Goal: Task Accomplishment & Management: Use online tool/utility

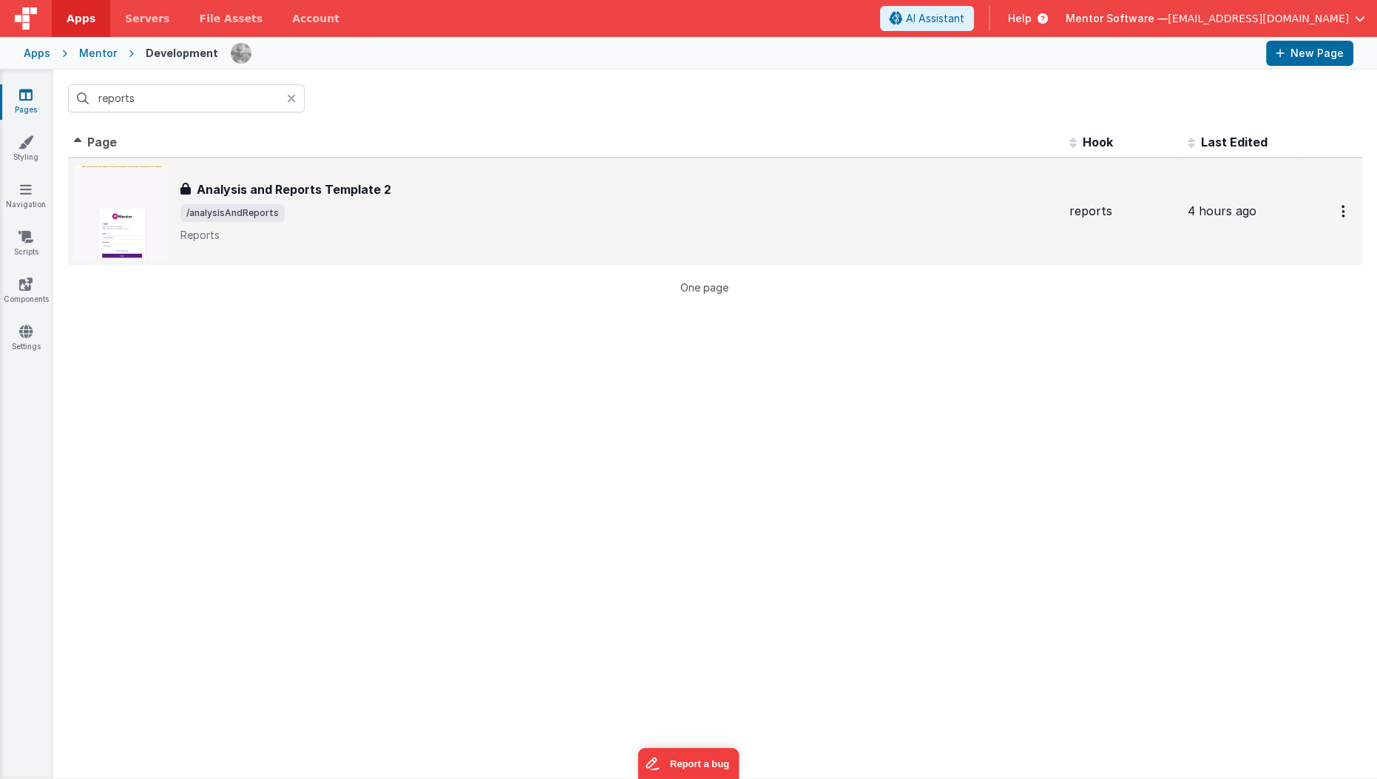
type input "reports"
click at [288, 187] on h3 "Analysis and Reports Template 2" at bounding box center [294, 189] width 194 height 18
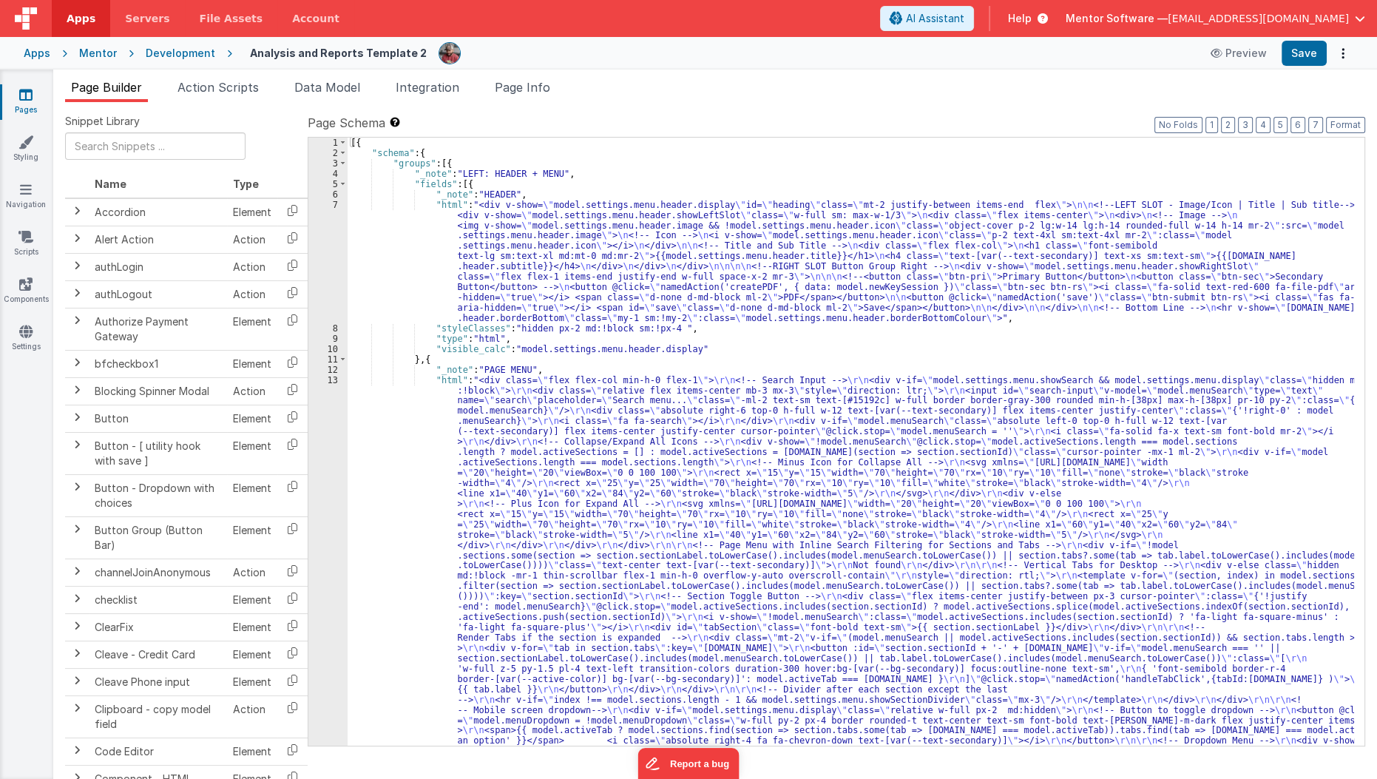
click at [571, 347] on div "[{ "schema" : { "groups" : [{ "_note" : "LEFT: HEADER + MENU" , "fields" : [{ "…" at bounding box center [851, 715] width 1007 height 1154
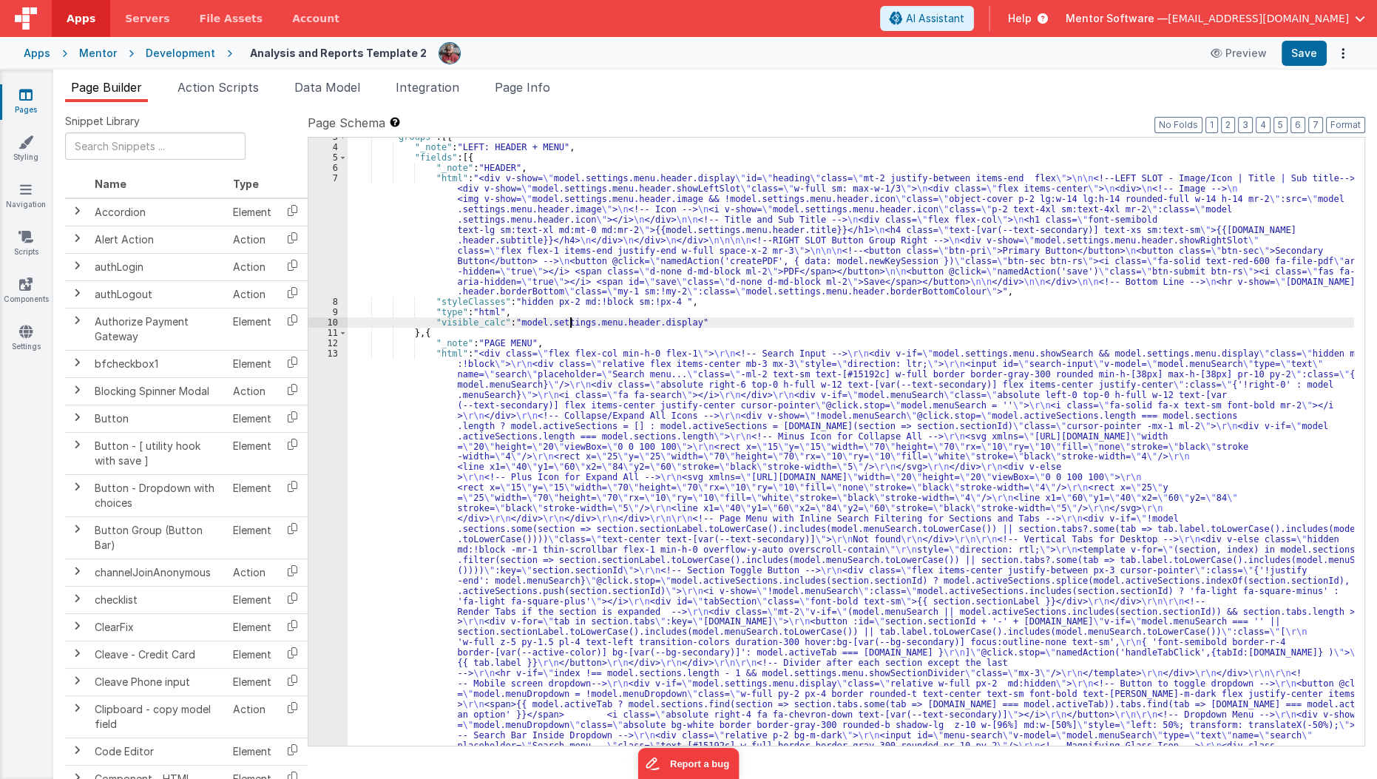
scroll to position [26, 0]
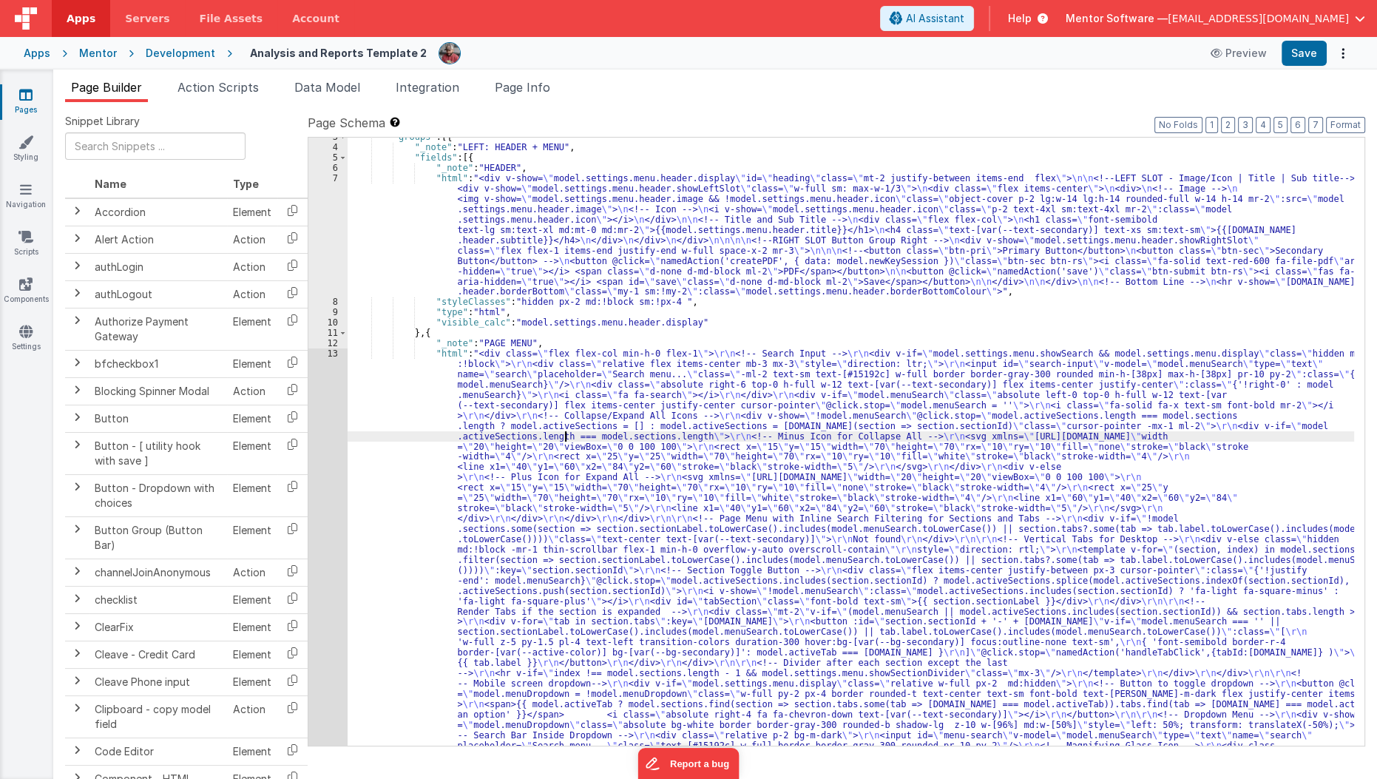
click at [567, 438] on div ""groups" : [{ "_note" : "LEFT: HEADER + MENU" , "fields" : [{ "_note" : "HEADER…" at bounding box center [851, 709] width 1007 height 1154
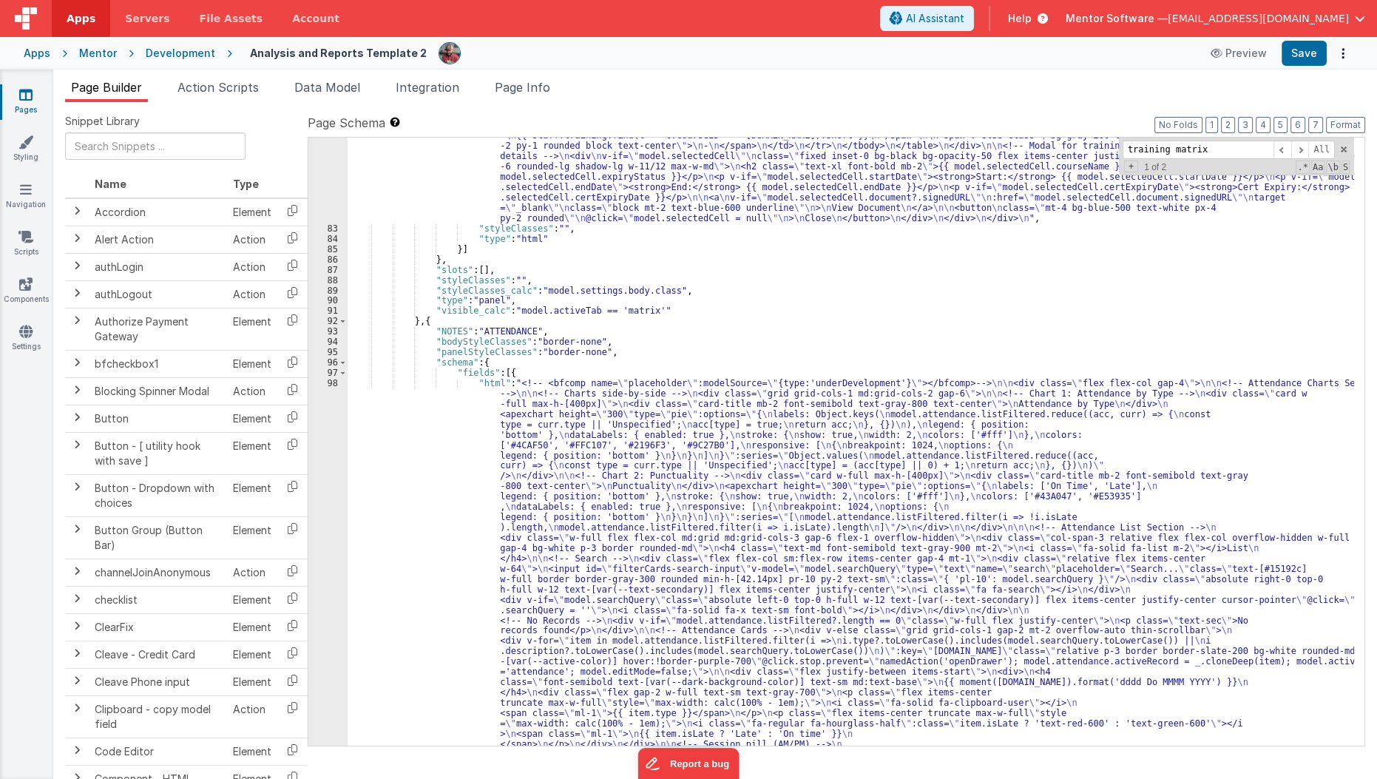
scroll to position [3157, 0]
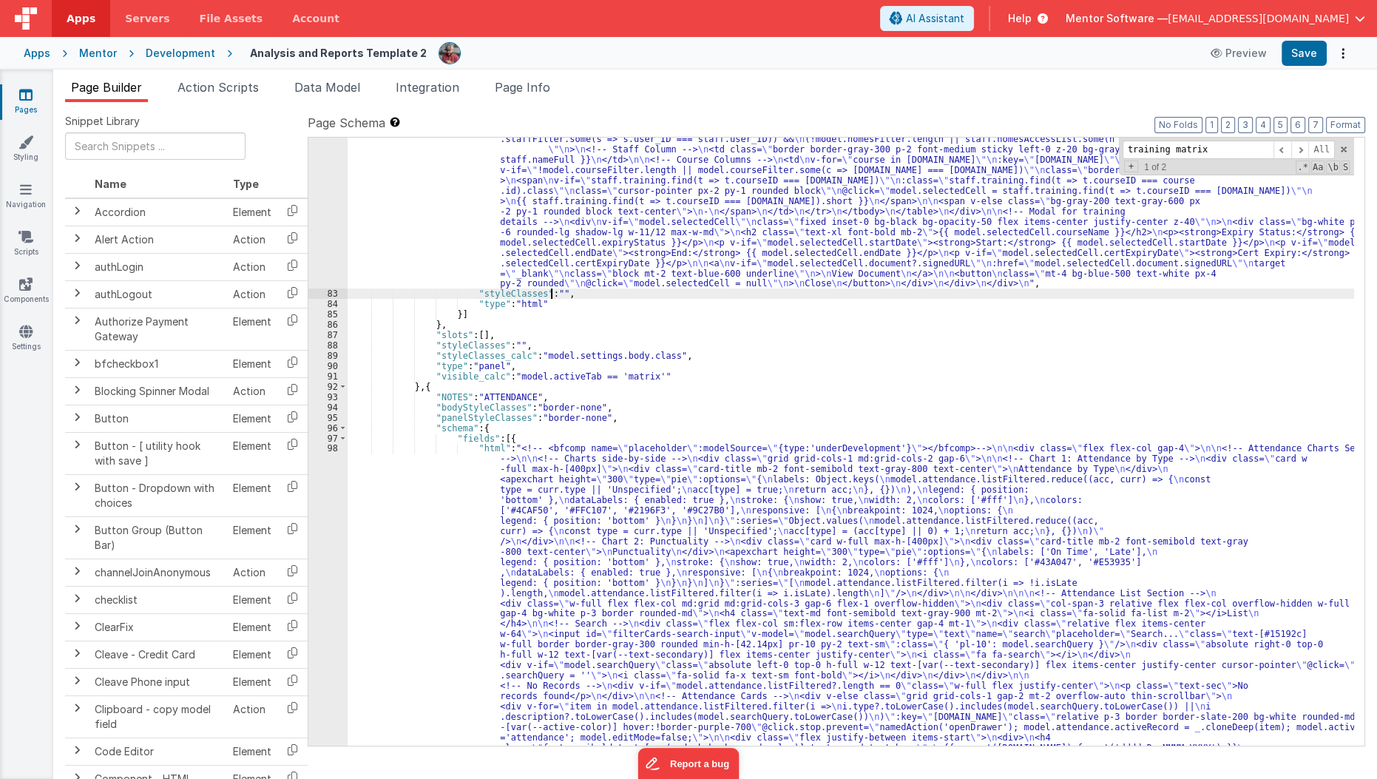
click at [549, 288] on div ""html" : "<div class= \" p-6 \" > \n <h1 class= \" text-2xl font-bold mb-4 \" >…" at bounding box center [851, 706] width 1007 height 1288
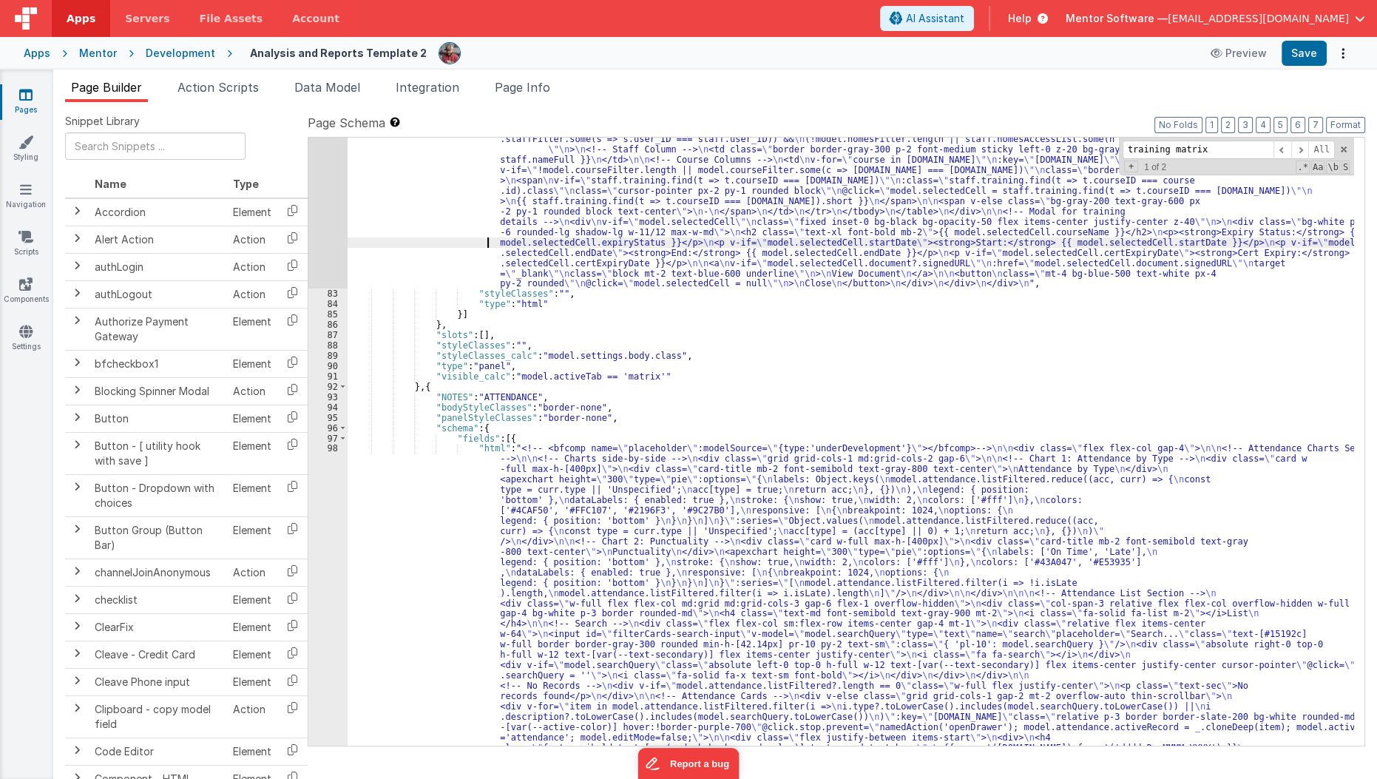
click at [383, 240] on div ""html" : "<div class= \" p-6 \" > \n <h1 class= \" text-2xl font-bold mb-4 \" >…" at bounding box center [851, 706] width 1007 height 1288
click at [318, 267] on div "82" at bounding box center [327, 175] width 39 height 227
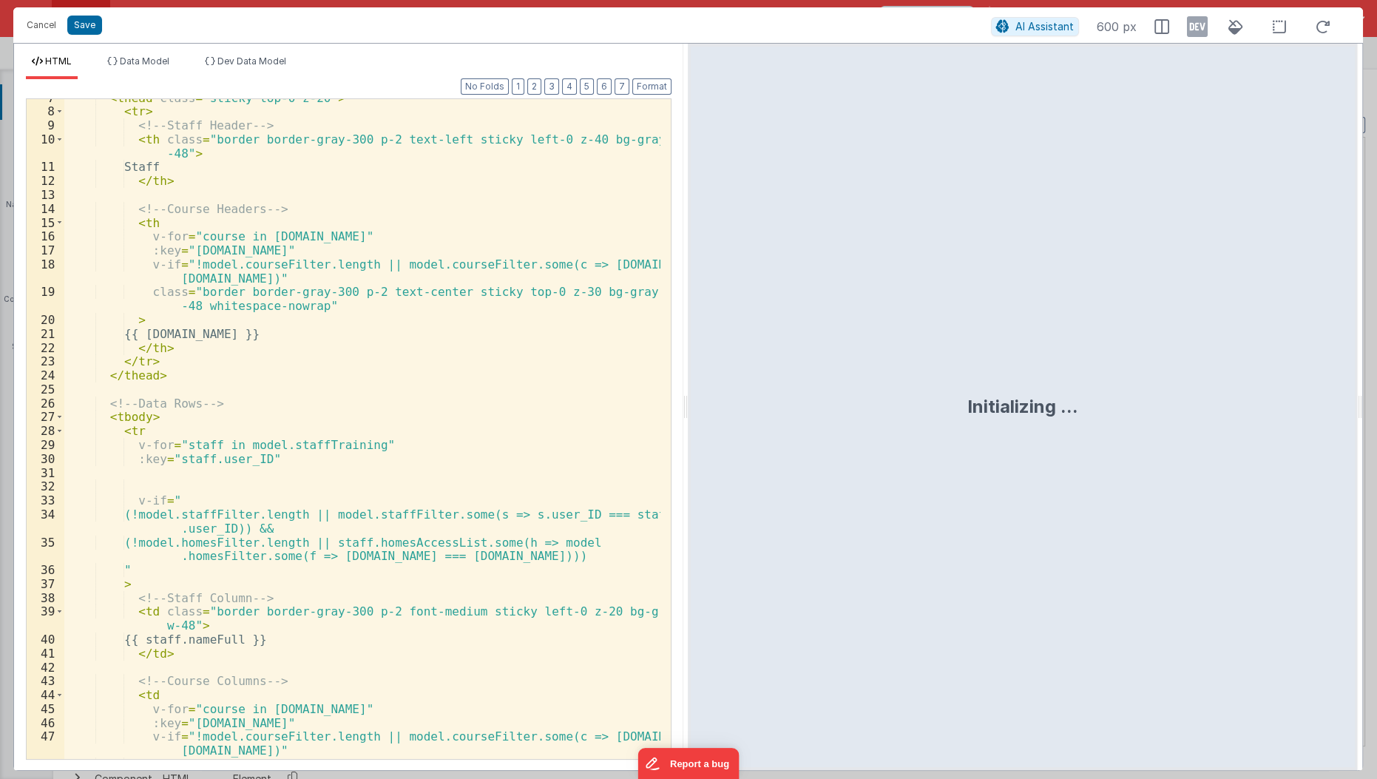
scroll to position [0, 0]
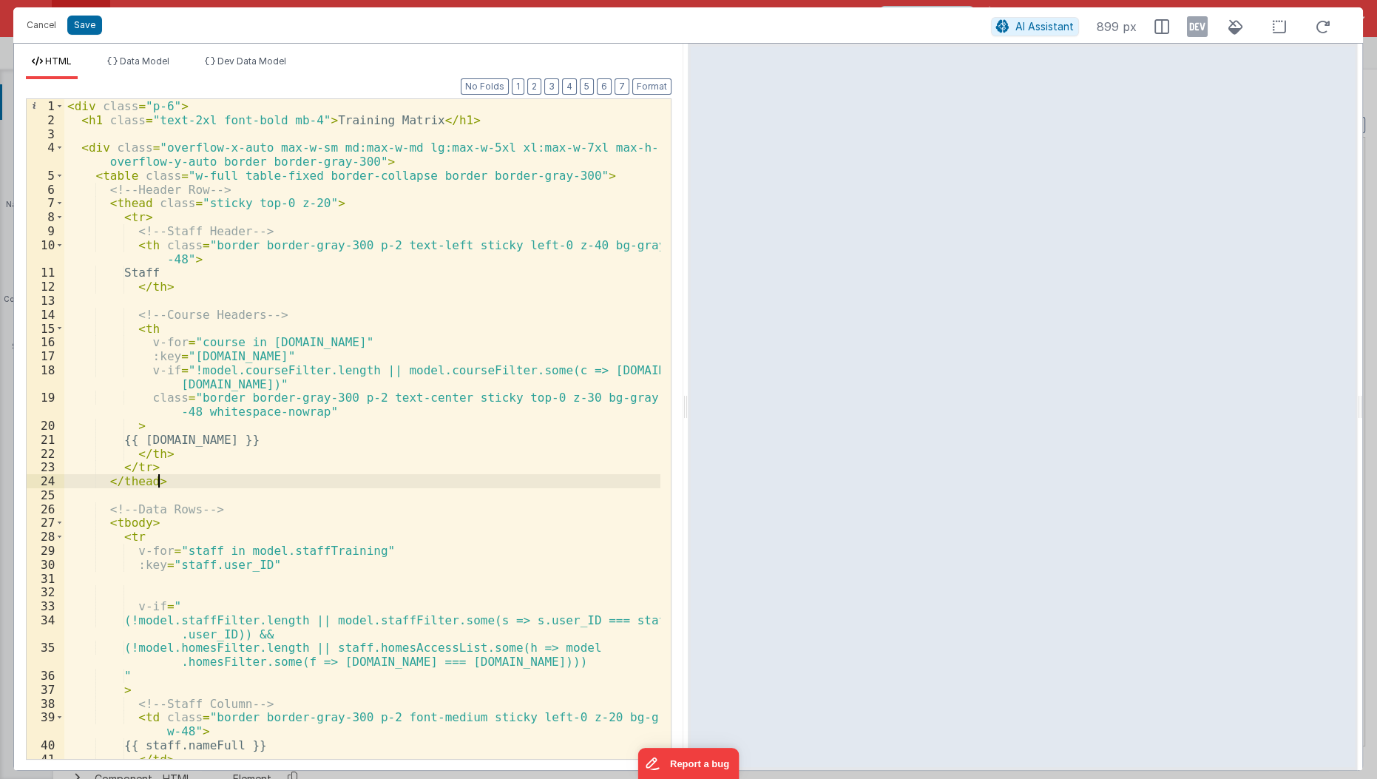
click at [356, 484] on div "< div class = "p-6" > < h1 class = "text-2xl font-bold mb-4" > Training Matrix …" at bounding box center [362, 443] width 597 height 689
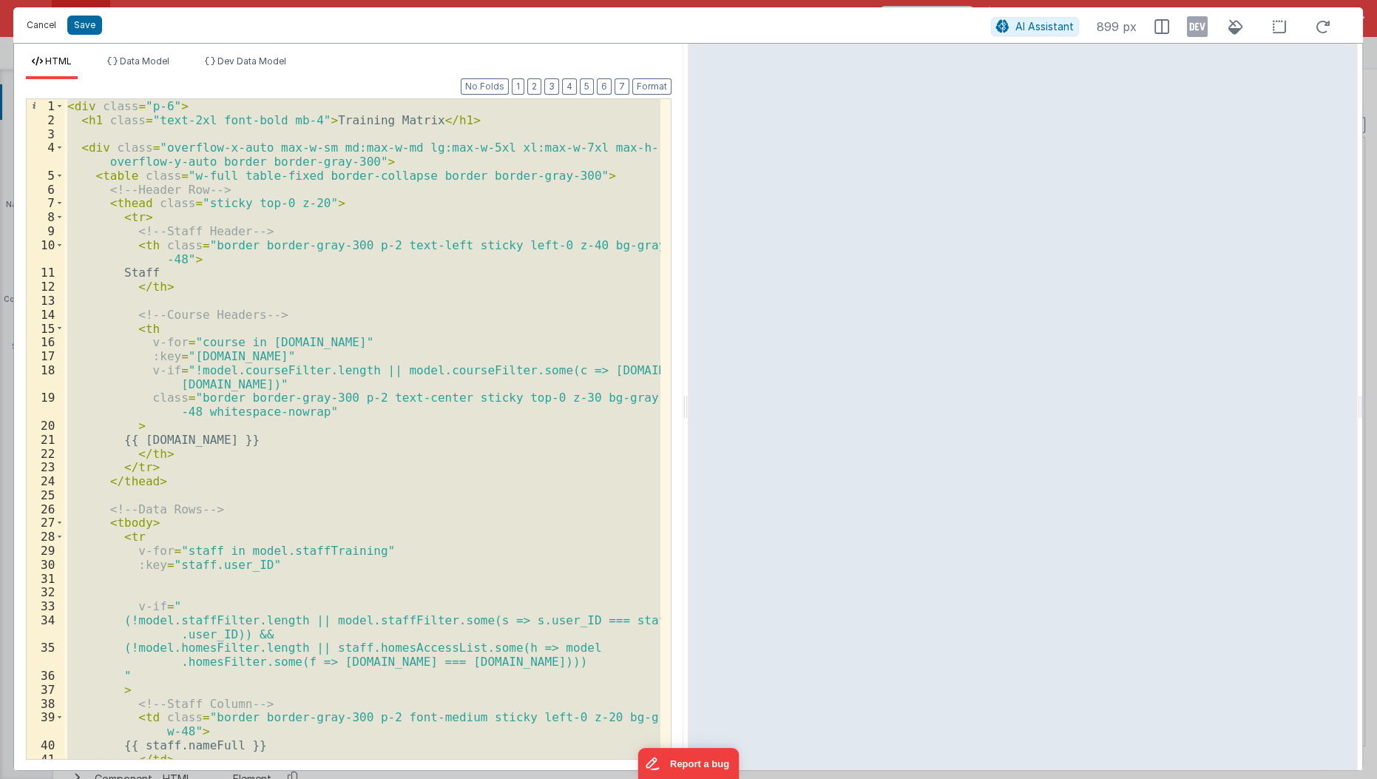
click at [47, 22] on button "Cancel" at bounding box center [41, 25] width 44 height 21
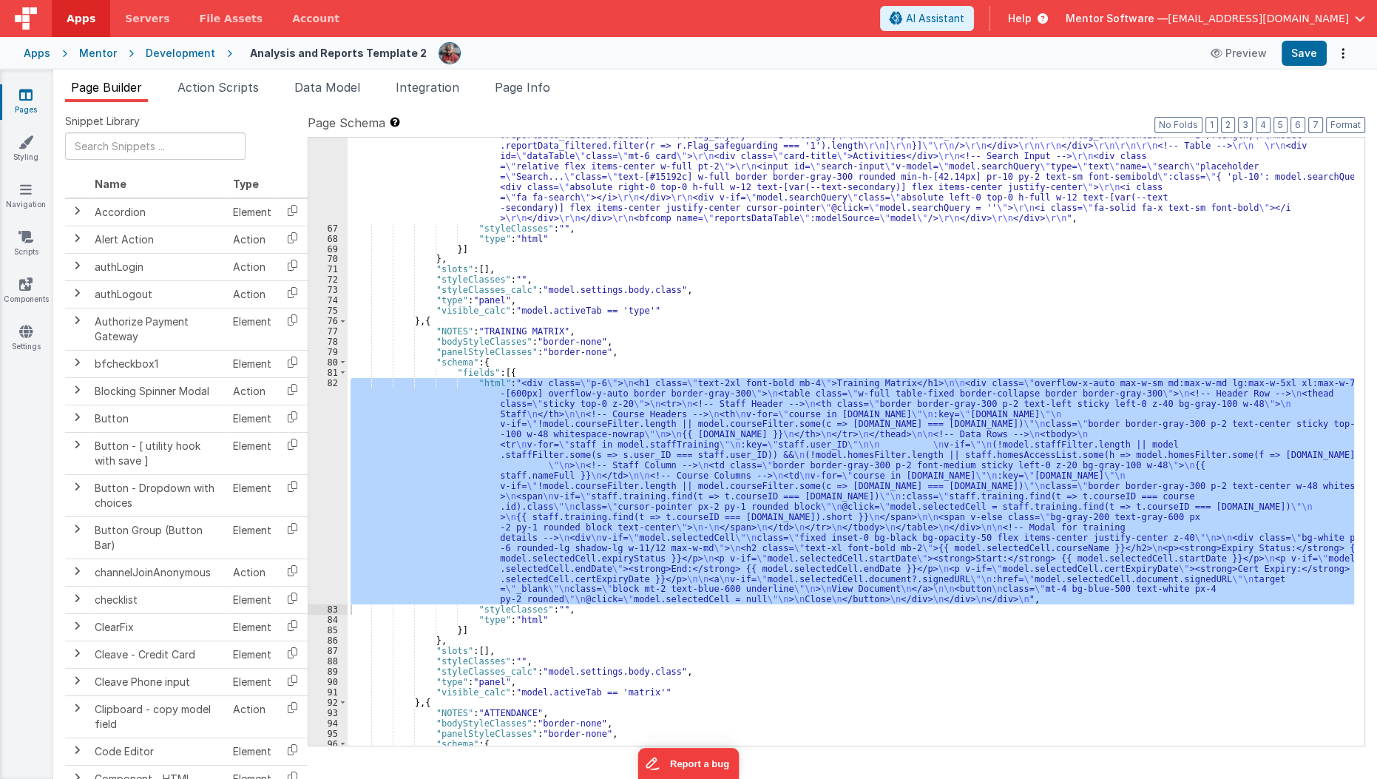
scroll to position [2838, 0]
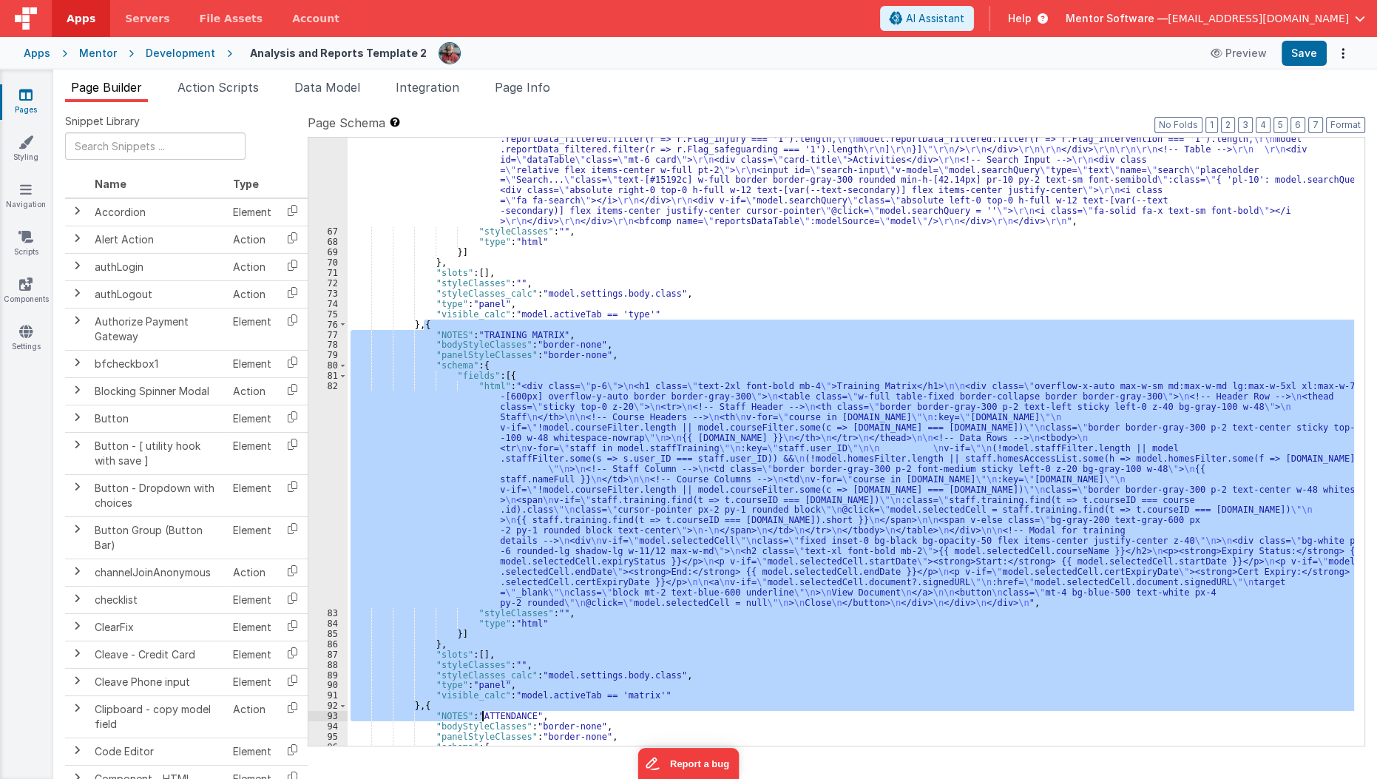
drag, startPoint x: 423, startPoint y: 325, endPoint x: 480, endPoint y: 714, distance: 393.1
click at [480, 714] on div ""html" : "<div class= \" panel-whitexxx \" > \r\n <h1 class= \" hidden panel-ti…" at bounding box center [851, 380] width 1007 height 927
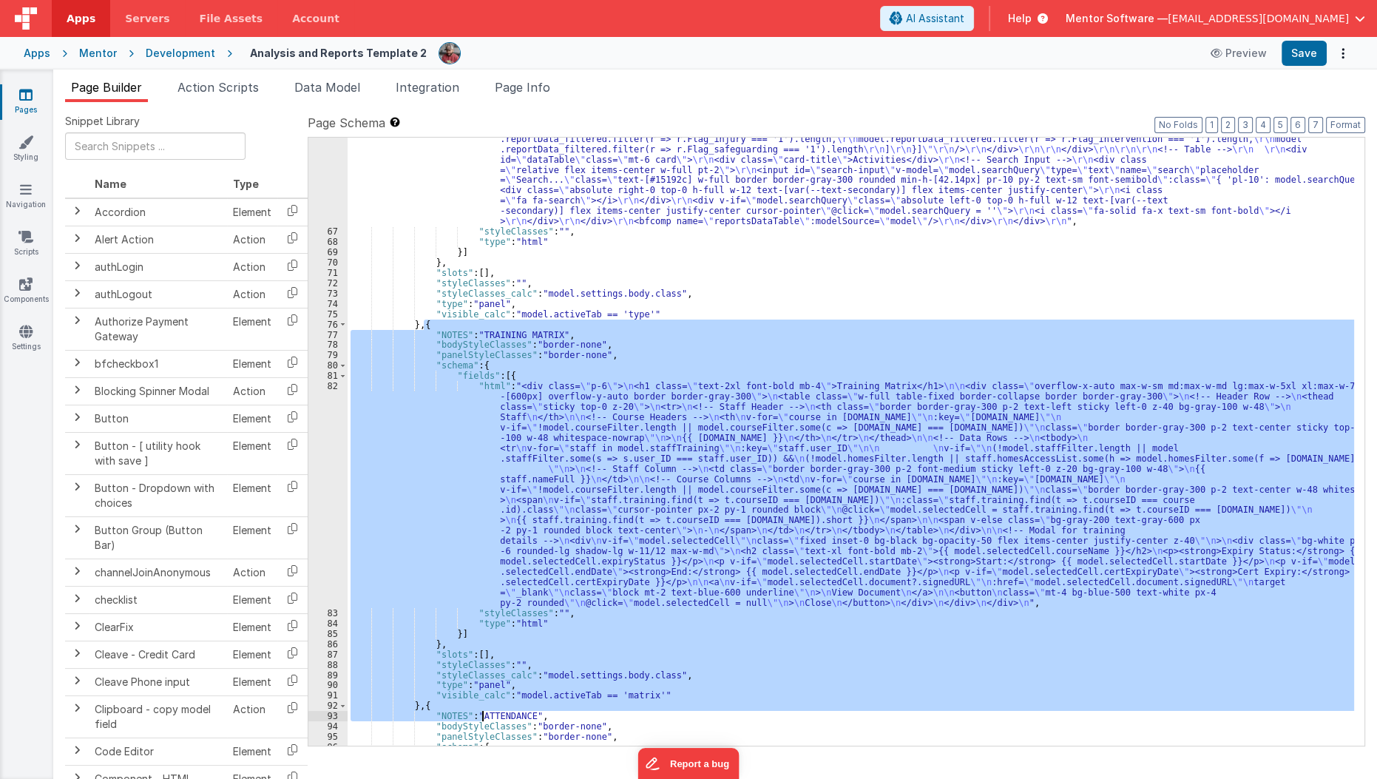
click at [511, 665] on div ""html" : "<div class= \" panel-whitexxx \" > \r\n <h1 class= \" hidden panel-ti…" at bounding box center [851, 442] width 1006 height 608
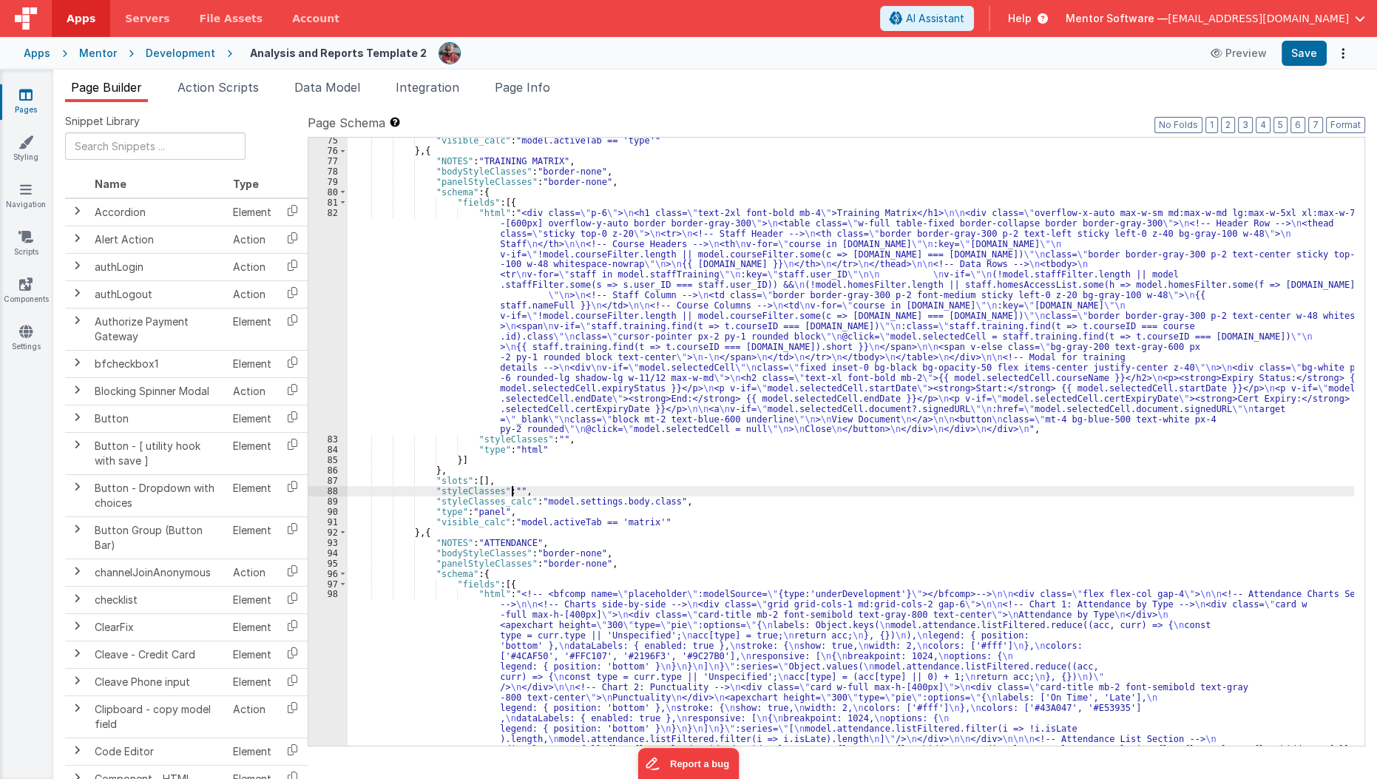
scroll to position [3006, 0]
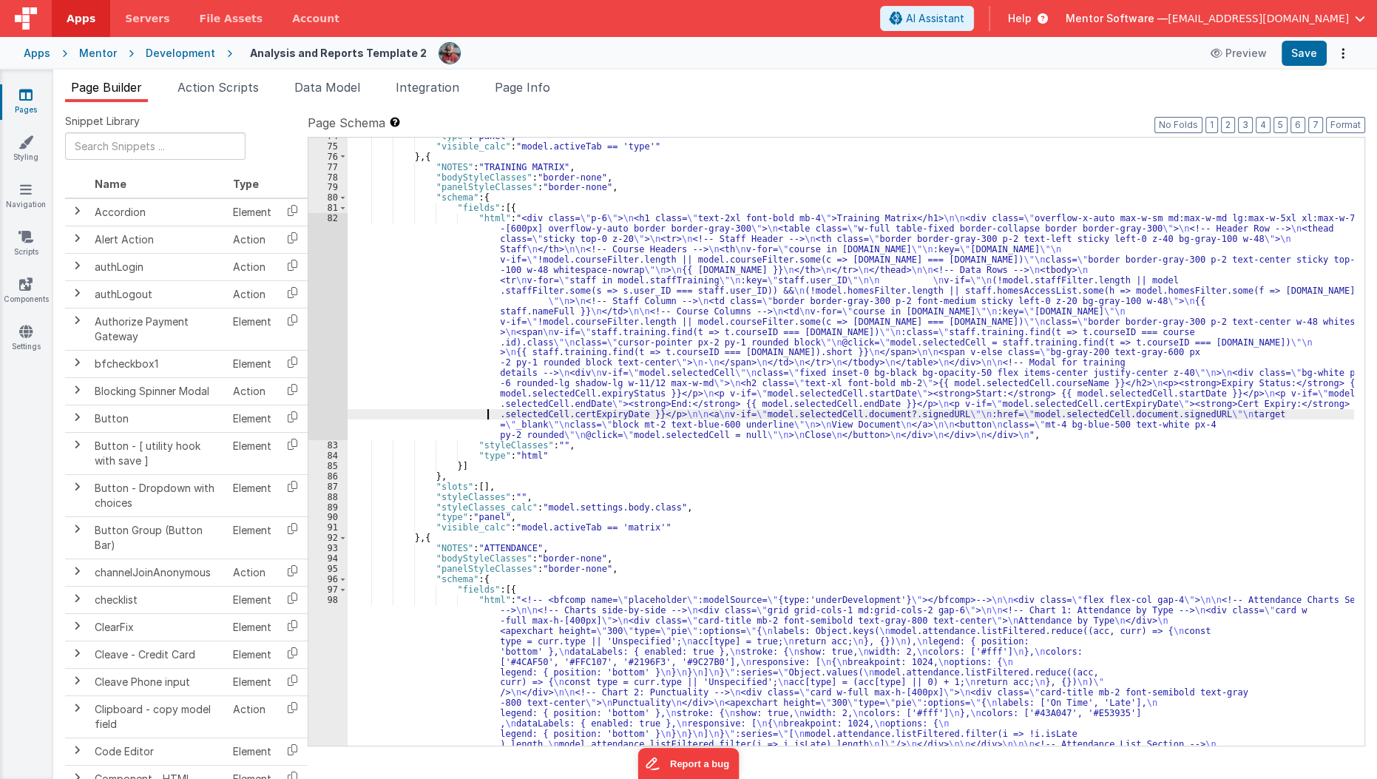
click at [421, 413] on div ""type" : "panel" , "visible_calc" : "model.activeTab == 'type'" } , { "NOTES" :…" at bounding box center [851, 666] width 1007 height 1071
click at [336, 395] on div "82" at bounding box center [327, 326] width 39 height 227
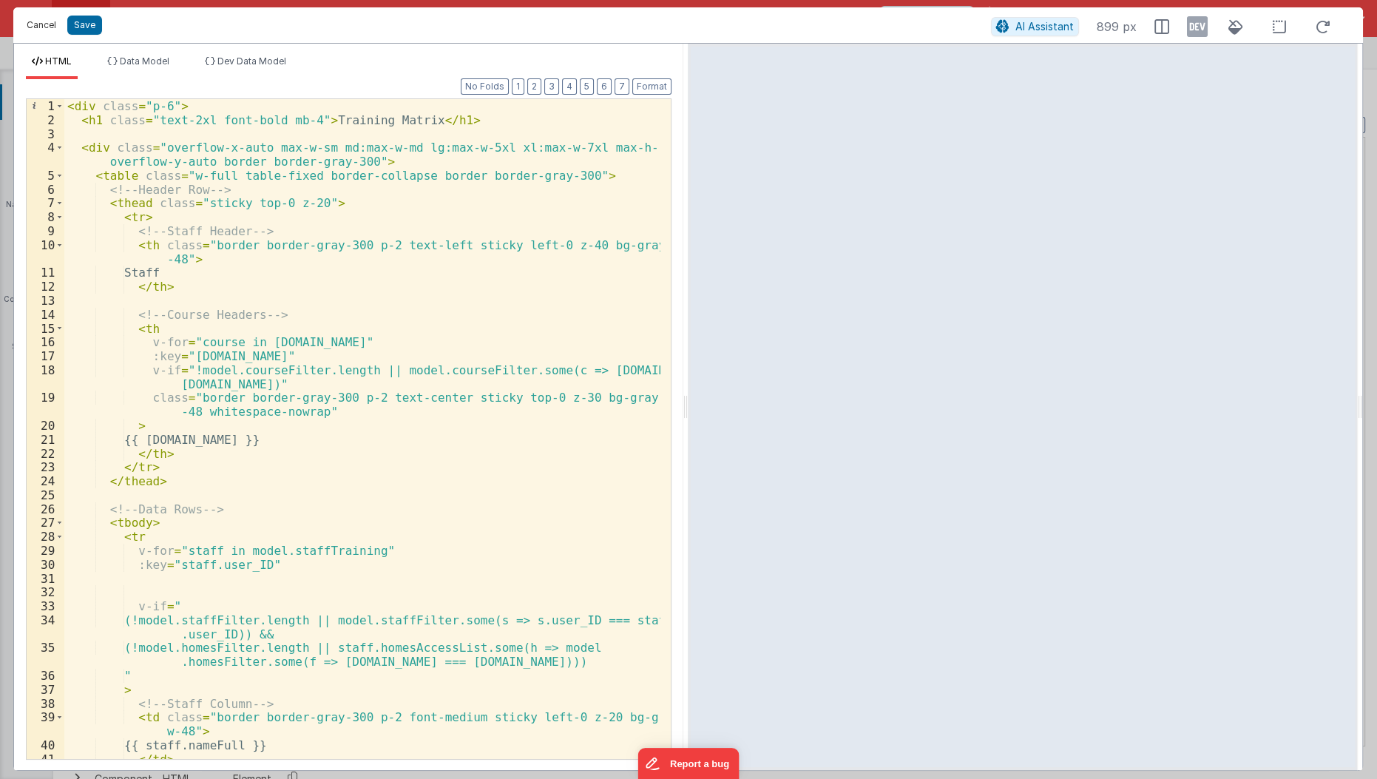
click at [38, 21] on button "Cancel" at bounding box center [41, 25] width 44 height 21
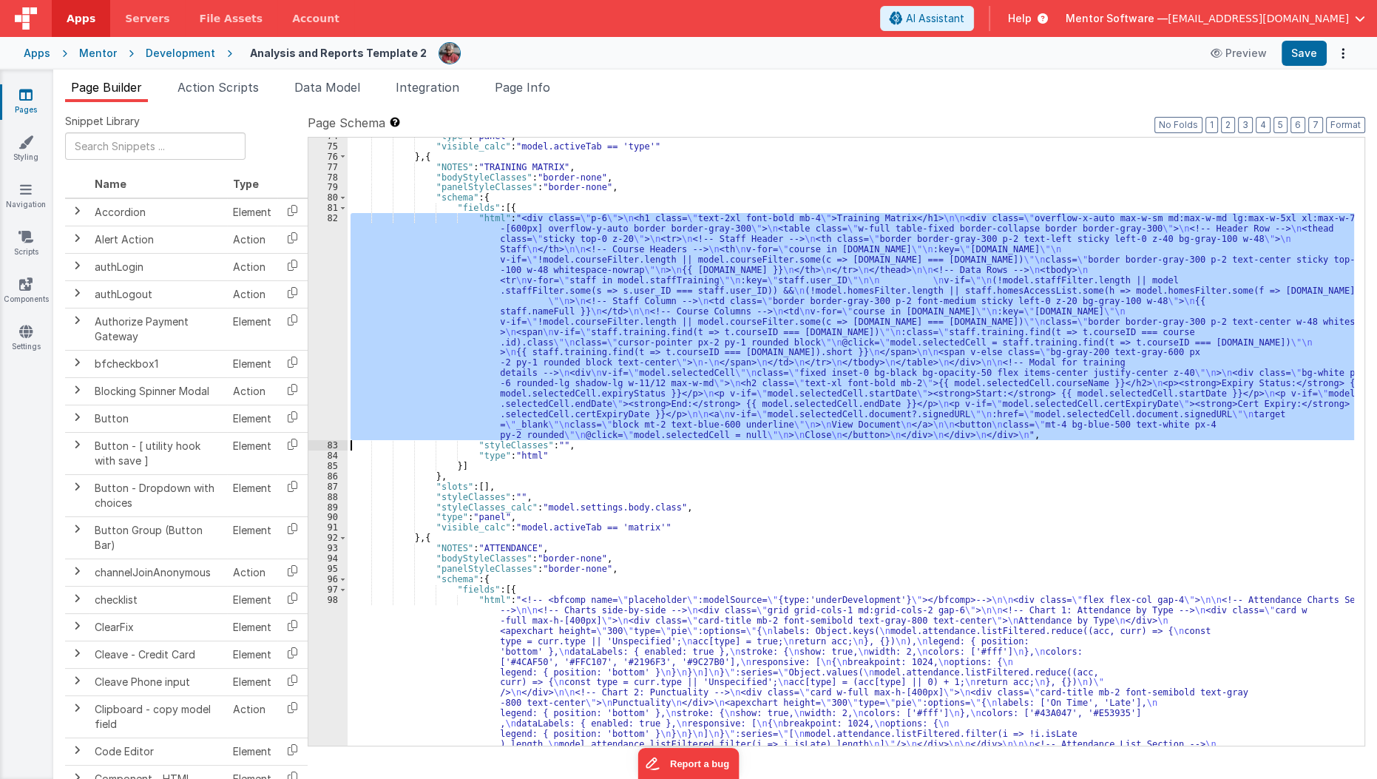
click at [511, 402] on div ""type" : "panel" , "visible_calc" : "model.activeTab == 'type'" } , { "NOTES" :…" at bounding box center [851, 442] width 1006 height 608
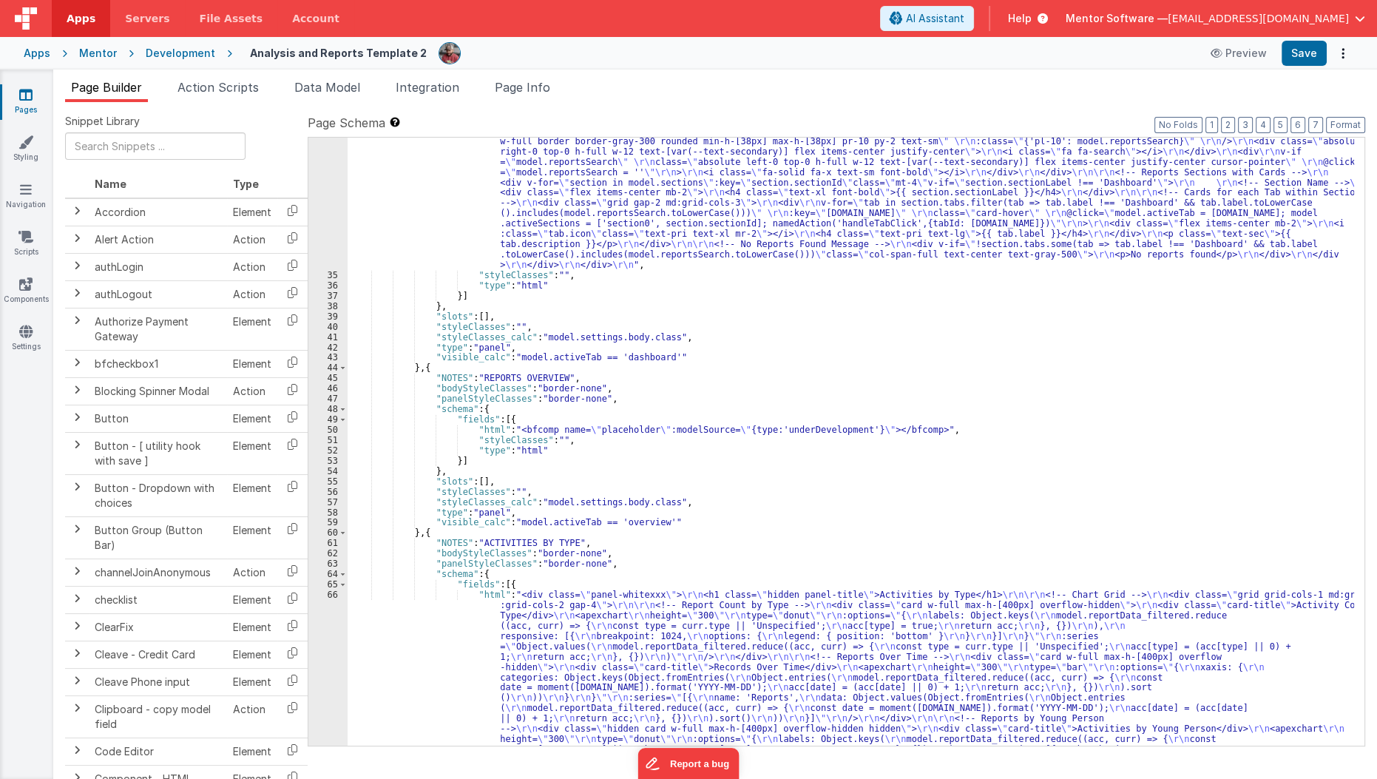
scroll to position [2194, 0]
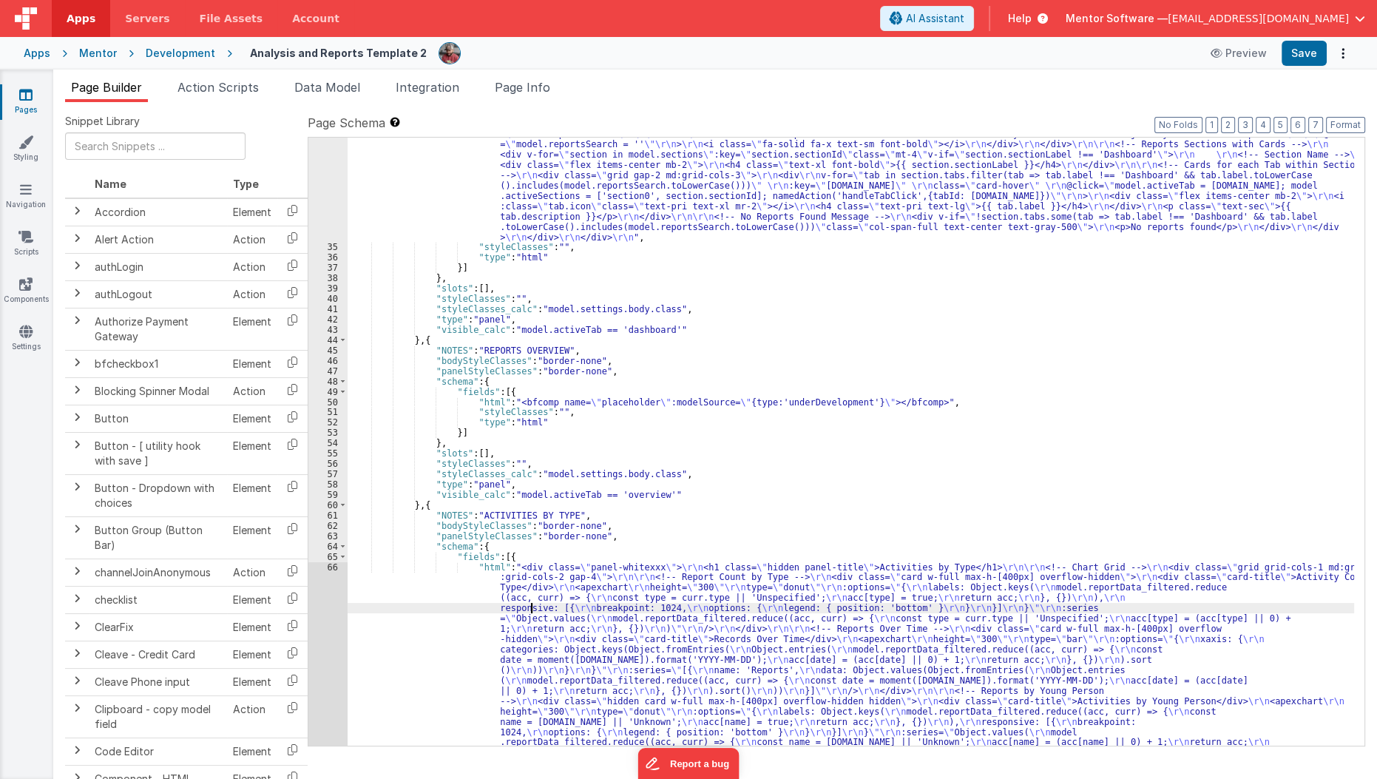
click at [531, 612] on div ""html" : "<div class= \" flex flex-col \" > \r\n\r\n <!-- Search Input --> \r\n…" at bounding box center [851, 622] width 1007 height 1071
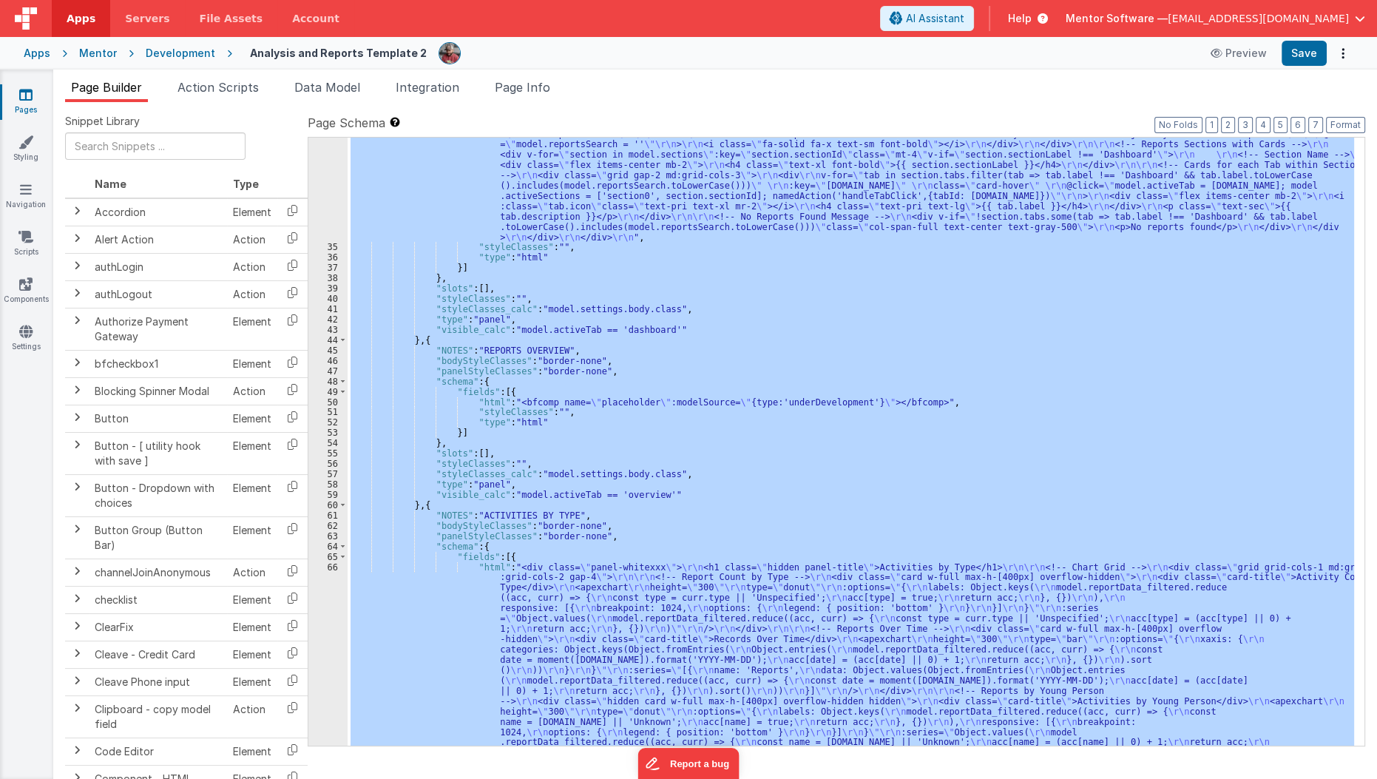
click at [609, 528] on div ""html" : "<div class= \" flex flex-col \" > \r\n\r\n <!-- Search Input --> \r\n…" at bounding box center [851, 442] width 1006 height 608
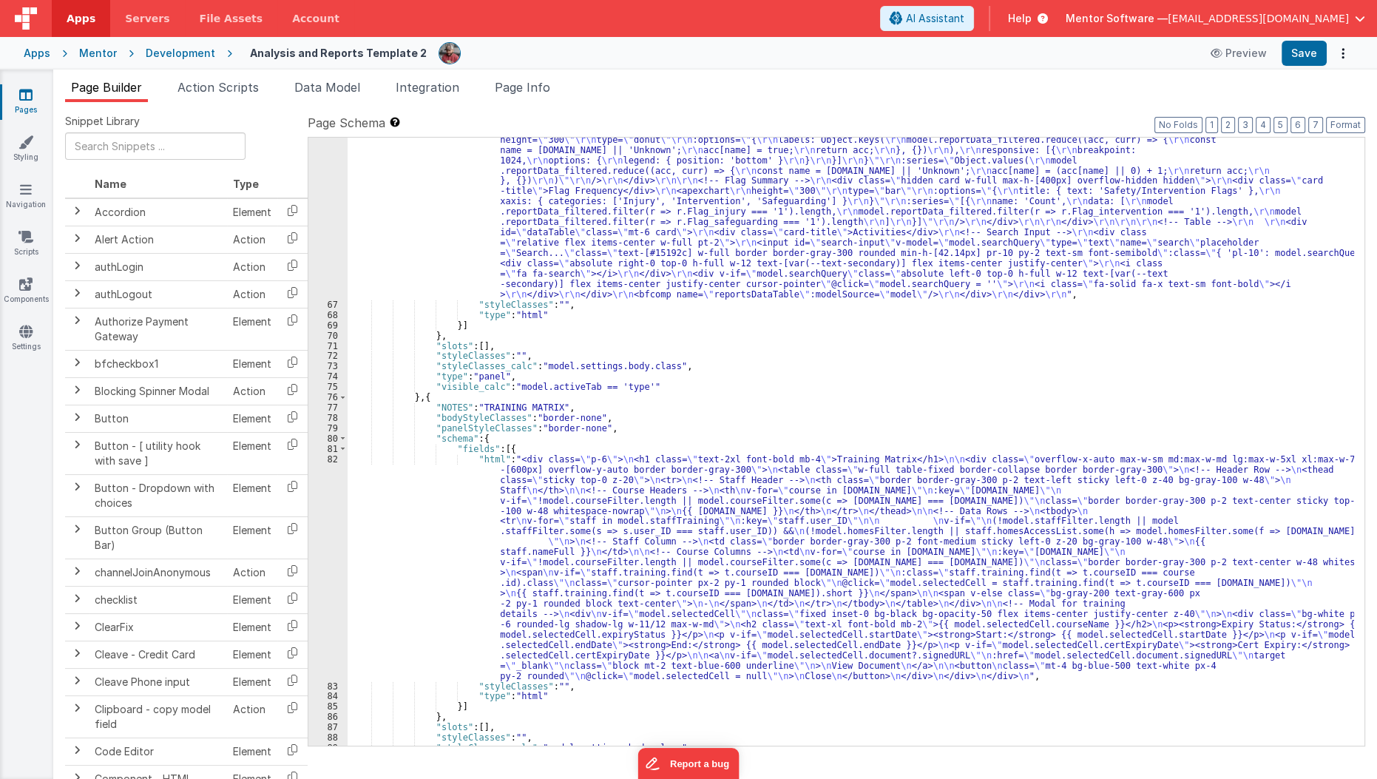
scroll to position [2817, 0]
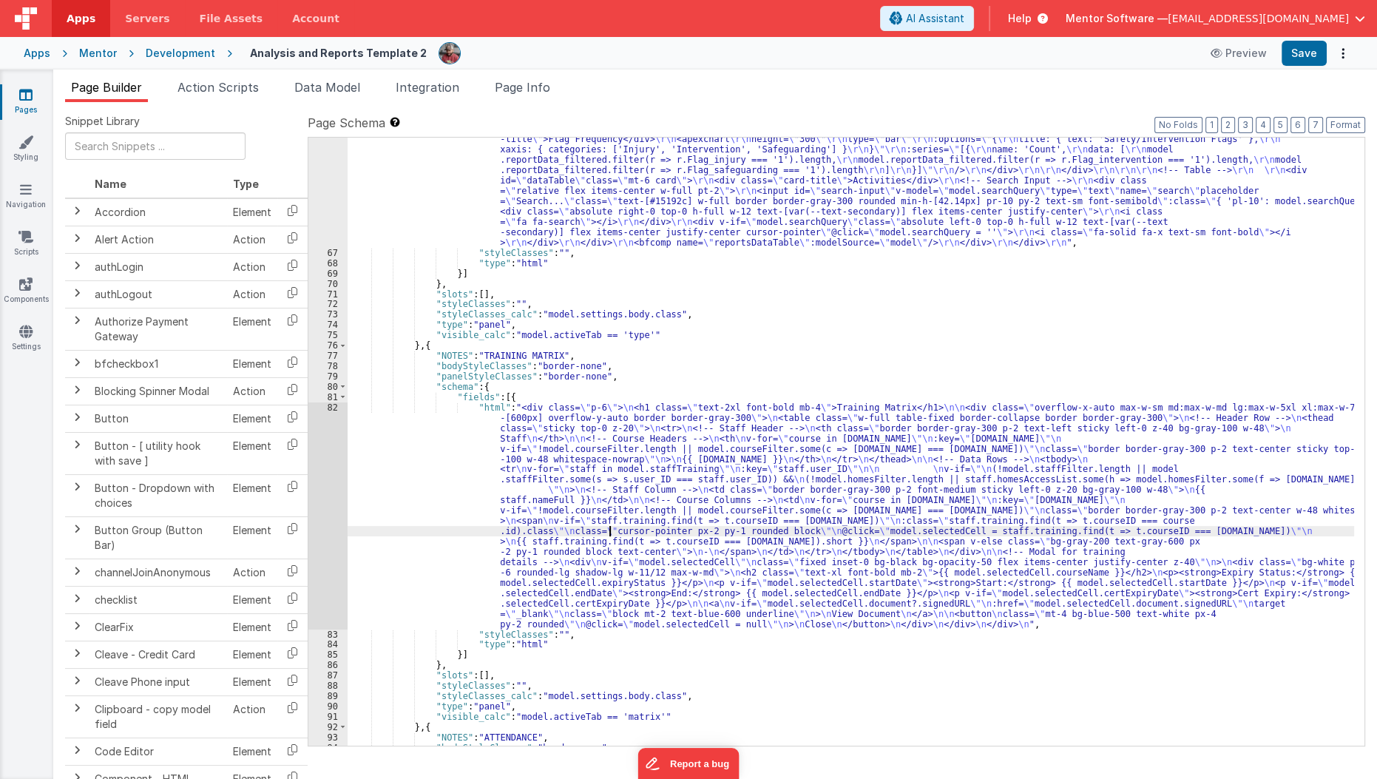
click at [609, 528] on div ""html" : "<div class= \" panel-whitexxx \" > \r\n <h1 class= \" hidden panel-ti…" at bounding box center [851, 402] width 1007 height 927
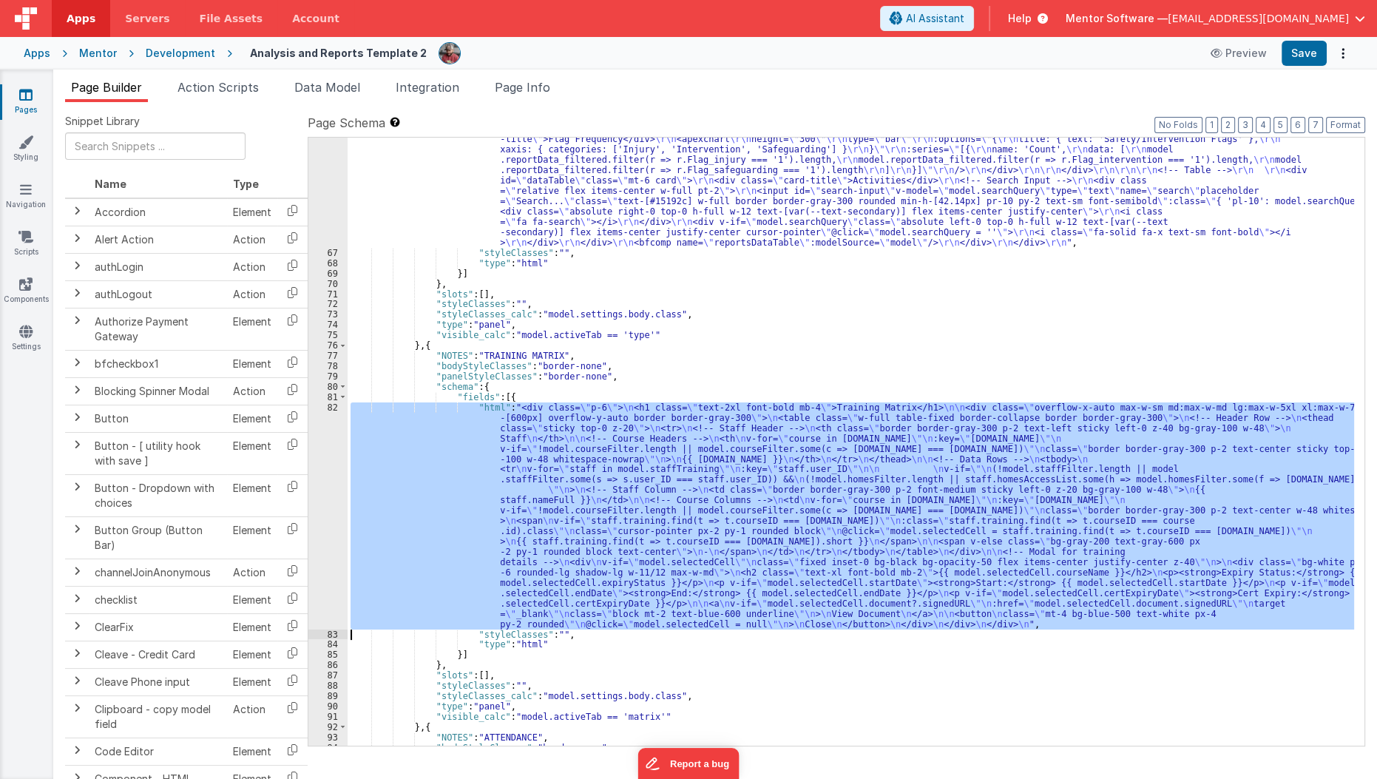
click at [323, 531] on div "82" at bounding box center [327, 515] width 39 height 227
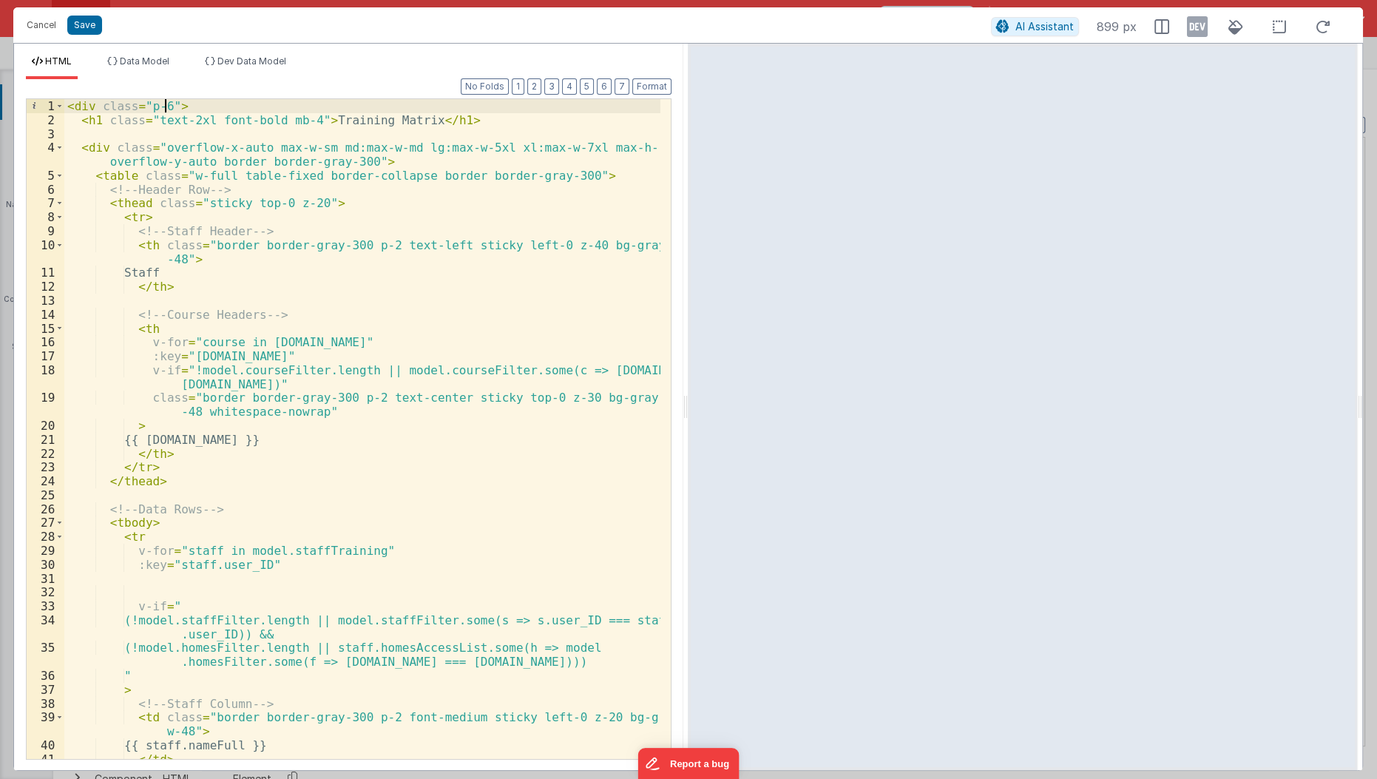
click at [167, 103] on div "< div class = "p-6" > < h1 class = "text-2xl font-bold mb-4" > Training Matrix …" at bounding box center [362, 443] width 597 height 689
click at [155, 147] on div "< div class = "p-6 mx-auto w-full max-w-screen-2xl px-4" > < h1 class = "text-2…" at bounding box center [362, 443] width 597 height 689
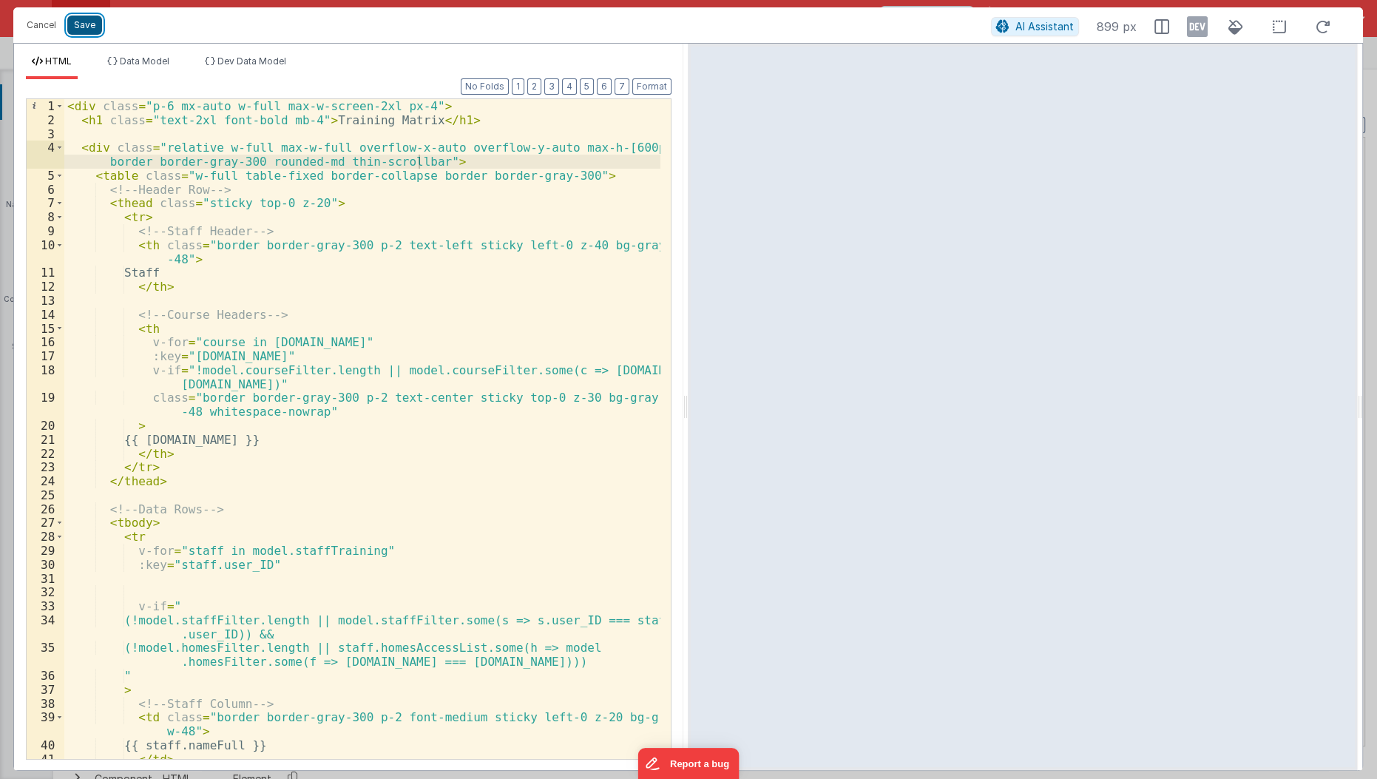
click at [67, 30] on button "Save" at bounding box center [84, 25] width 35 height 19
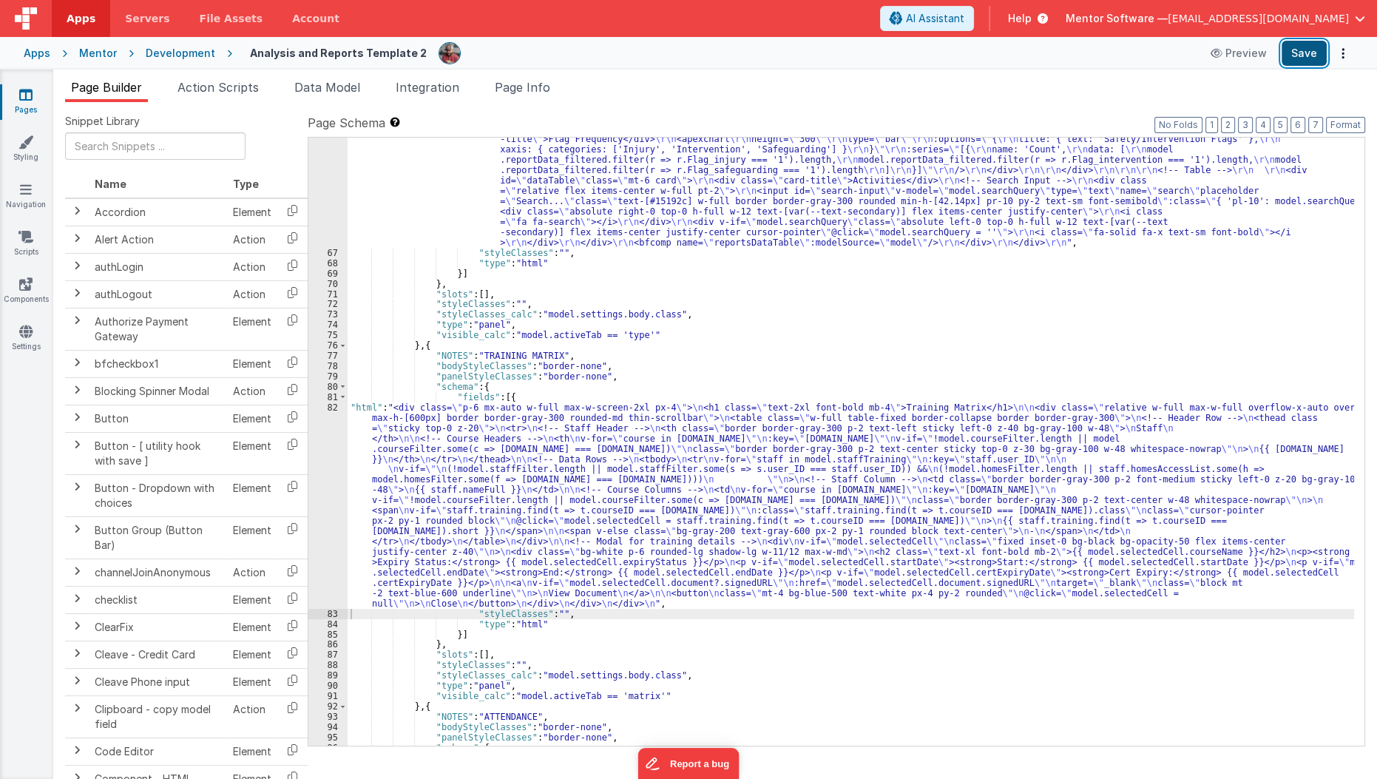
click at [1303, 54] on button "Save" at bounding box center [1303, 53] width 45 height 25
click at [549, 617] on div ""html" : "<div class= \" panel-whitexxx \" > \r\n <h1 class= \" hidden panel-ti…" at bounding box center [851, 402] width 1007 height 927
click at [550, 611] on div ""html" : "<div class= \" panel-whitexxx \" > \r\n <h1 class= \" hidden panel-ti…" at bounding box center [851, 402] width 1007 height 927
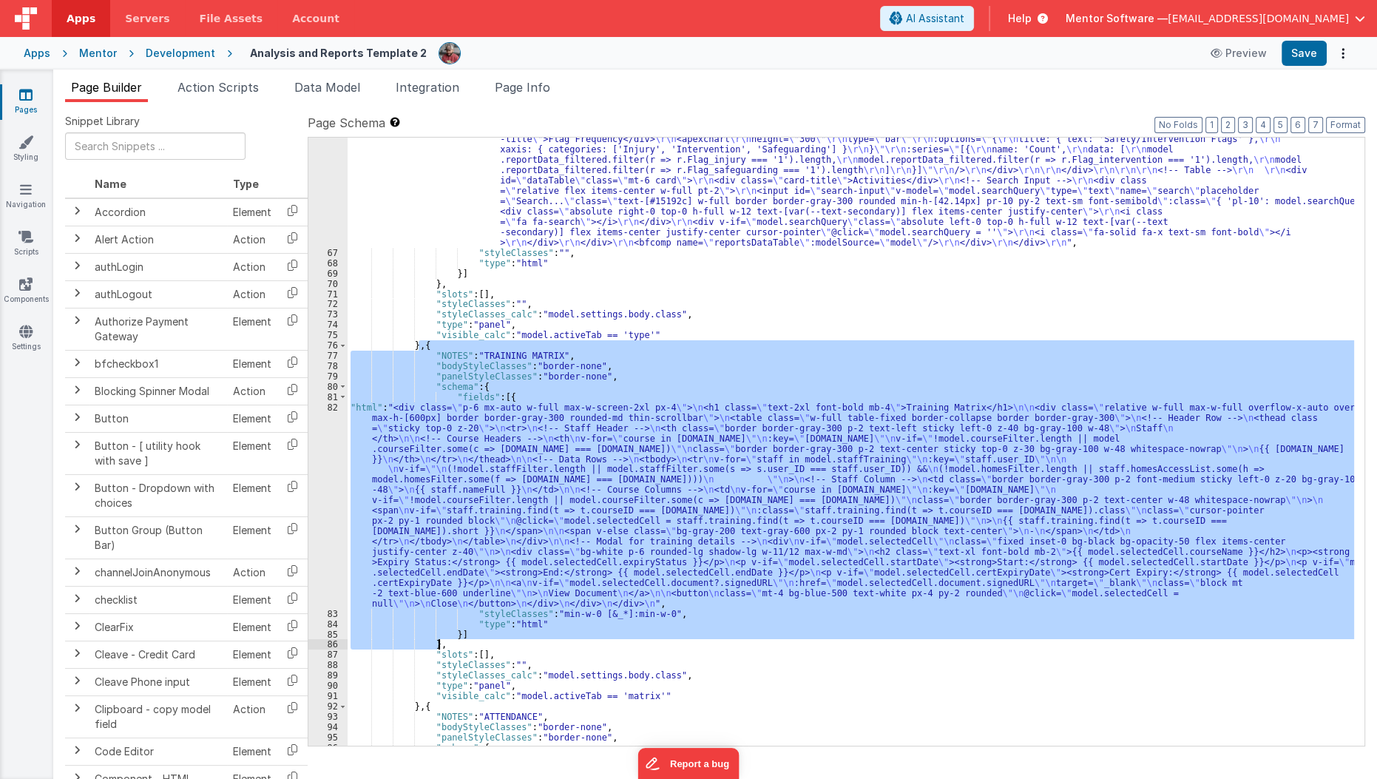
drag, startPoint x: 420, startPoint y: 344, endPoint x: 606, endPoint y: 642, distance: 351.1
click at [606, 642] on div ""html" : "<div class= \" panel-whitexxx \" > \r\n <h1 class= \" hidden panel-ti…" at bounding box center [851, 402] width 1007 height 927
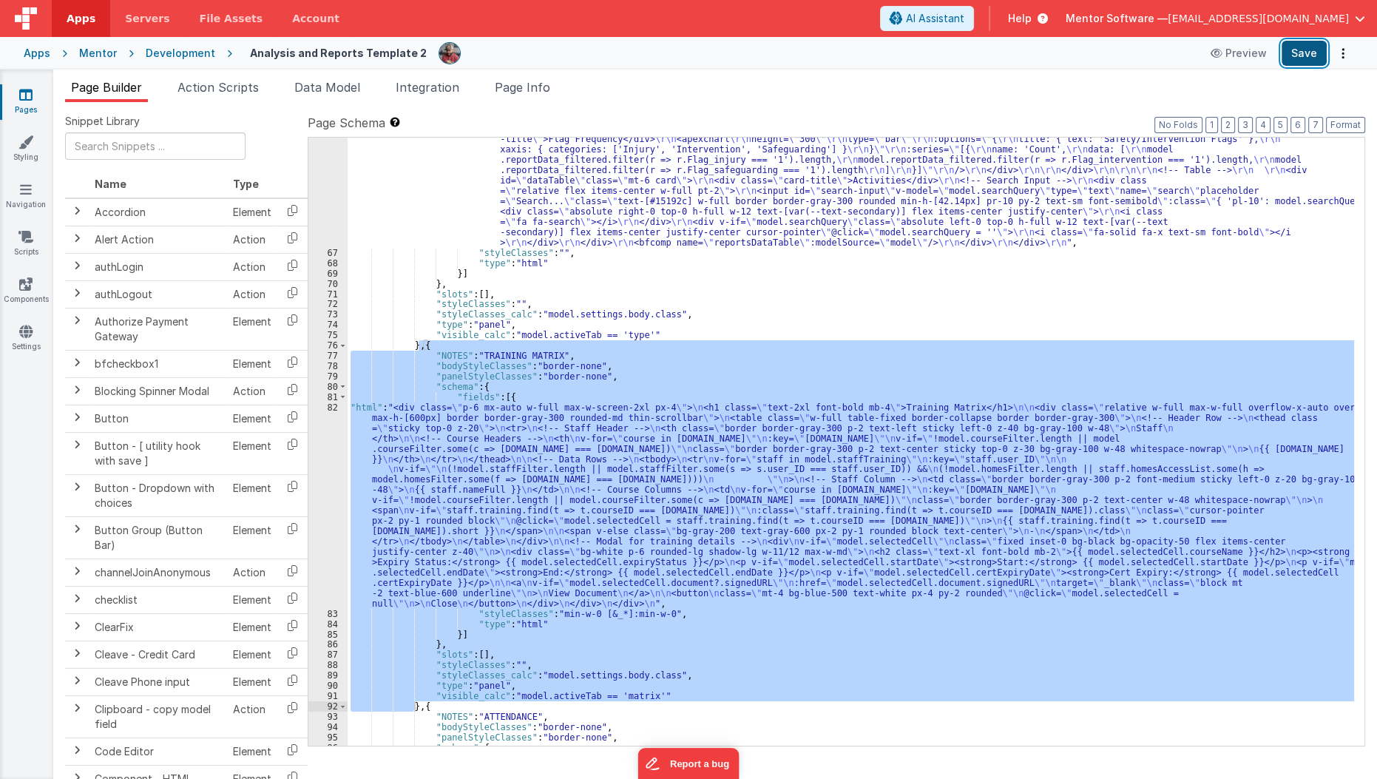
click at [1291, 63] on button "Save" at bounding box center [1303, 53] width 45 height 25
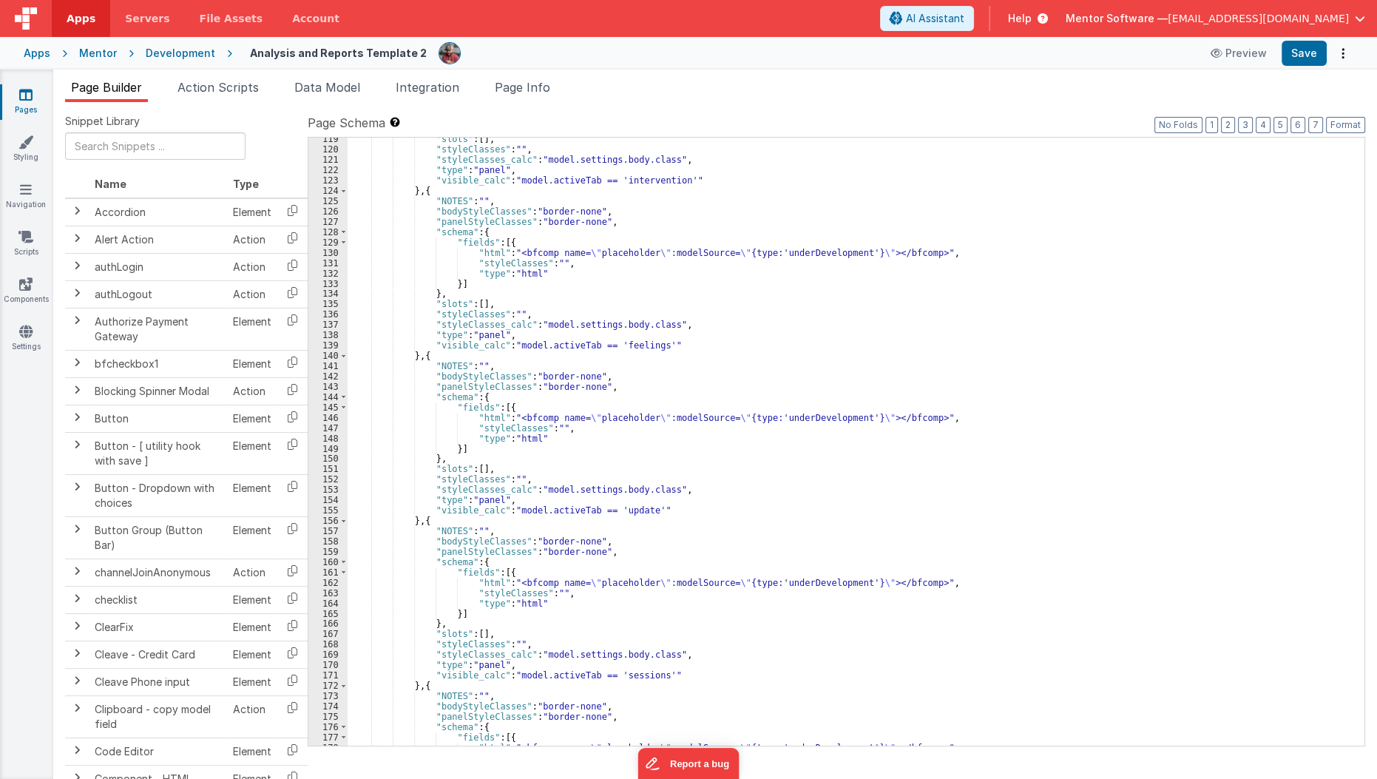
scroll to position [4105, 0]
click at [837, 242] on div ""slots" : [ ] , "styleClasses" : "" , "styleClasses_calc" : "model.settings.bod…" at bounding box center [851, 448] width 1007 height 629
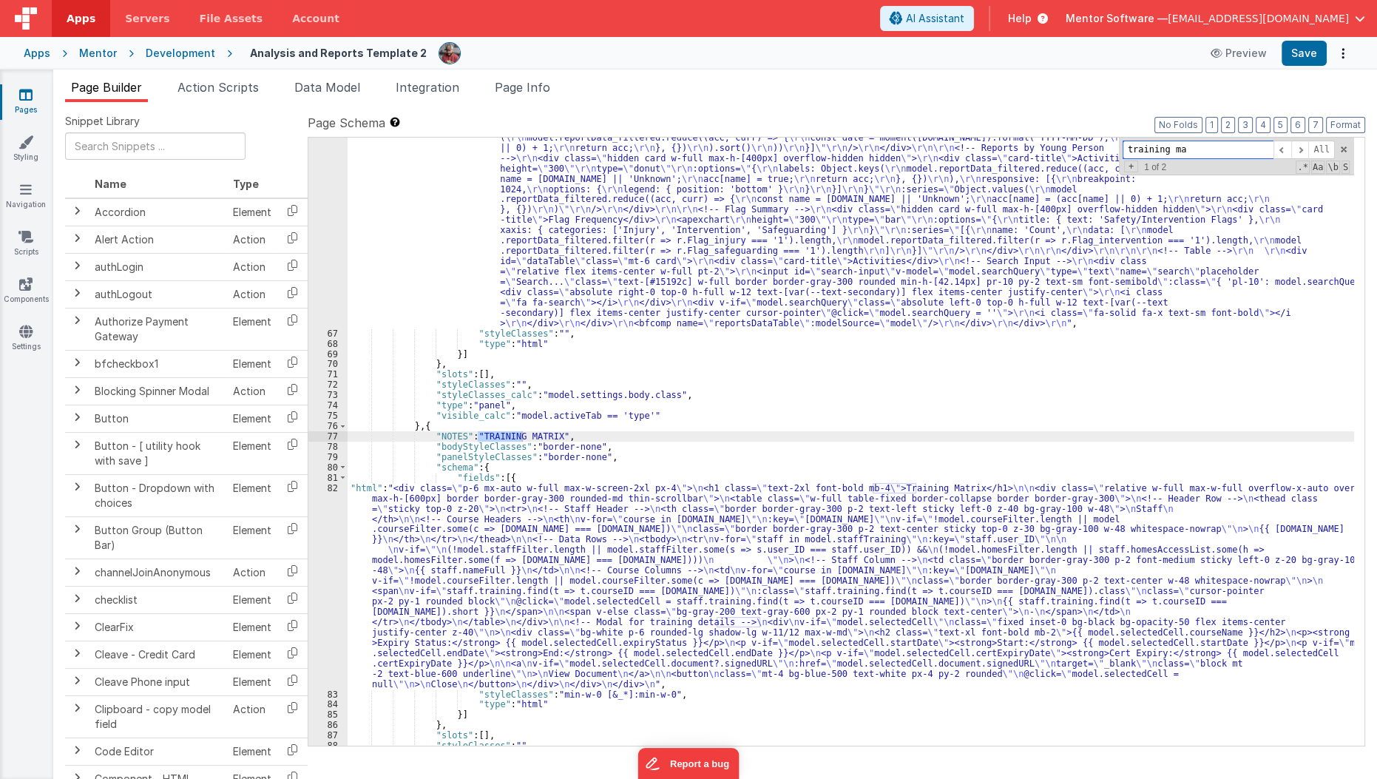
scroll to position [2737, 0]
type input "training matrix"
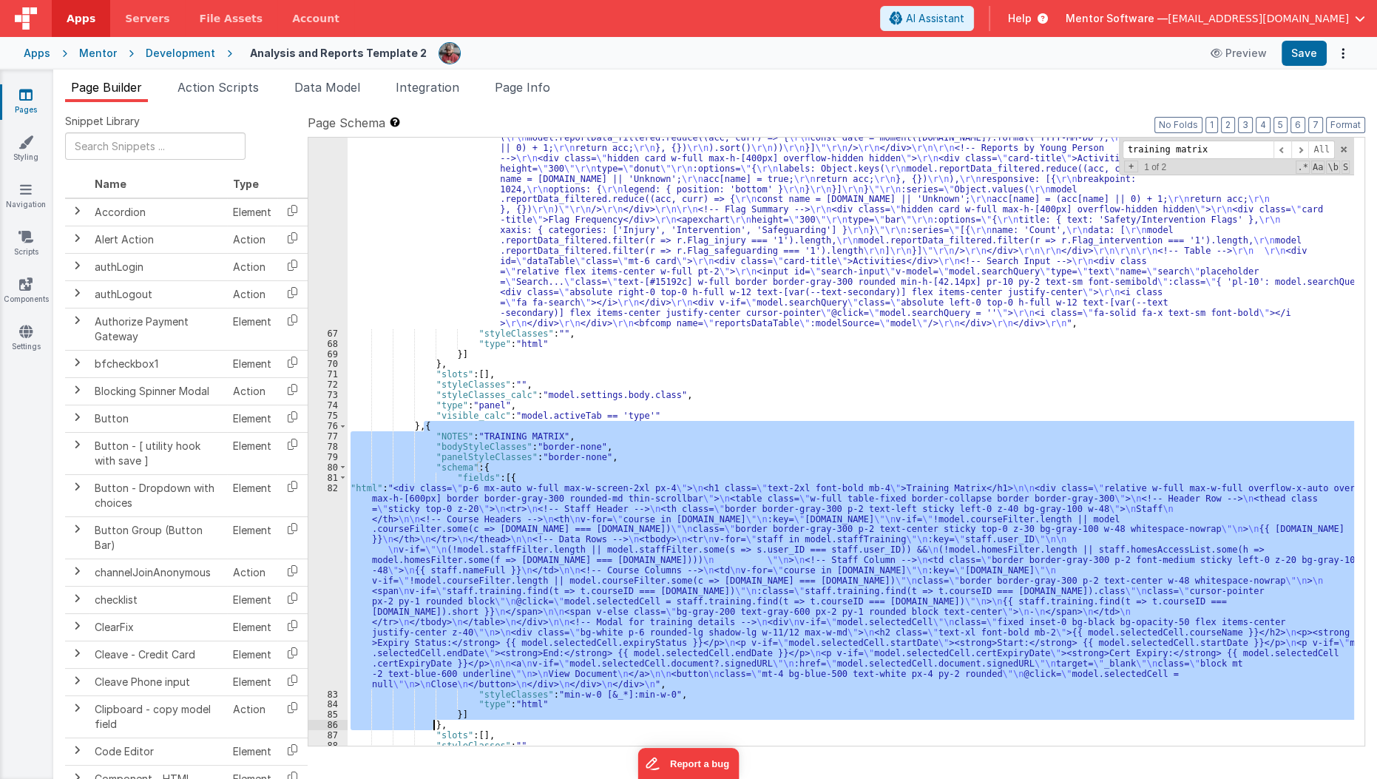
drag, startPoint x: 422, startPoint y: 424, endPoint x: 435, endPoint y: 724, distance: 299.7
click at [435, 724] on div ""html" : "<div class= \" panel-whitexxx \" > \r\n <h1 class= \" hidden panel-ti…" at bounding box center [851, 482] width 1007 height 927
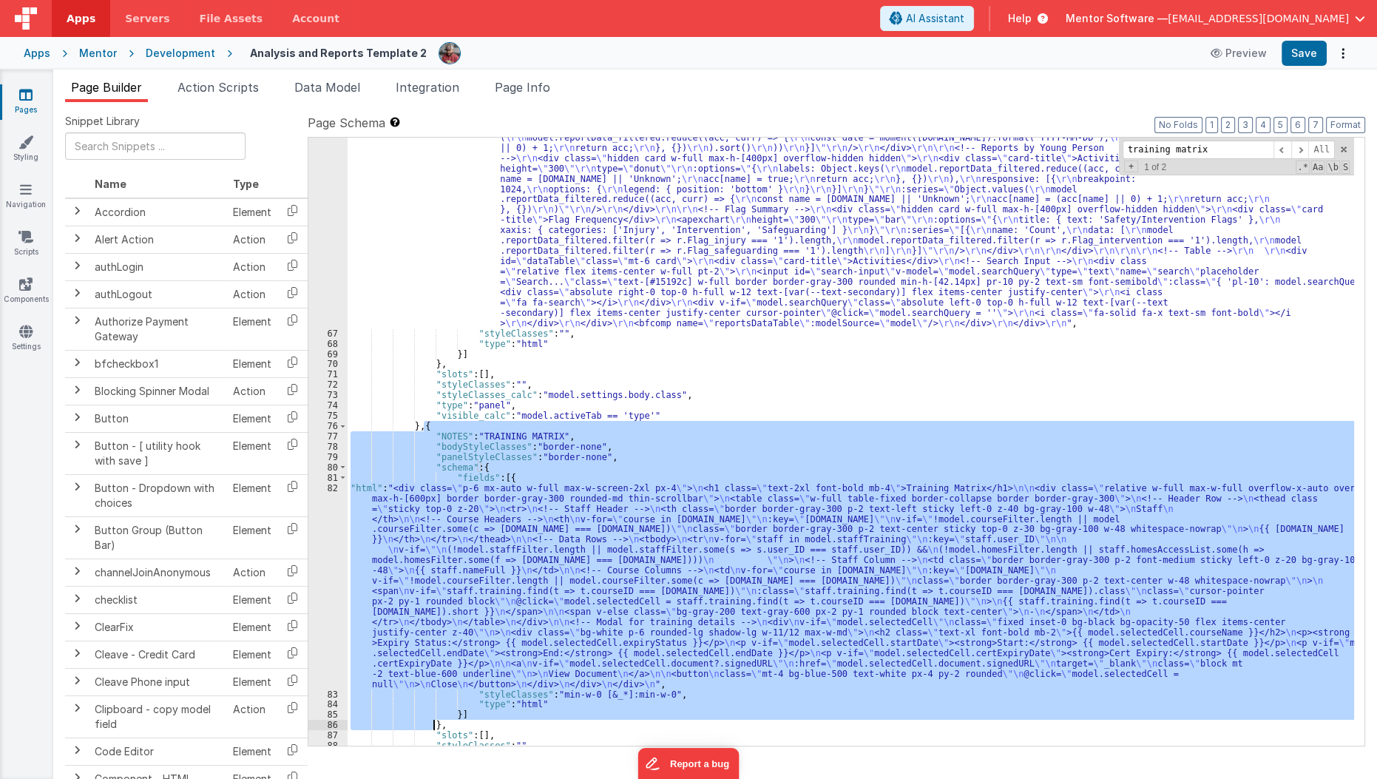
click at [496, 715] on div ""html" : "<div class= \" panel-whitexxx \" > \r\n <h1 class= \" hidden panel-ti…" at bounding box center [851, 442] width 1006 height 608
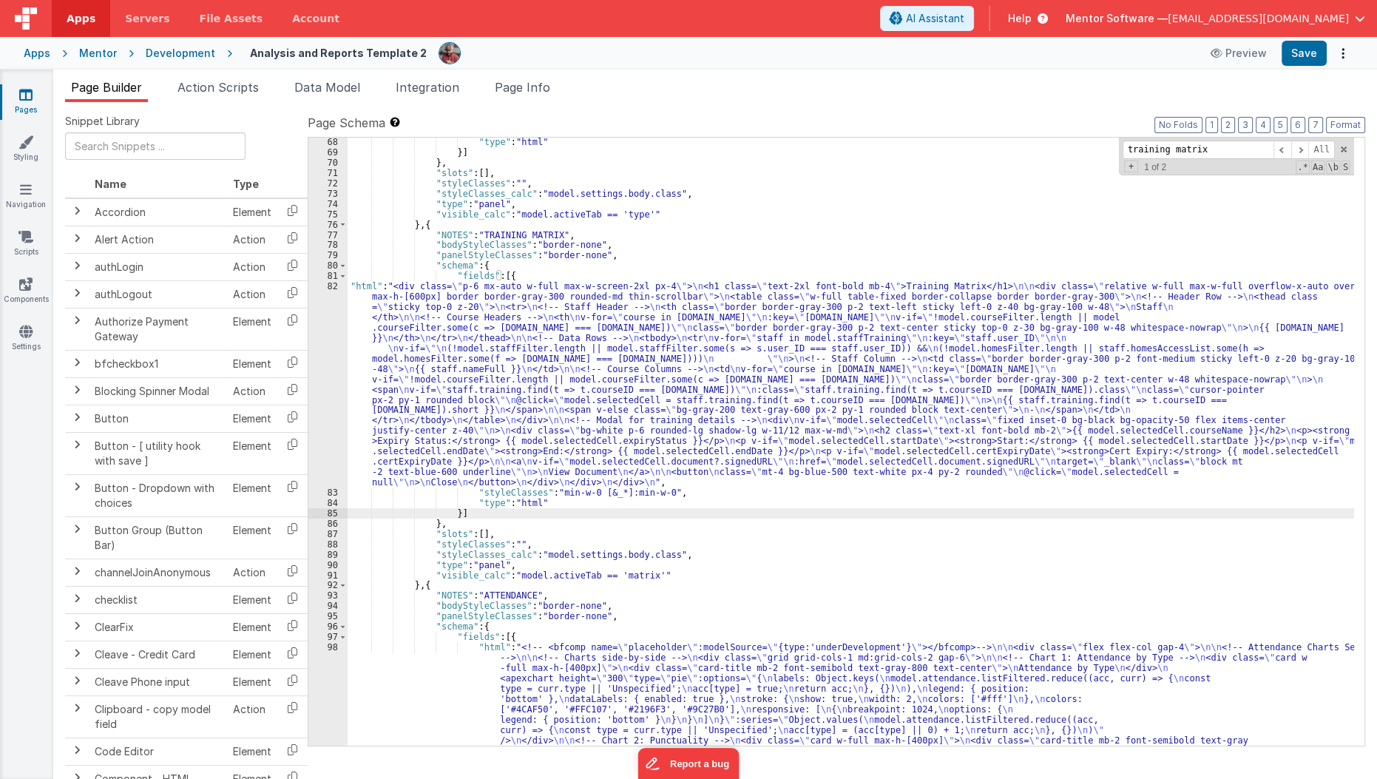
scroll to position [3092, 0]
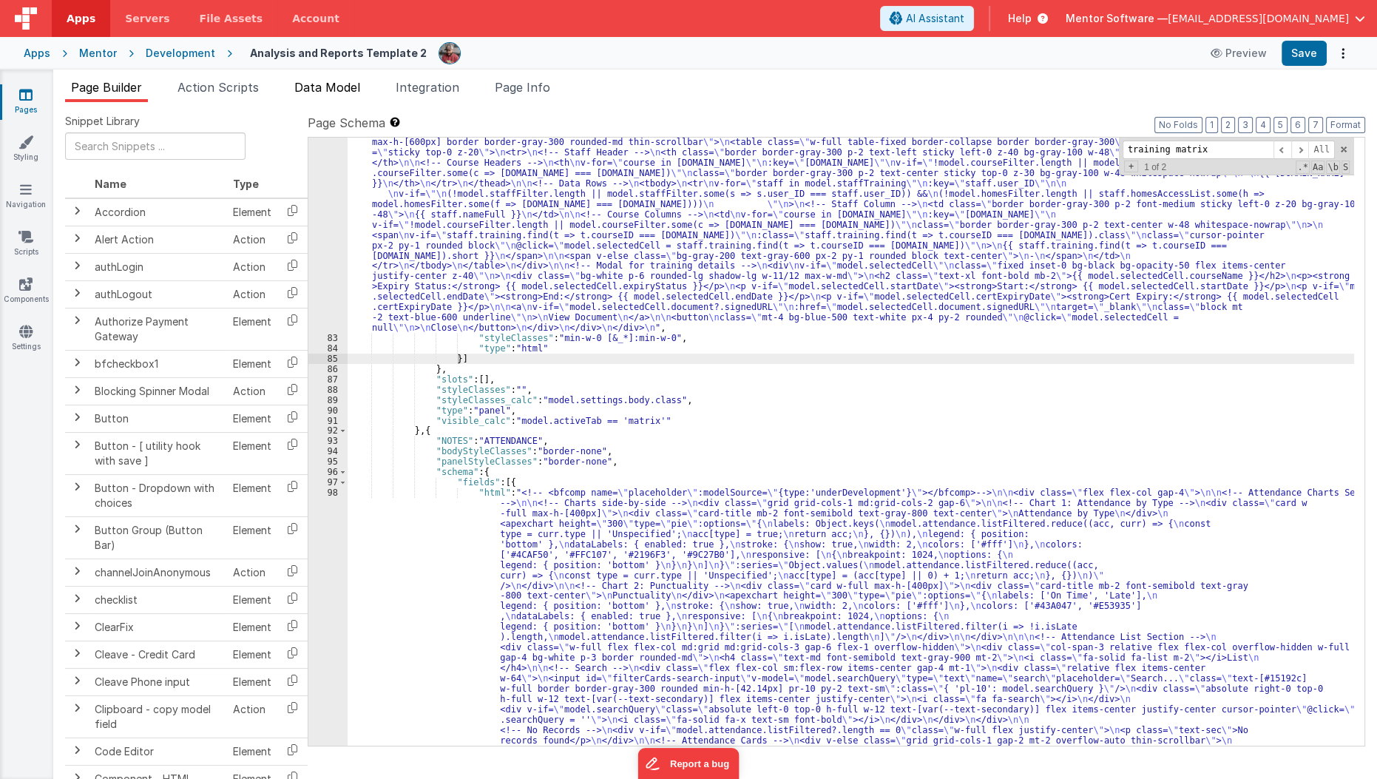
click at [342, 88] on span "Data Model" at bounding box center [327, 87] width 66 height 15
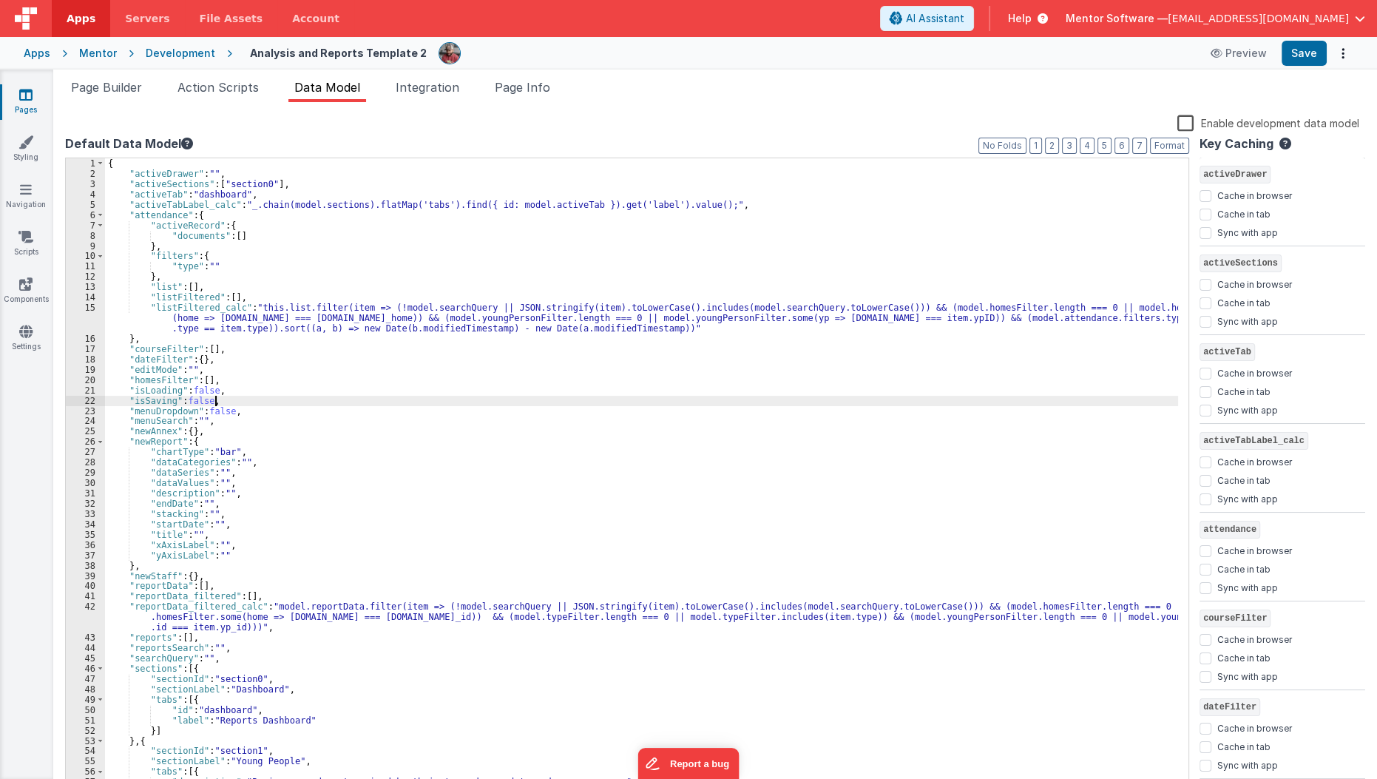
click at [288, 399] on div "{ "activeDrawer" : "" , "activeSections" : [ "section0" ] , "activeTab" : "dash…" at bounding box center [642, 485] width 1074 height 654
click at [892, 410] on div "{ "activeDrawer" : "" , "activeSections" : [ "section0" ] , "activeTab" : "dash…" at bounding box center [642, 485] width 1074 height 654
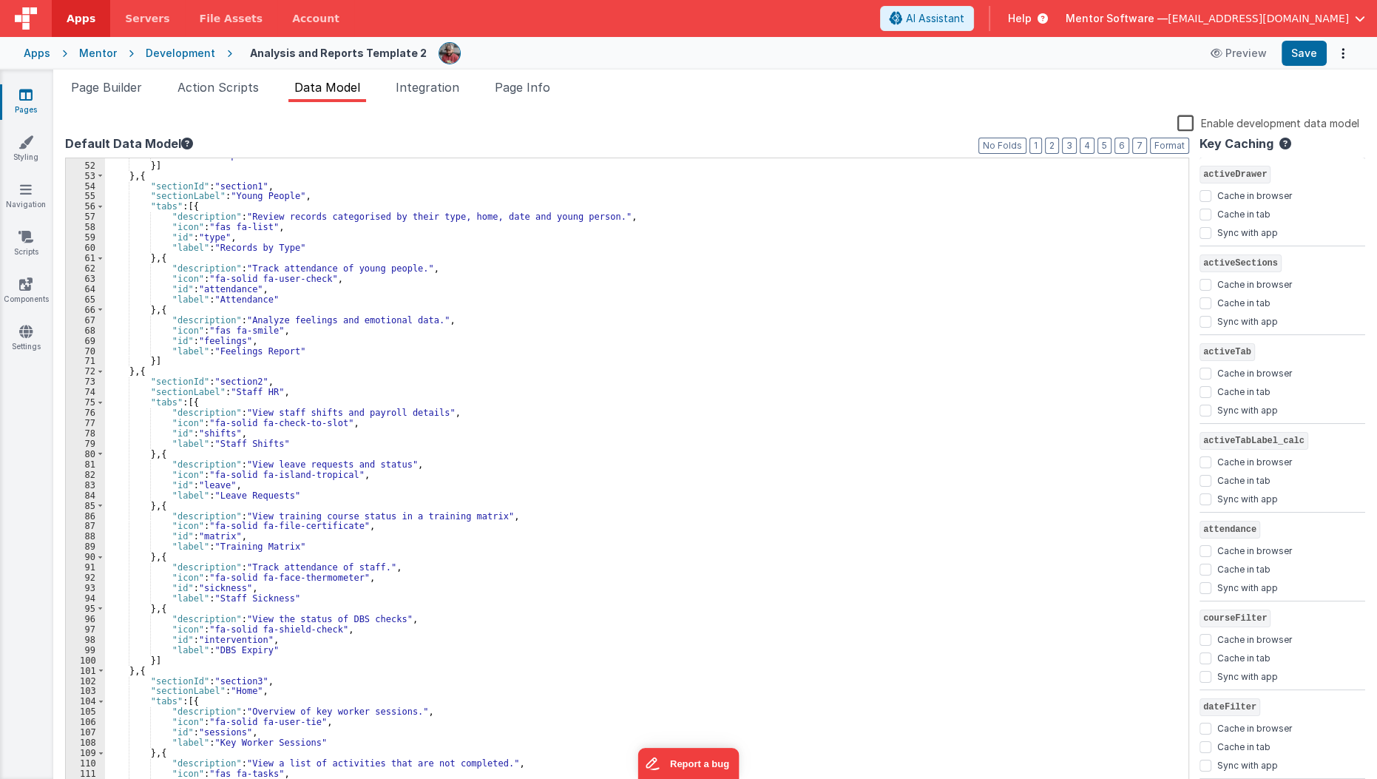
scroll to position [575, 0]
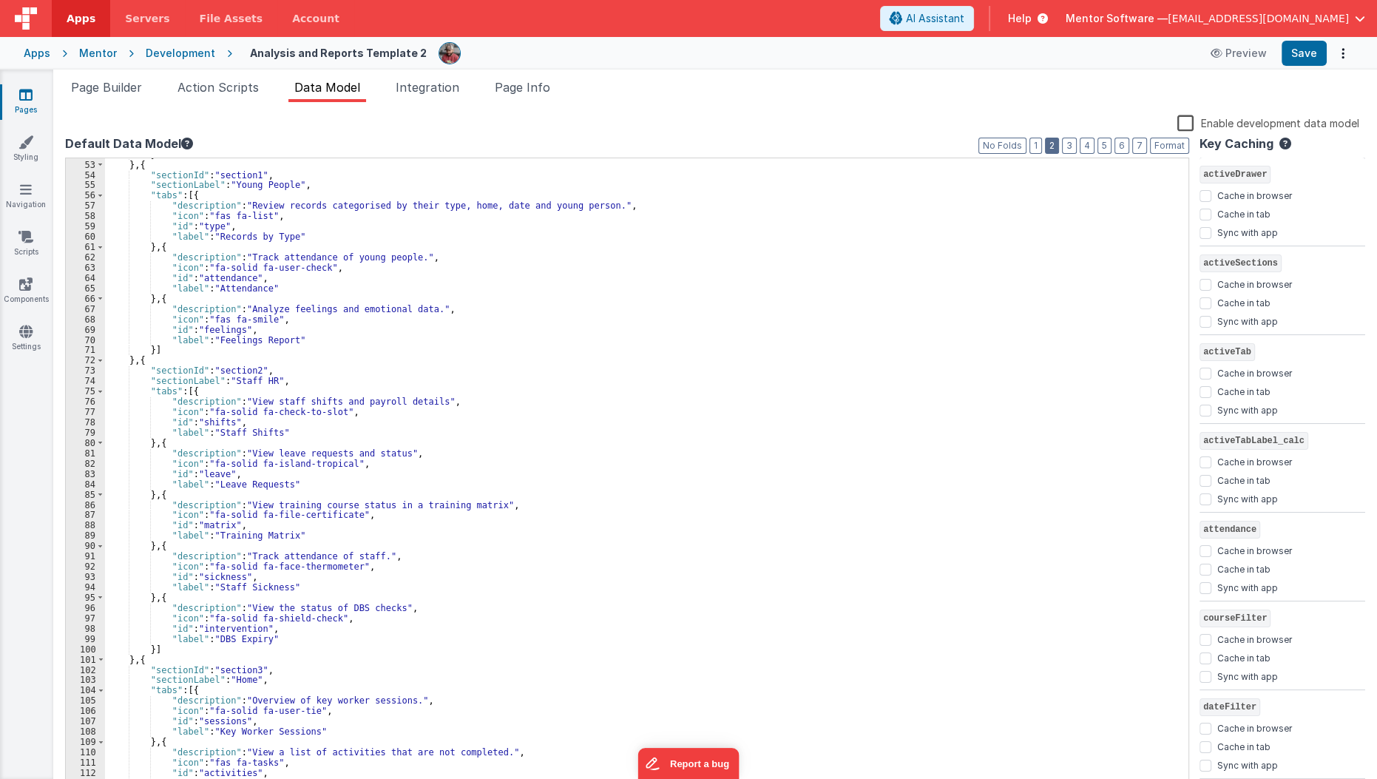
click at [1057, 141] on button "2" at bounding box center [1052, 146] width 14 height 16
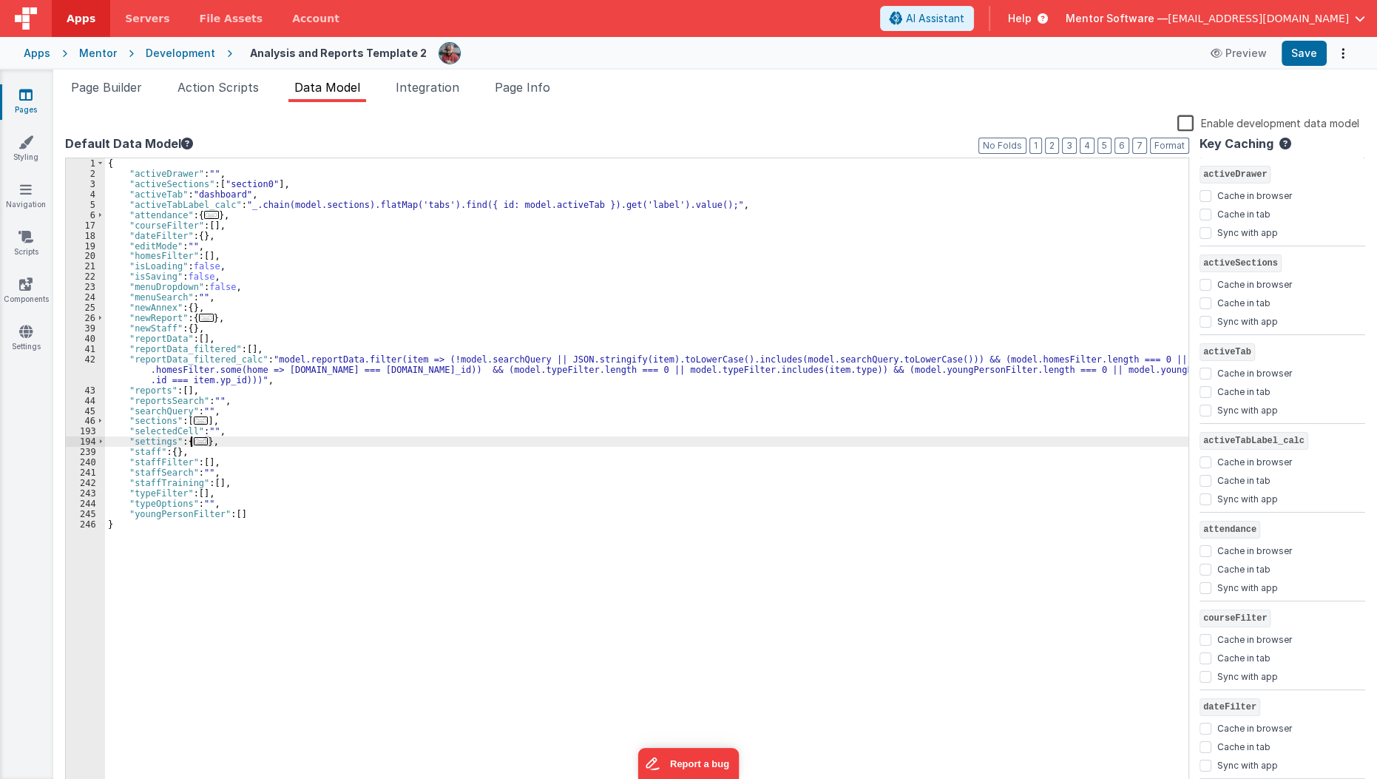
click at [195, 442] on span "..." at bounding box center [201, 441] width 15 height 8
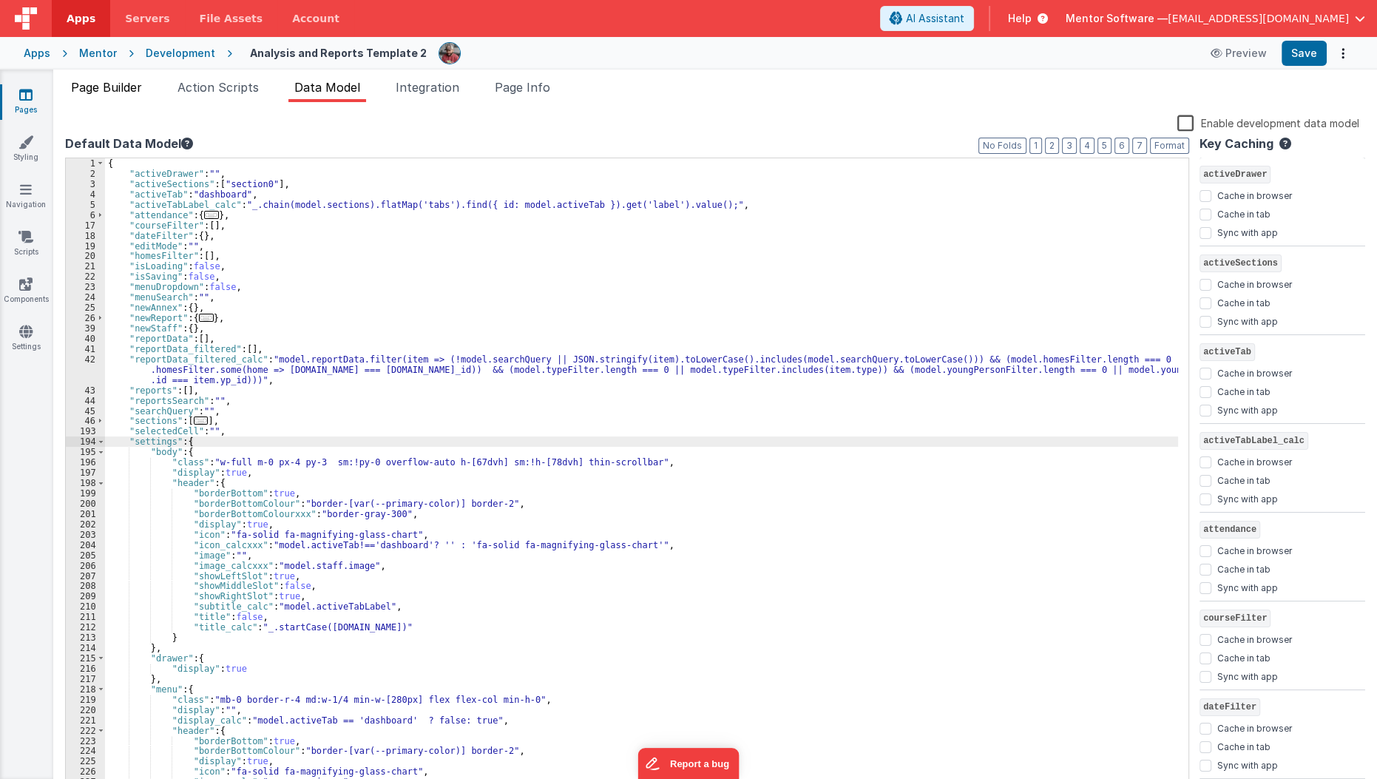
click at [121, 94] on li "Page Builder" at bounding box center [106, 90] width 83 height 24
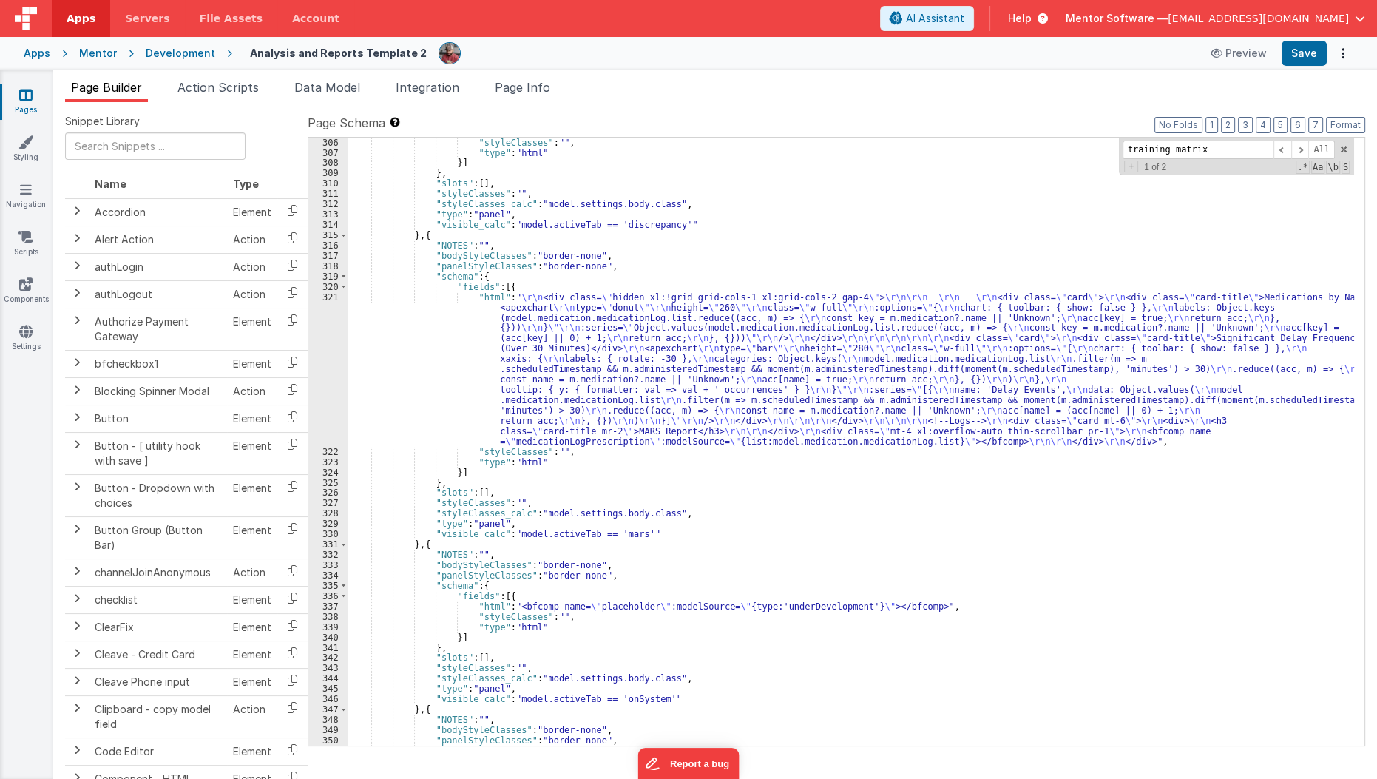
scroll to position [6256, 0]
click at [1235, 123] on button "2" at bounding box center [1228, 125] width 14 height 16
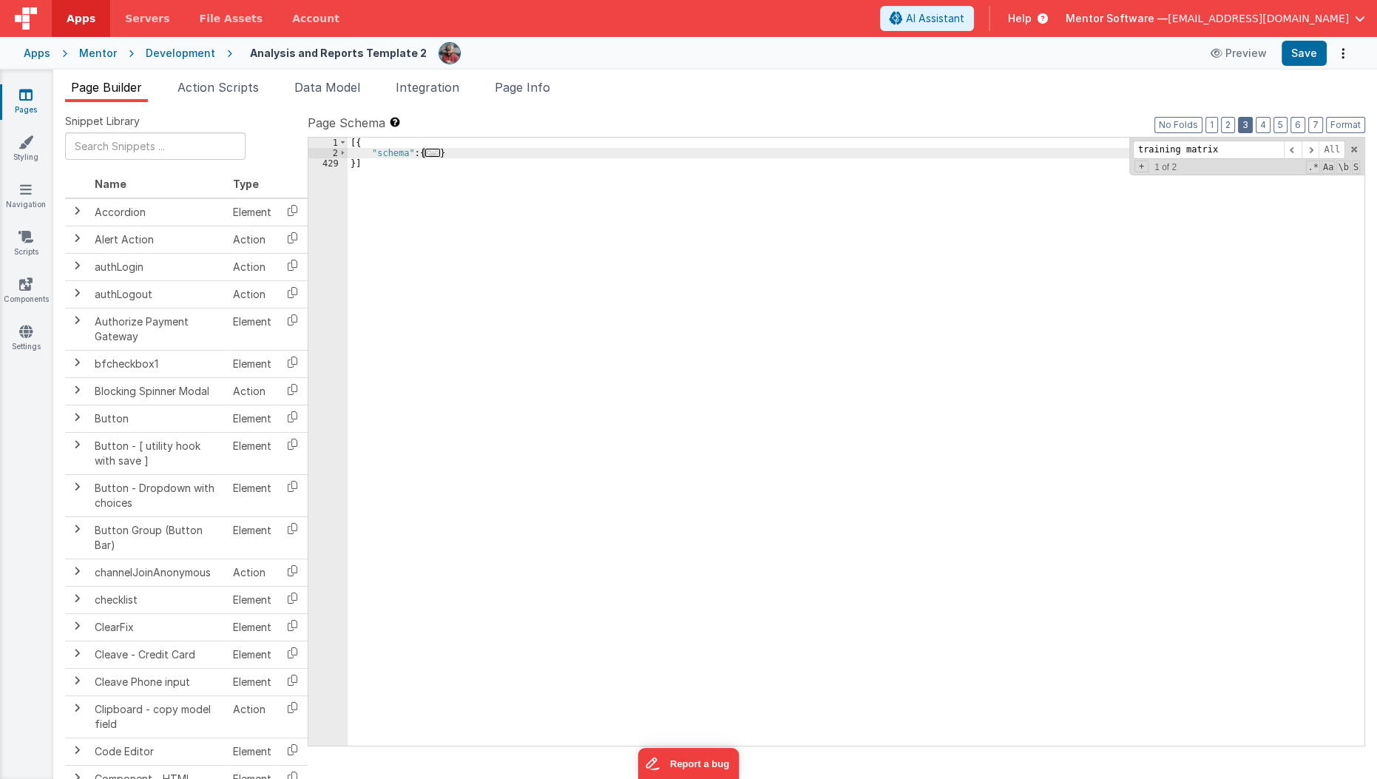
click at [1249, 122] on button "3" at bounding box center [1245, 125] width 15 height 16
click at [1270, 122] on button "4" at bounding box center [1263, 125] width 15 height 16
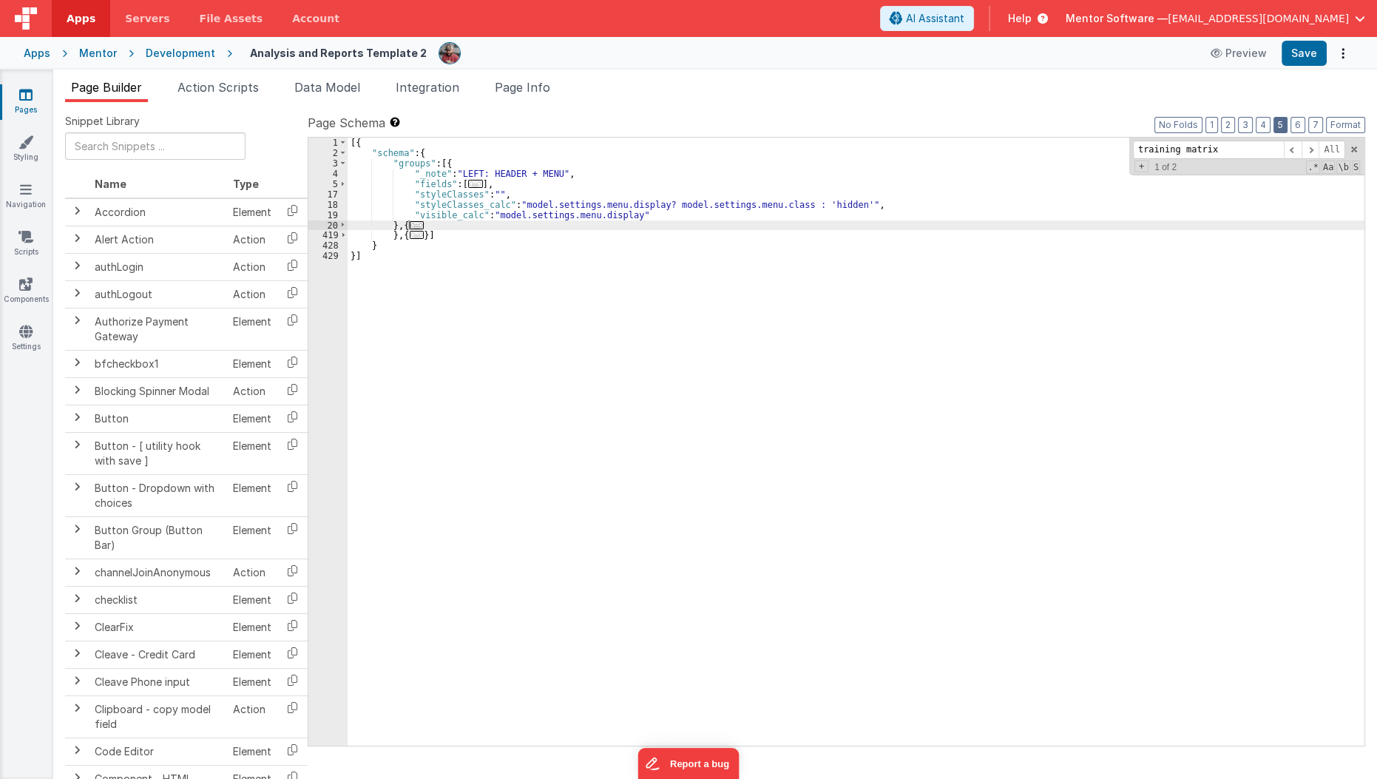
click at [1281, 123] on button "5" at bounding box center [1280, 125] width 14 height 16
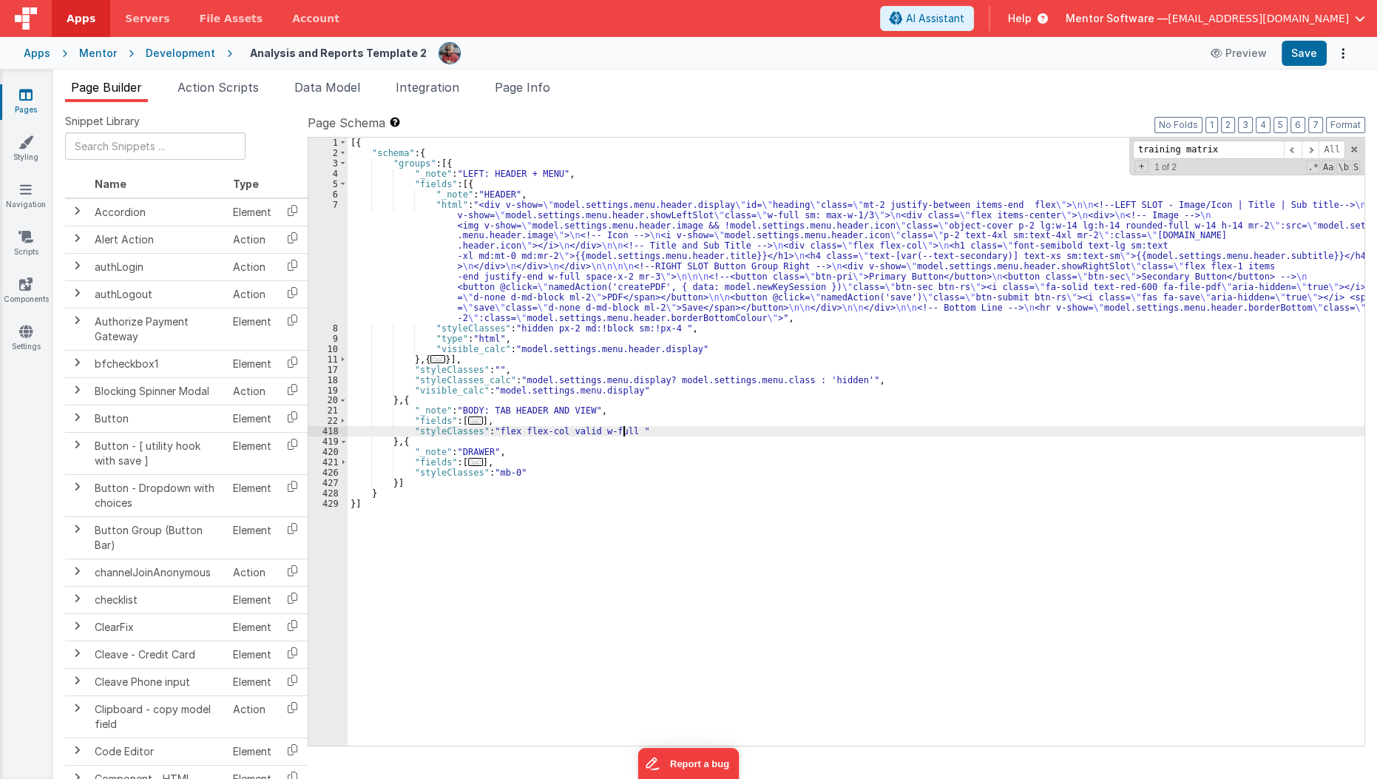
click at [622, 435] on div "[{ "schema" : { "groups" : [{ "_note" : "LEFT: HEADER + MENU" , "fields" : [{ "…" at bounding box center [856, 452] width 1017 height 629
click at [1295, 64] on button "Save" at bounding box center [1303, 53] width 45 height 25
click at [561, 315] on div "[{ "schema" : { "groups" : [{ "_note" : "LEFT: HEADER + MENU" , "fields" : [{ "…" at bounding box center [856, 452] width 1017 height 629
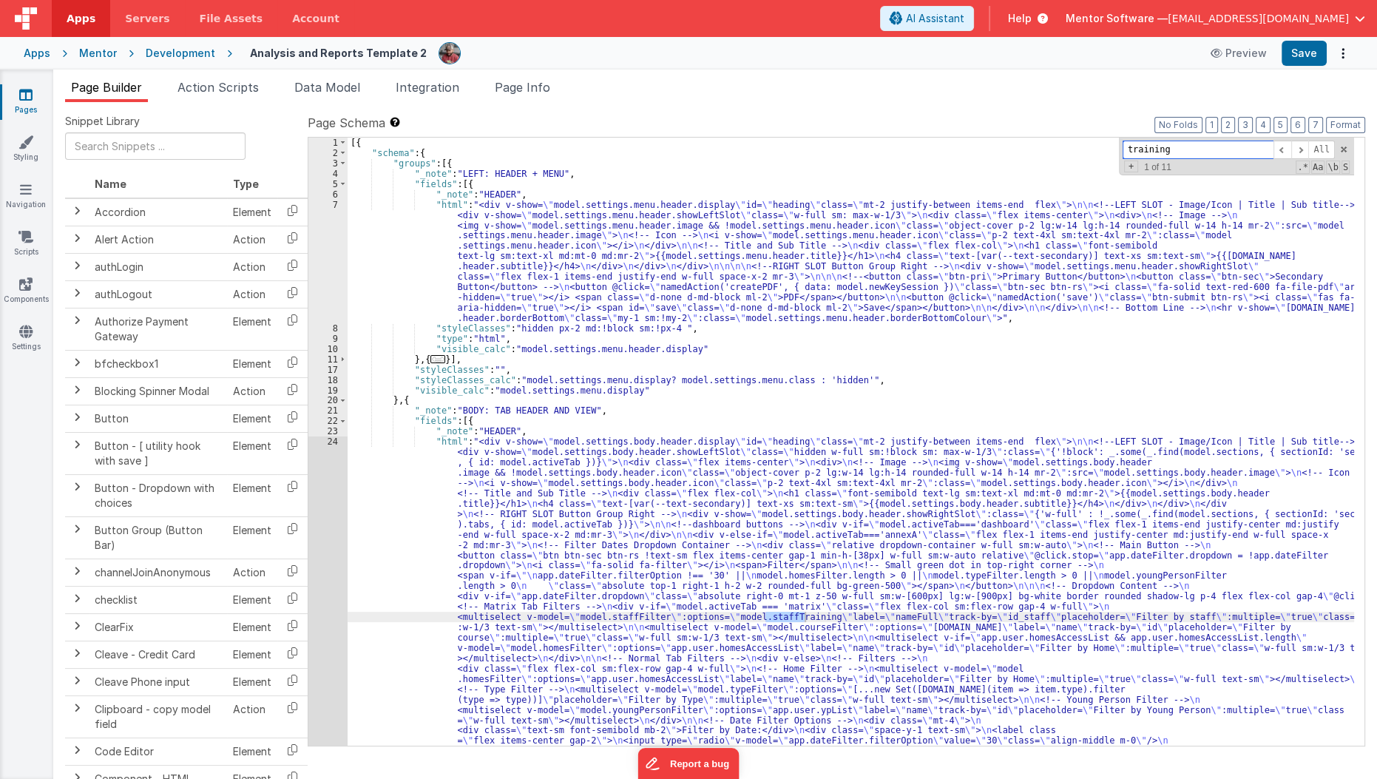
scroll to position [2149, 0]
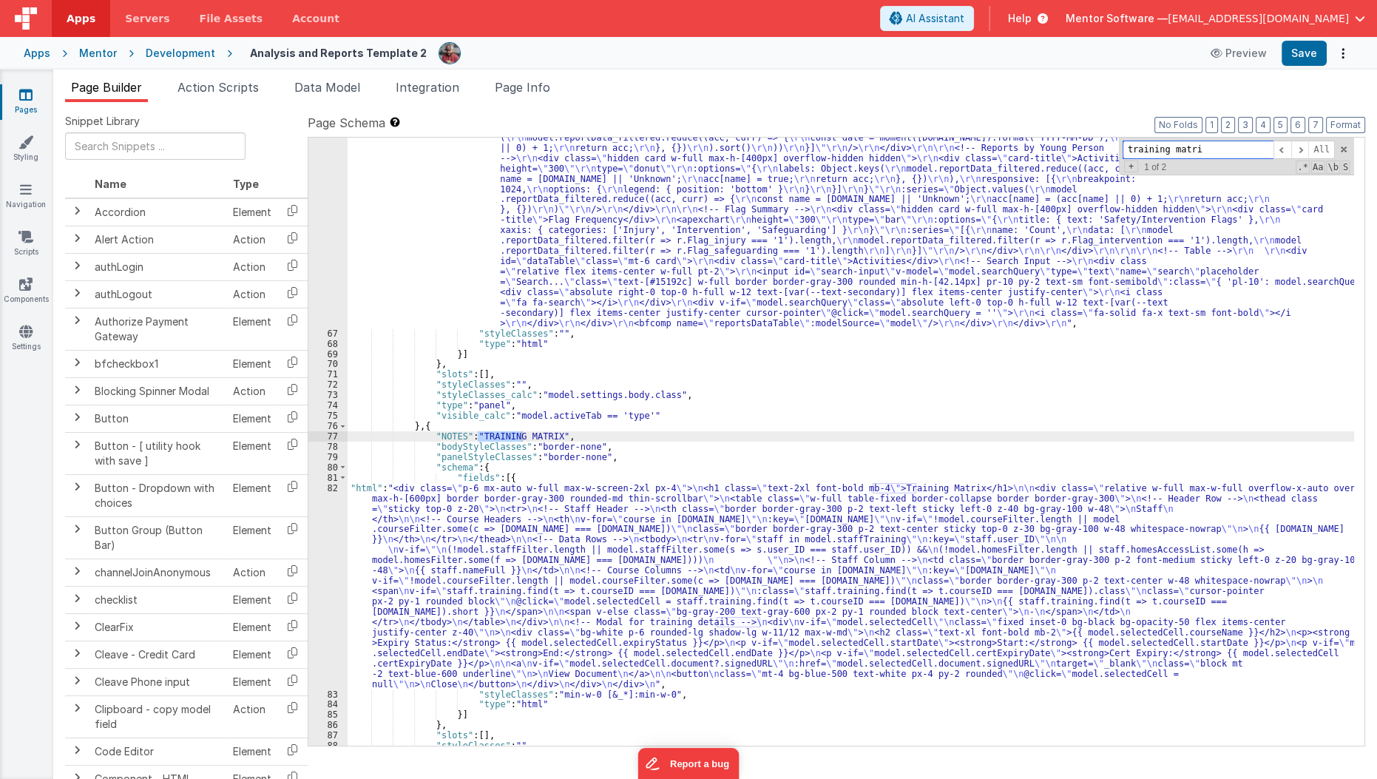
type input "training matrix"
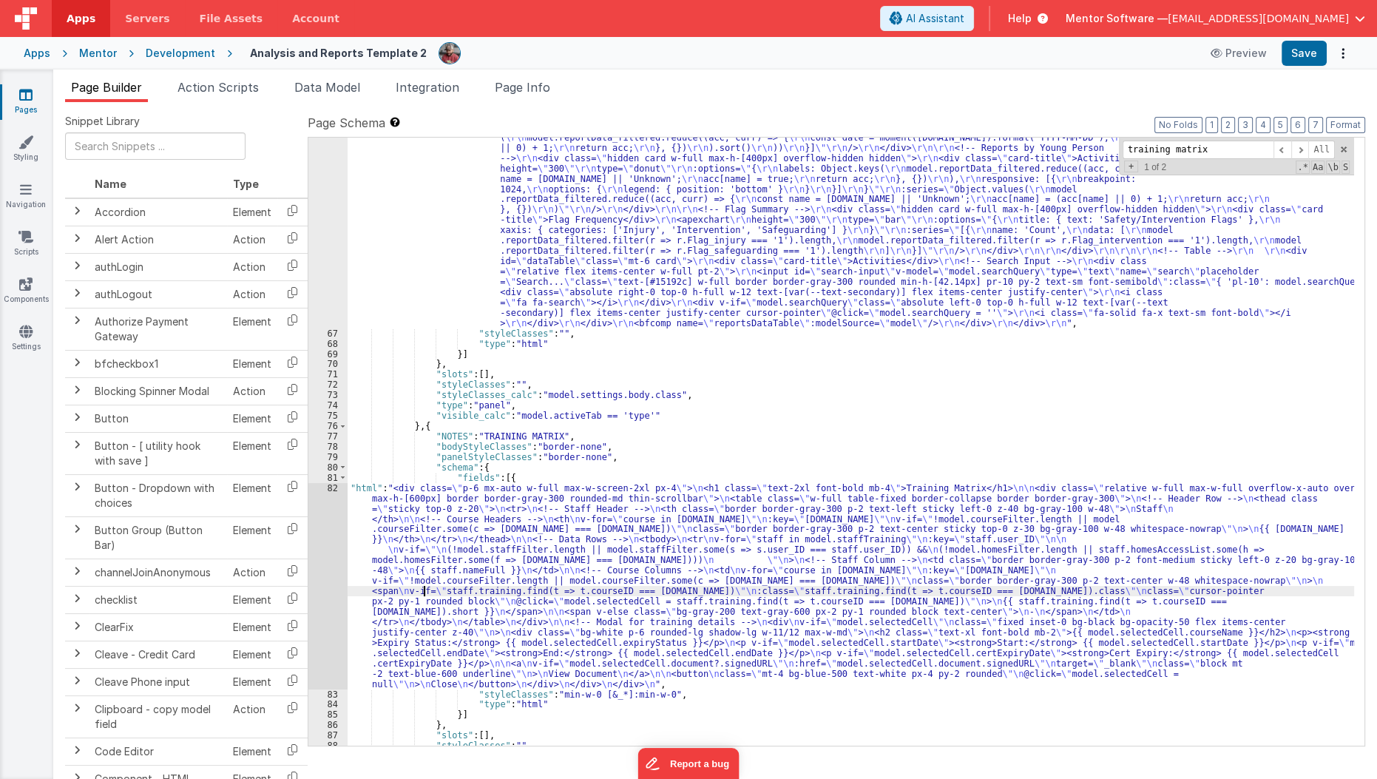
click at [421, 589] on div ""html" : "<div class= \" panel-whitexxx \" > \r\n <h1 class= \" hidden panel-ti…" at bounding box center [851, 482] width 1007 height 927
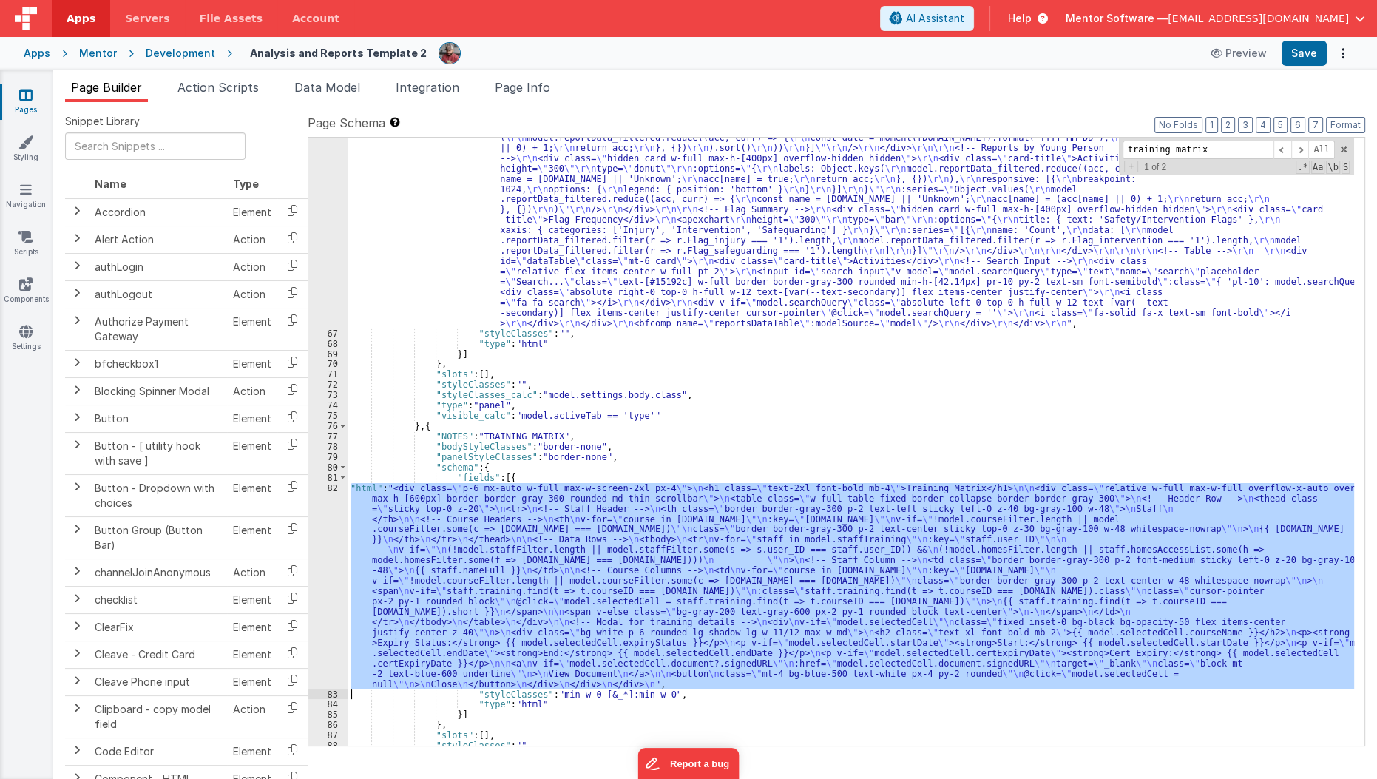
click at [317, 607] on div "82" at bounding box center [327, 586] width 39 height 206
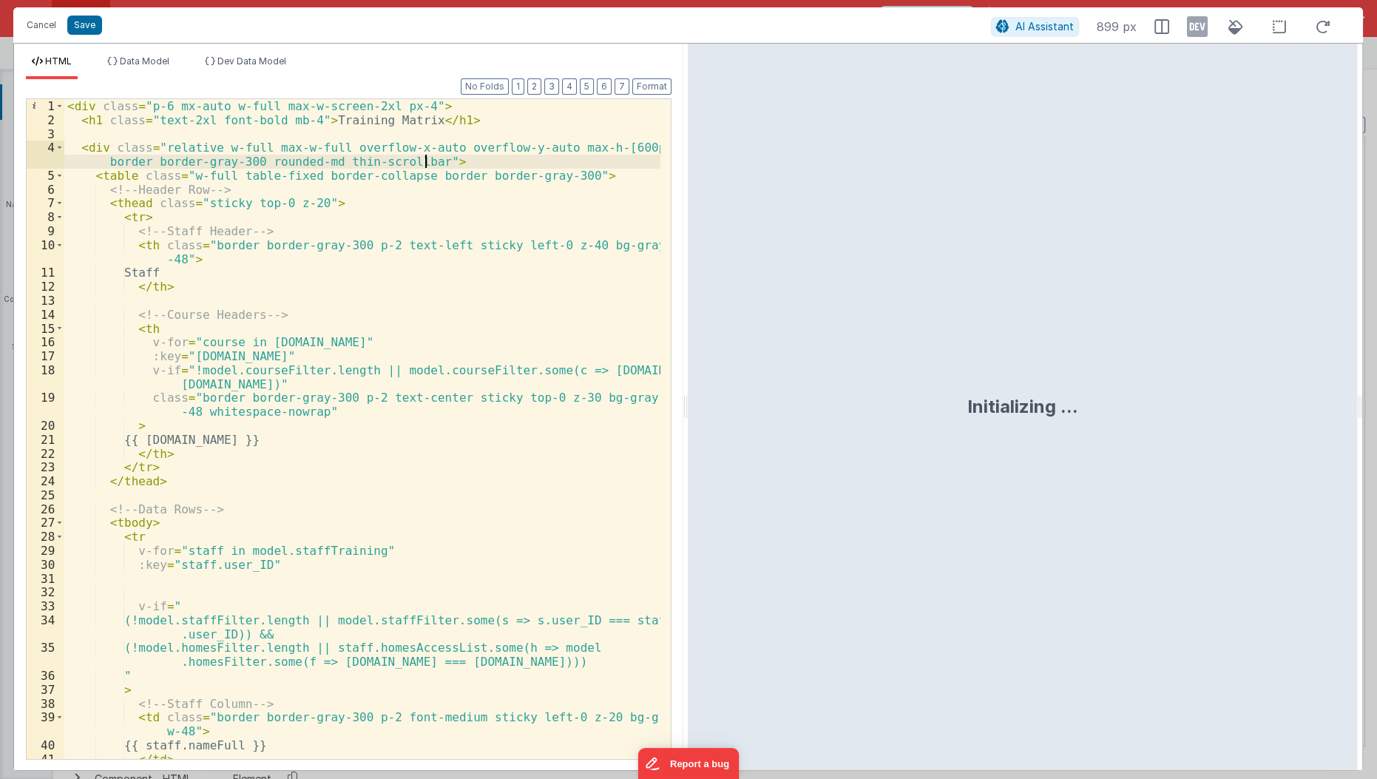
click at [421, 162] on div "< div class = "p-6 mx-auto w-full max-w-screen-2xl px-4" > < h1 class = "text-2…" at bounding box center [362, 443] width 597 height 689
click at [77, 27] on button "Save" at bounding box center [84, 25] width 35 height 19
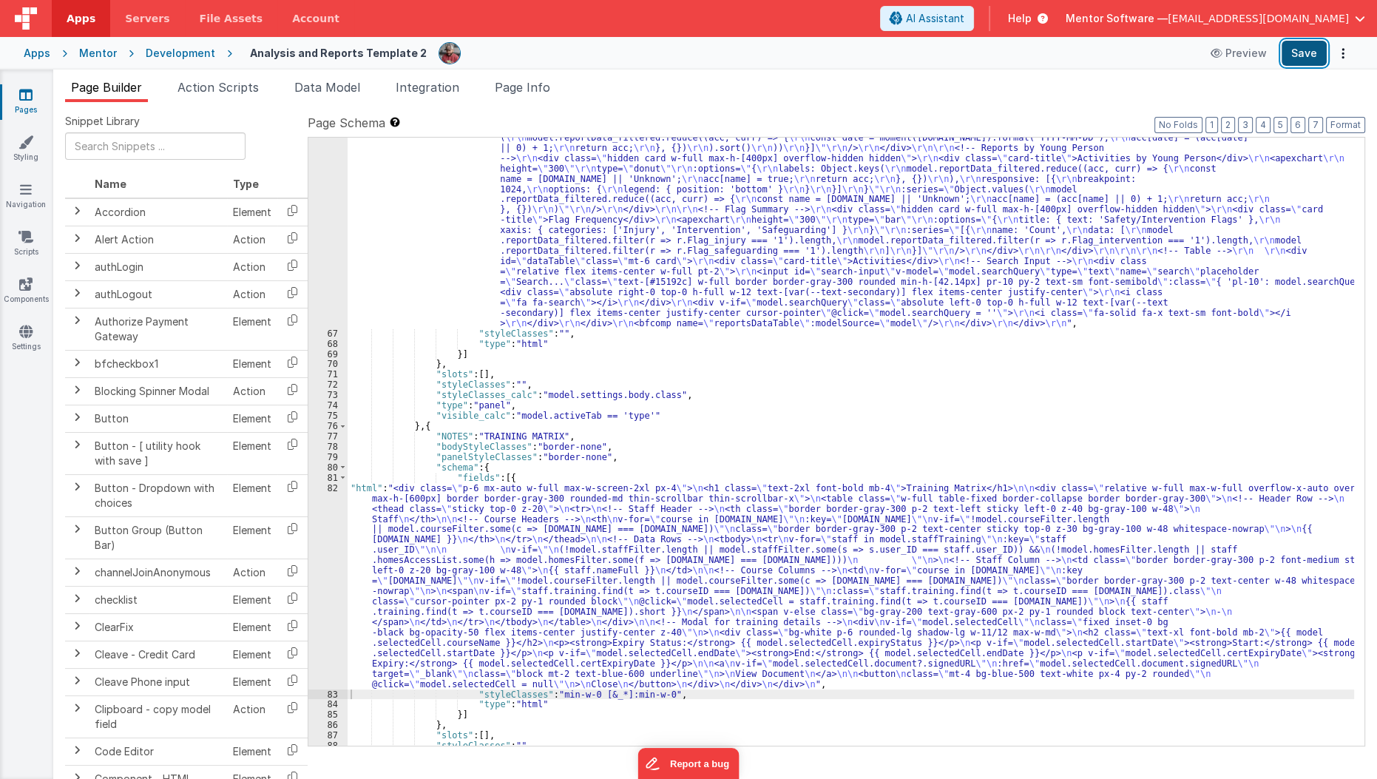
click at [1321, 58] on button "Save" at bounding box center [1303, 53] width 45 height 25
click at [34, 105] on link "Pages" at bounding box center [25, 102] width 53 height 30
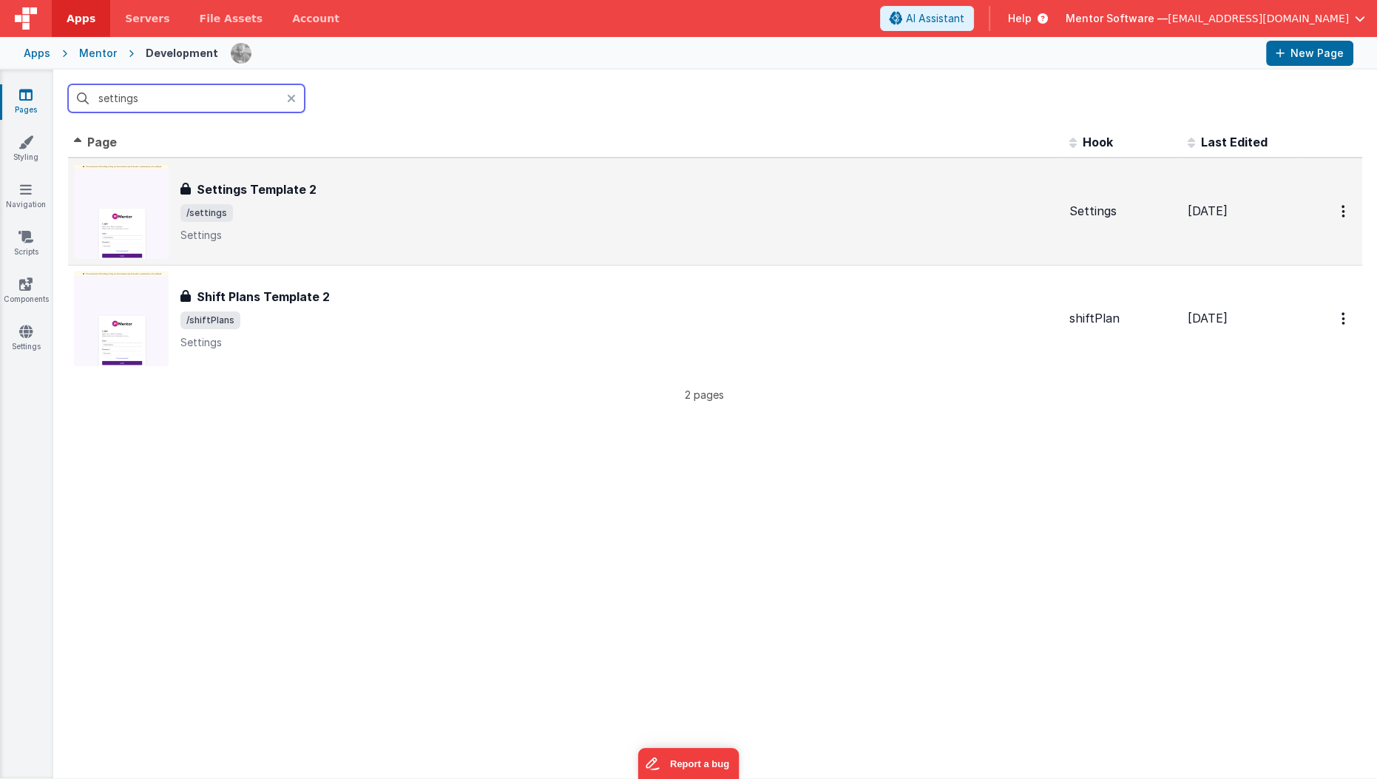
type input "settings"
click at [256, 200] on div "Settings Template 2 Settings Template 2 /settings Settings" at bounding box center [618, 211] width 877 height 62
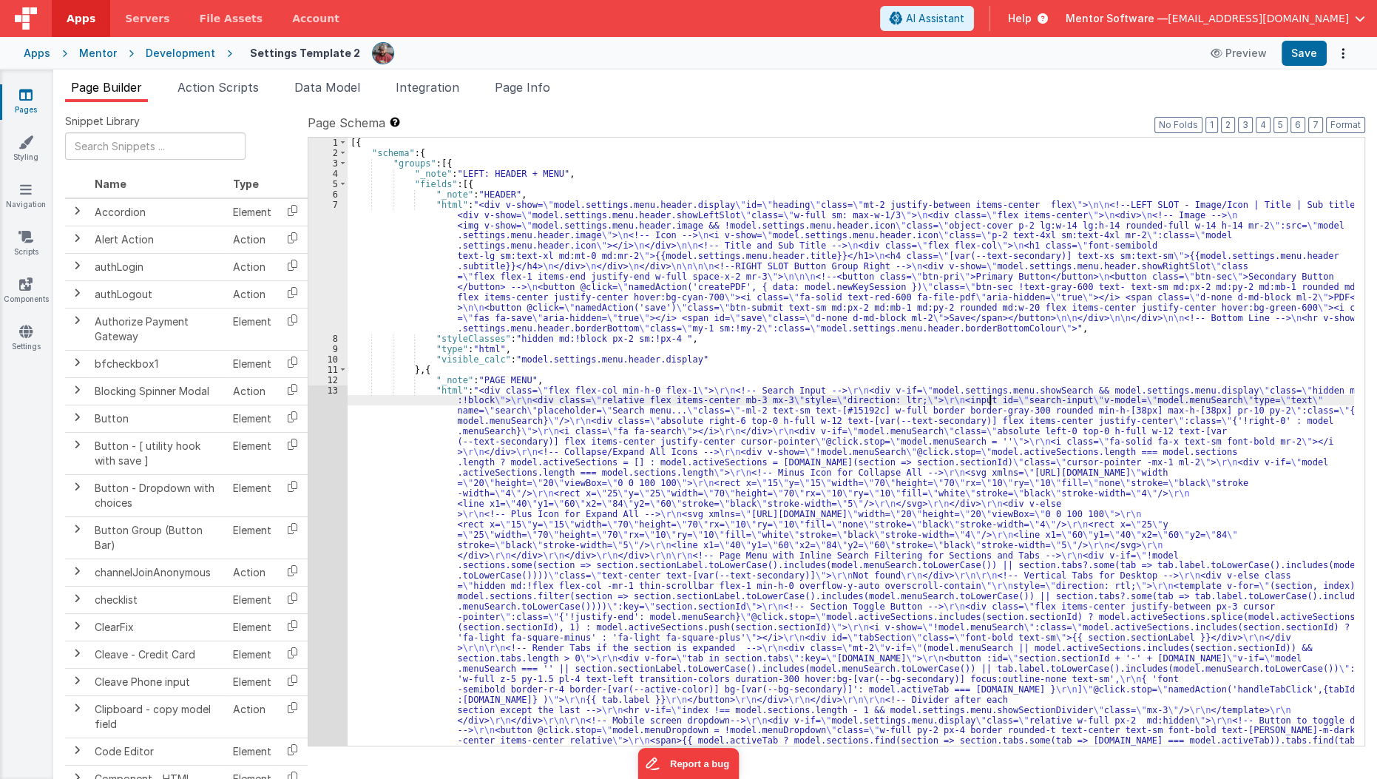
click at [991, 403] on div "[{ "schema" : { "groups" : [{ "_note" : "LEFT: HEADER + MENU" , "fields" : [{ "…" at bounding box center [851, 715] width 1007 height 1154
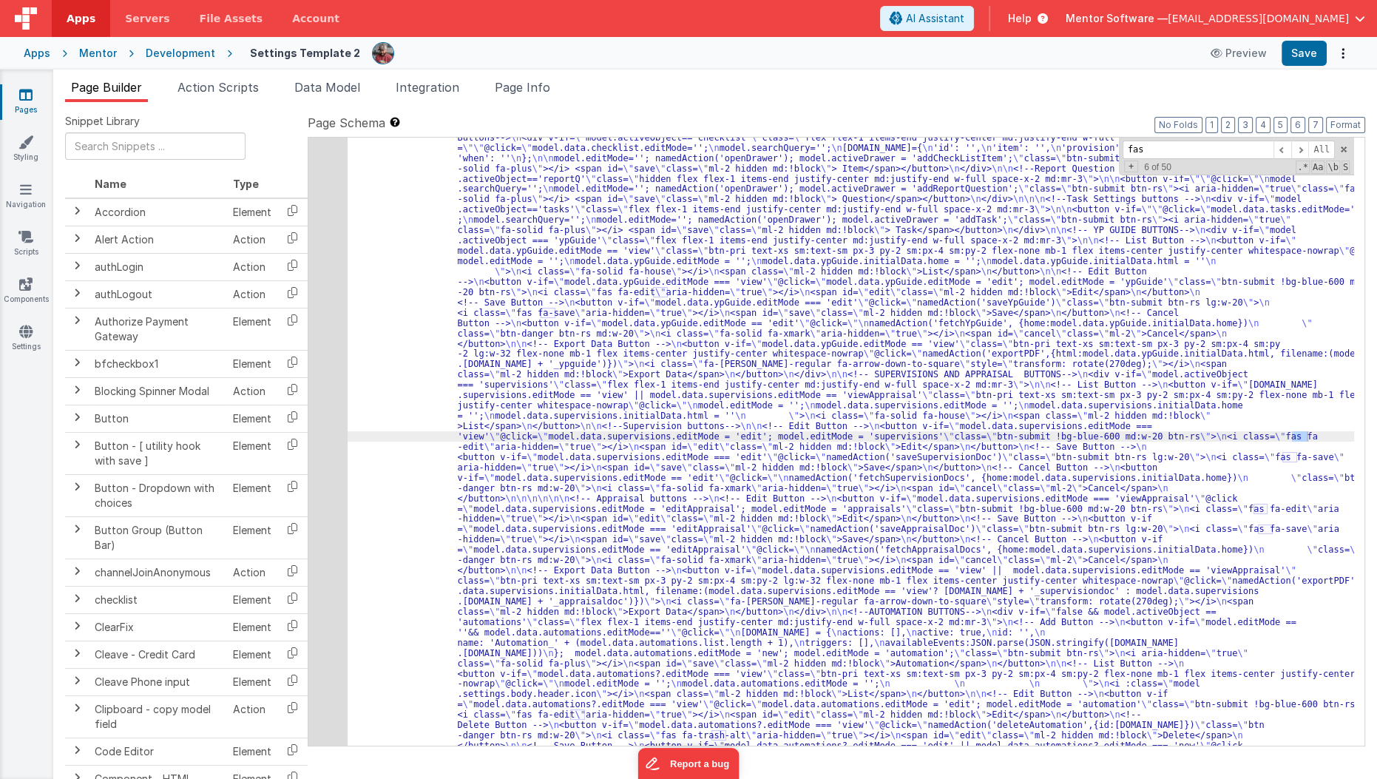
scroll to position [1128, 0]
type input "fas"
click at [508, 82] on span "Page Info" at bounding box center [522, 87] width 55 height 15
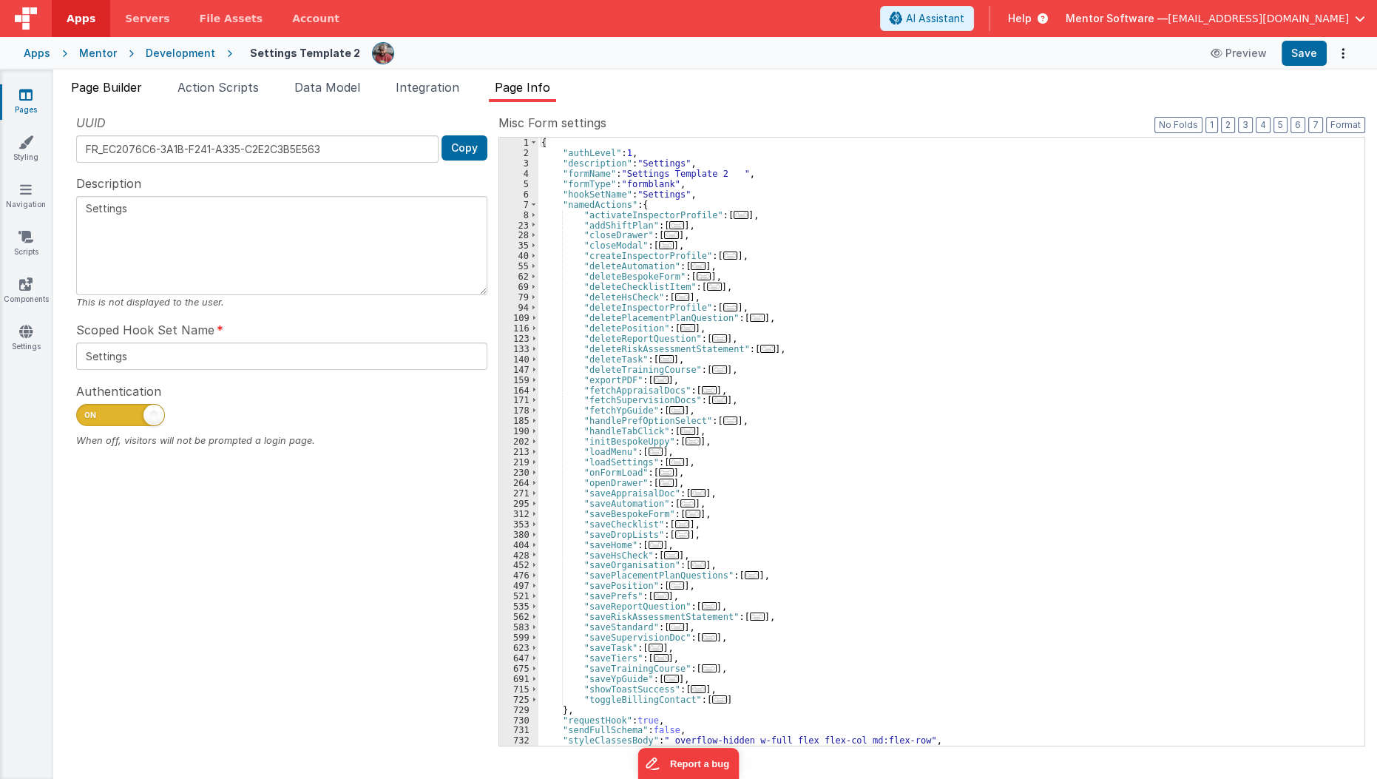
click at [119, 82] on span "Page Builder" at bounding box center [106, 87] width 71 height 15
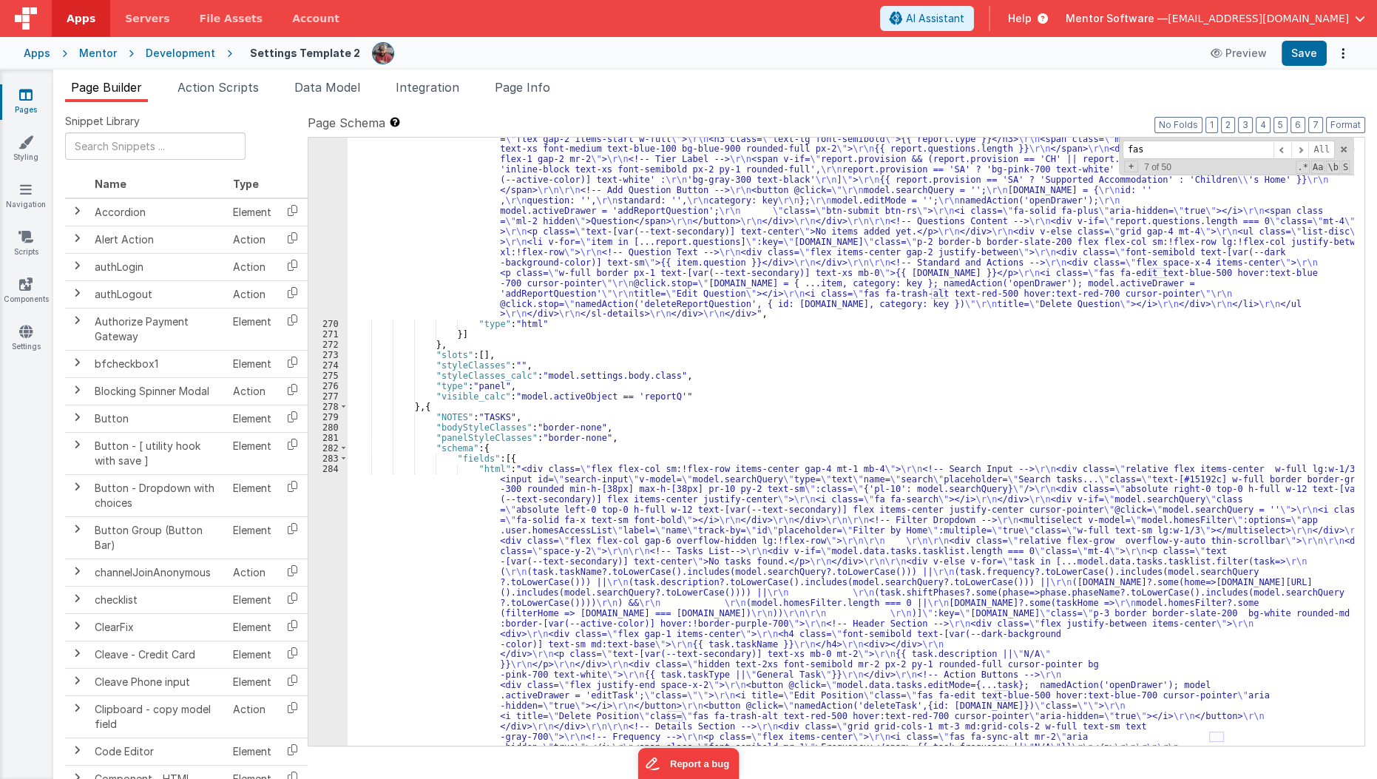
scroll to position [13887, 0]
click at [766, 551] on div ""html" : "<div class= \" flex flex-col gap-6 view-content \" style= \"\" > \r\n…" at bounding box center [851, 675] width 1007 height 1330
click at [1312, 120] on button "7" at bounding box center [1315, 125] width 15 height 16
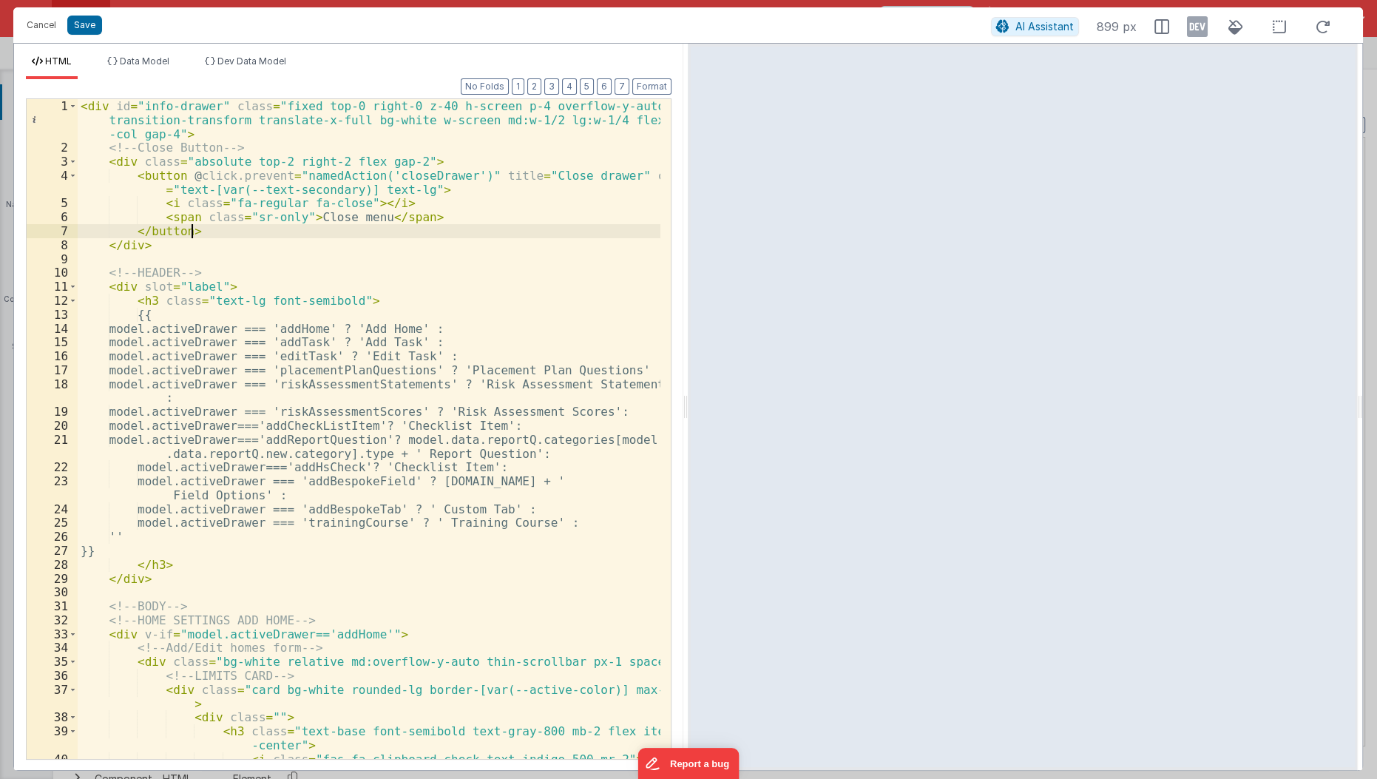
click at [590, 236] on div "< div id = "info-drawer" class = "fixed top-0 right-0 z-40 h-screen p-4 overflo…" at bounding box center [370, 457] width 584 height 717
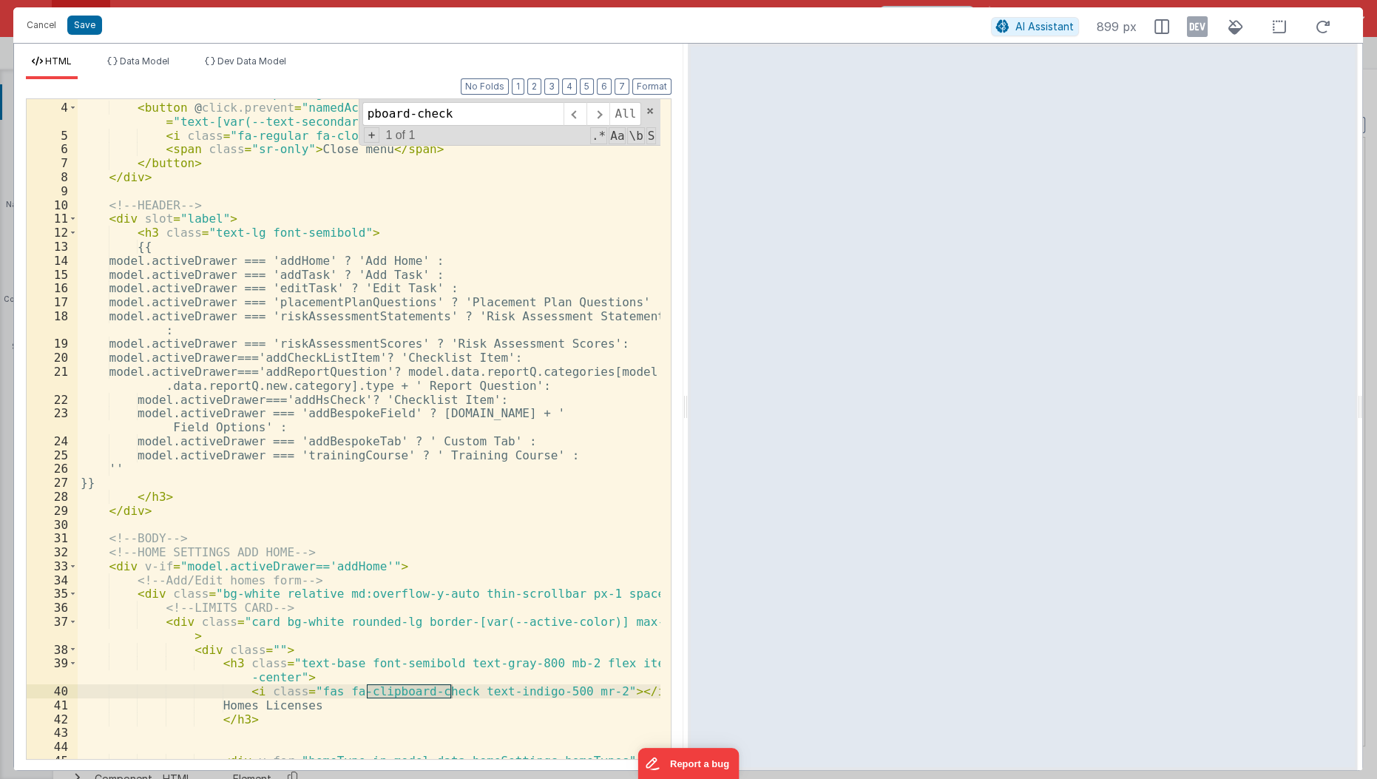
scroll to position [67, 0]
type input "pboard-check"
click at [307, 693] on div "< div class = "absolute top-2 right-2 flex gap-2" > < button @ click.prevent = …" at bounding box center [370, 452] width 584 height 731
click at [86, 35] on div "Cancel Save" at bounding box center [505, 25] width 972 height 21
click at [86, 29] on button "Save" at bounding box center [84, 25] width 35 height 19
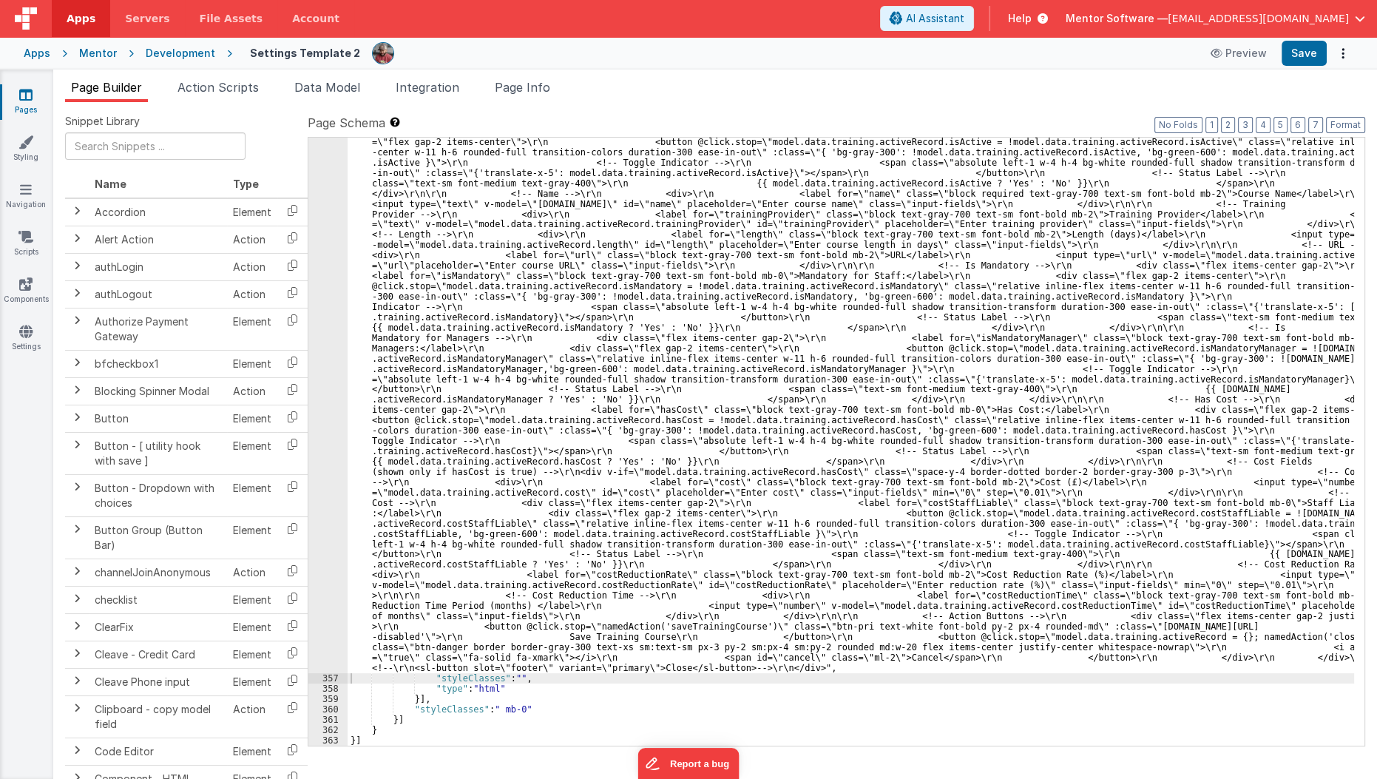
scroll to position [7452, 0]
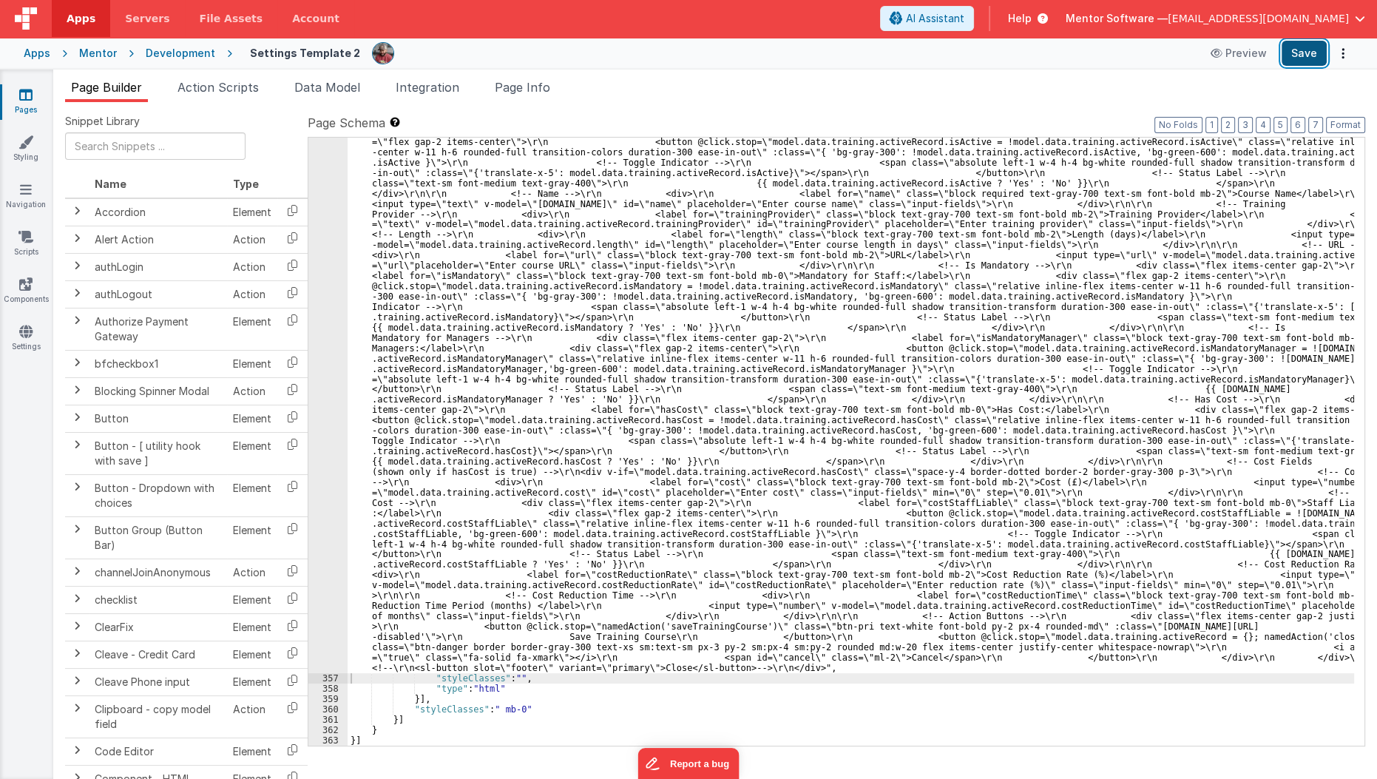
click at [1298, 53] on button "Save" at bounding box center [1303, 53] width 45 height 25
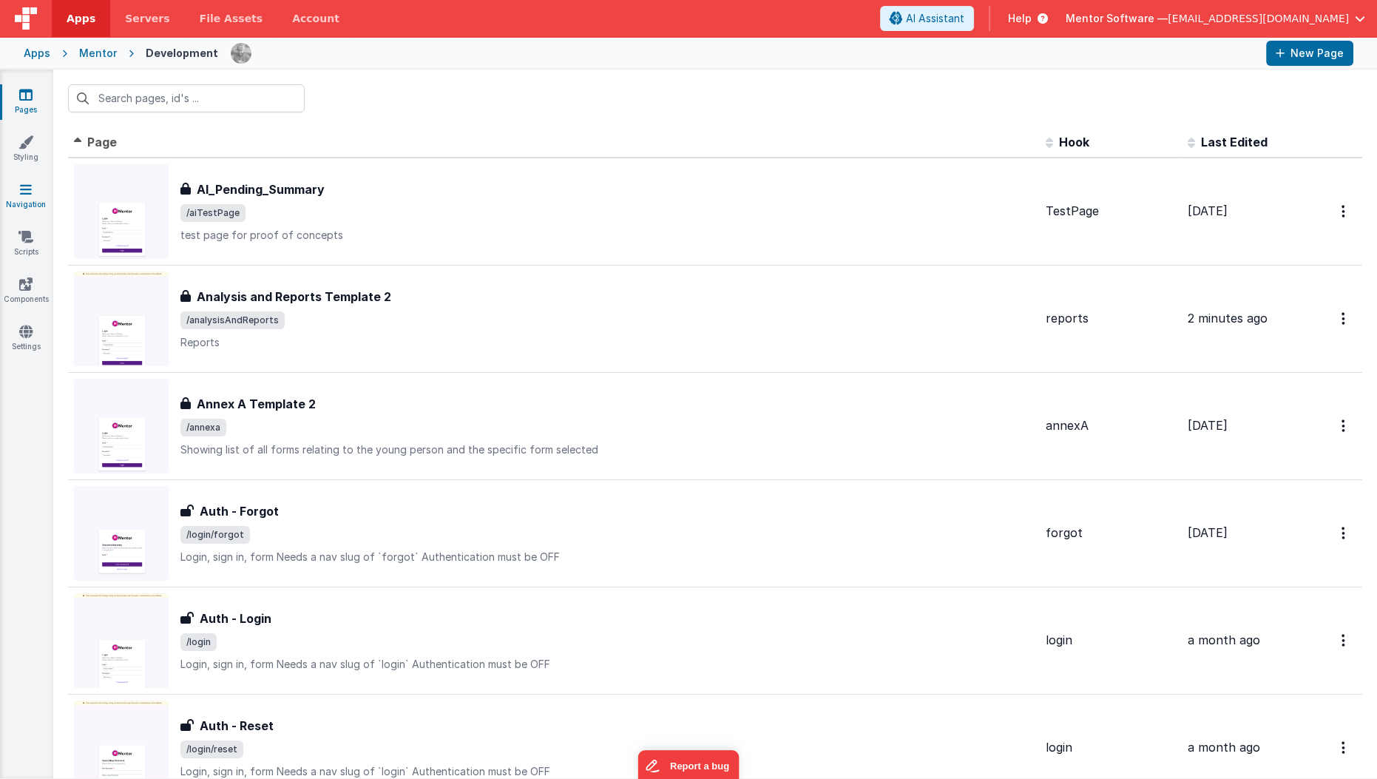
click at [27, 190] on icon at bounding box center [26, 189] width 12 height 15
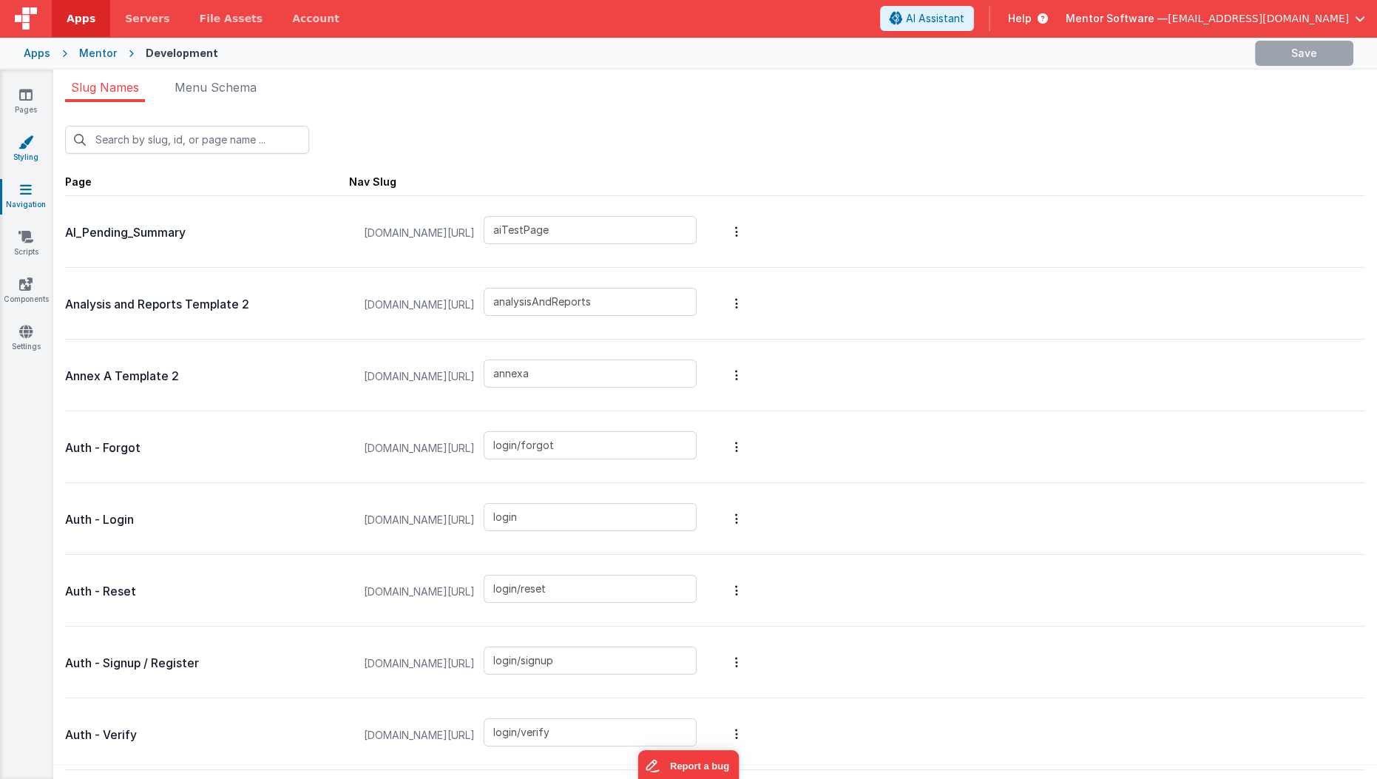
click at [34, 162] on link "Styling" at bounding box center [25, 150] width 53 height 30
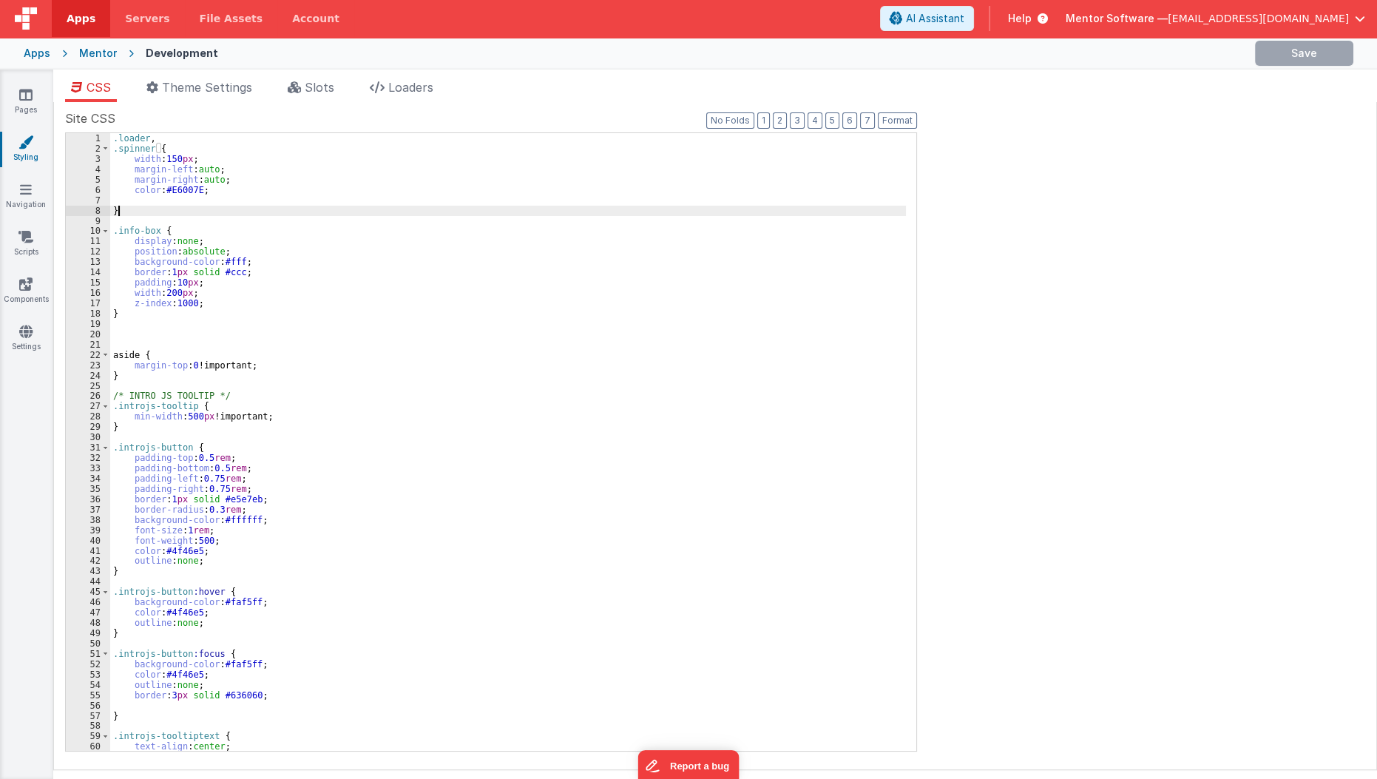
click at [293, 210] on div ".loader , .spinner { width : 150 px ; margin-left : auto ; margin-right : auto …" at bounding box center [508, 452] width 796 height 639
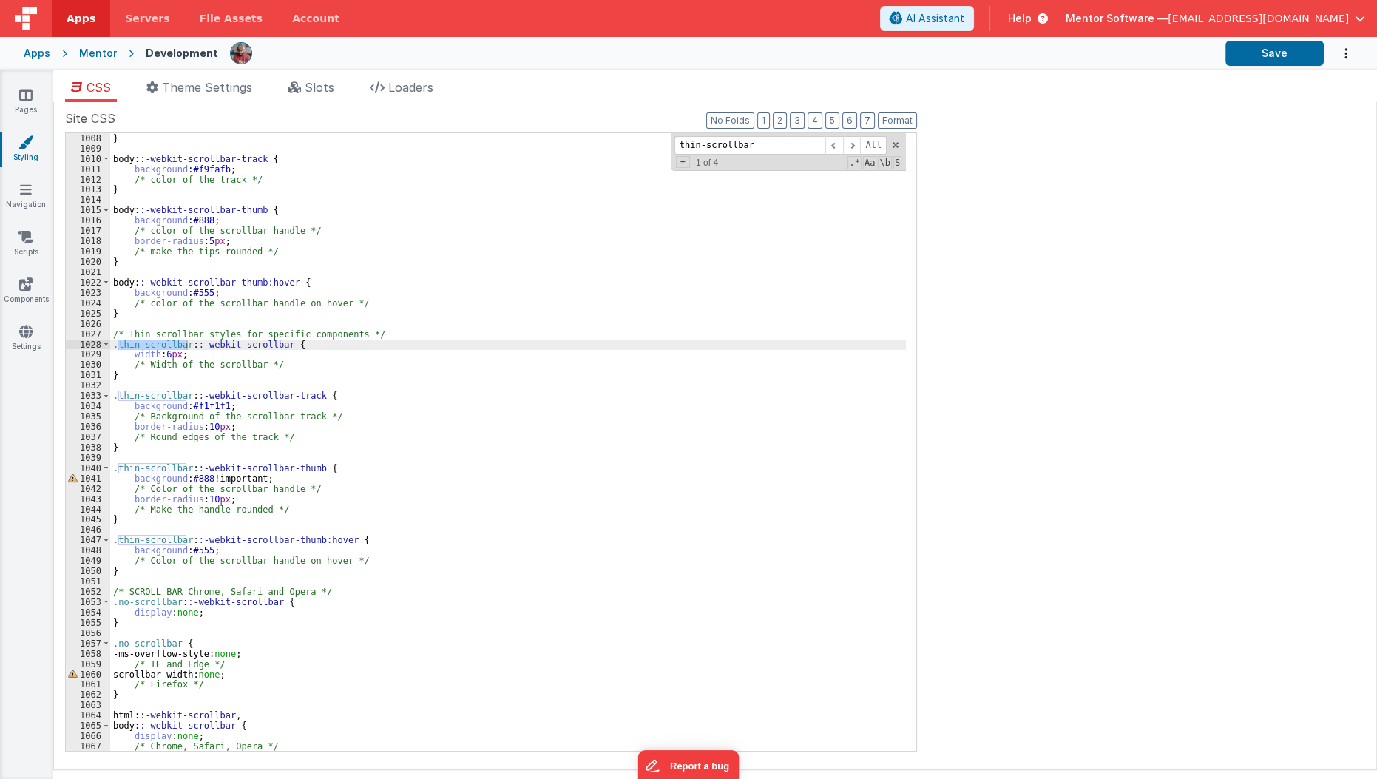
scroll to position [10393, 0]
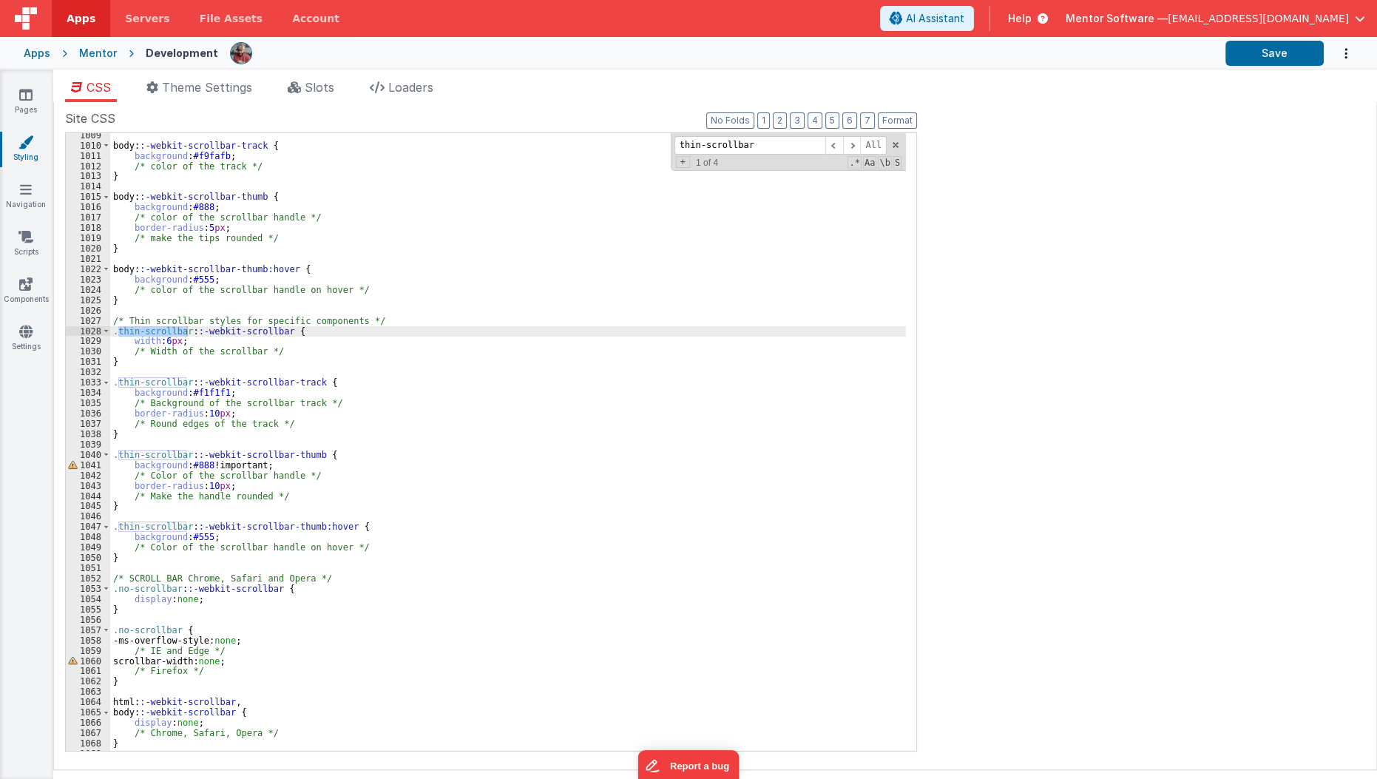
type input "thin-scrollbar"
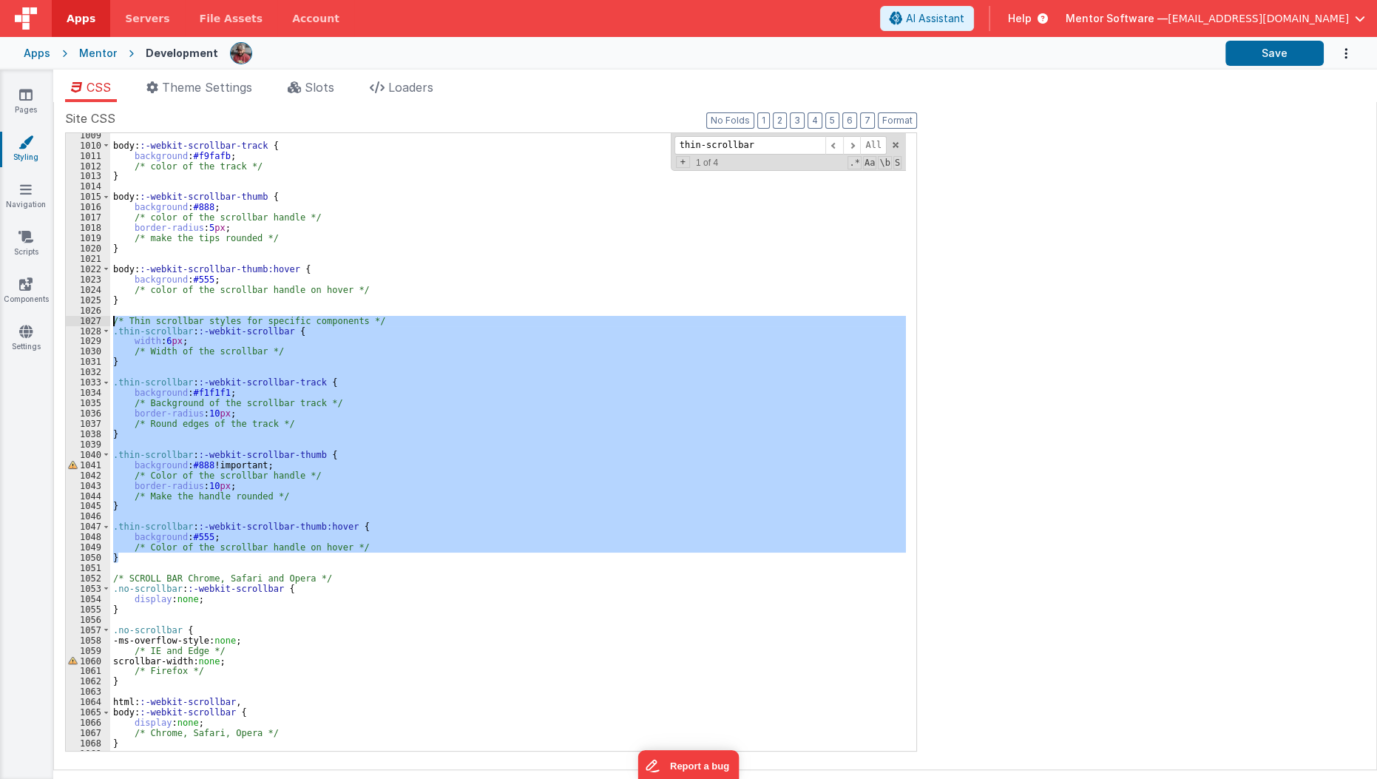
drag, startPoint x: 121, startPoint y: 560, endPoint x: 106, endPoint y: 315, distance: 245.9
click at [106, 315] on div "1009 1010 1011 1012 1013 1014 1015 1016 1017 1018 1019 1020 1021 1022 1023 1024…" at bounding box center [491, 441] width 852 height 619
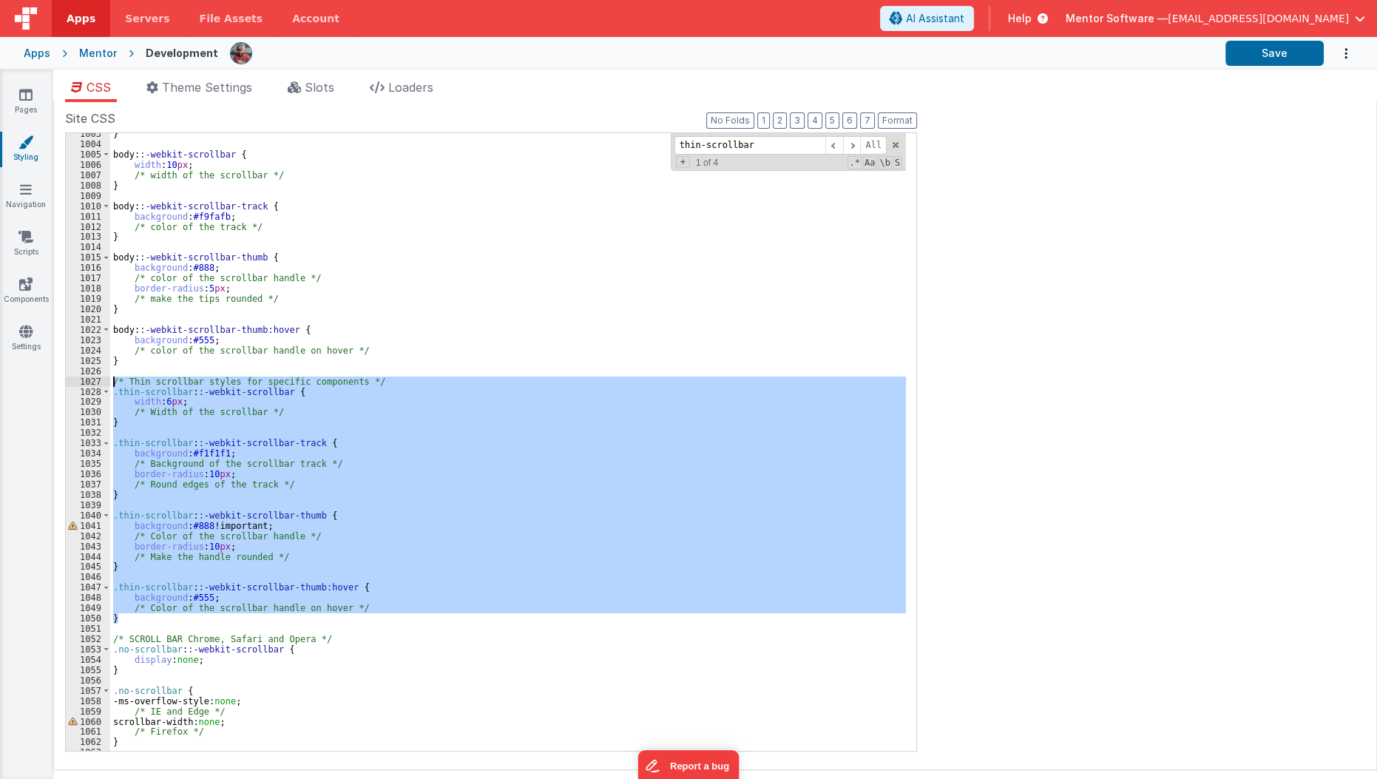
scroll to position [10332, 0]
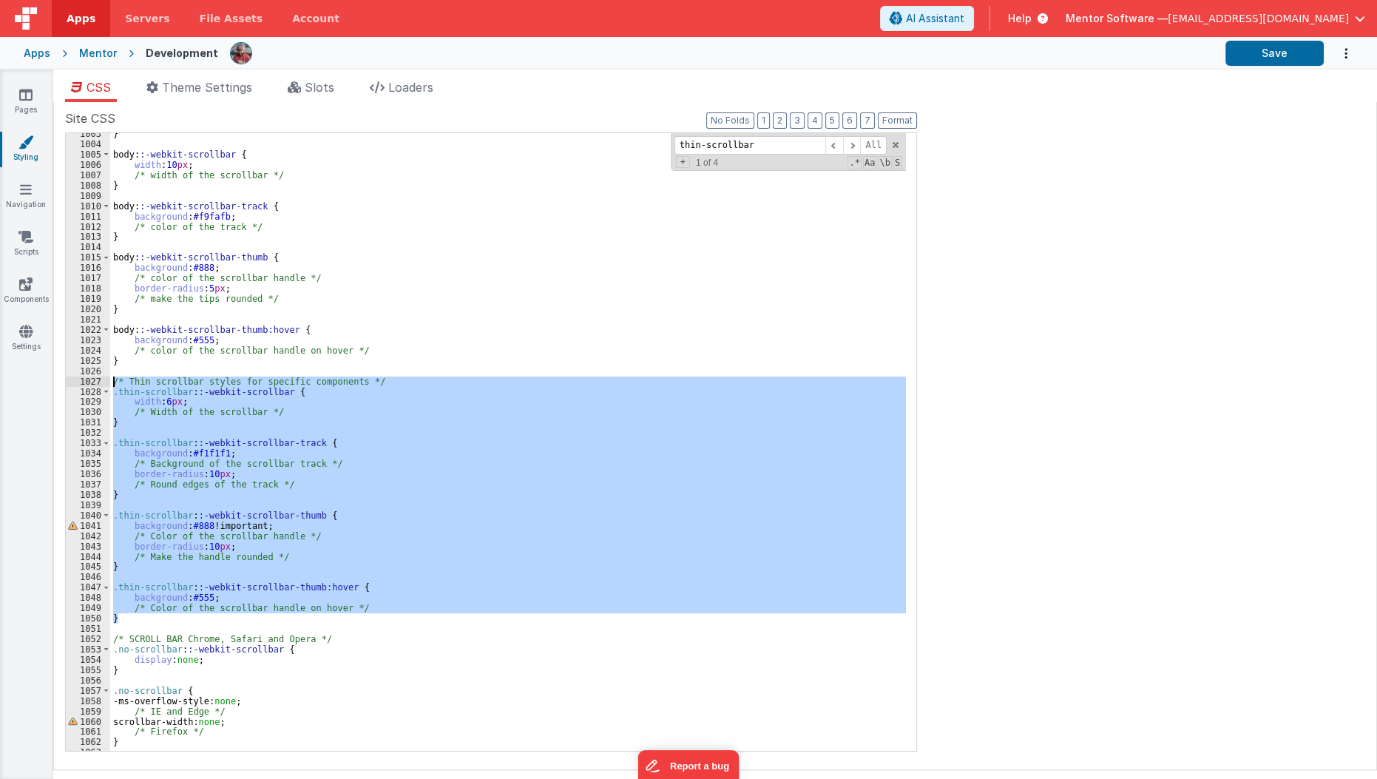
click at [193, 621] on div "} body : :-webkit-scrollbar { width : 10 px ; /* width of the scrollbar */ } bo…" at bounding box center [508, 441] width 796 height 617
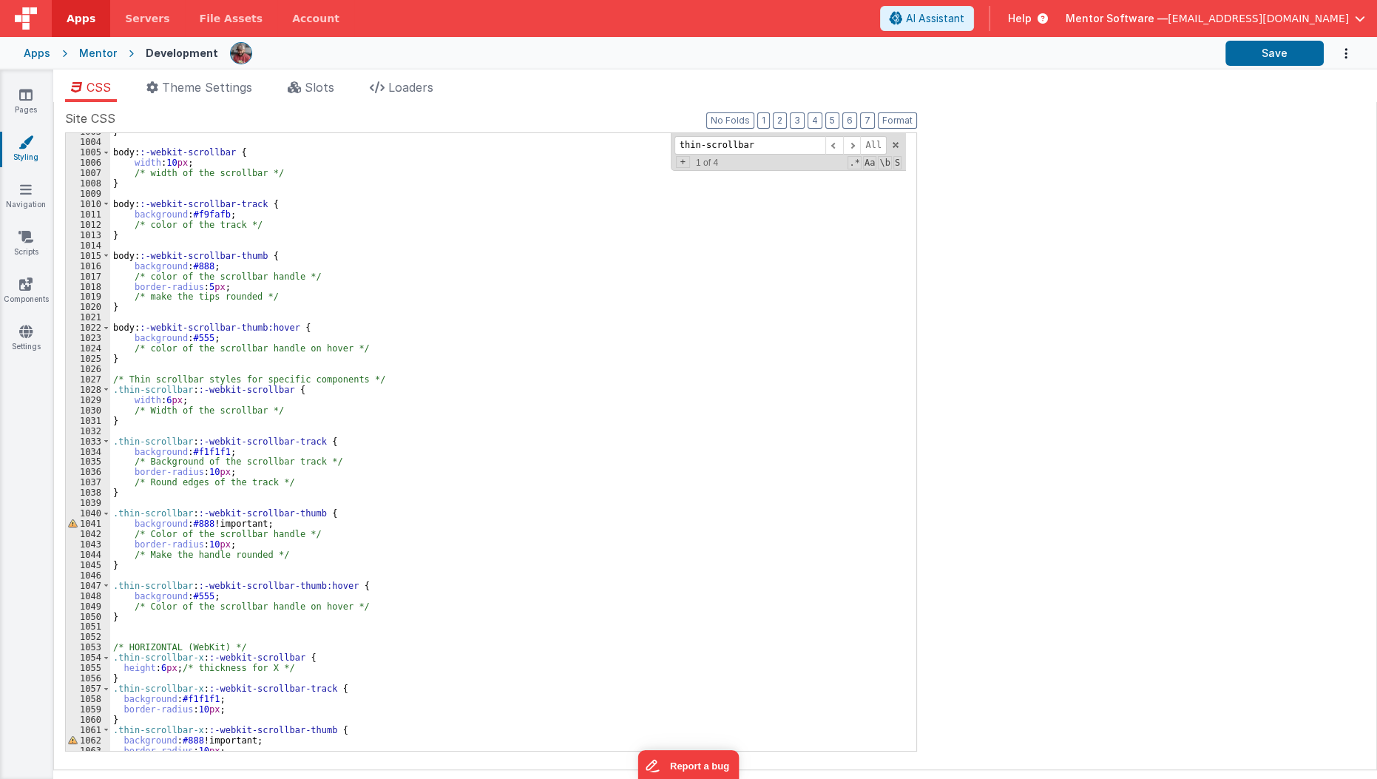
scroll to position [10334, 0]
click at [162, 421] on div "} body : :-webkit-scrollbar { width : 10 px ; /* width of the scrollbar */ } bo…" at bounding box center [508, 445] width 796 height 639
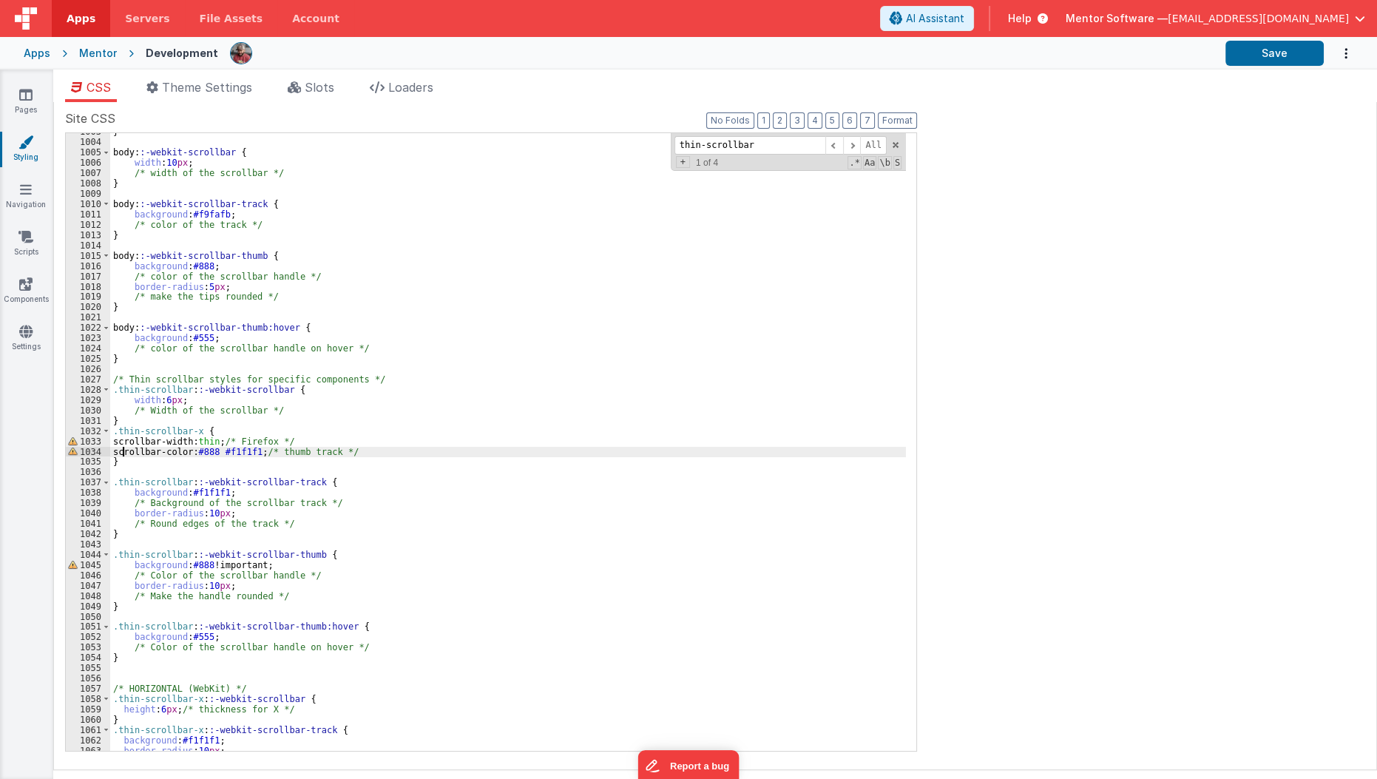
click at [121, 450] on div "} body : :-webkit-scrollbar { width : 10 px ; /* width of the scrollbar */ } bo…" at bounding box center [508, 445] width 796 height 639
type input "scrollbar-color"
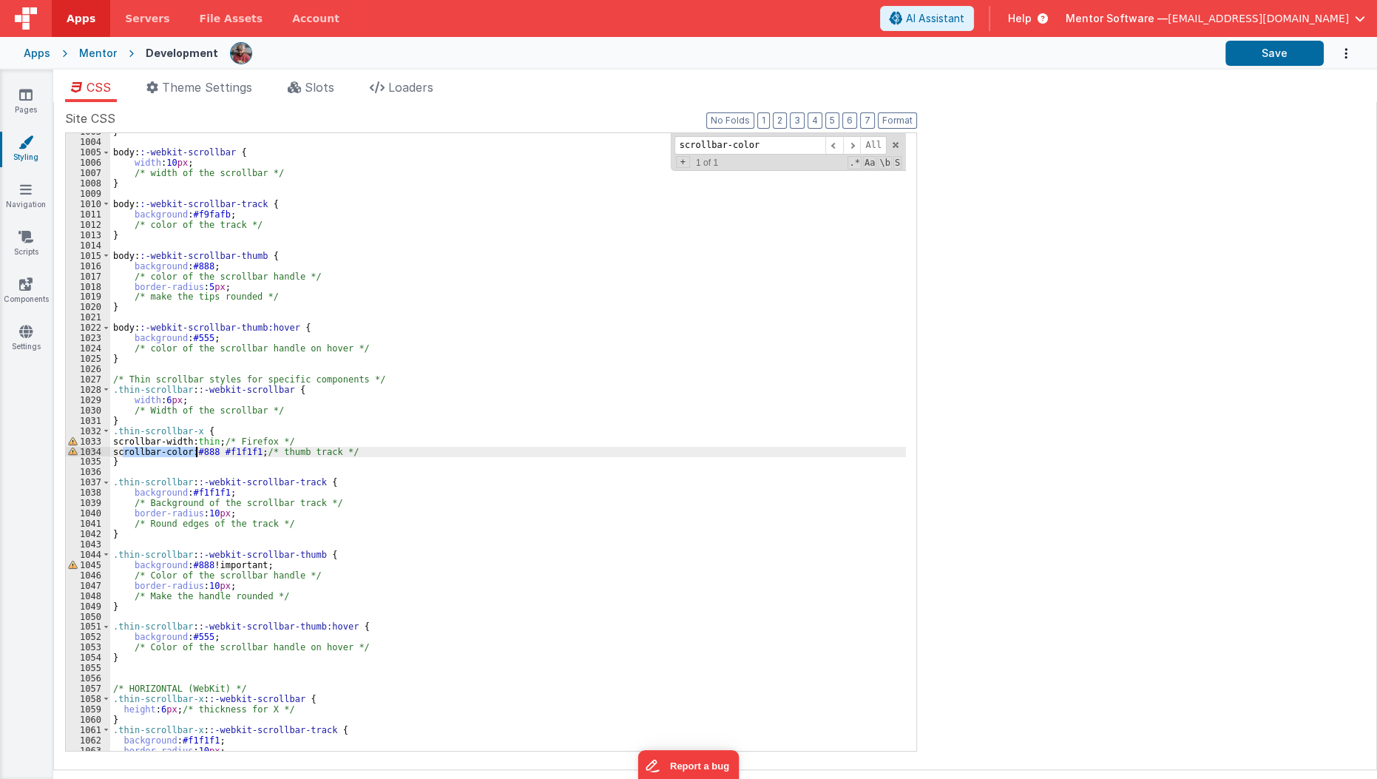
click at [121, 450] on div "} body : :-webkit-scrollbar { width : 10 px ; /* width of the scrollbar */ } bo…" at bounding box center [508, 441] width 796 height 617
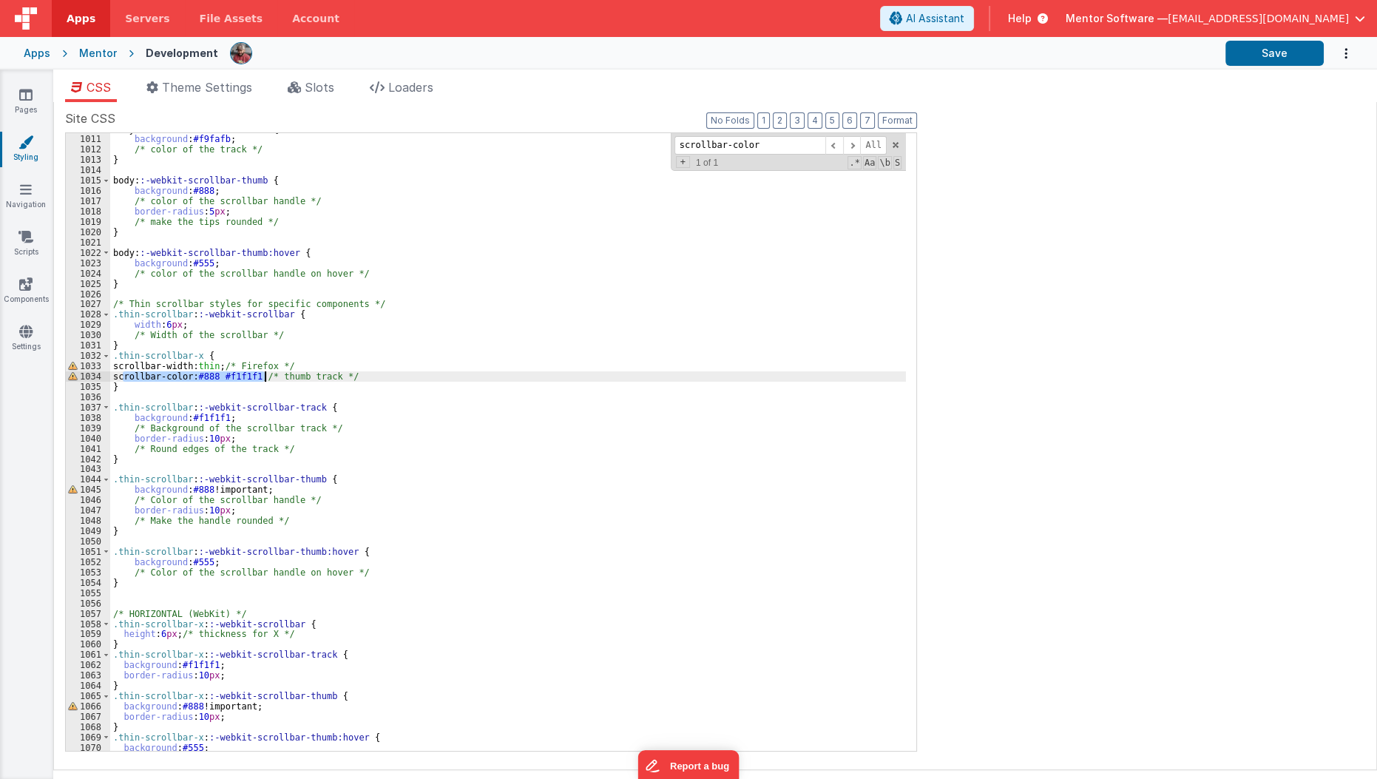
scroll to position [10410, 0]
click at [191, 402] on div "background : #f9fafb ; /* color of the track */ } body : :-webkit-scrollbar-thu…" at bounding box center [508, 451] width 796 height 639
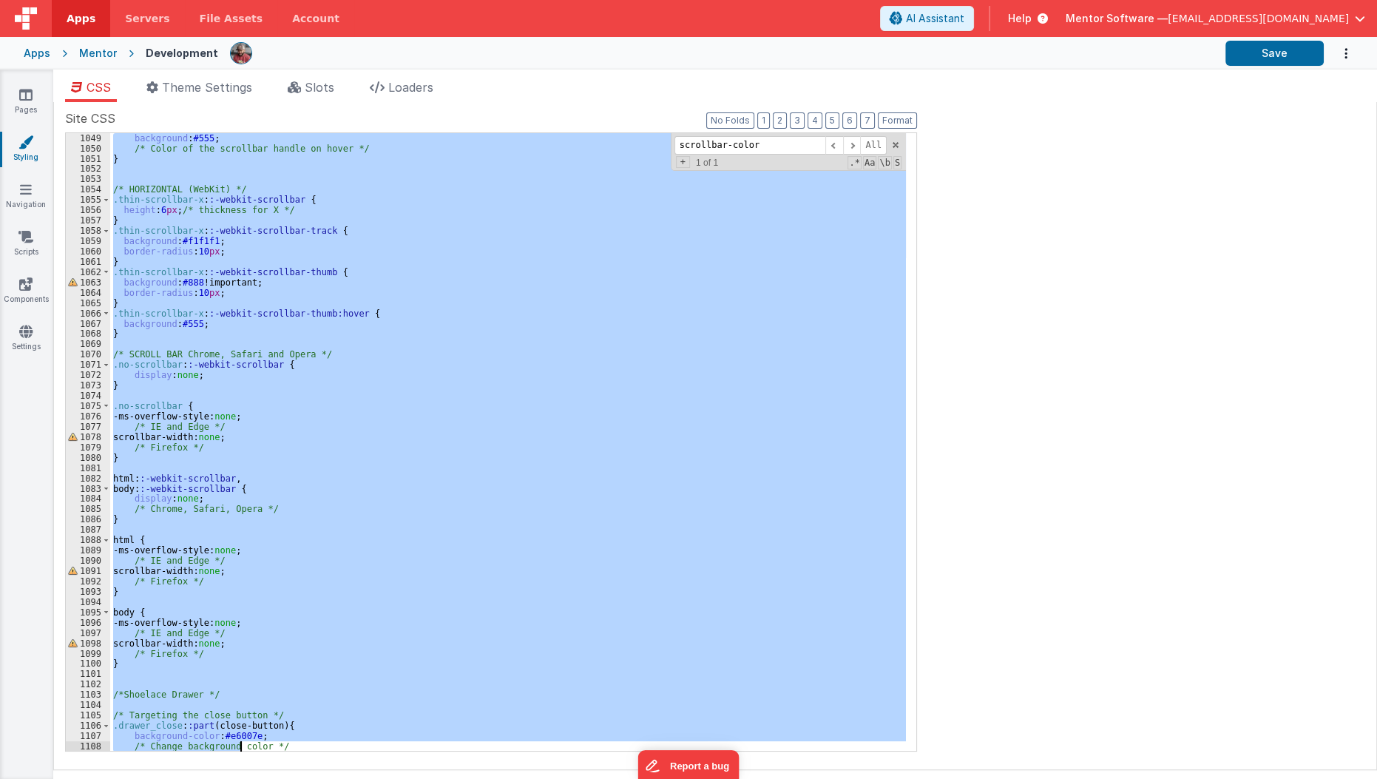
scroll to position [10822, 0]
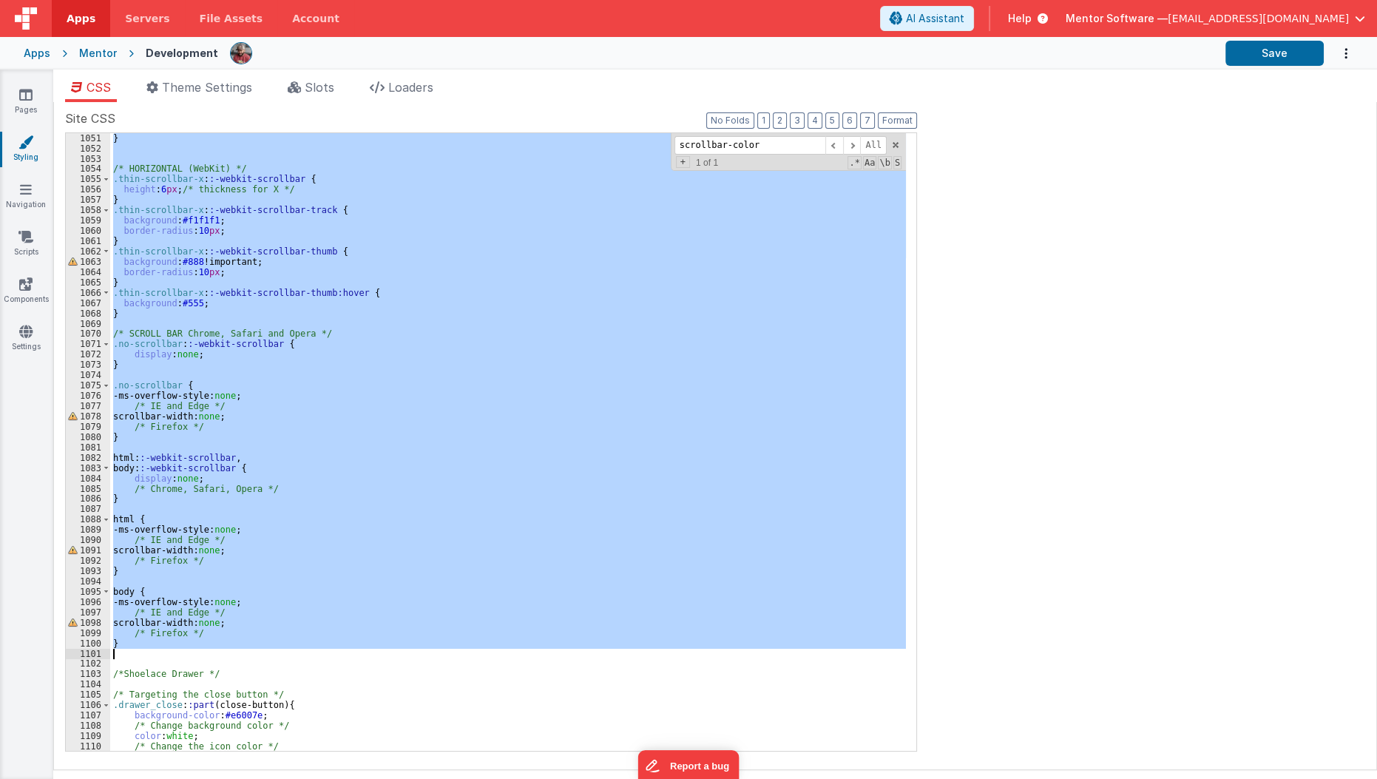
drag, startPoint x: 135, startPoint y: 207, endPoint x: 251, endPoint y: 653, distance: 460.6
click at [251, 653] on div "} /* HORIZONTAL (WebKit) */ .thin-scrollbar-x : :-webkit-scrollbar { height : 6…" at bounding box center [508, 452] width 796 height 639
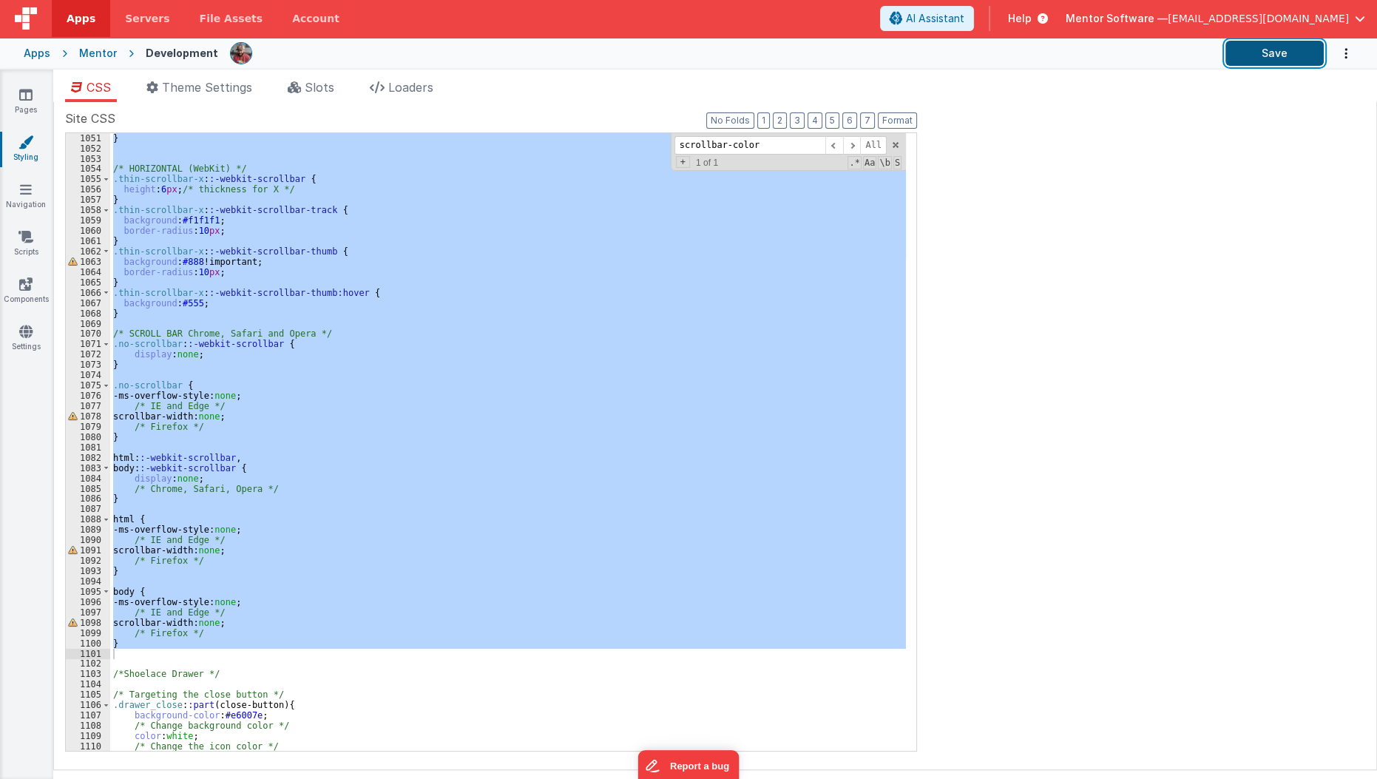
click at [1264, 55] on button "Save" at bounding box center [1274, 53] width 98 height 25
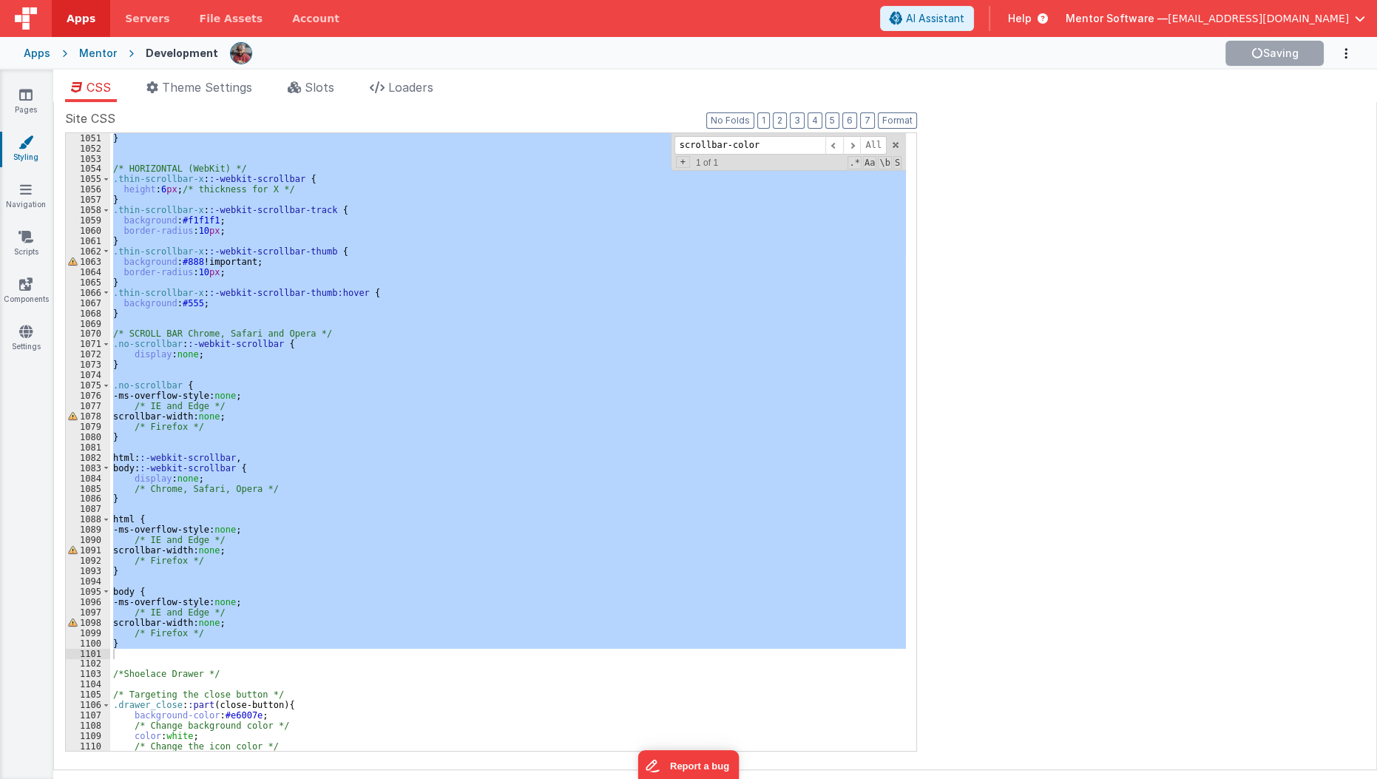
click at [430, 537] on div "} /* HORIZONTAL (WebKit) */ .thin-scrollbar-x : :-webkit-scrollbar { height : 6…" at bounding box center [508, 441] width 796 height 617
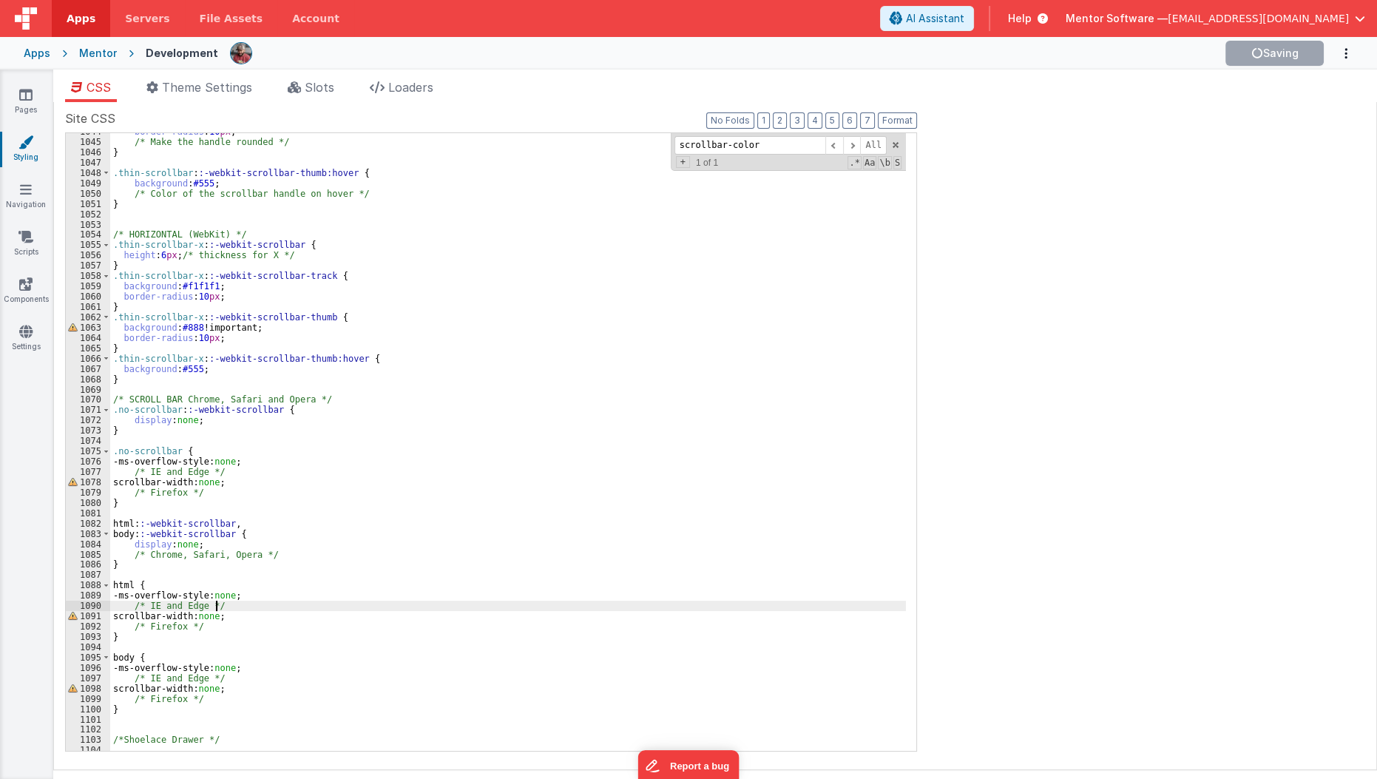
scroll to position [10754, 0]
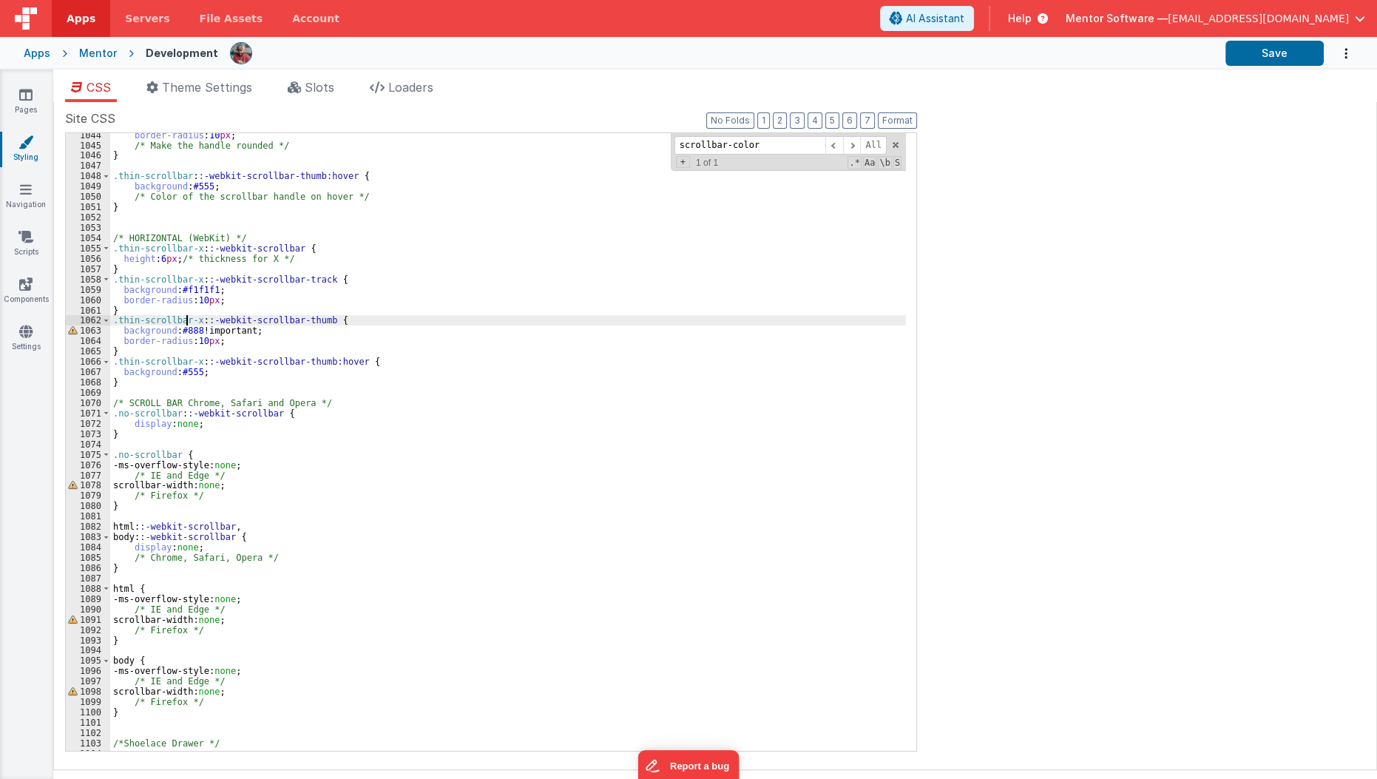
click at [187, 319] on div "border-radius : 10 px ; /* Make the handle rounded */ } .thin-scrollbar : :-web…" at bounding box center [508, 449] width 796 height 639
click at [30, 95] on icon at bounding box center [25, 94] width 13 height 15
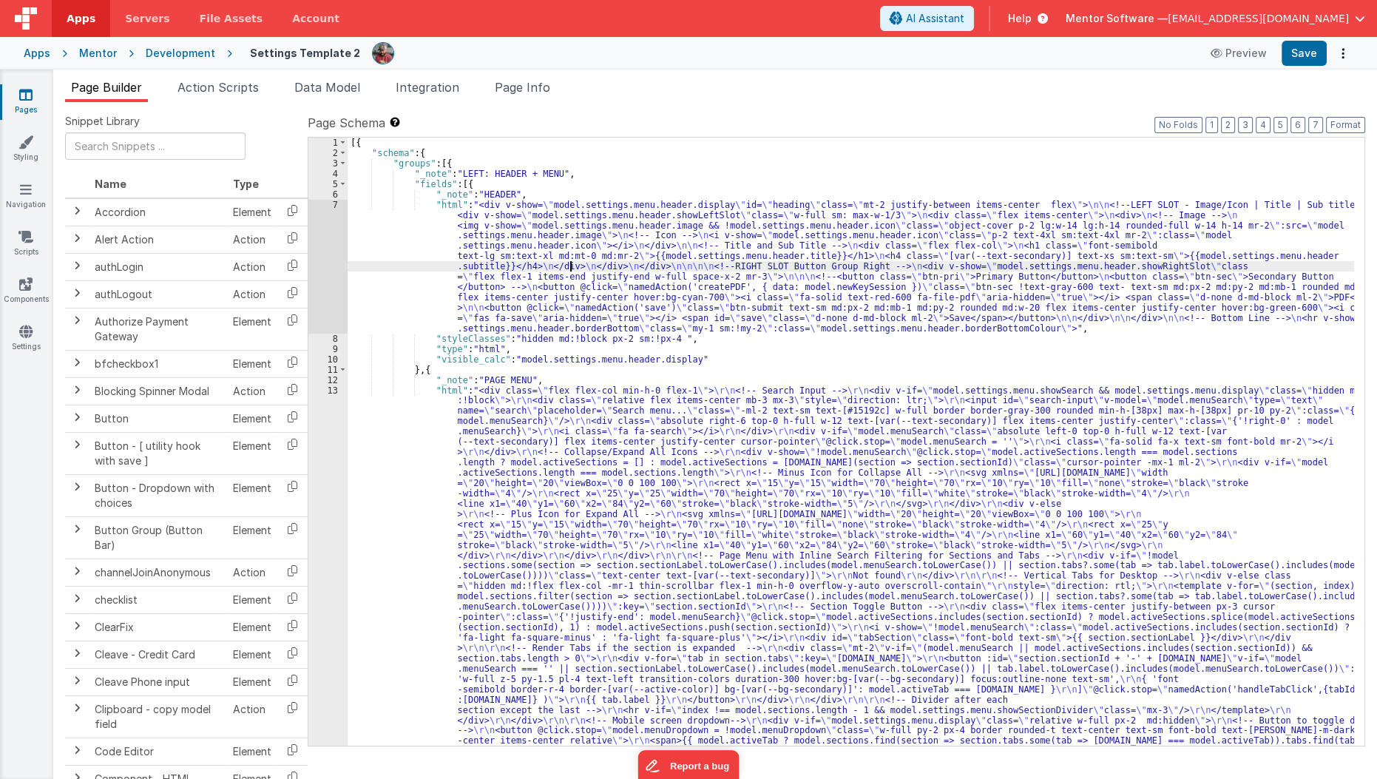
click at [571, 268] on div "[{ "schema" : { "groups" : [{ "_note" : "LEFT: HEADER + MENU" , "fields" : [{ "…" at bounding box center [851, 715] width 1007 height 1154
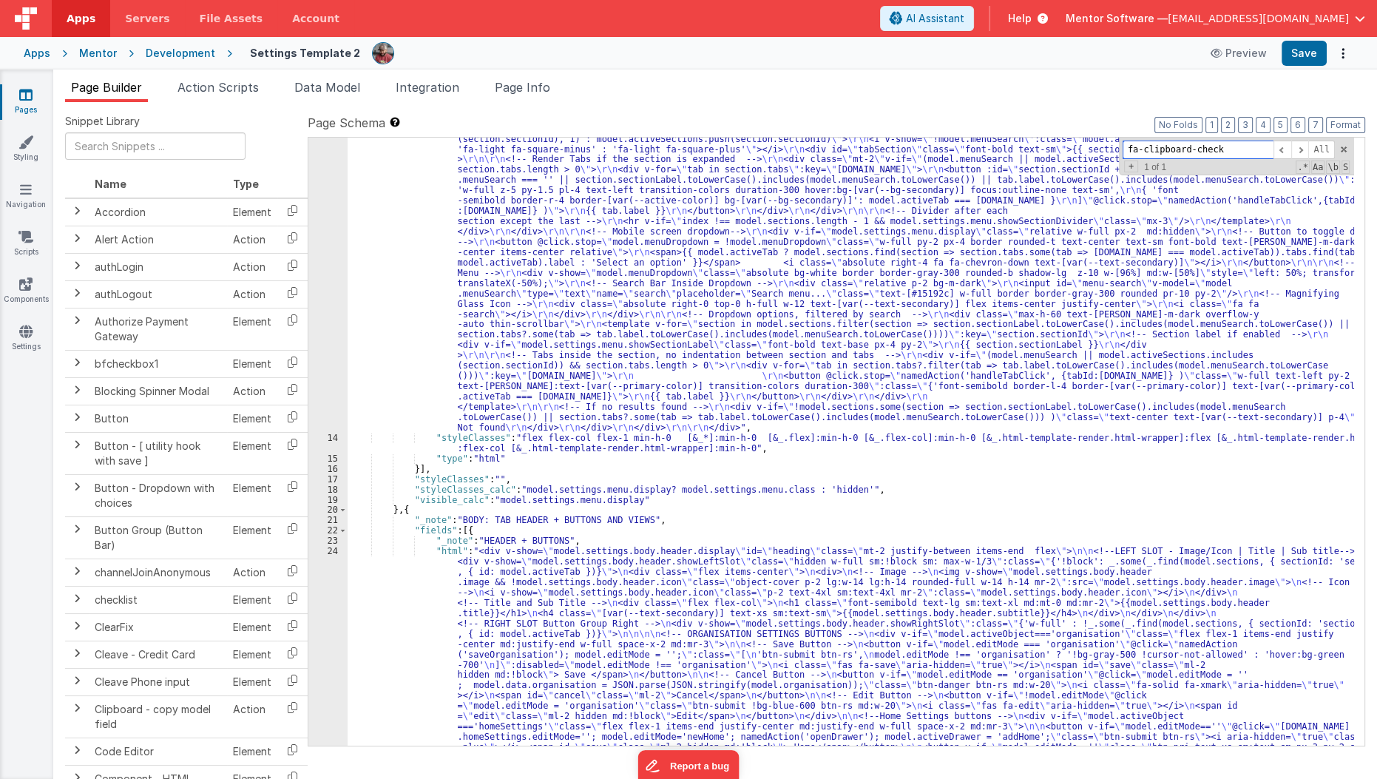
scroll to position [502, 0]
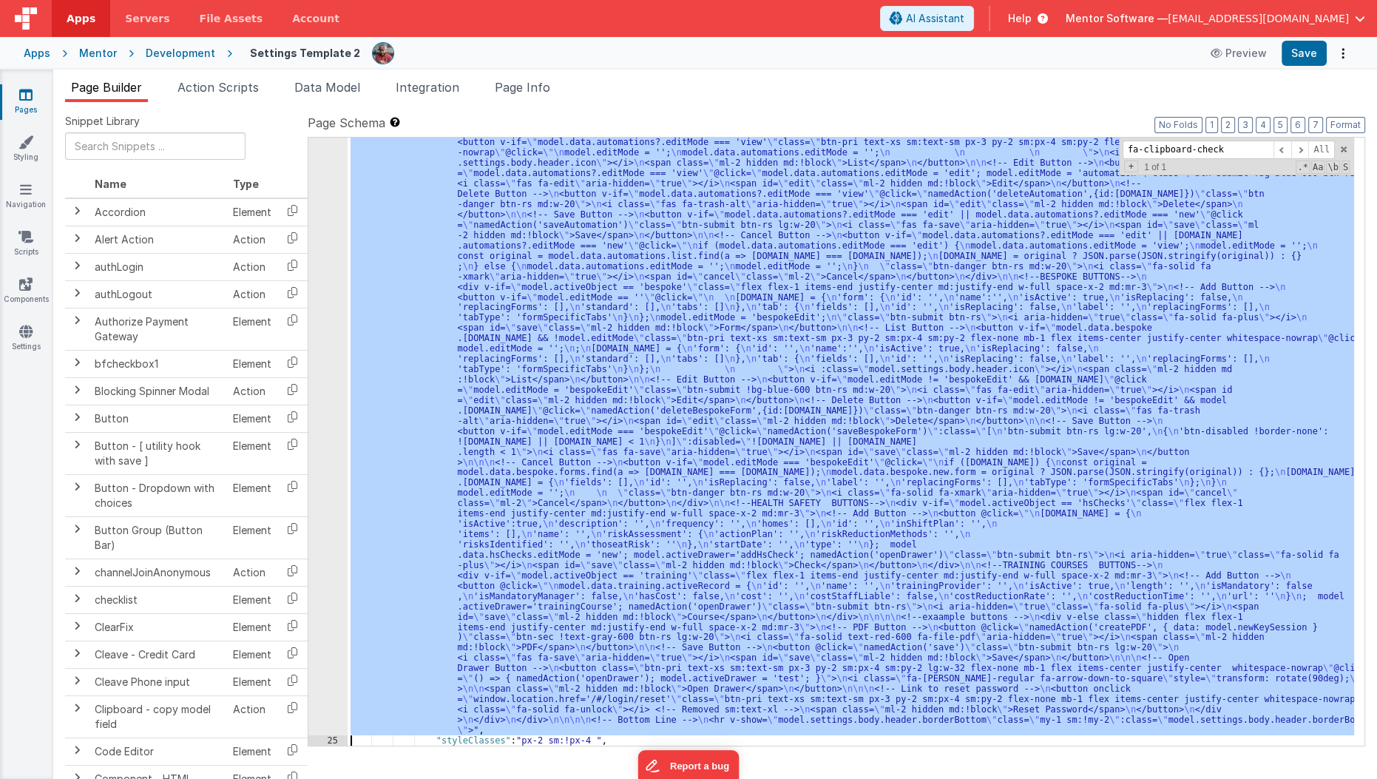
click at [331, 639] on div "24 25 26 27 28 29 30 31 32 33 34 35 36 37 38 39 40 41 42 43 44 45 46 47 48 49 5…" at bounding box center [327, 363] width 39 height 1979
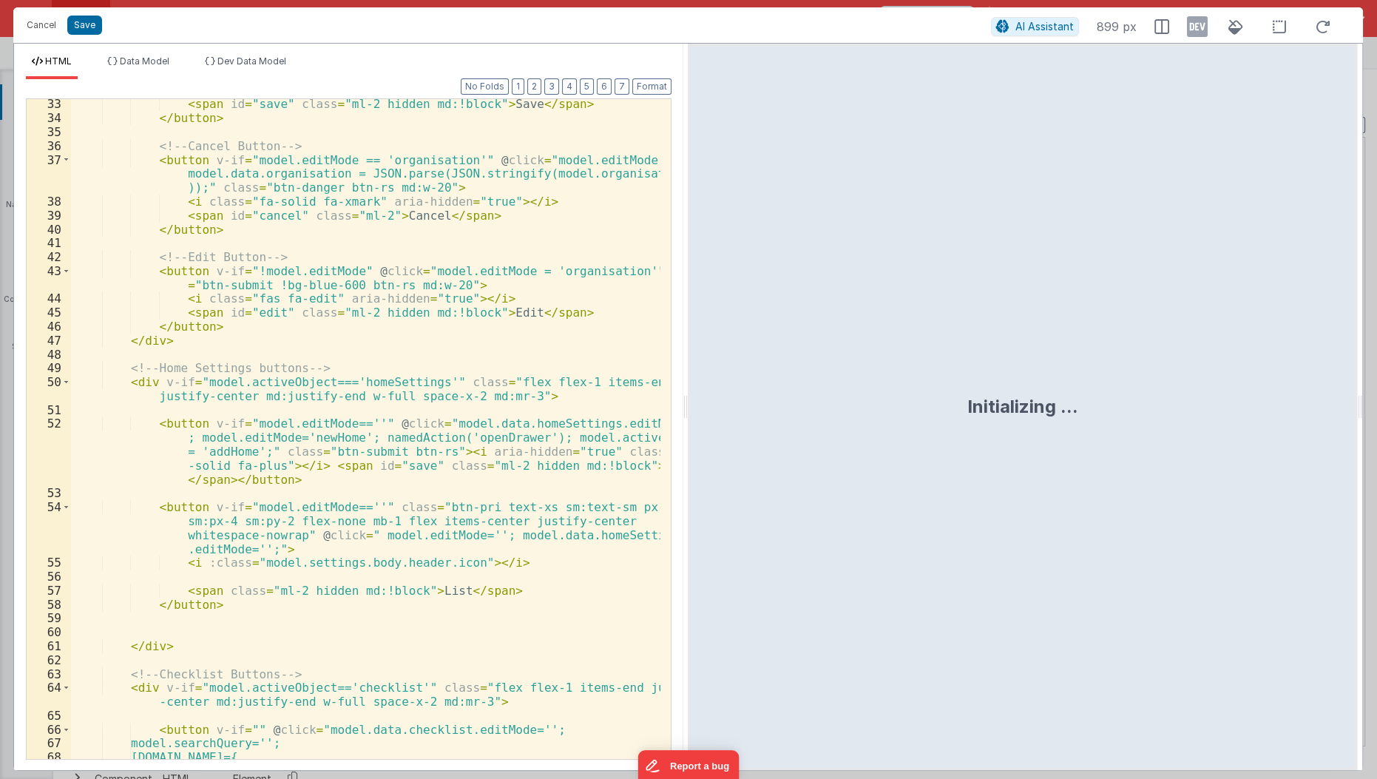
scroll to position [679, 0]
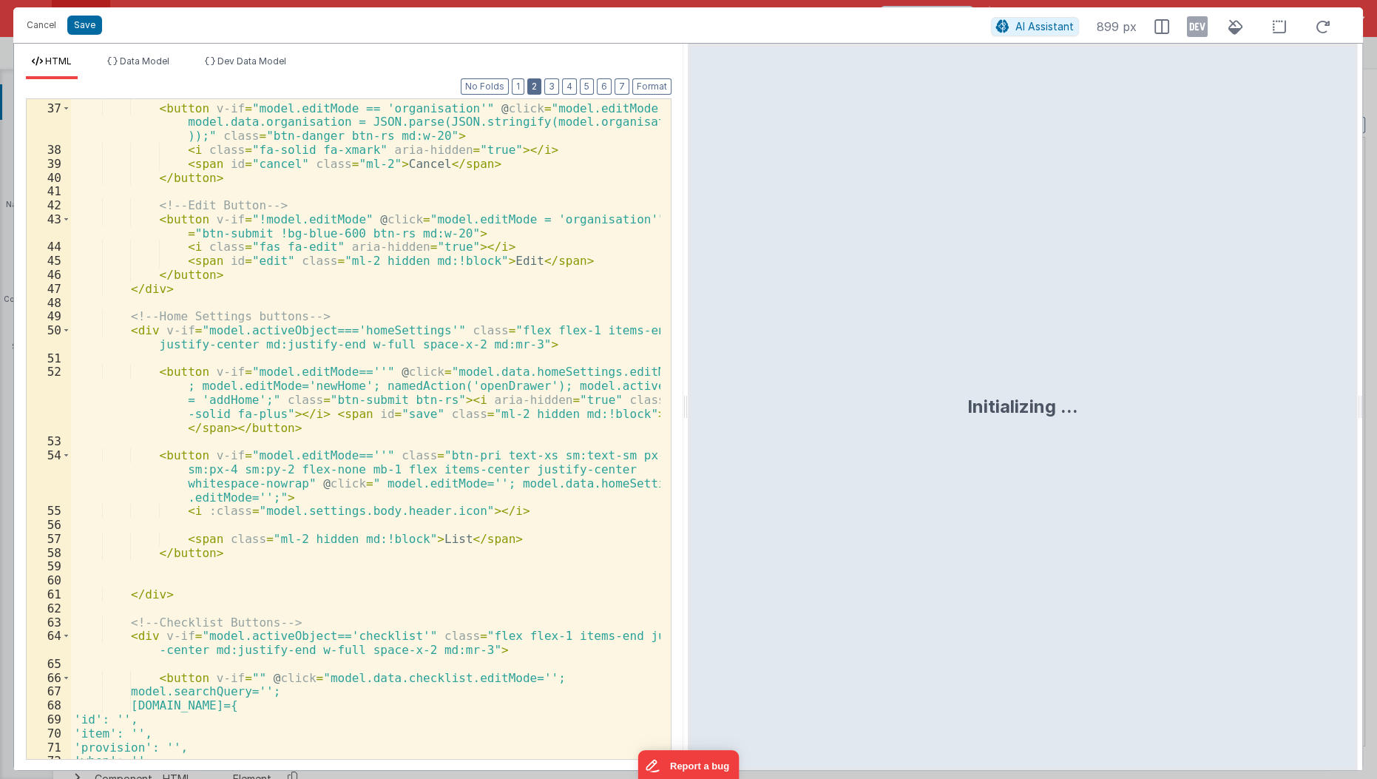
click at [539, 83] on button "2" at bounding box center [534, 86] width 14 height 16
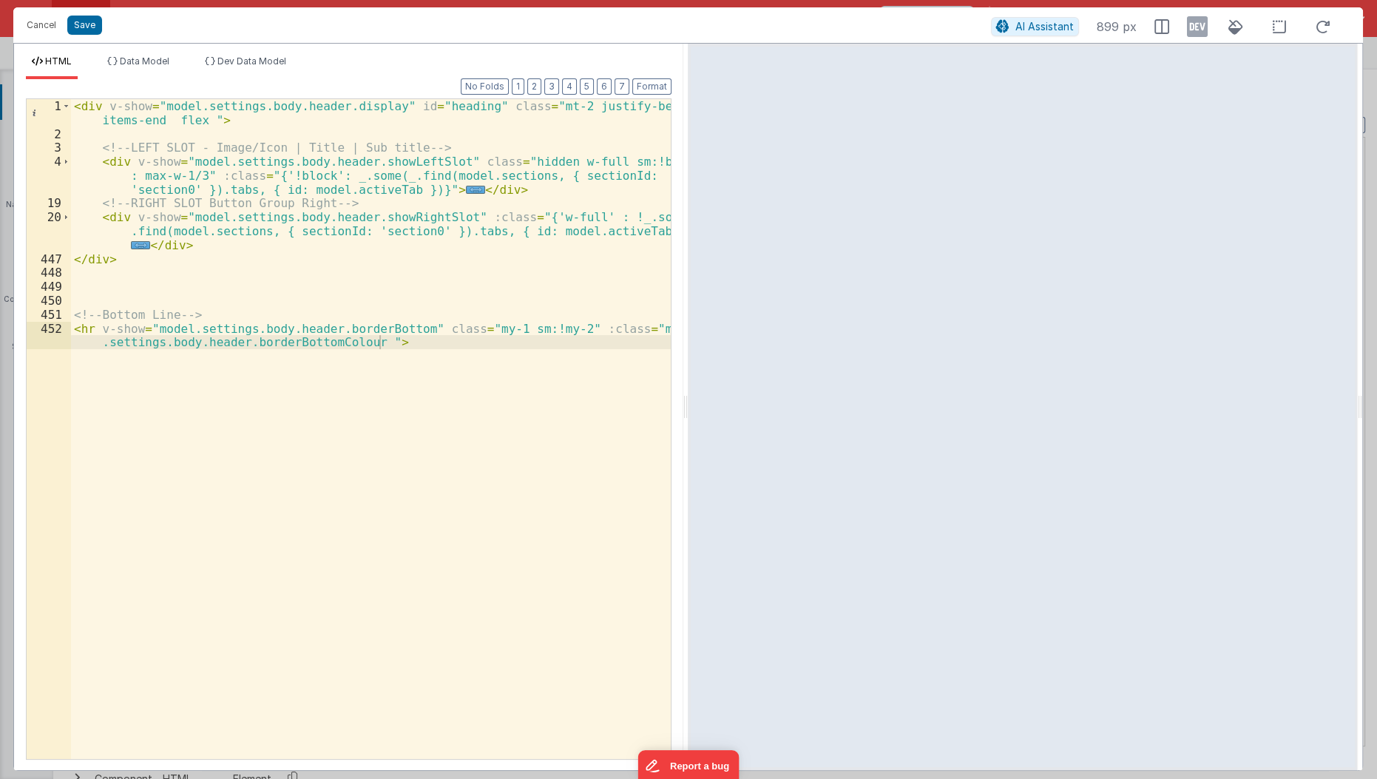
click at [550, 84] on div "Format 7 6 5 4 3 2 1 No Folds 1 2 3 4 19 20 447 448 449 450 451 452 < div v-sho…" at bounding box center [349, 418] width 646 height 679
click at [555, 84] on button "3" at bounding box center [551, 86] width 15 height 16
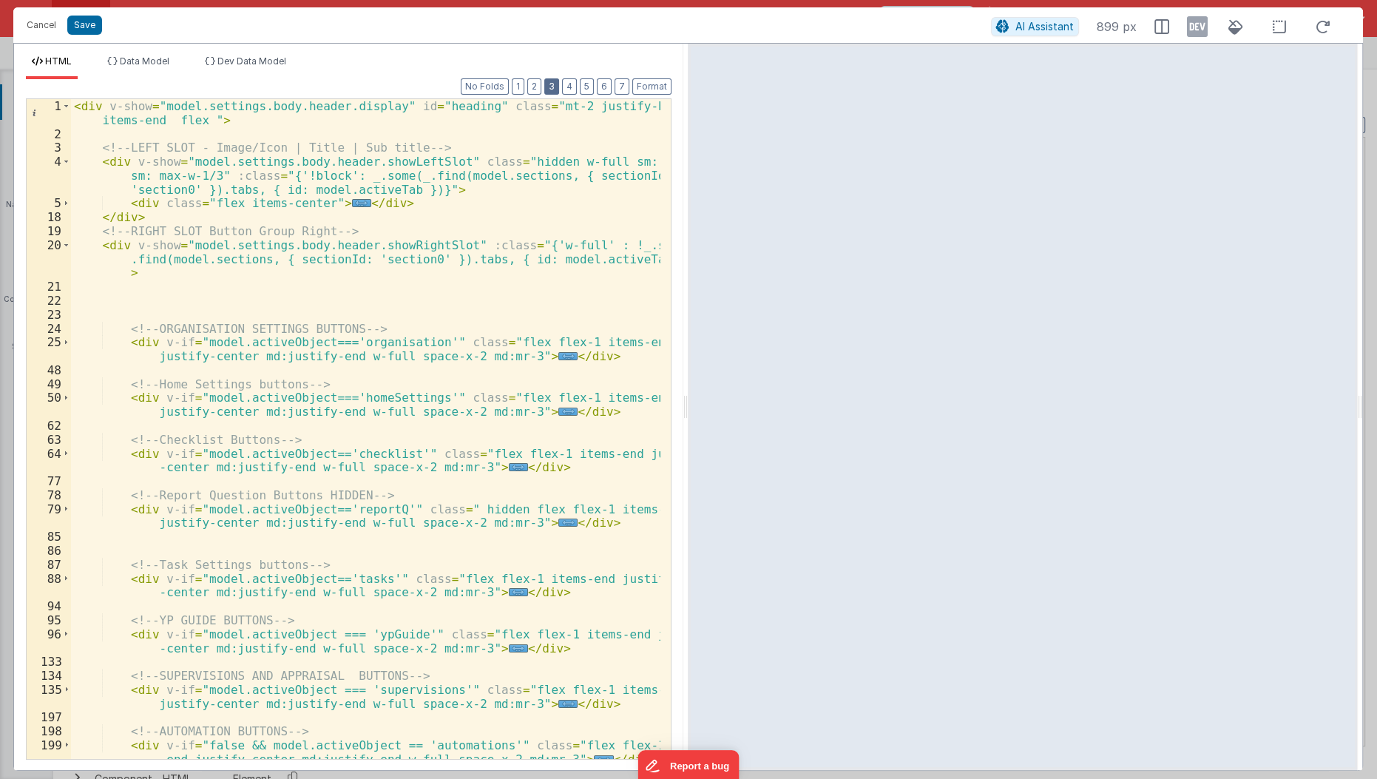
scroll to position [0, 0]
click at [558, 407] on span "..." at bounding box center [567, 411] width 19 height 8
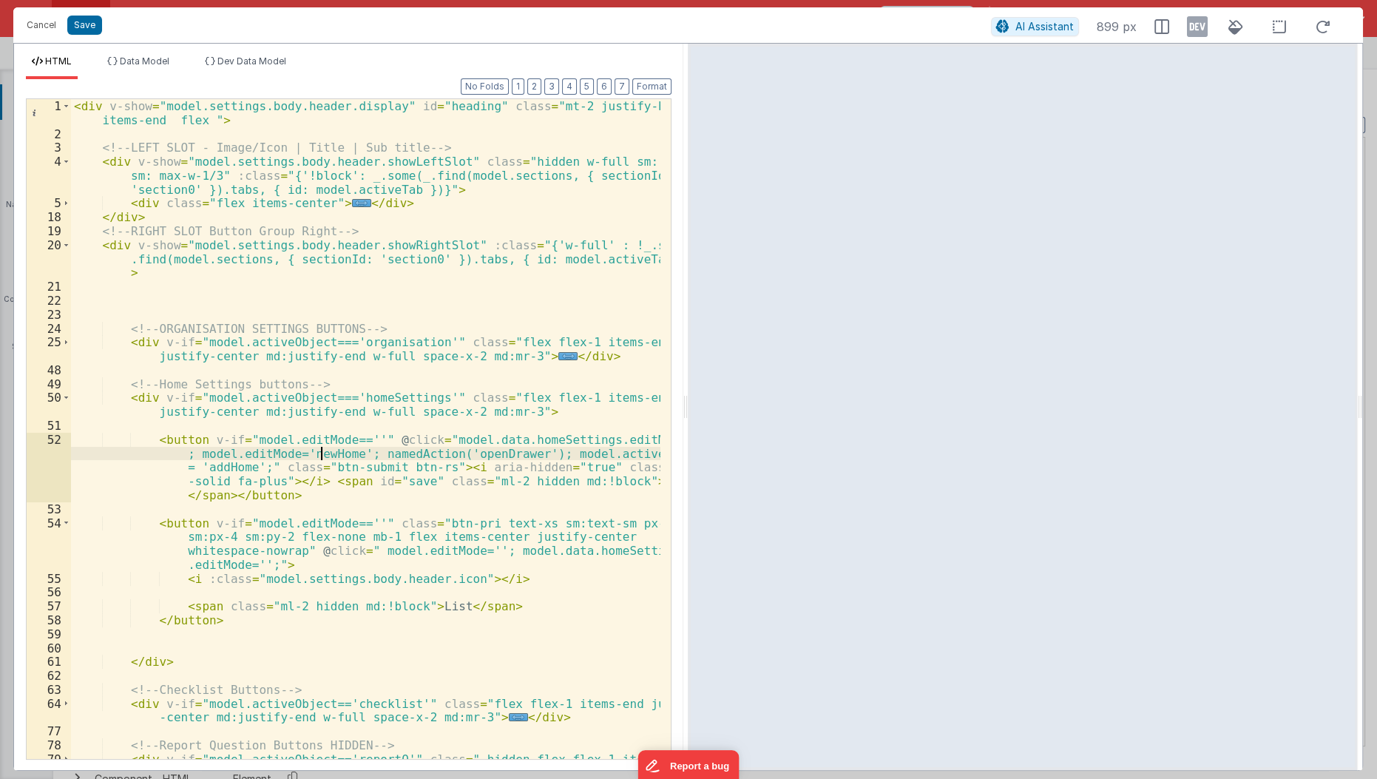
click at [322, 455] on div "< div v-show = "model.settings.body.header.display" id = "heading" class = "mt-…" at bounding box center [366, 457] width 591 height 717
click at [39, 25] on button "Cancel" at bounding box center [41, 25] width 44 height 21
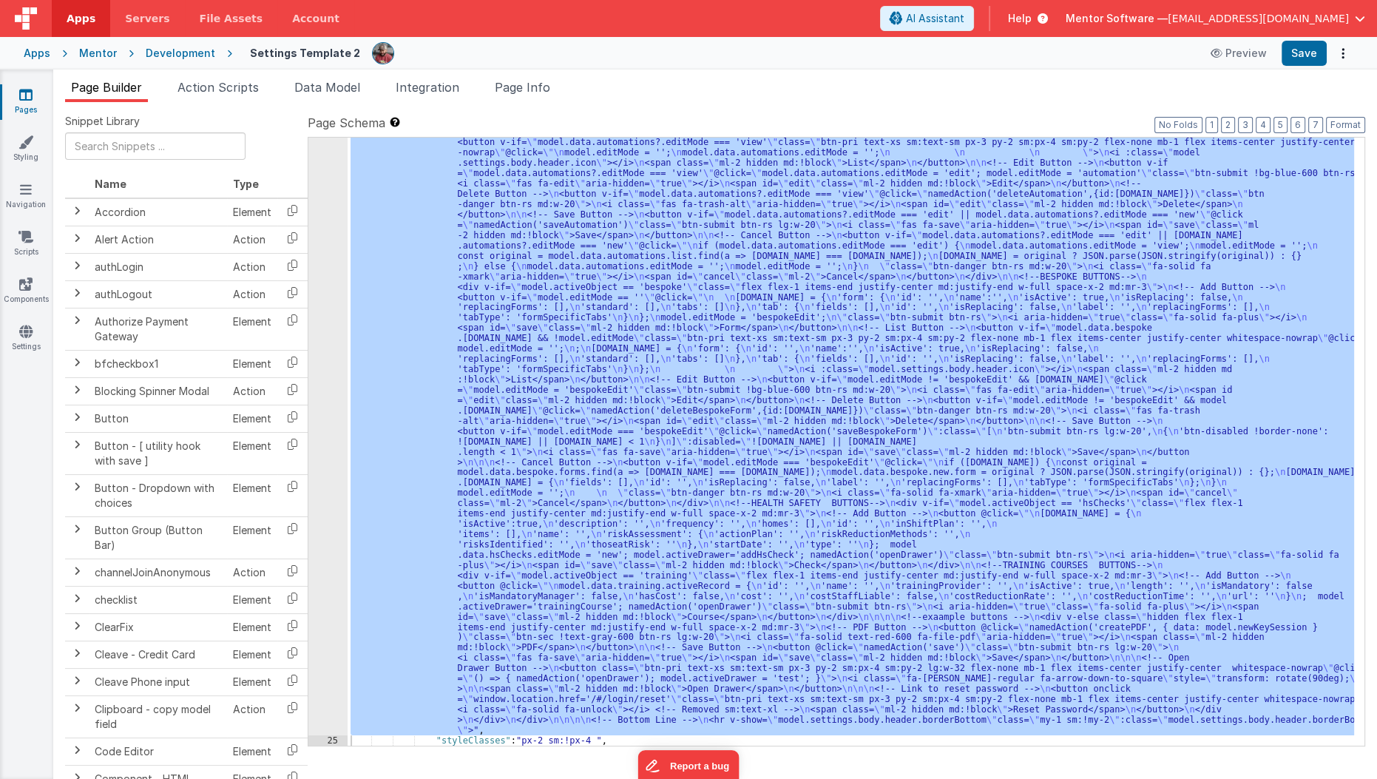
click at [574, 155] on div ""html" : "<div v-show= \" model.settings.body.header.display \" id= \" heading …" at bounding box center [851, 442] width 1006 height 608
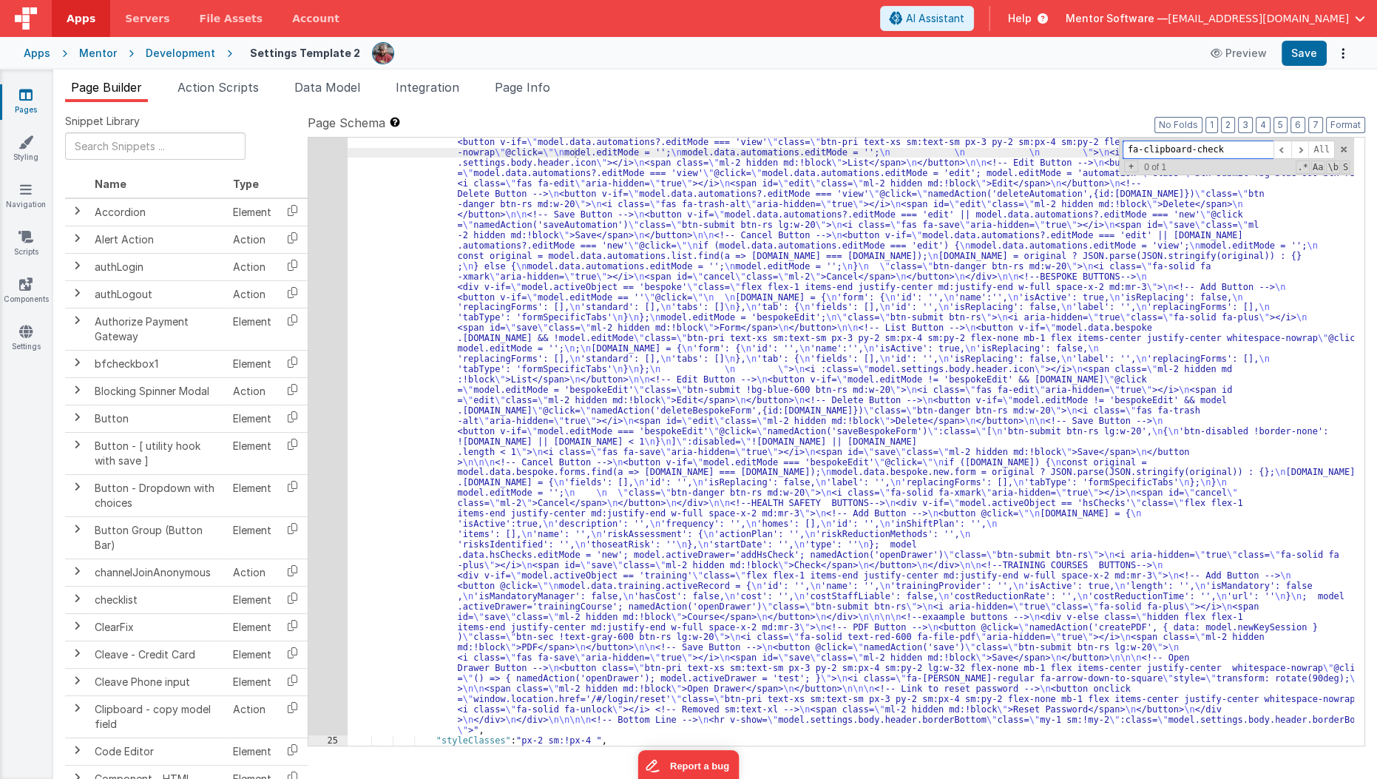
paste input "newHome"
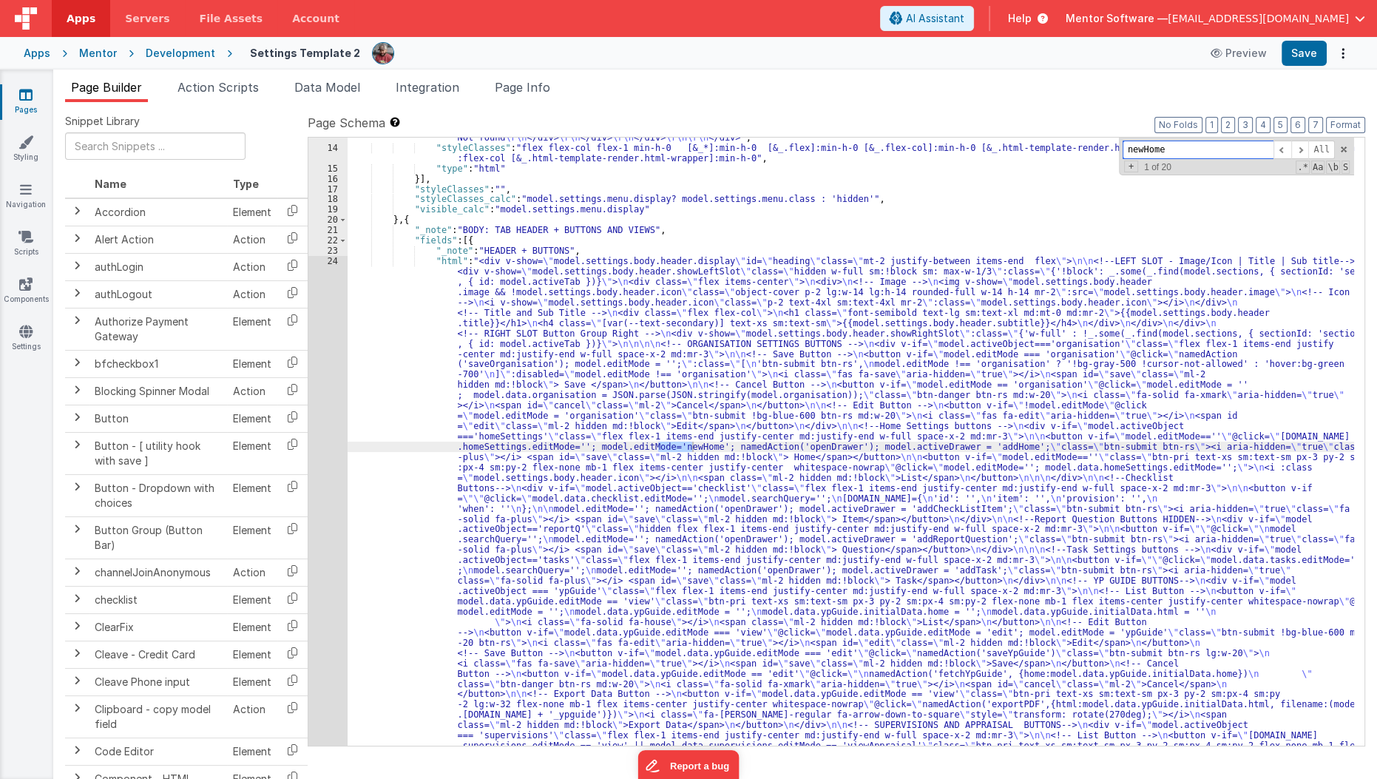
scroll to position [778, 0]
type input "newHome"
click at [507, 91] on span "Page Info" at bounding box center [522, 87] width 55 height 15
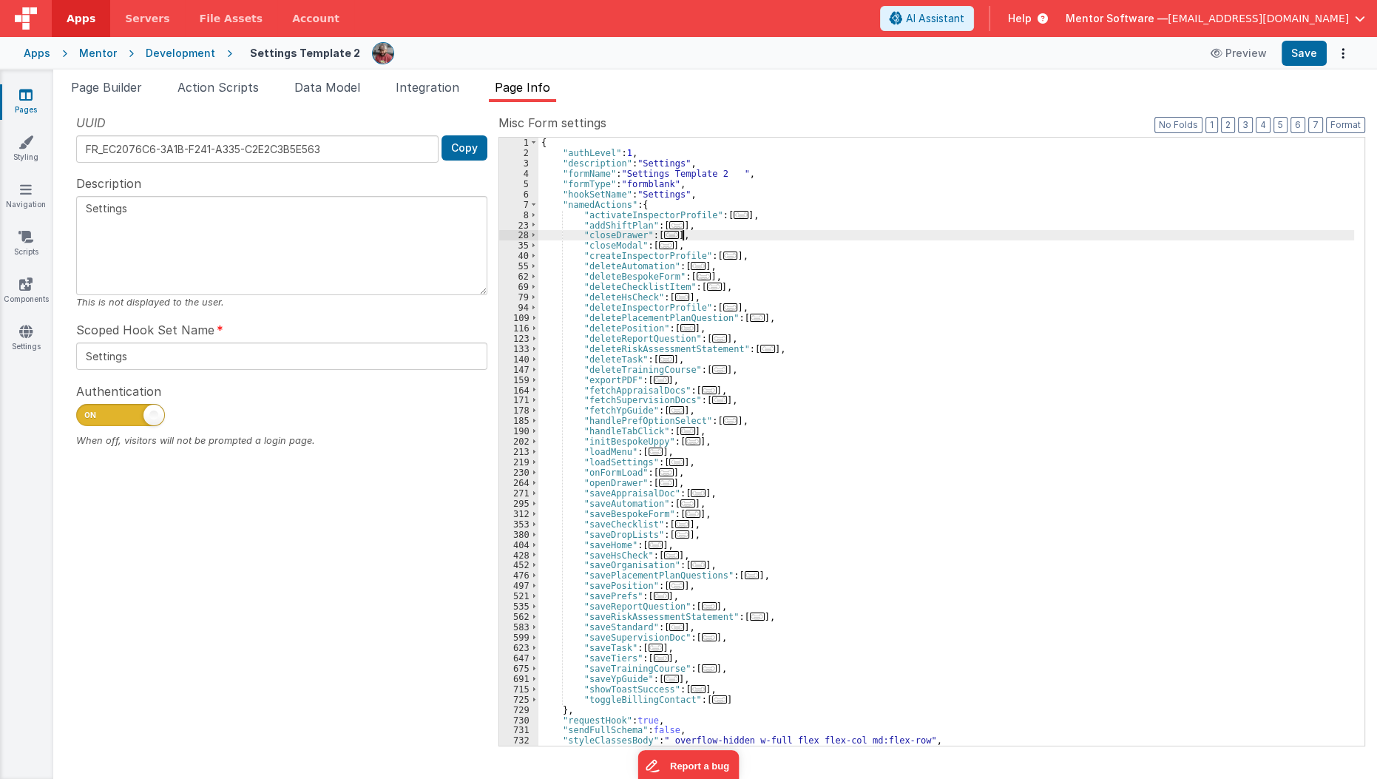
click at [823, 234] on div "{ "authLevel" : 1 , "description" : "Settings" , "formName" : "Settings Templat…" at bounding box center [946, 452] width 816 height 629
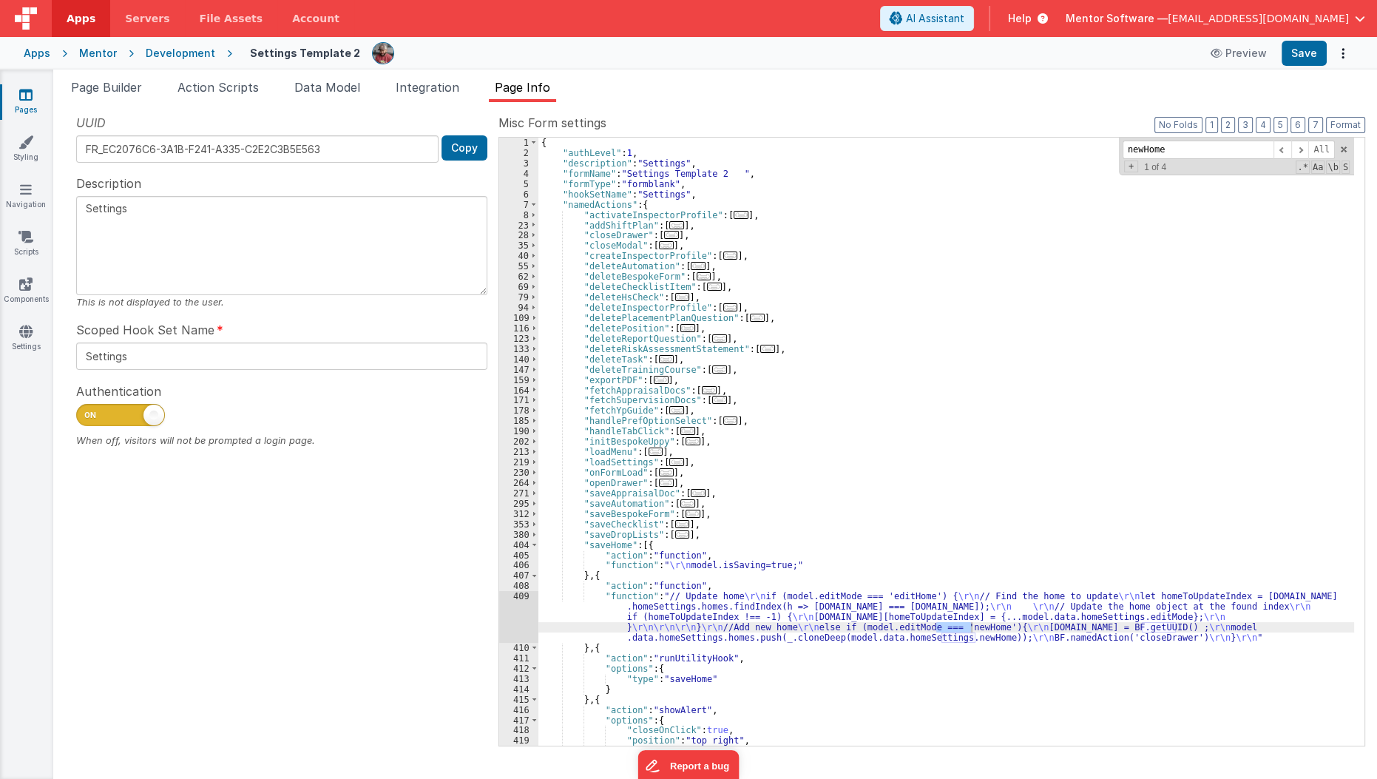
type input "newHome"
click at [506, 614] on div "409" at bounding box center [518, 617] width 39 height 52
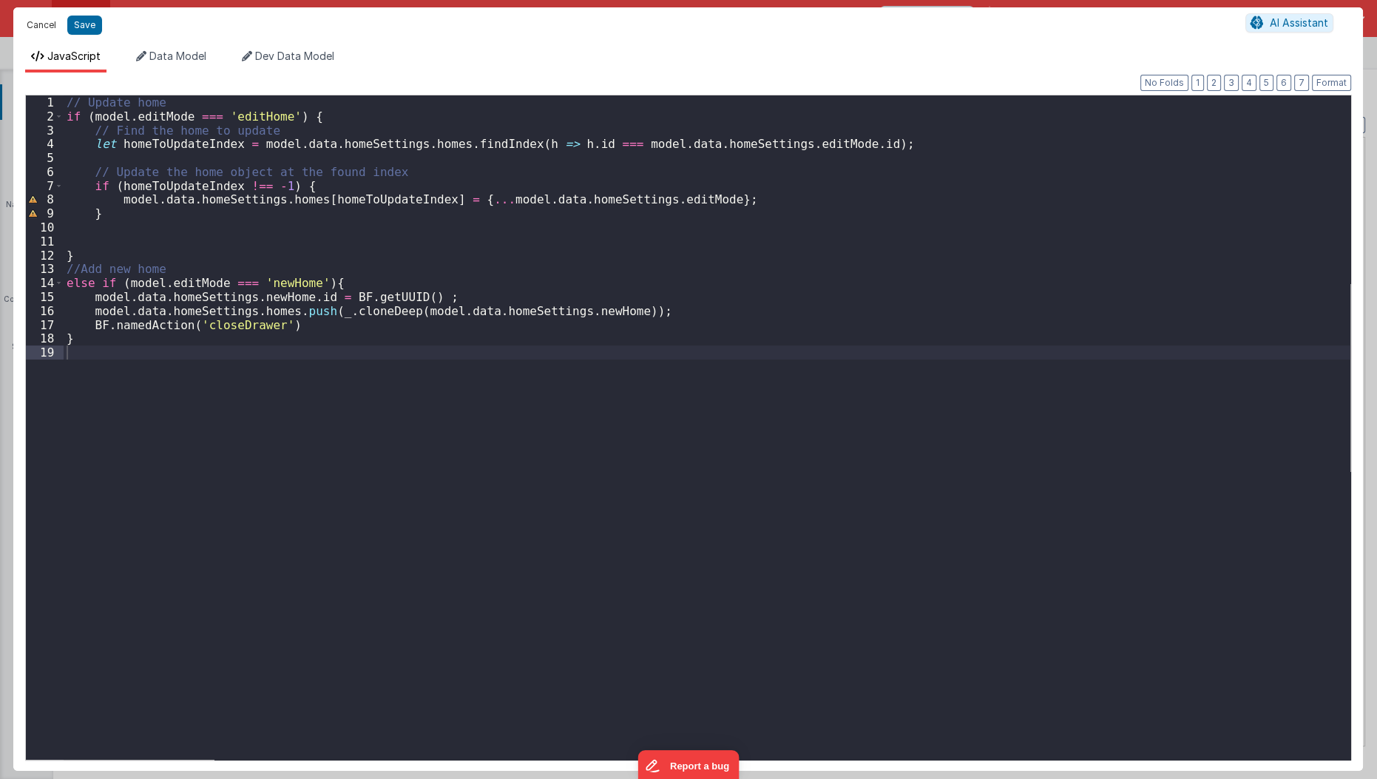
click at [38, 27] on button "Cancel" at bounding box center [41, 25] width 44 height 21
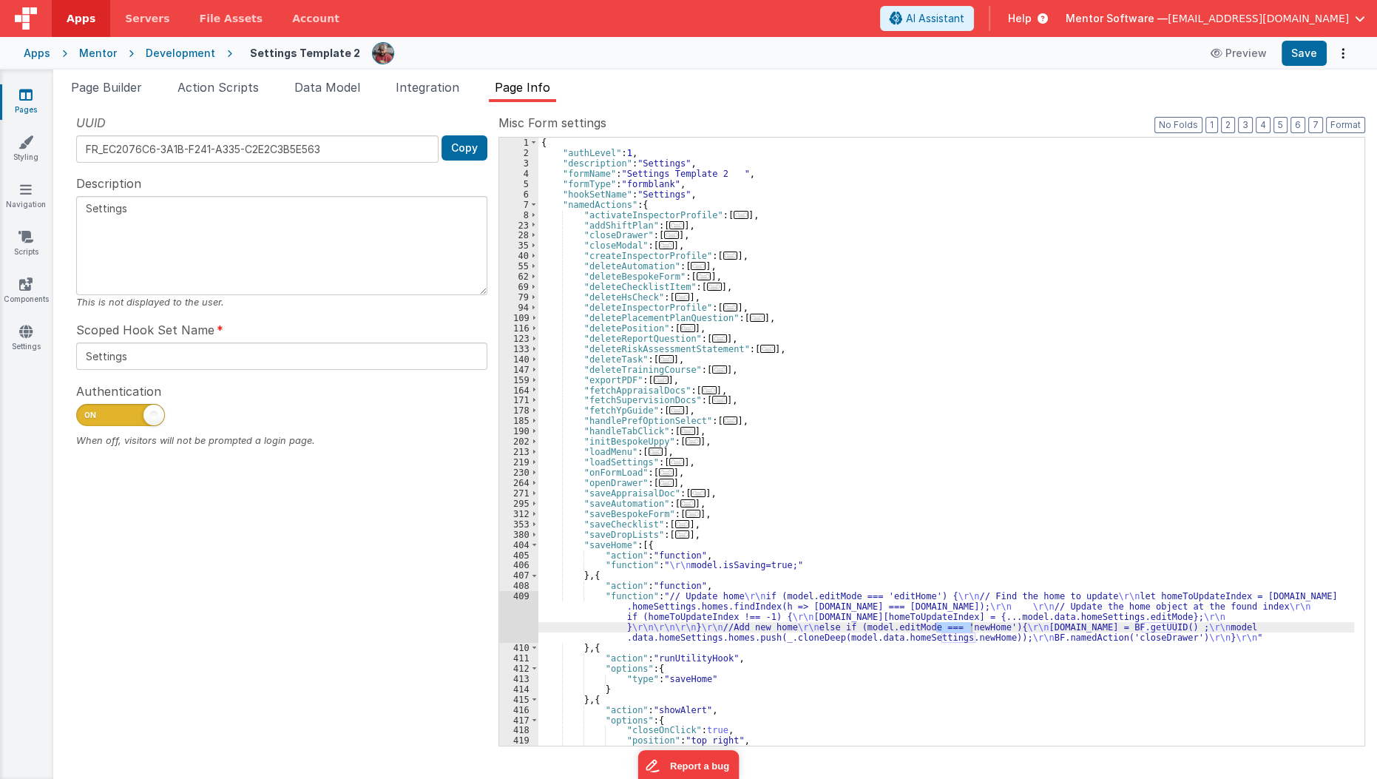
click at [1052, 565] on div "{ "authLevel" : 1 , "description" : "Settings" , "formName" : "Settings Templat…" at bounding box center [946, 452] width 816 height 629
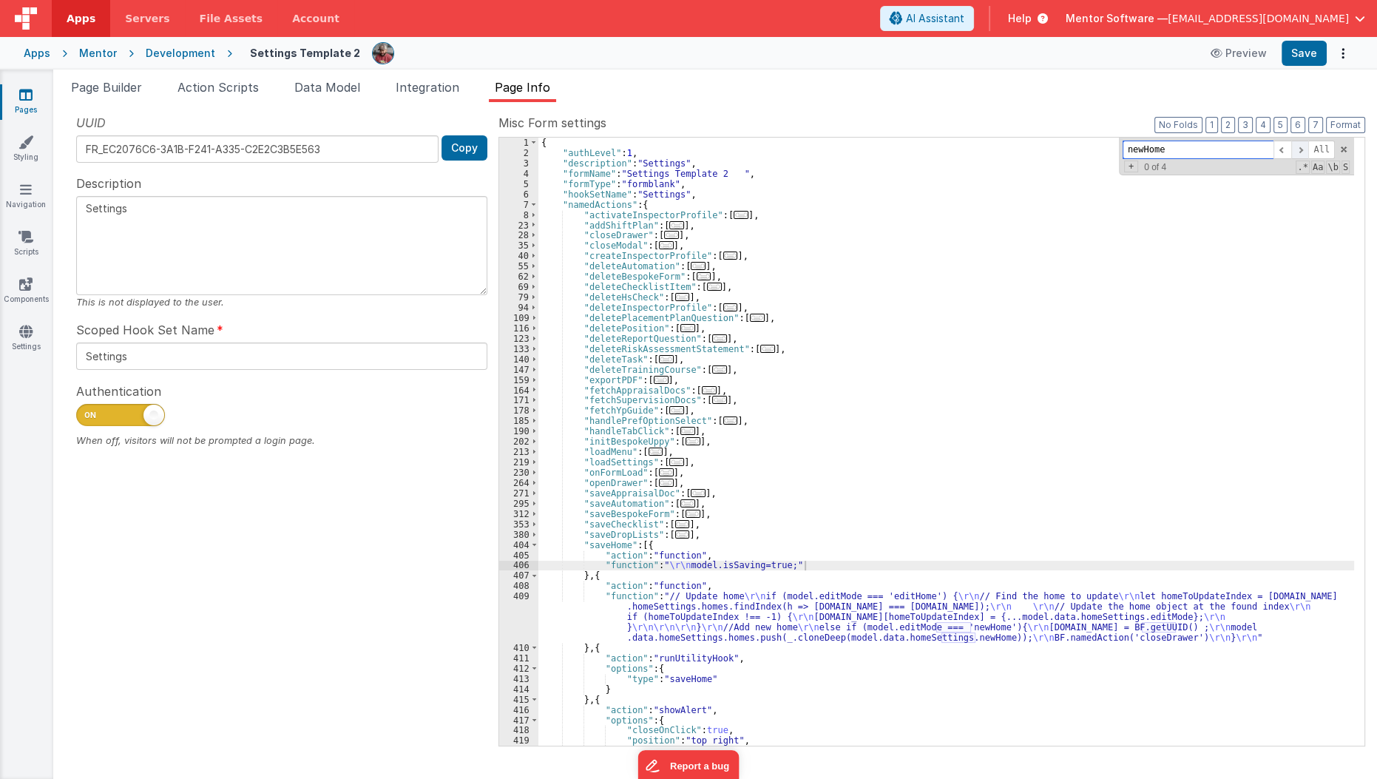
click at [1298, 151] on span at bounding box center [1300, 149] width 18 height 18
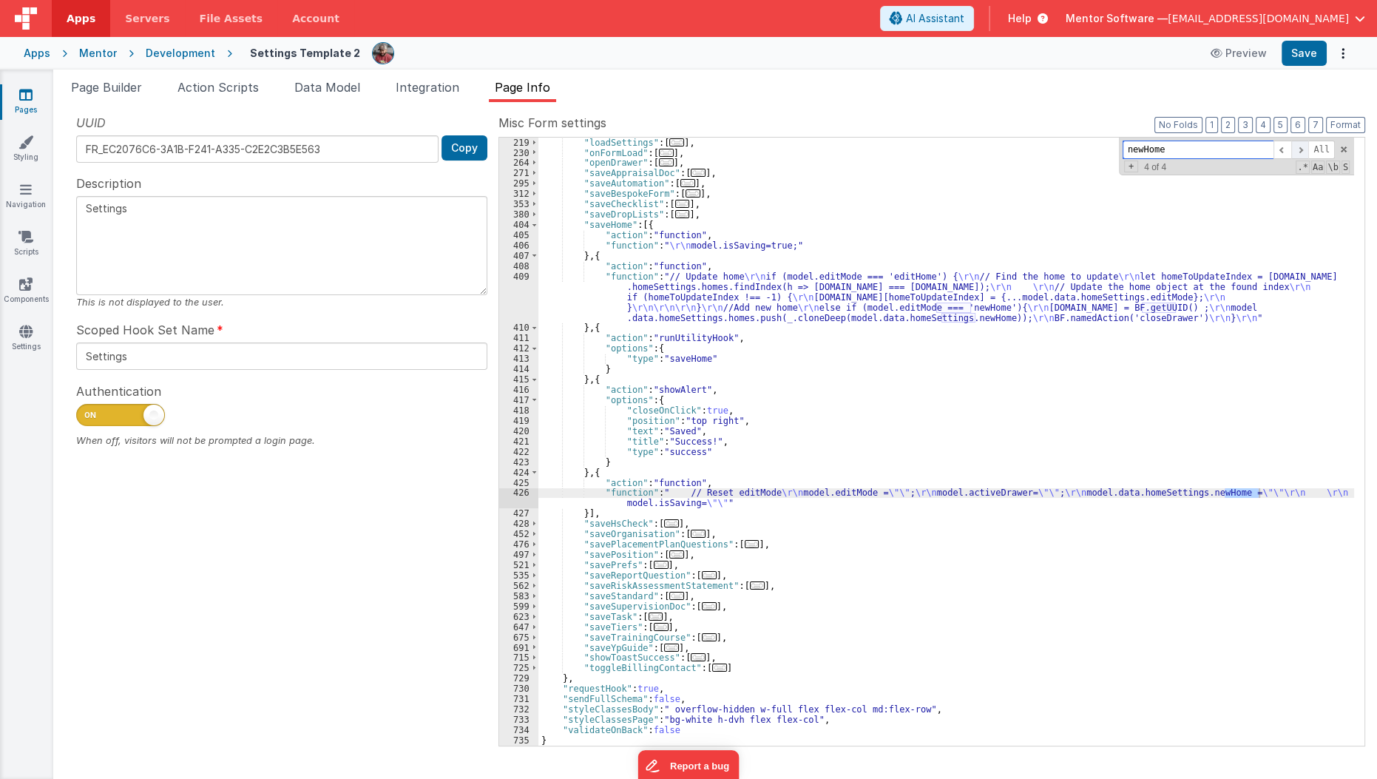
scroll to position [319, 0]
click at [1298, 151] on span at bounding box center [1300, 149] width 18 height 18
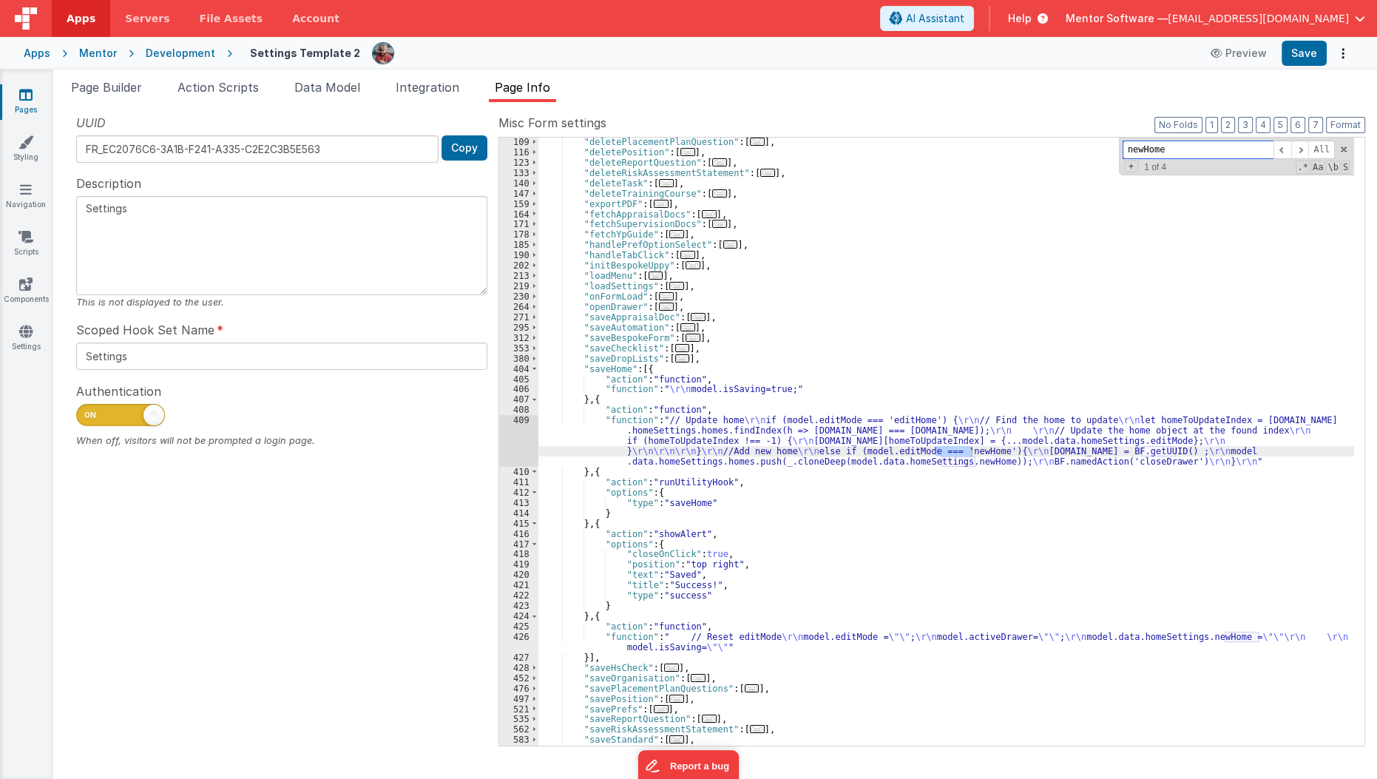
scroll to position [0, 0]
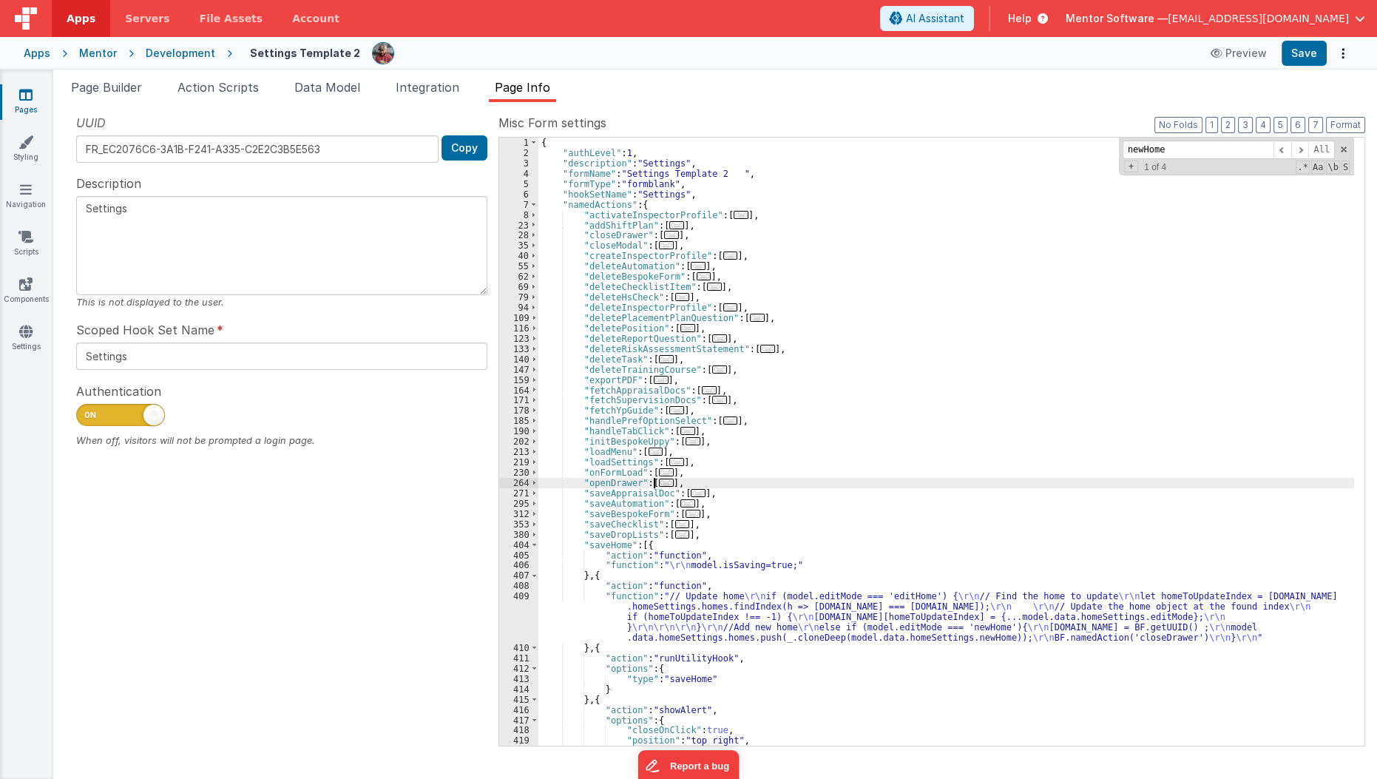
click at [662, 484] on span "..." at bounding box center [666, 482] width 15 height 8
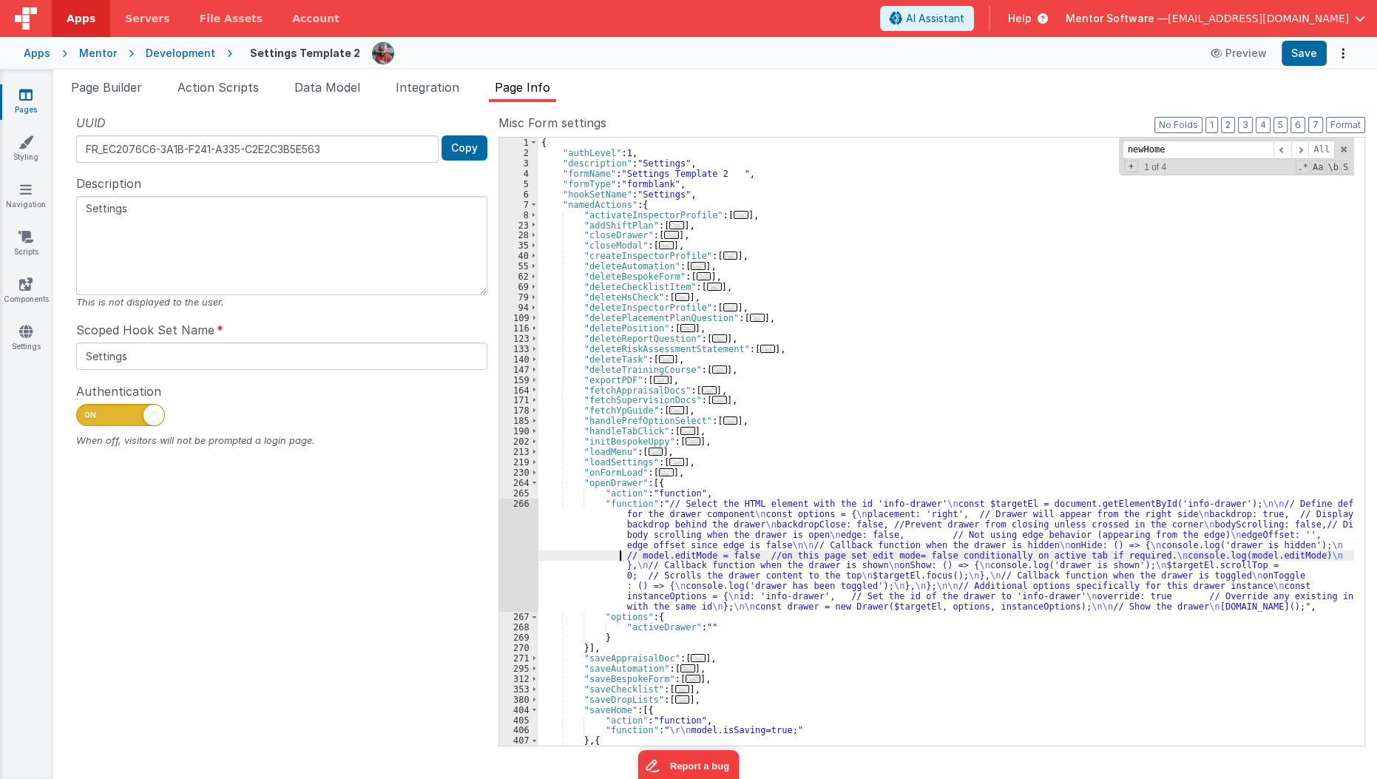
click at [595, 554] on div "{ "authLevel" : 1 , "description" : "Settings" , "formName" : "Settings Templat…" at bounding box center [946, 452] width 816 height 629
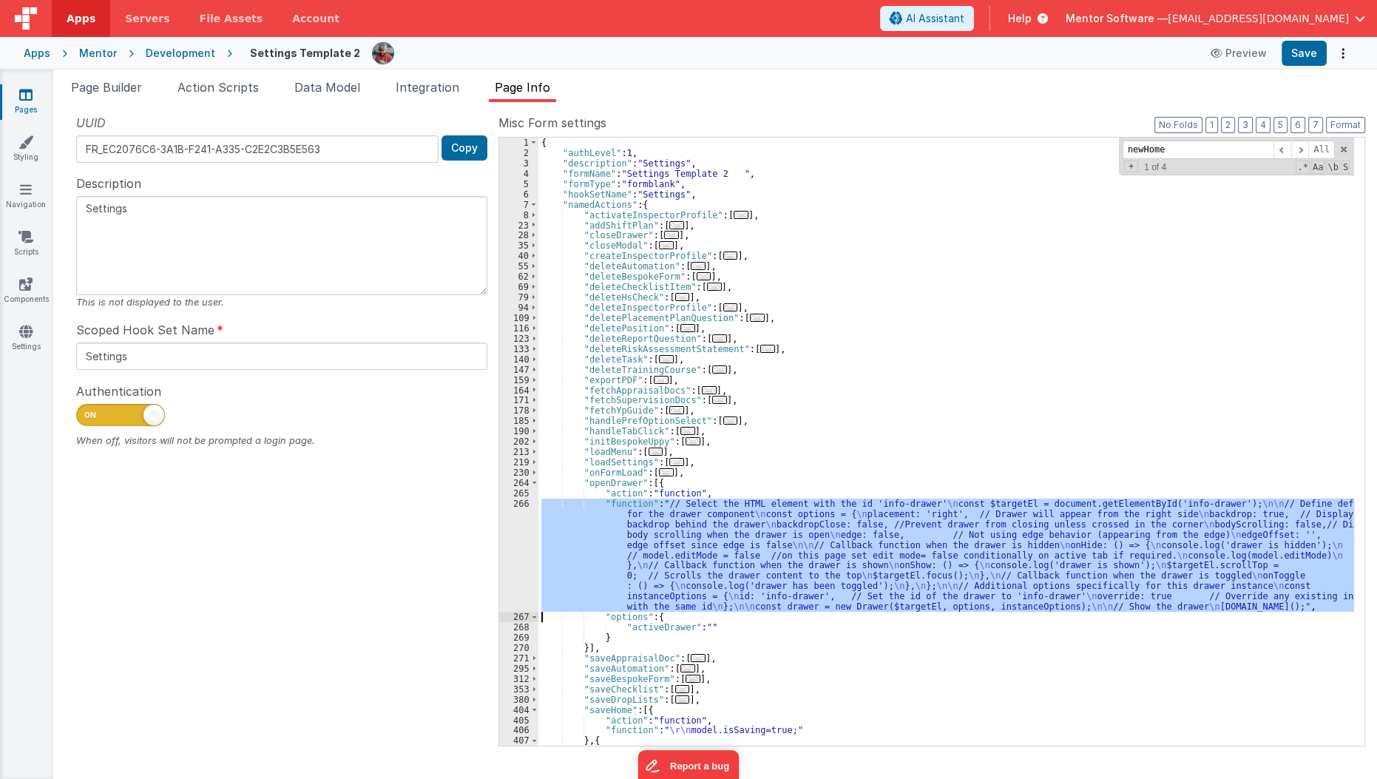
click at [509, 558] on div "266" at bounding box center [518, 554] width 39 height 113
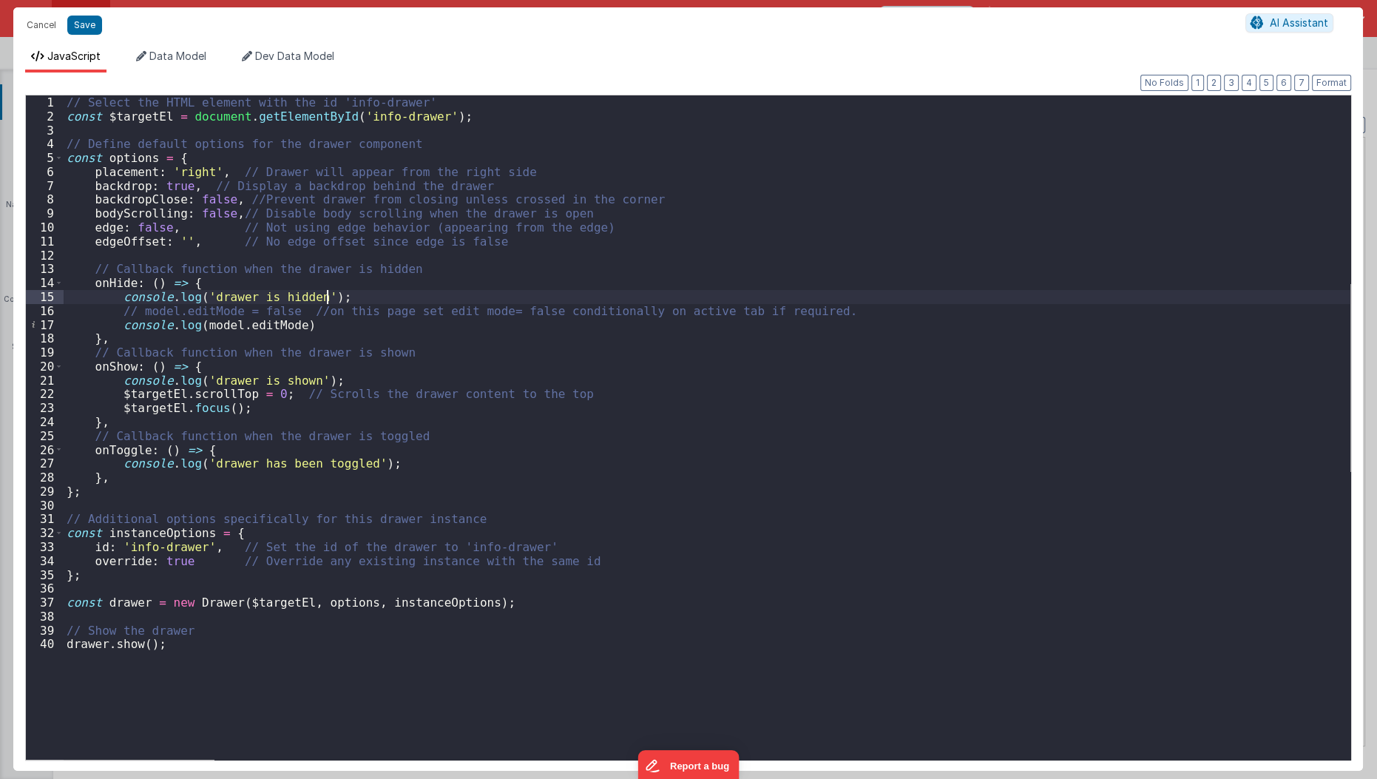
click at [836, 300] on div "// Select the HTML element with the id 'info-drawer' const $targetEl = document…" at bounding box center [707, 441] width 1287 height 693
click at [833, 310] on div "// Select the HTML element with the id 'info-drawer' const $targetEl = document…" at bounding box center [707, 441] width 1287 height 693
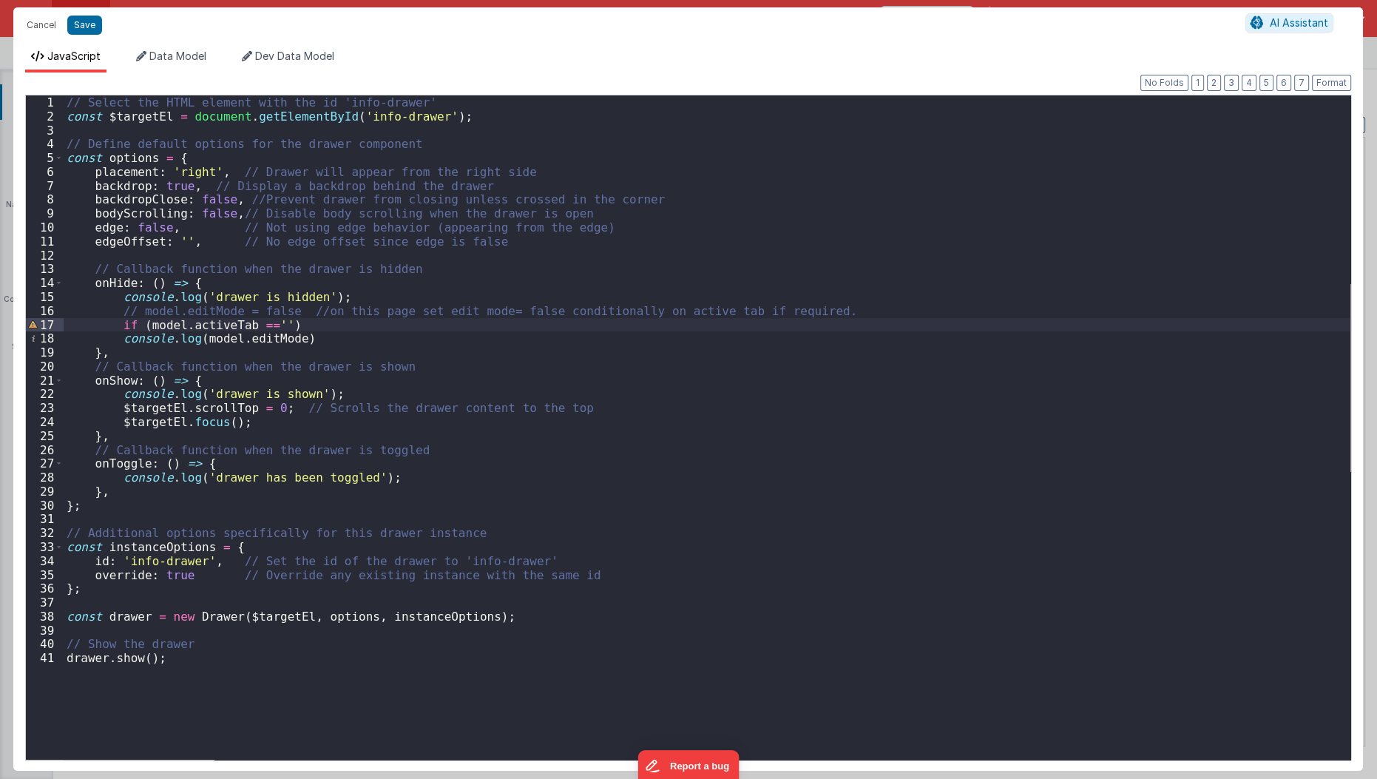
click at [222, 325] on div "// Select the HTML element with the id 'info-drawer' const $targetEl = document…" at bounding box center [707, 441] width 1287 height 693
click at [237, 318] on div "// Select the HTML element with the id 'info-drawer' const $targetEl = document…" at bounding box center [707, 441] width 1287 height 693
paste textarea
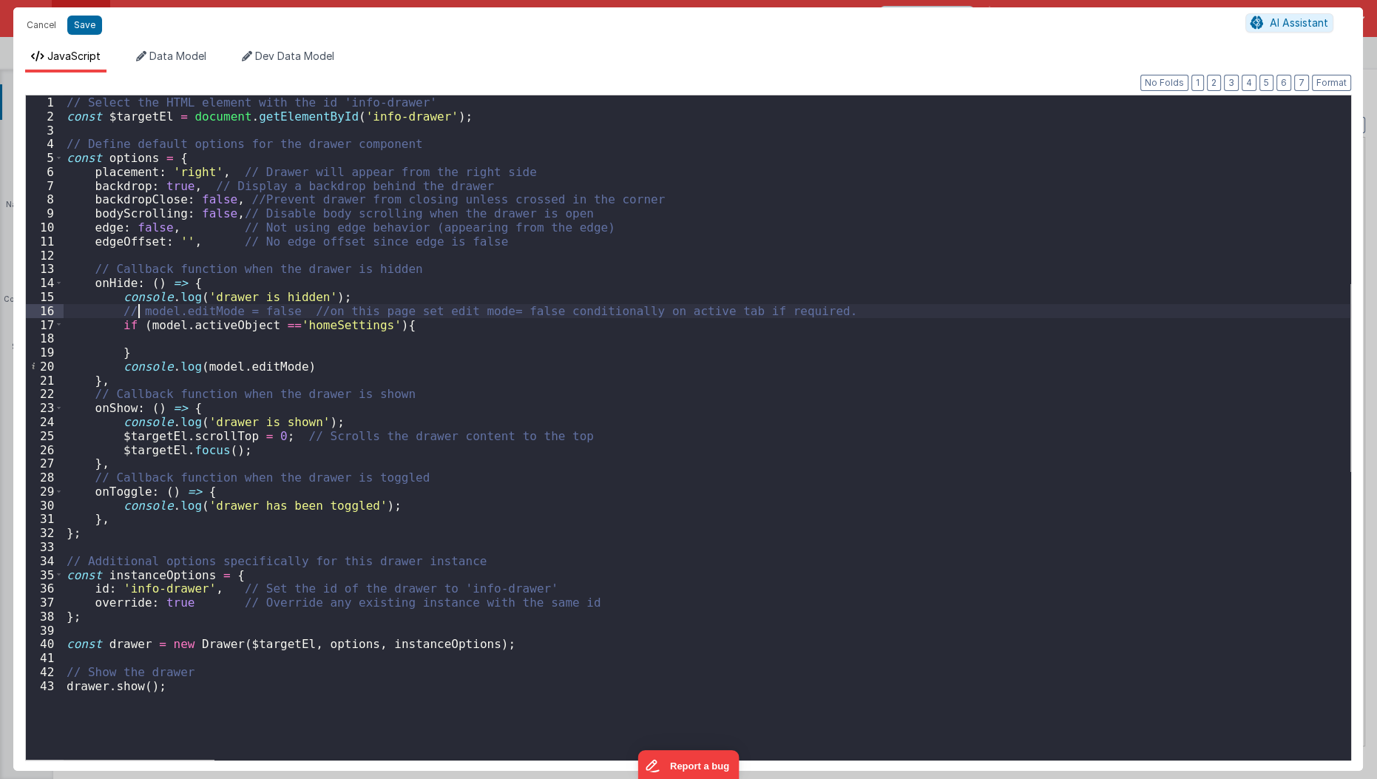
click at [136, 311] on div "// Select the HTML element with the id 'info-drawer' const $targetEl = document…" at bounding box center [707, 441] width 1287 height 693
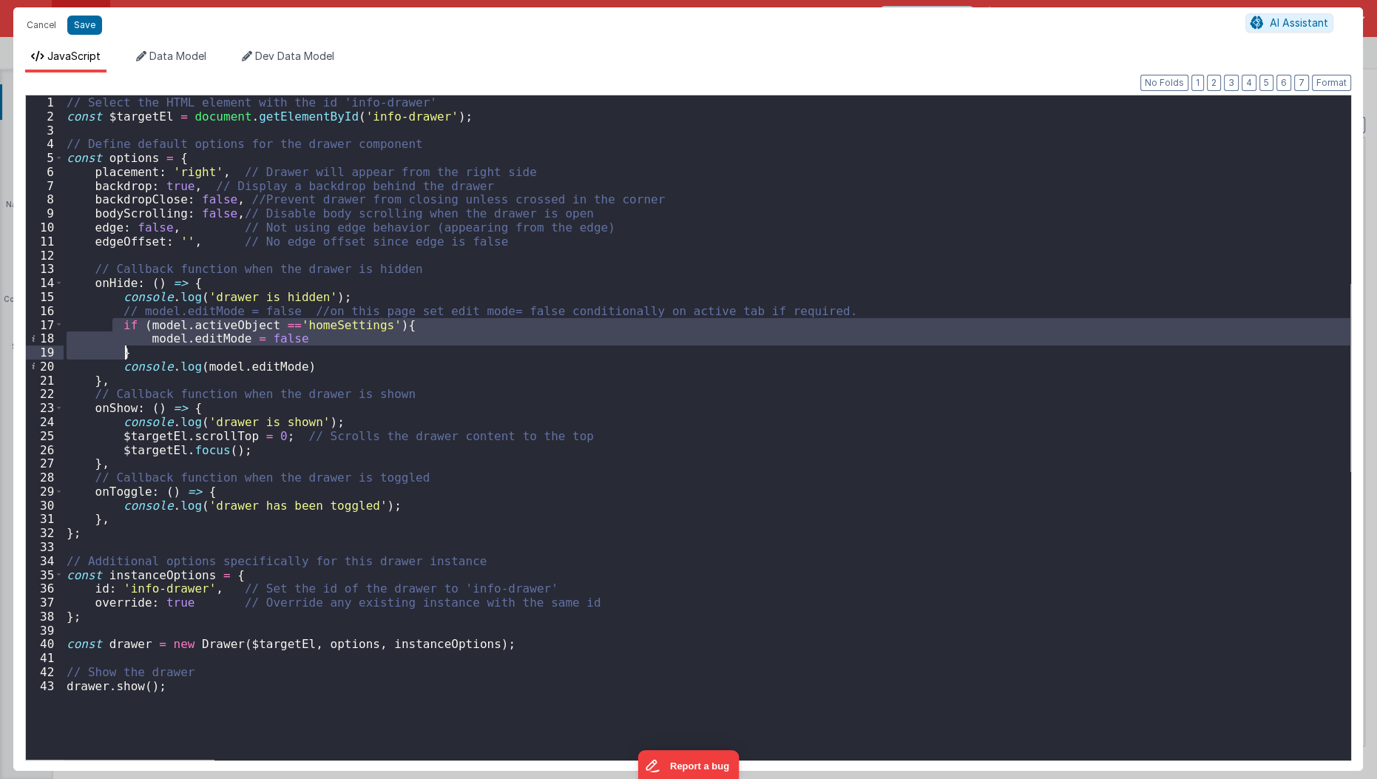
drag, startPoint x: 112, startPoint y: 325, endPoint x: 132, endPoint y: 356, distance: 37.5
click at [132, 356] on div "// Select the HTML element with the id 'info-drawer' const $targetEl = document…" at bounding box center [707, 441] width 1287 height 693
click at [81, 17] on button "Save" at bounding box center [84, 25] width 35 height 19
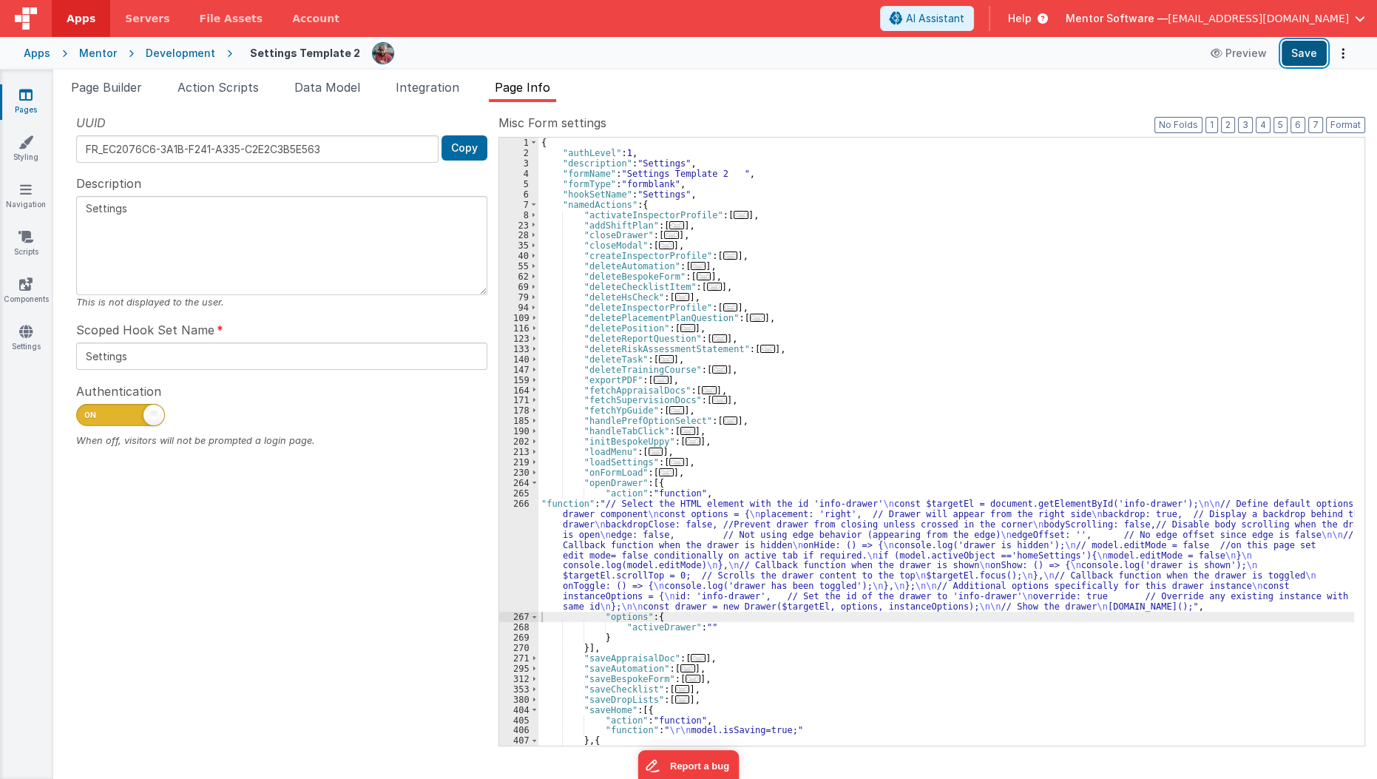
click at [1310, 55] on button "Save" at bounding box center [1303, 53] width 45 height 25
click at [662, 243] on span "..." at bounding box center [666, 245] width 15 height 8
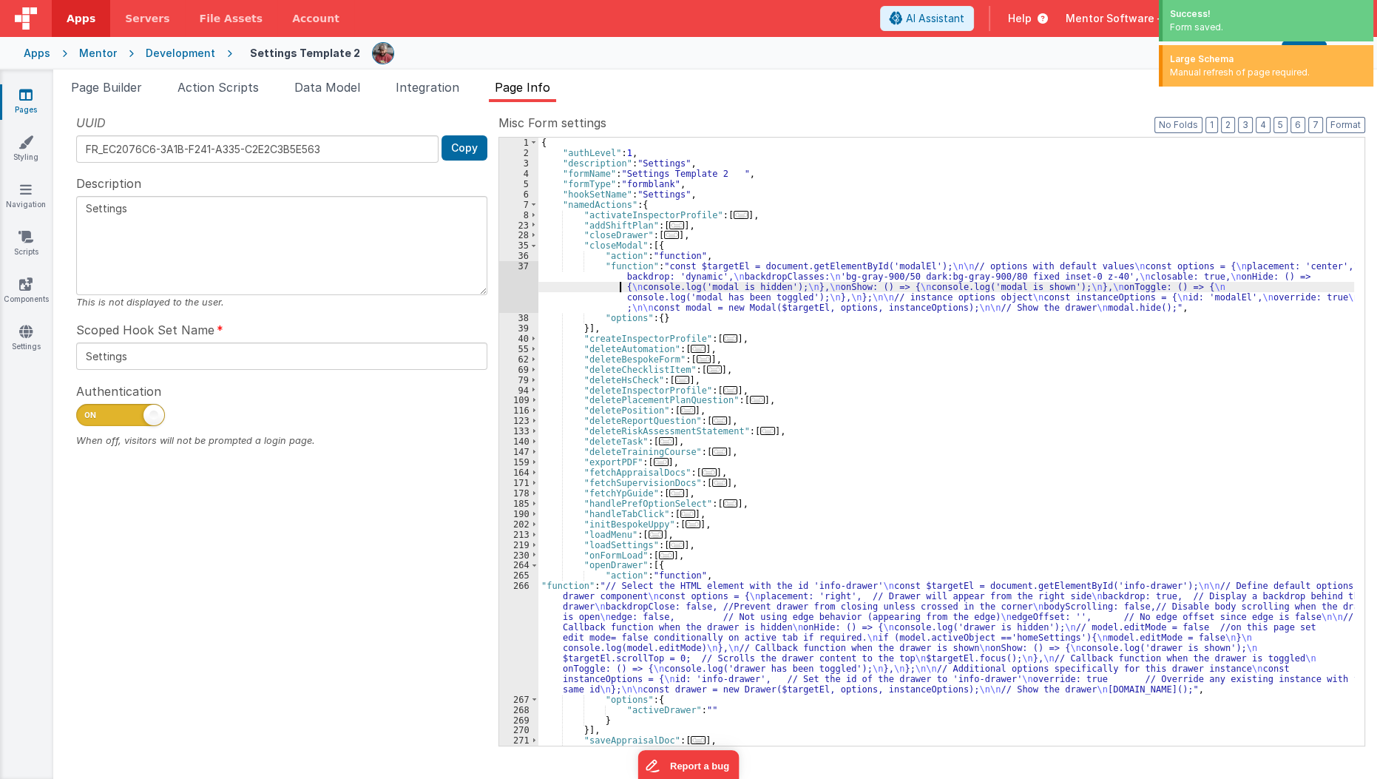
click at [614, 287] on div "{ "authLevel" : 1 , "description" : "Settings" , "formName" : "Settings Templat…" at bounding box center [946, 452] width 816 height 629
click at [515, 295] on div "37" at bounding box center [518, 287] width 39 height 52
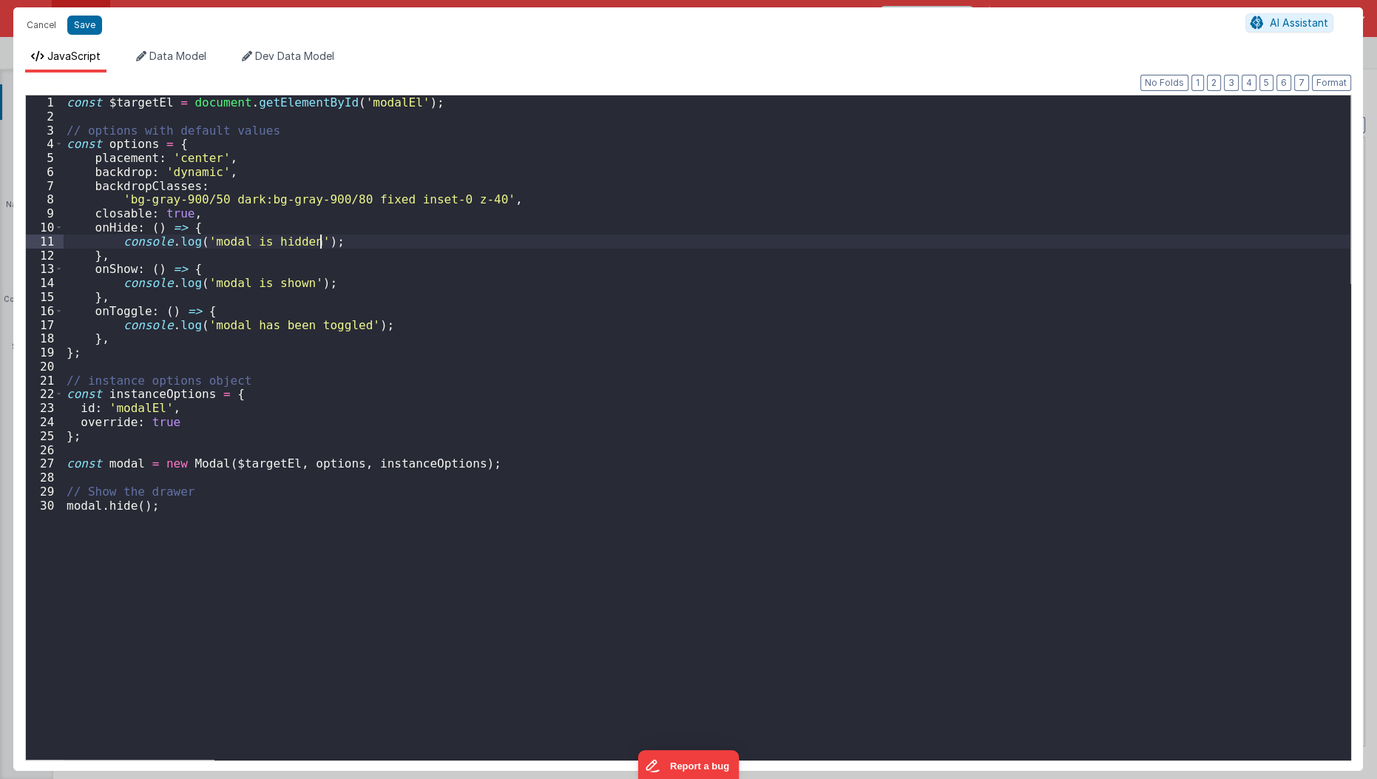
click at [393, 243] on div "const $targetEl = document . getElementById ( 'modalEl' ) ; // options with def…" at bounding box center [707, 441] width 1287 height 693
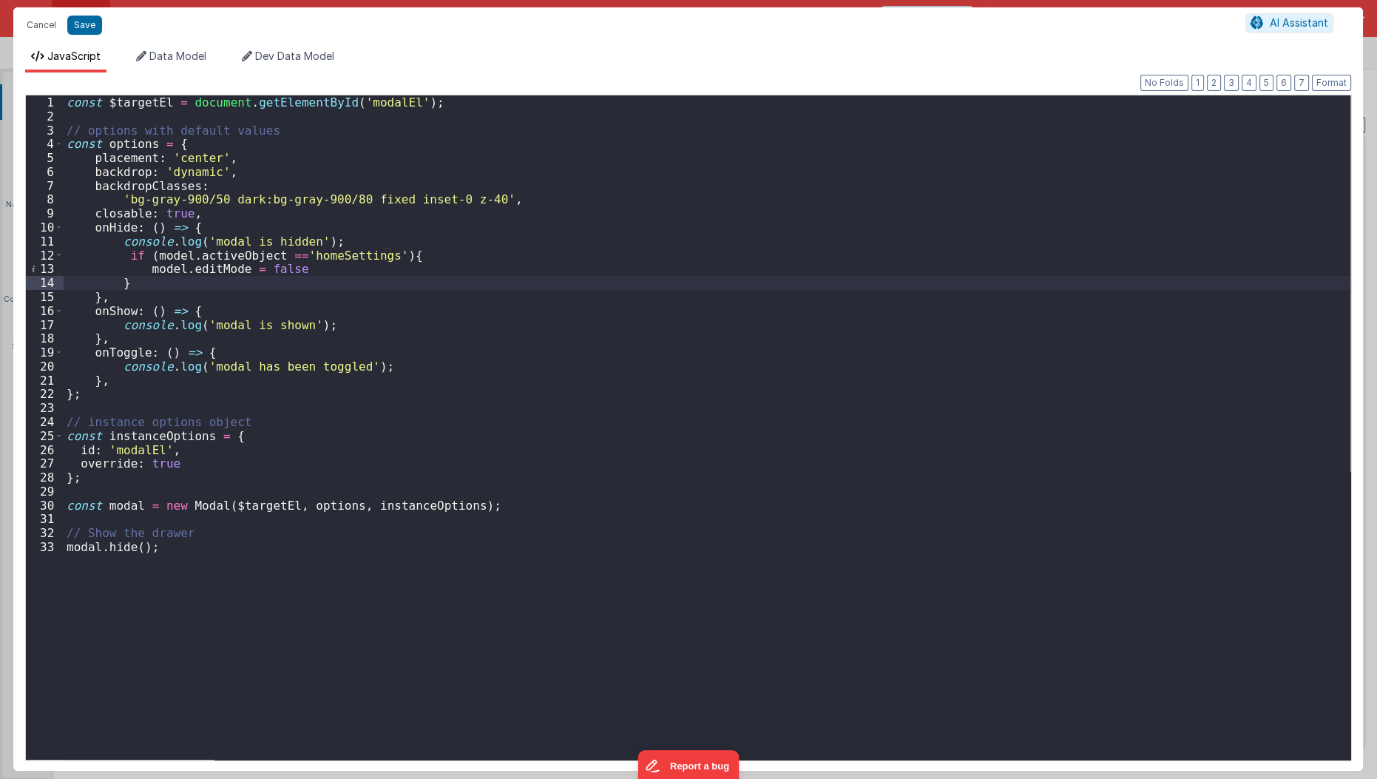
click at [280, 273] on div "const $targetEl = document . getElementById ( 'modalEl' ) ; // options with def…" at bounding box center [707, 441] width 1287 height 693
click at [95, 16] on button "Save" at bounding box center [84, 25] width 35 height 19
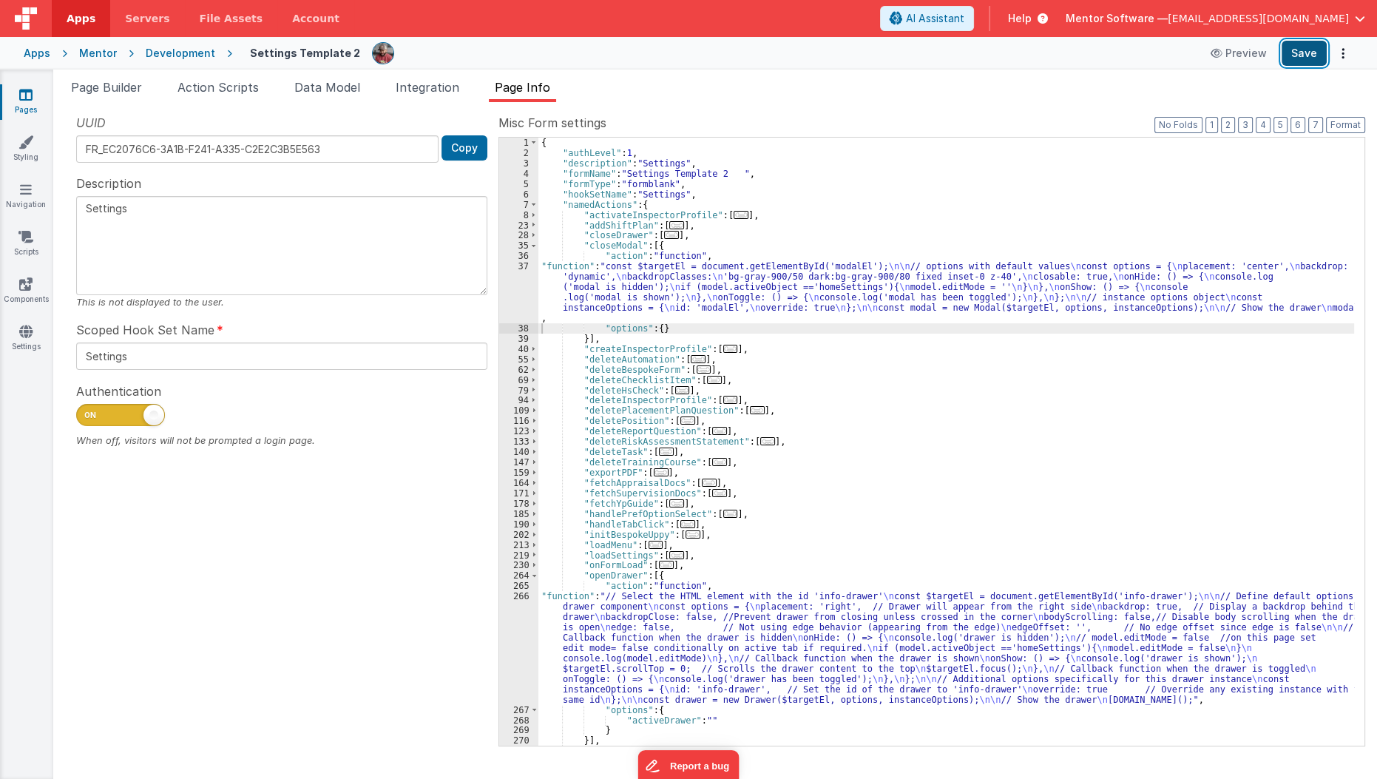
click at [1306, 56] on button "Save" at bounding box center [1303, 53] width 45 height 25
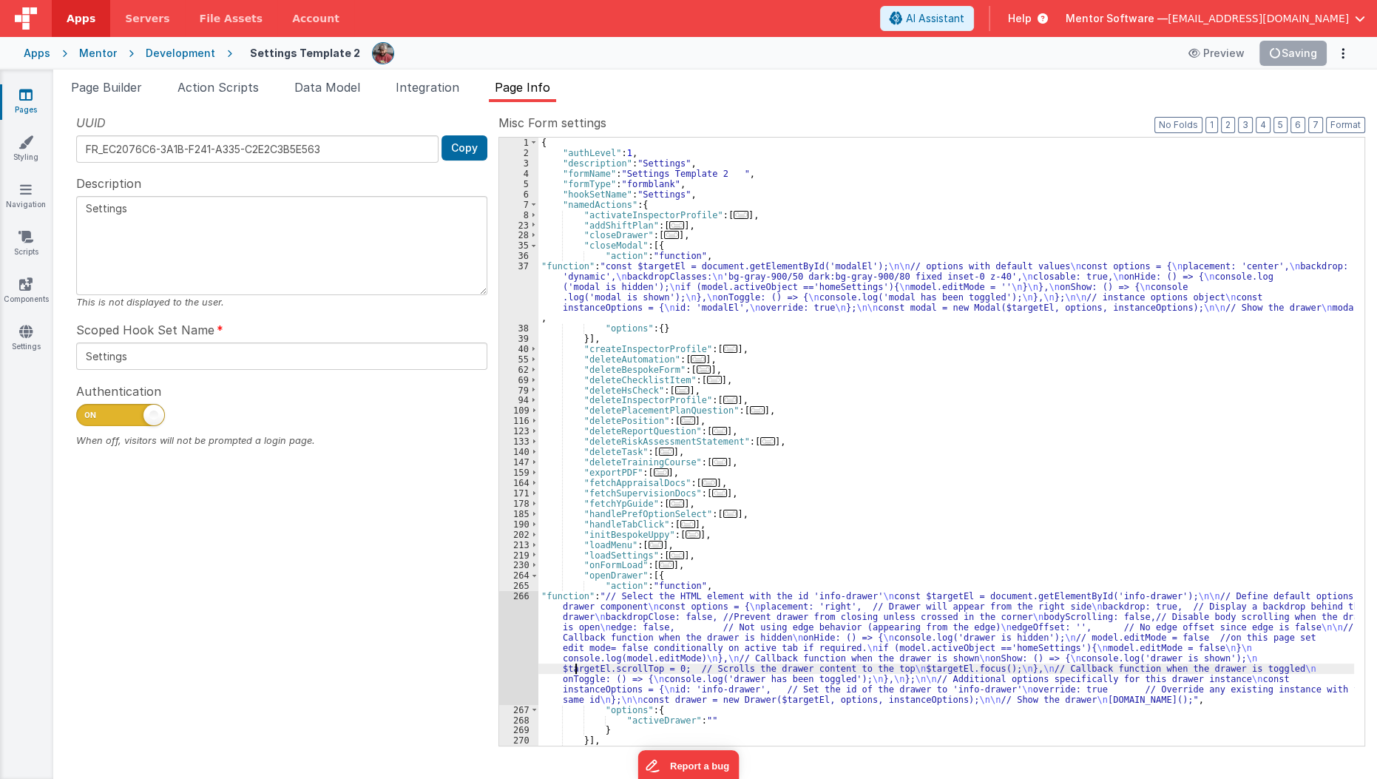
click at [574, 669] on div "{ "authLevel" : 1 , "description" : "Settings" , "formName" : "Settings Templat…" at bounding box center [946, 452] width 816 height 629
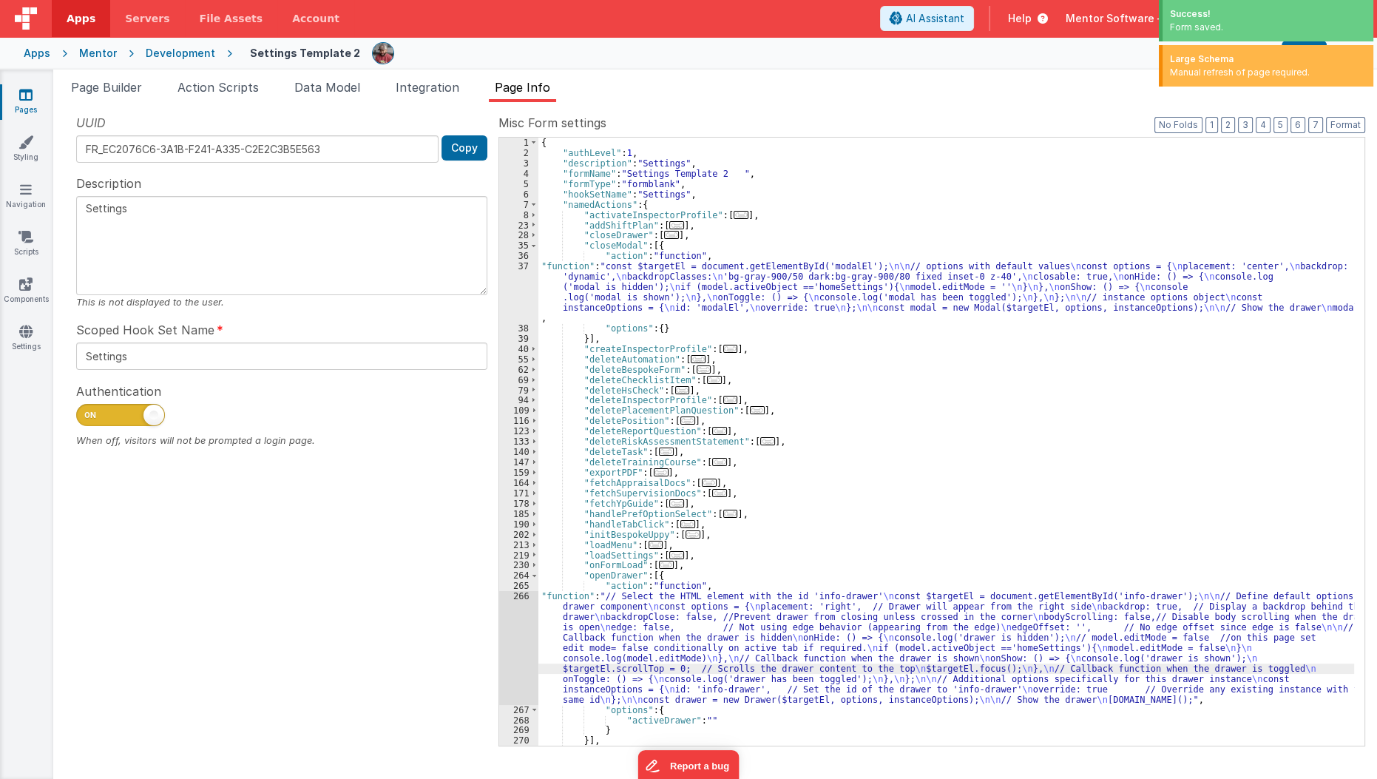
click at [507, 657] on div "266" at bounding box center [518, 647] width 39 height 113
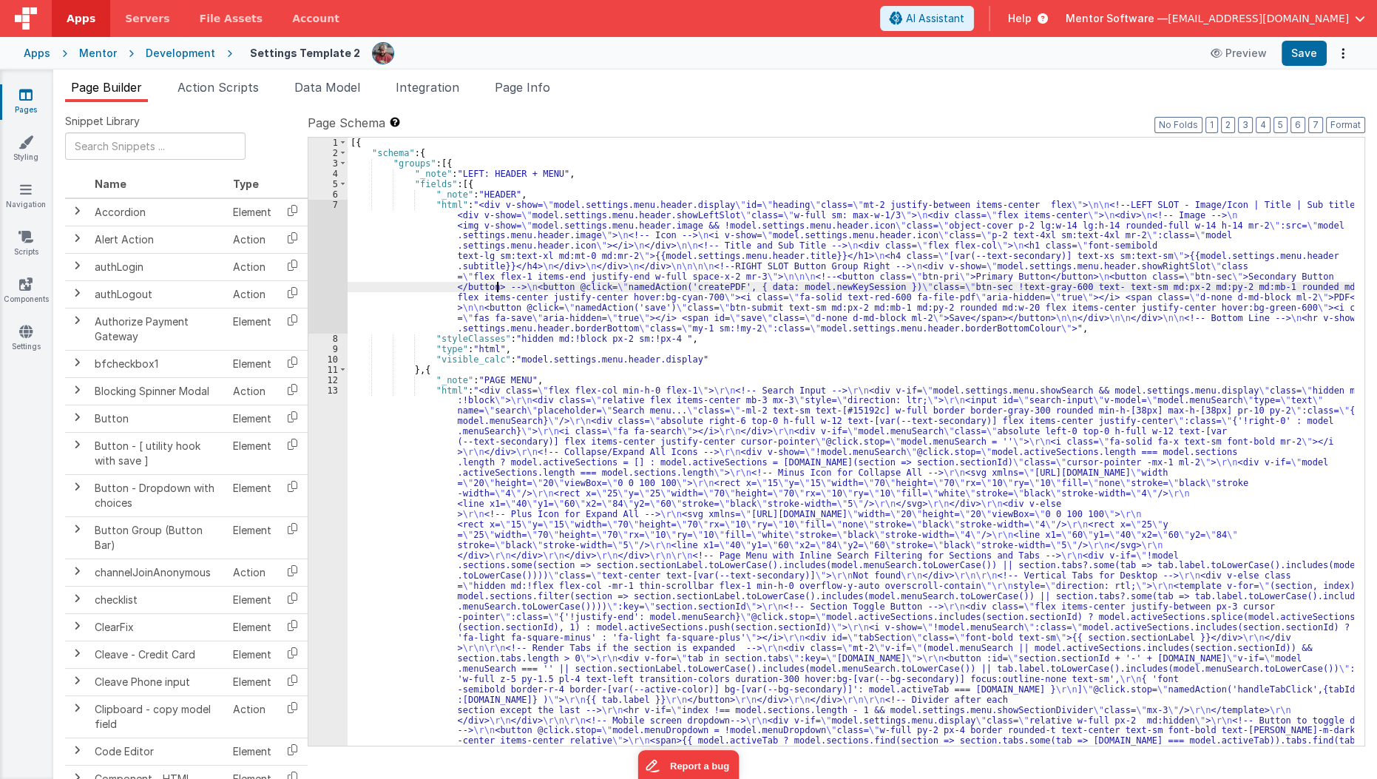
click at [498, 289] on div "[{ "schema" : { "groups" : [{ "_note" : "LEFT: HEADER + MENU" , "fields" : [{ "…" at bounding box center [851, 715] width 1007 height 1154
click at [1305, 152] on span at bounding box center [1300, 149] width 18 height 18
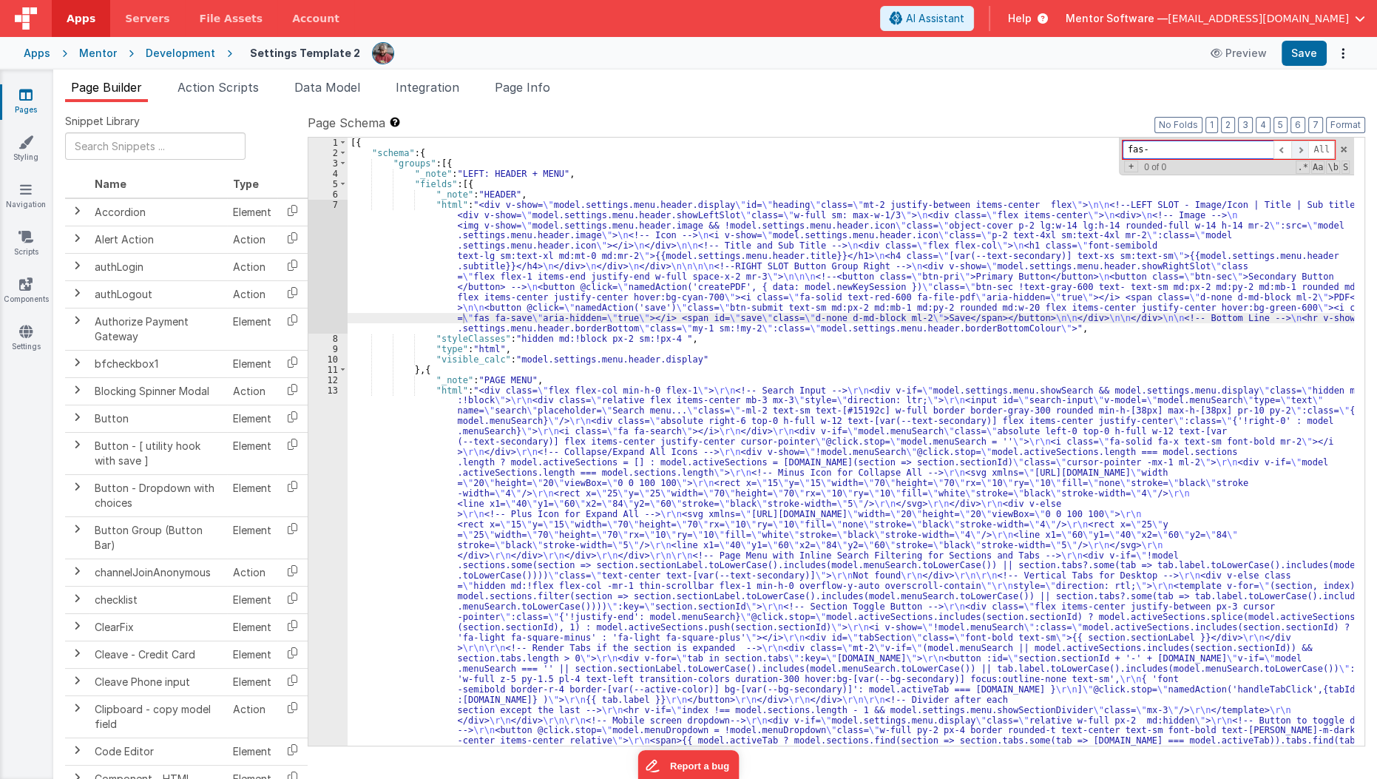
click at [1305, 152] on span at bounding box center [1300, 149] width 18 height 18
type input "fas"
click at [1305, 152] on span at bounding box center [1300, 149] width 18 height 18
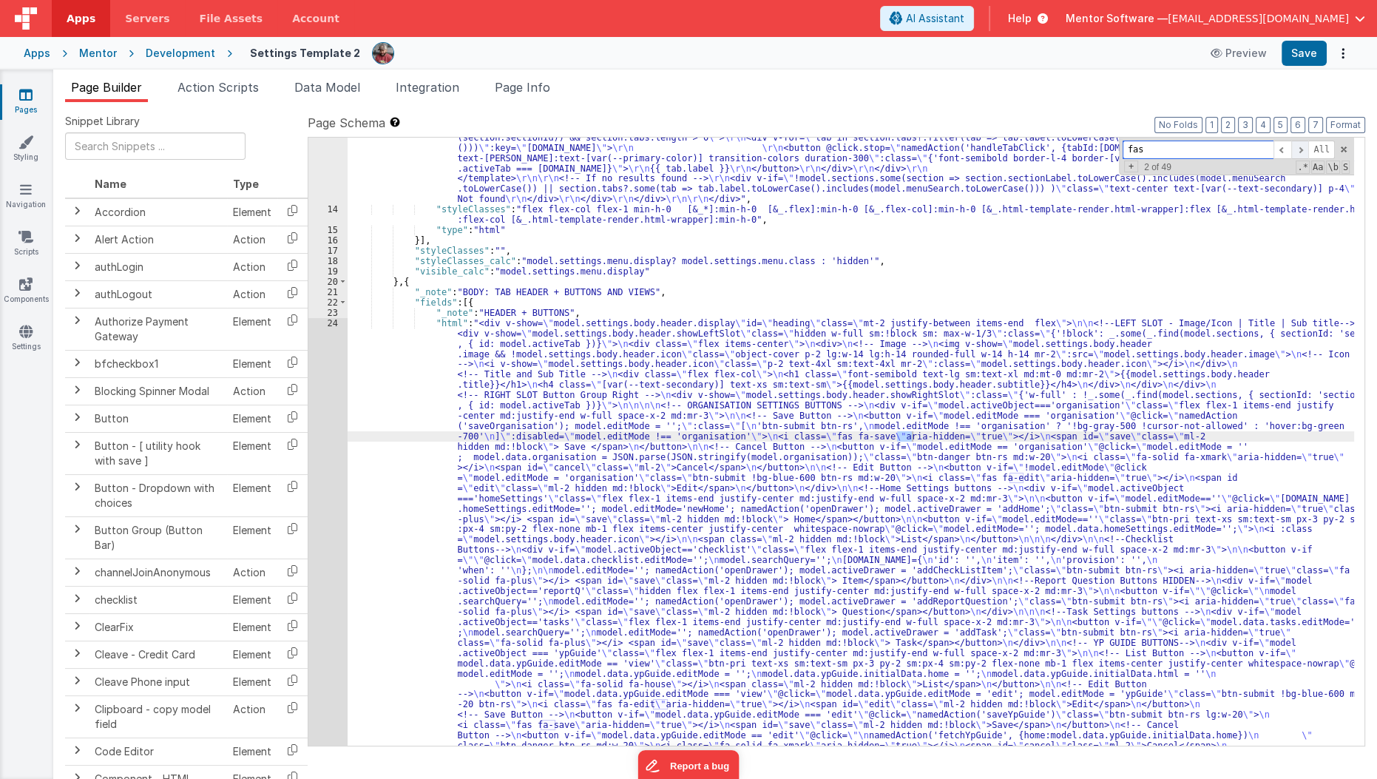
scroll to position [717, 0]
click at [33, 110] on link "Pages" at bounding box center [25, 102] width 53 height 30
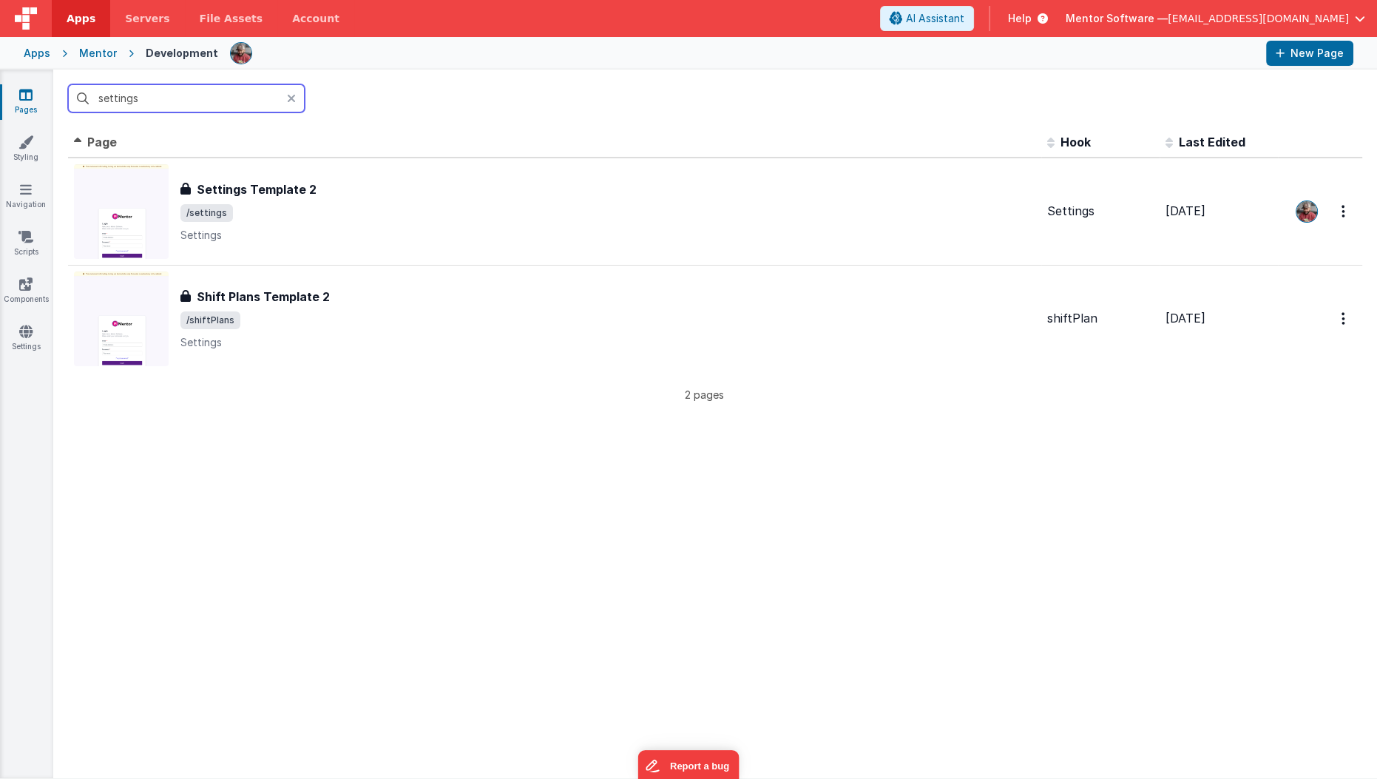
click at [145, 95] on input "settings" at bounding box center [186, 98] width 237 height 28
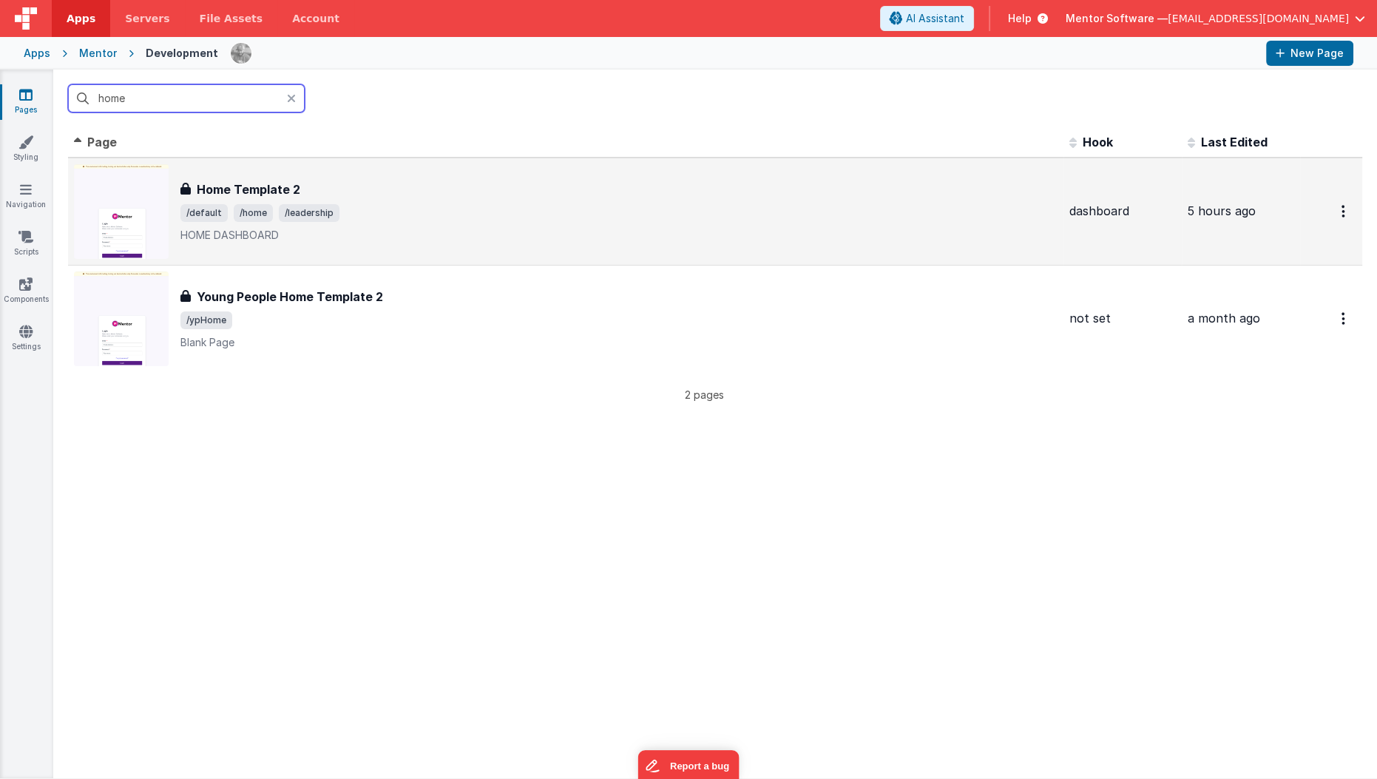
type input "home"
click at [293, 200] on div "Home Template 2 Home Template 2 /default /home /leadership HOME DASHBOARD" at bounding box center [618, 211] width 877 height 62
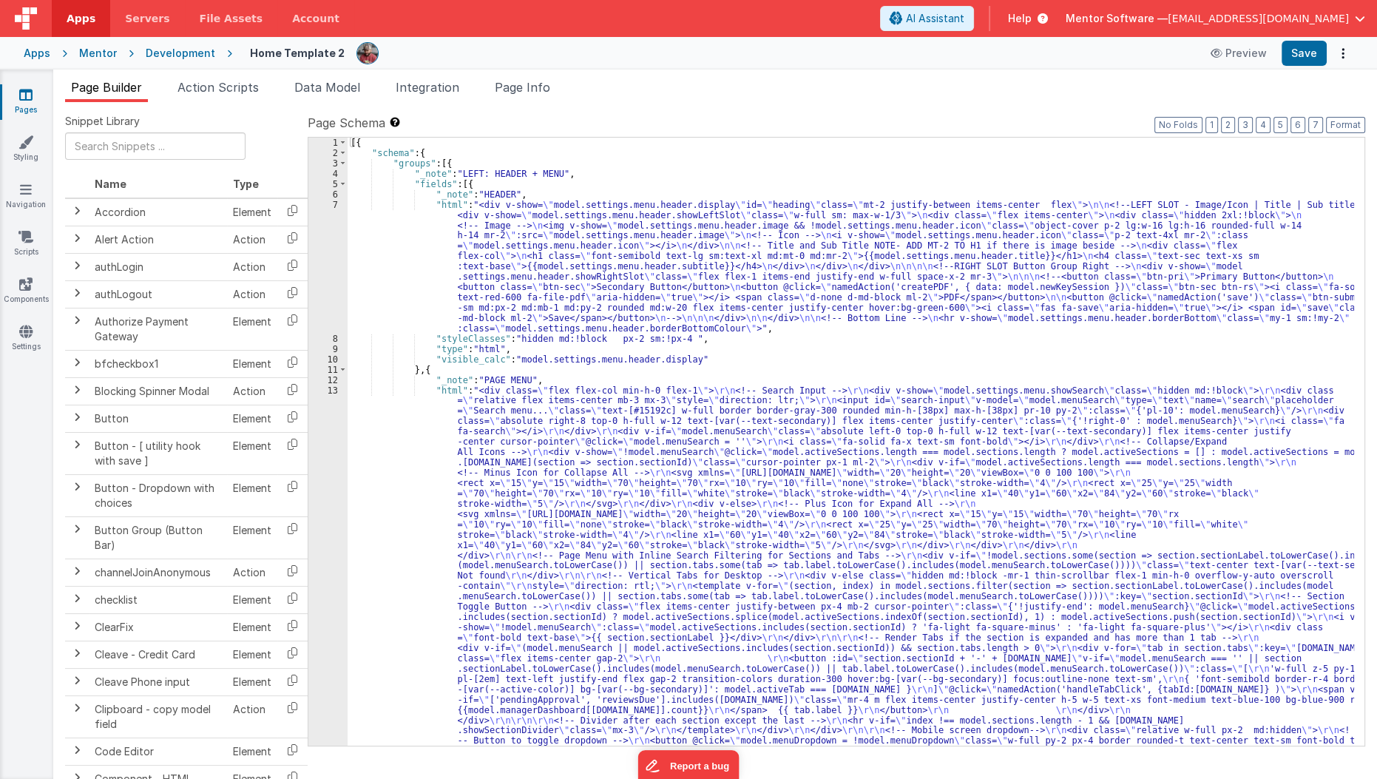
click at [32, 112] on link "Pages" at bounding box center [25, 102] width 53 height 30
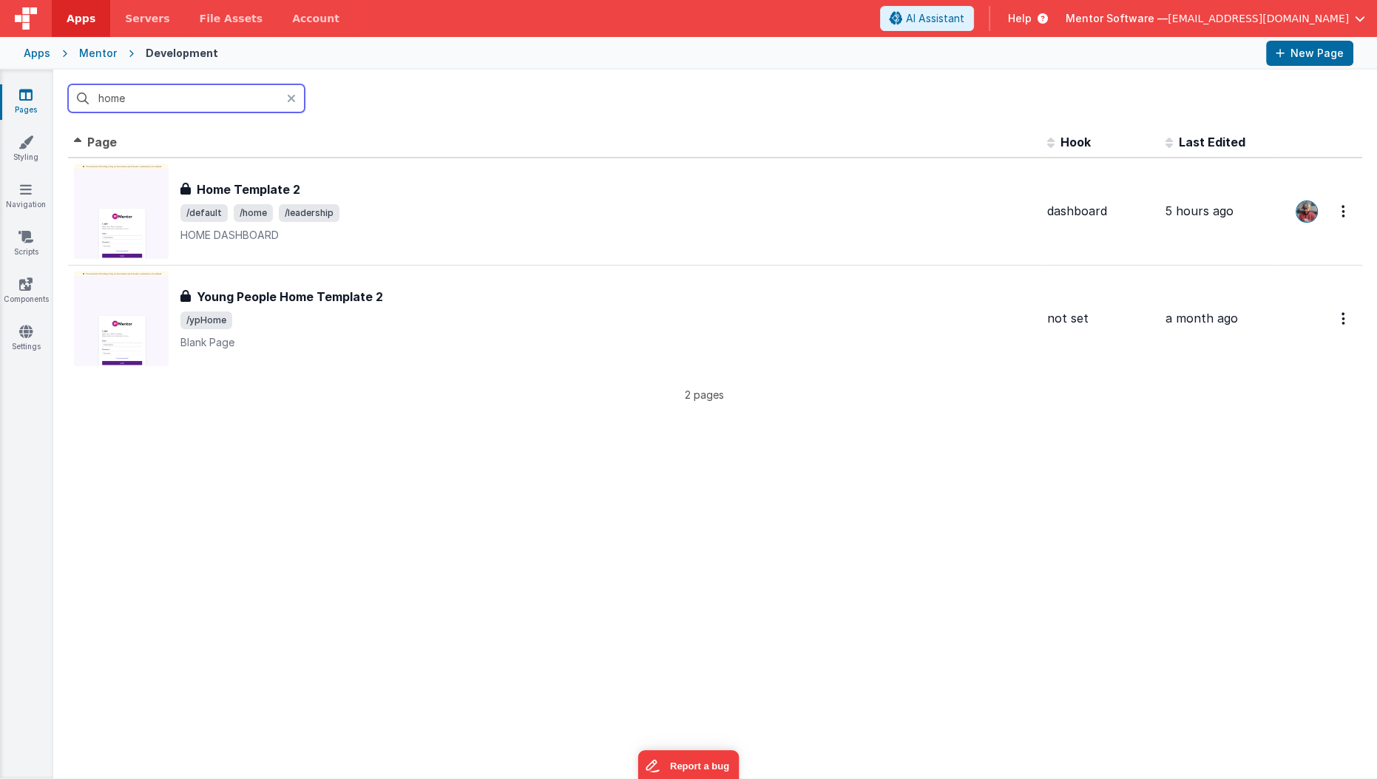
click at [168, 103] on input "home" at bounding box center [186, 98] width 237 height 28
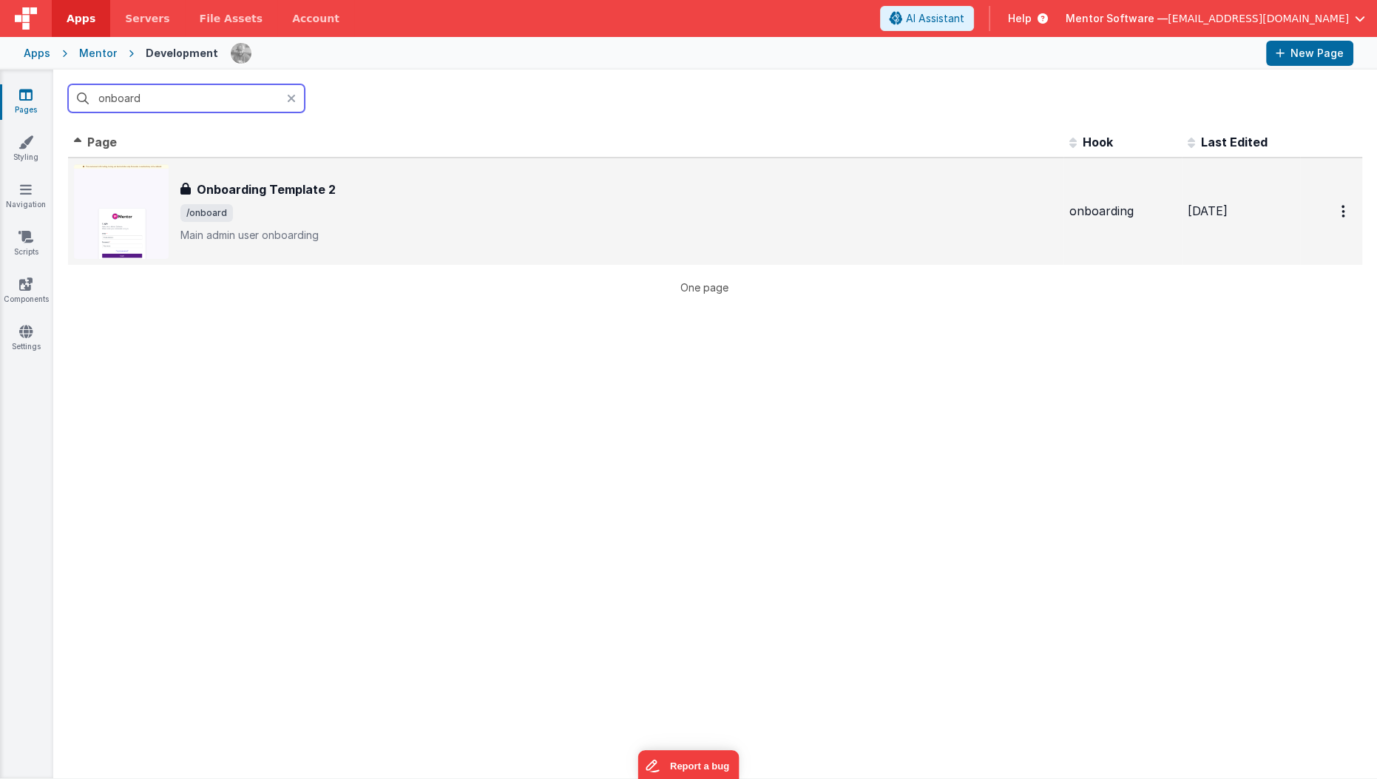
type input "onboard"
click at [236, 195] on h3 "Onboarding Template 2" at bounding box center [266, 189] width 139 height 18
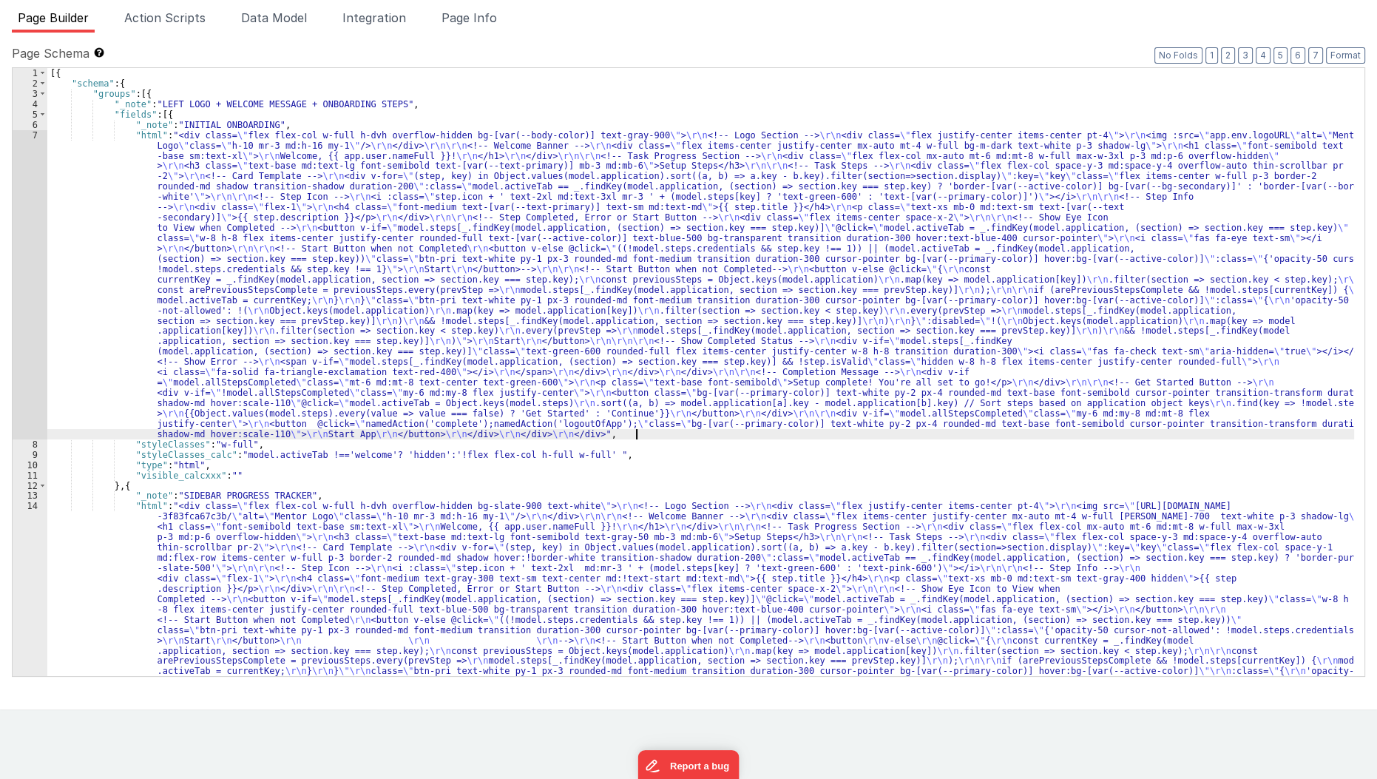
click at [634, 436] on div "[{ "schema" : { "groups" : [{ "_note" : "LEFT LOGO + WELCOME MESSAGE + ONBOARDI…" at bounding box center [700, 531] width 1307 height 927
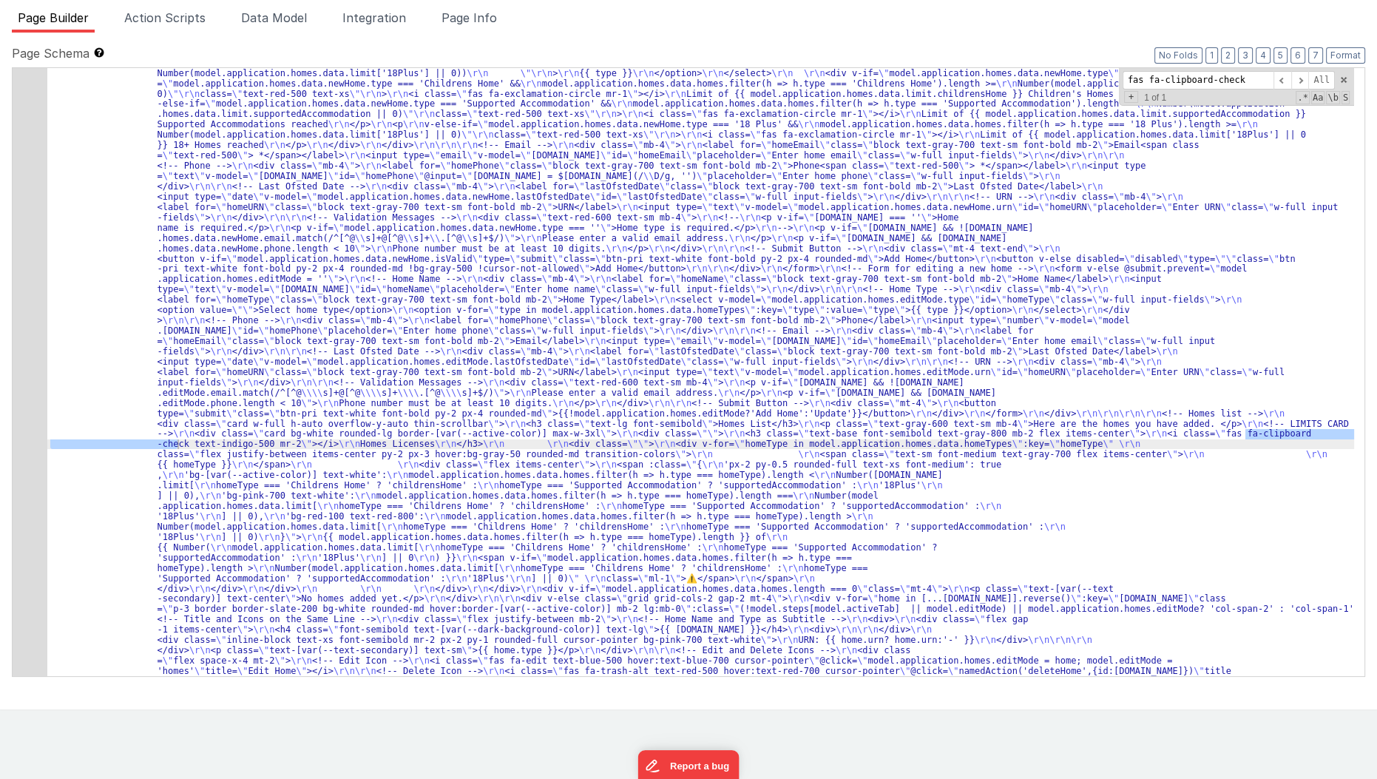
scroll to position [2216, 0]
type input "fas fa-clipboard-check"
click at [1264, 430] on div ""html" : "<div class= \" flex flex-col justify-between lg:!flex-row gap-6 overf…" at bounding box center [700, 372] width 1307 height 608
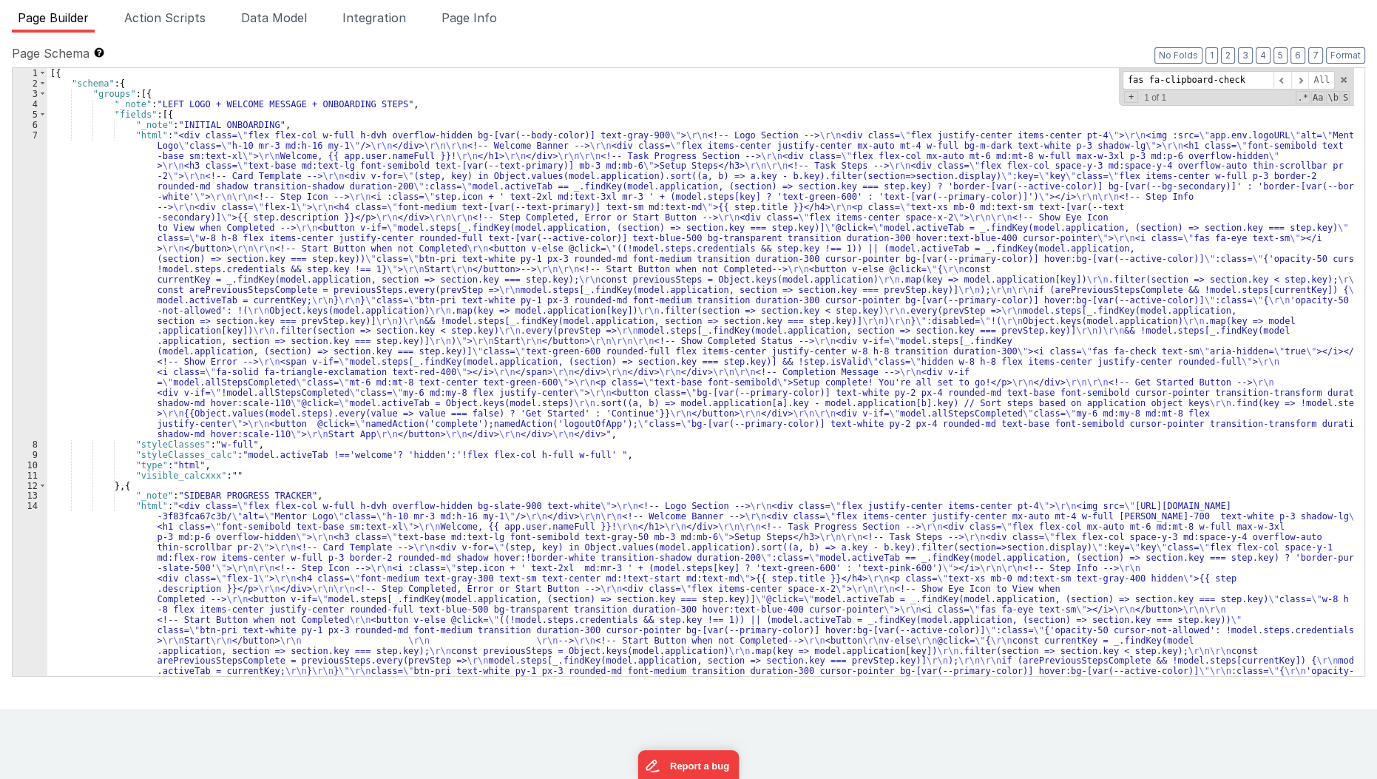
scroll to position [0, 0]
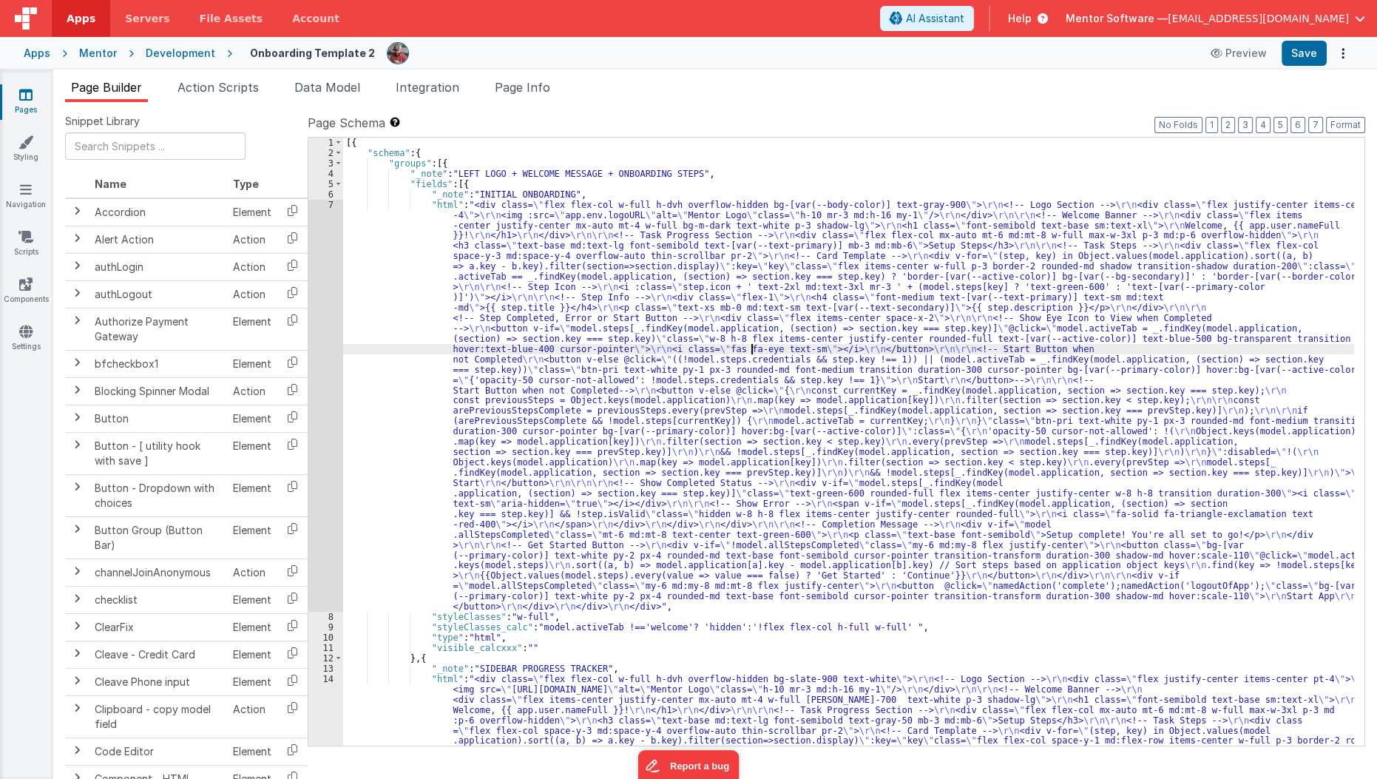
click at [753, 348] on div "[{ "schema" : { "groups" : [{ "_note" : "LEFT LOGO + WELCOME MESSAGE + ONBOARDI…" at bounding box center [849, 648] width 1012 height 1020
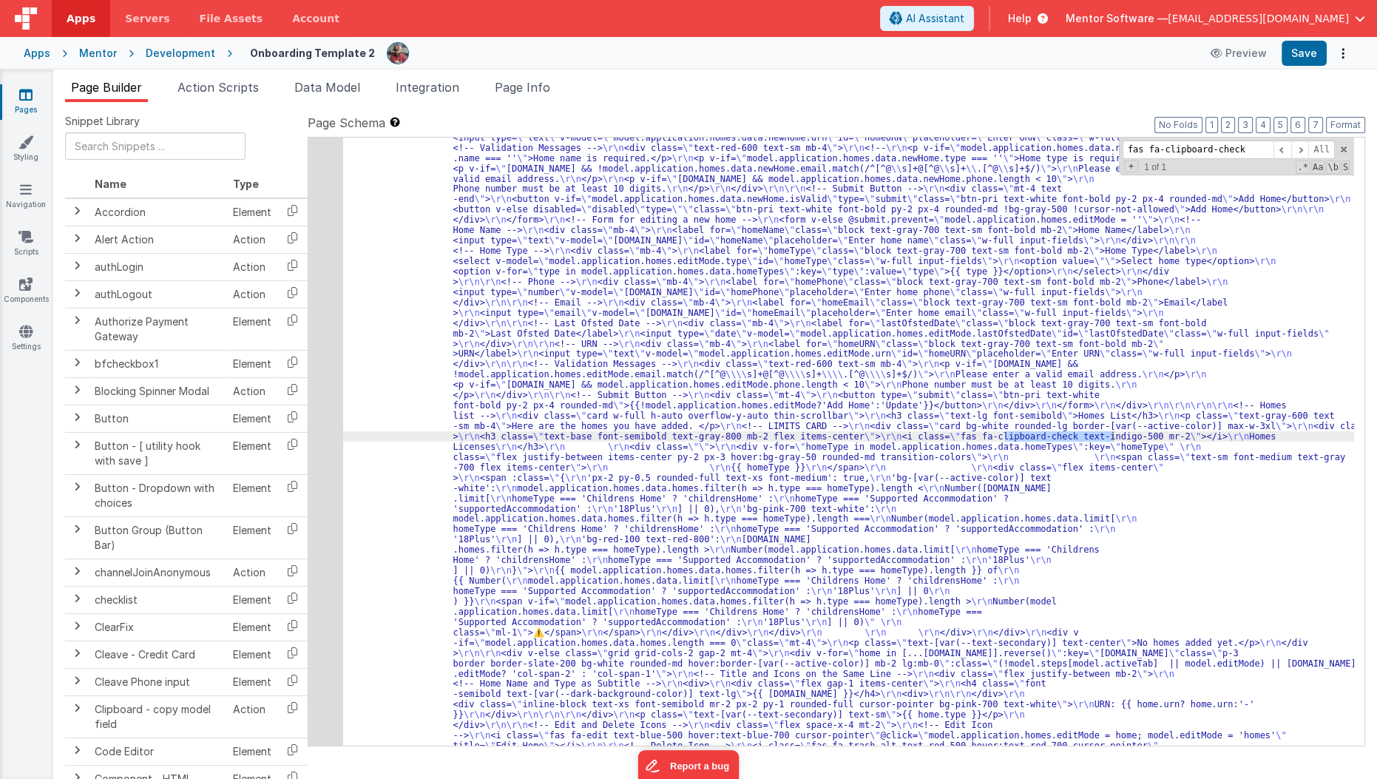
scroll to position [2953, 0]
type input "fas fa-clipboard-check"
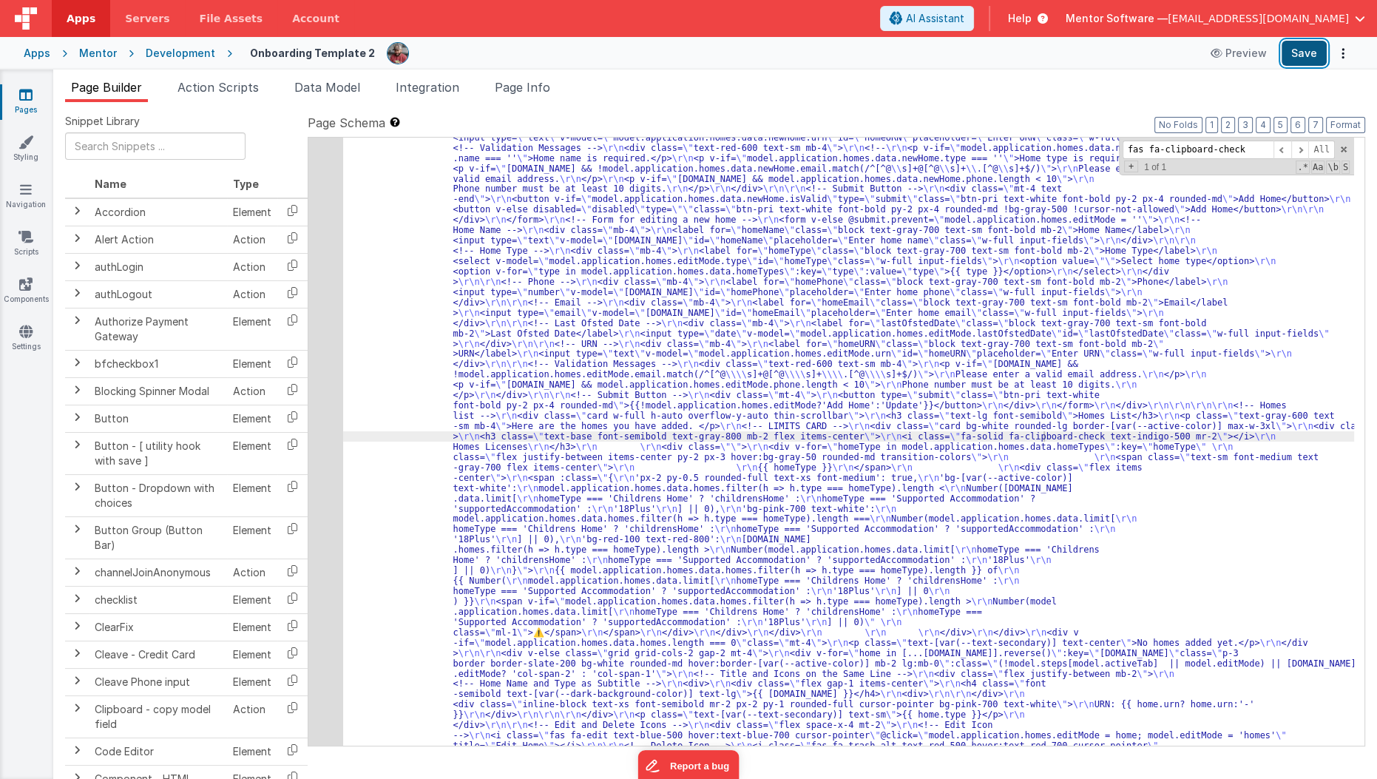
click at [1307, 44] on button "Save" at bounding box center [1303, 53] width 45 height 25
click at [28, 101] on link "Pages" at bounding box center [25, 102] width 53 height 30
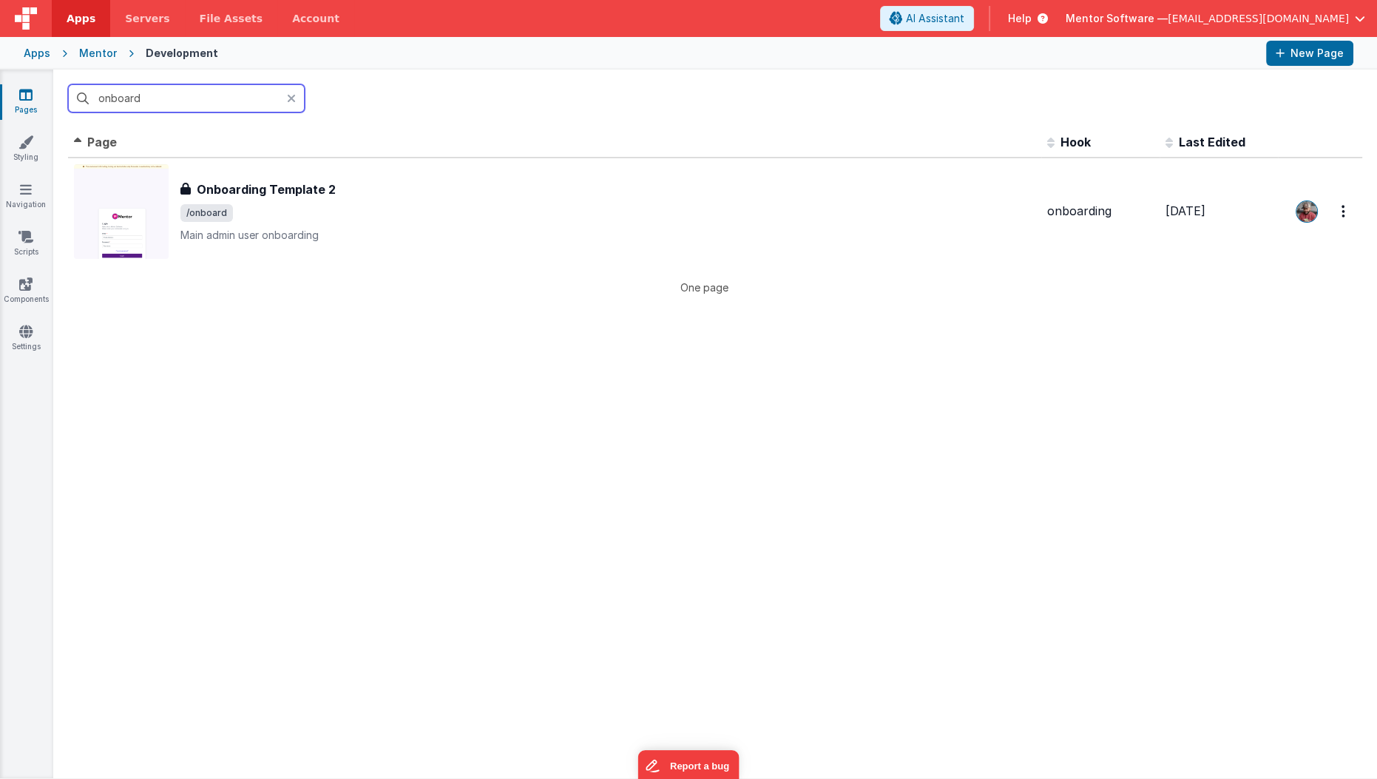
click at [121, 90] on input "onboard" at bounding box center [186, 98] width 237 height 28
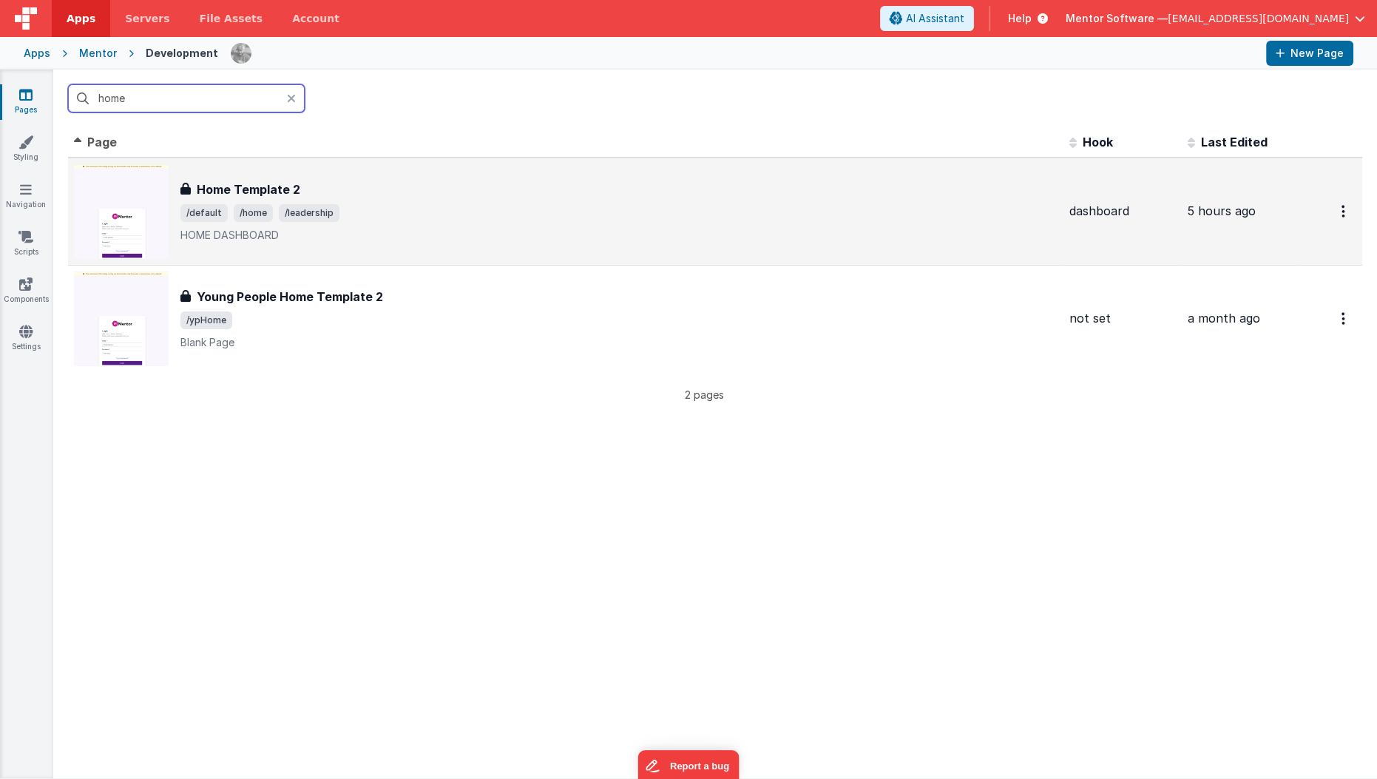
type input "home"
click at [394, 172] on div "Home Template 2 Home Template 2 /default /home /leadership HOME DASHBOARD" at bounding box center [565, 211] width 983 height 95
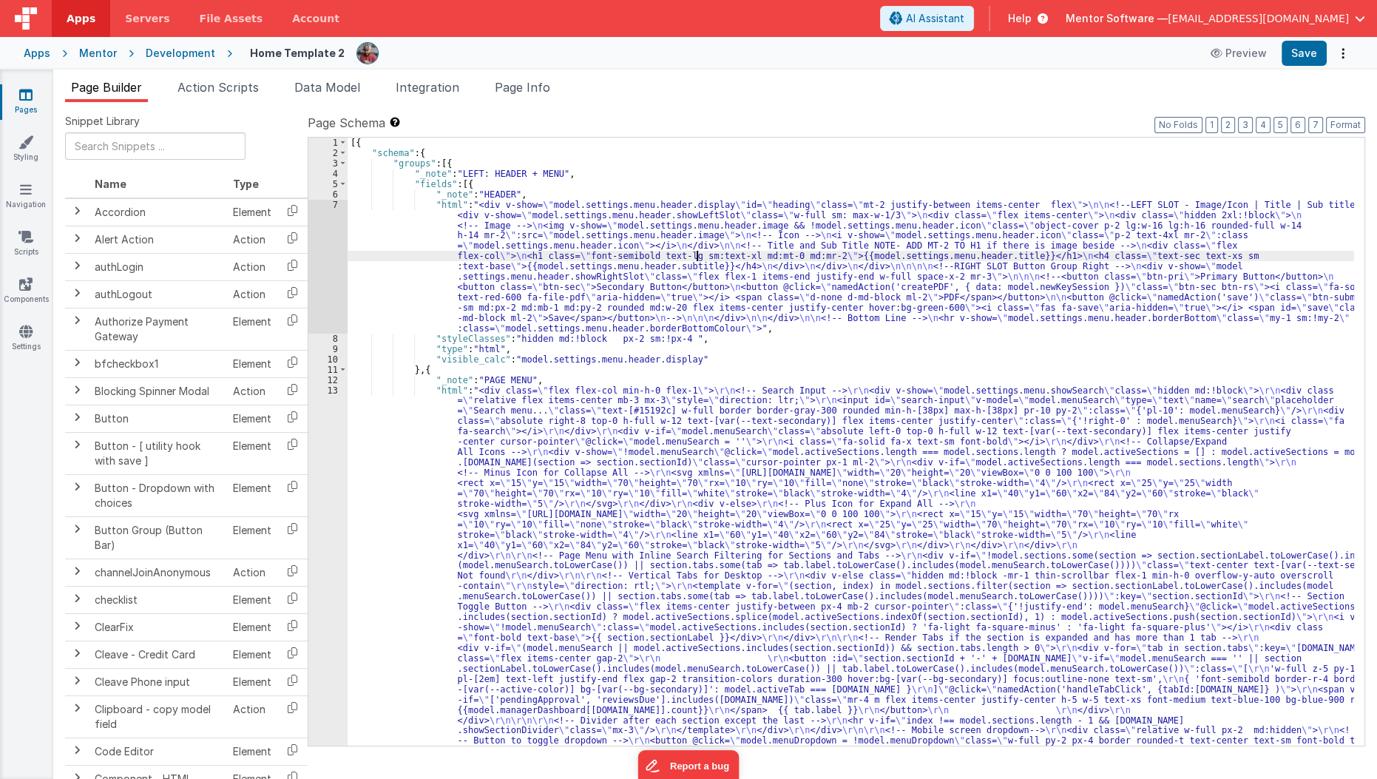
click at [695, 253] on div "[{ "schema" : { "groups" : [{ "_note" : "LEFT: HEADER + MENU" , "fields" : [{ "…" at bounding box center [851, 746] width 1007 height 1216
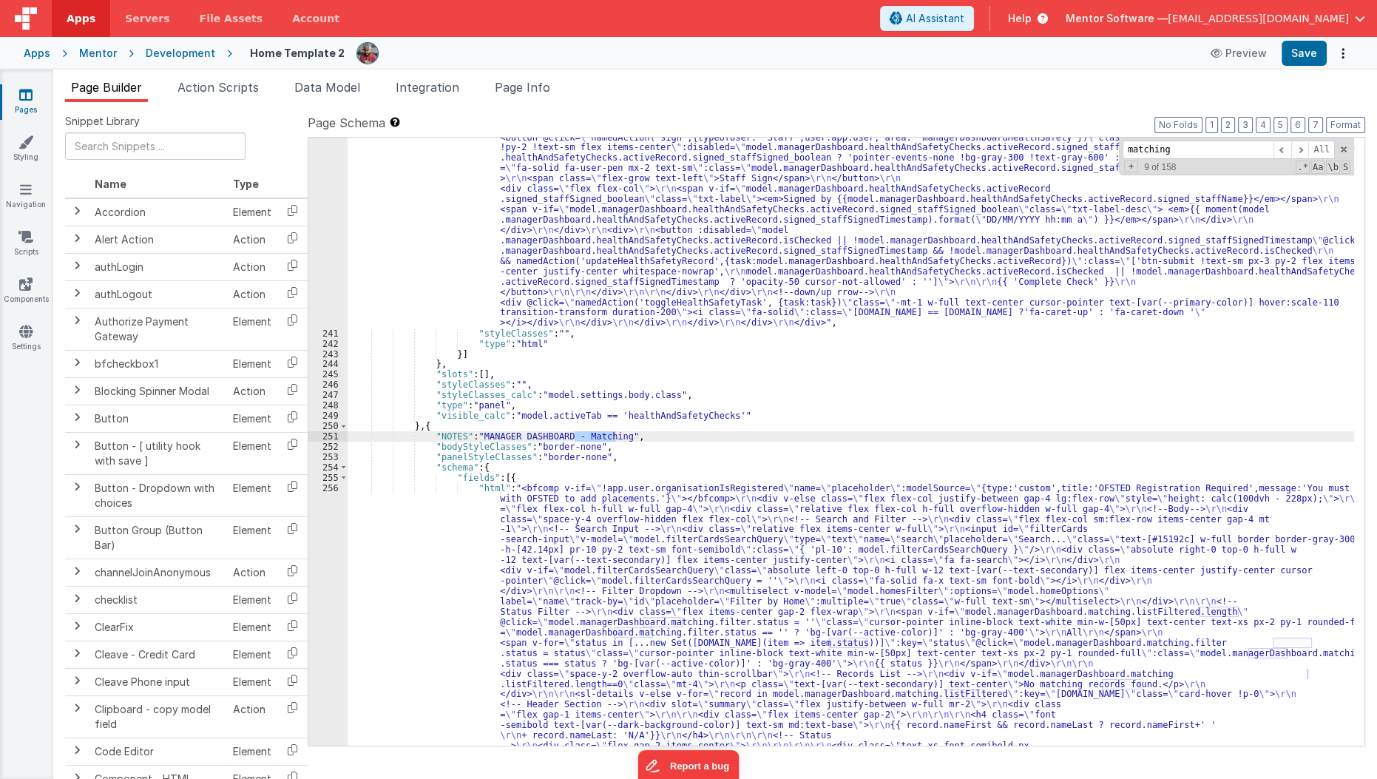
scroll to position [11329, 0]
type input "matching"
click at [408, 546] on div ""html" : "<div class= \" flex flex-col justify-between gap-4 lg:flex-row \" sty…" at bounding box center [851, 55] width 1007 height 3020
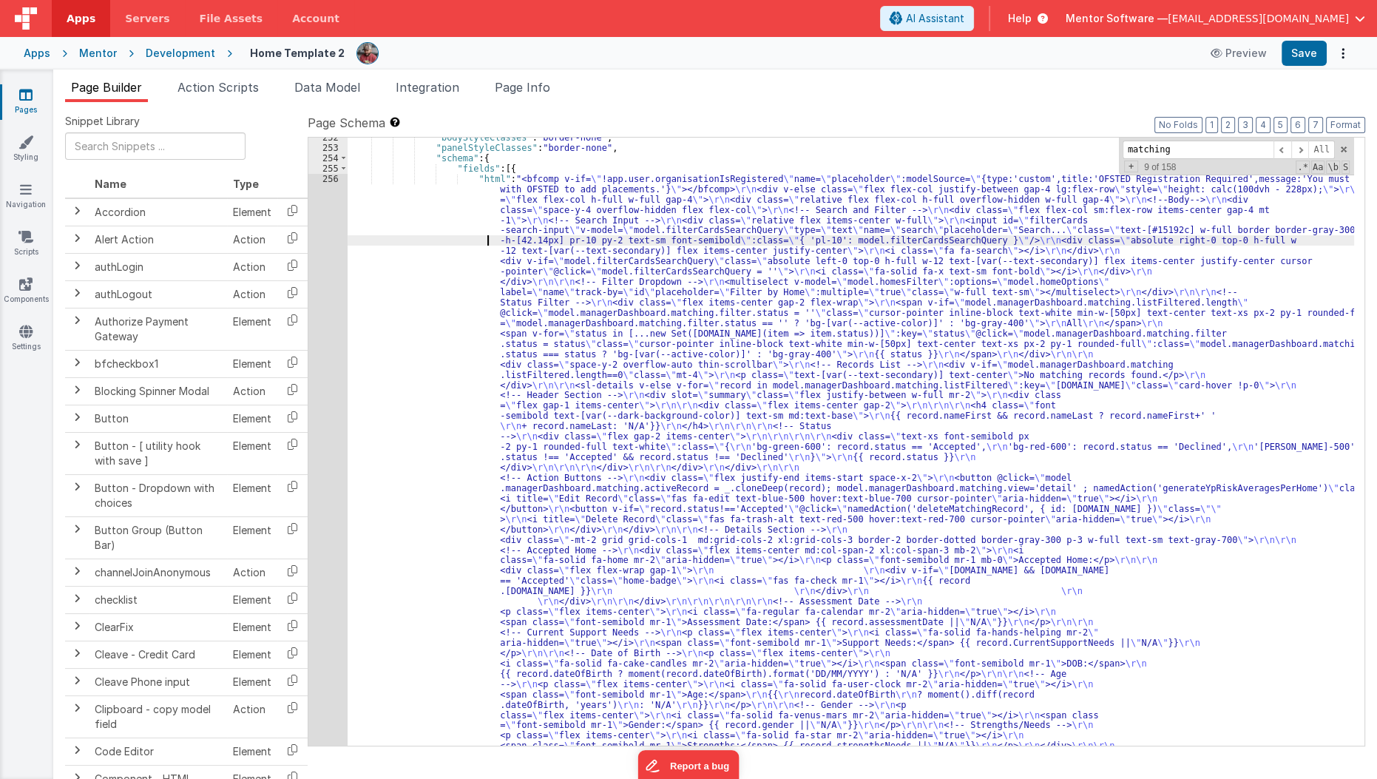
scroll to position [11586, 0]
click at [322, 548] on div "252 253 254 255 256 257" at bounding box center [327, 758] width 39 height 1247
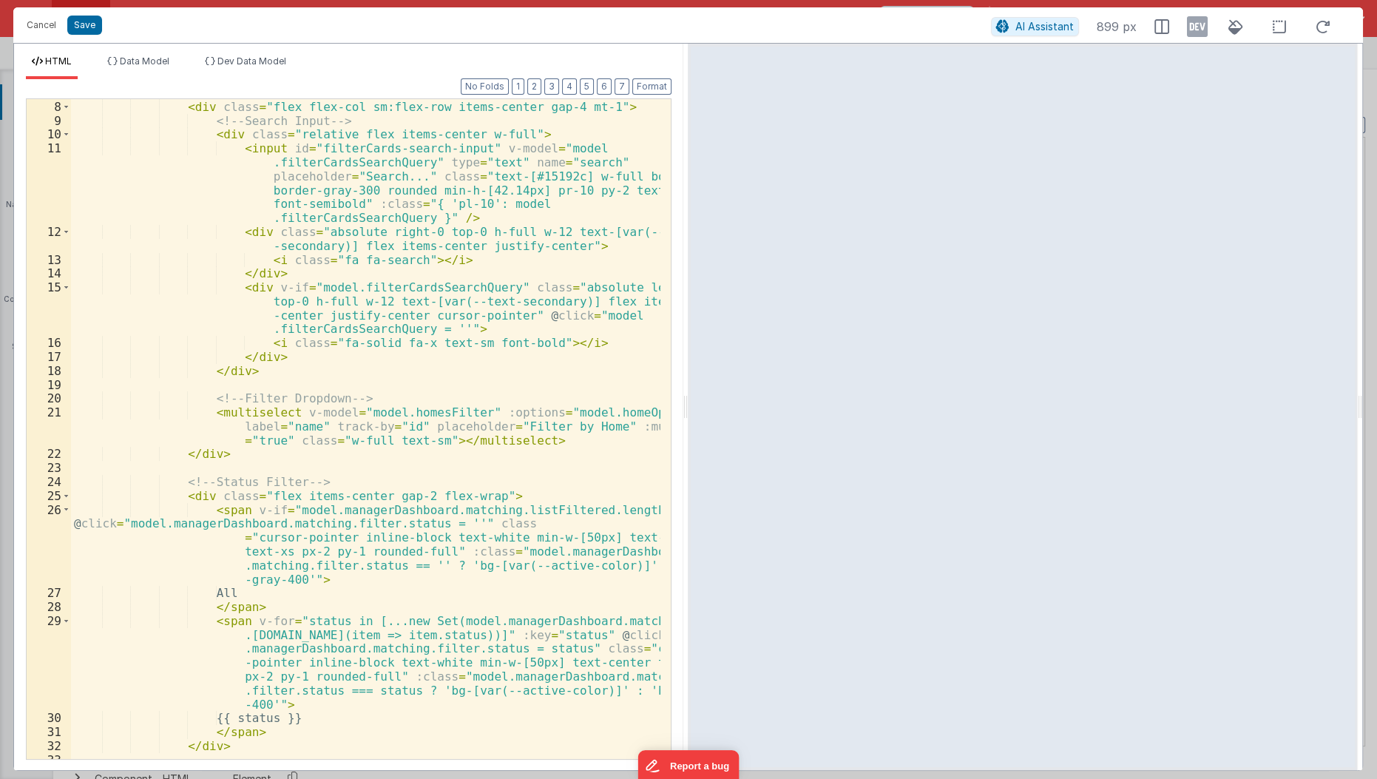
scroll to position [138, 0]
click at [39, 30] on button "Cancel" at bounding box center [41, 25] width 44 height 21
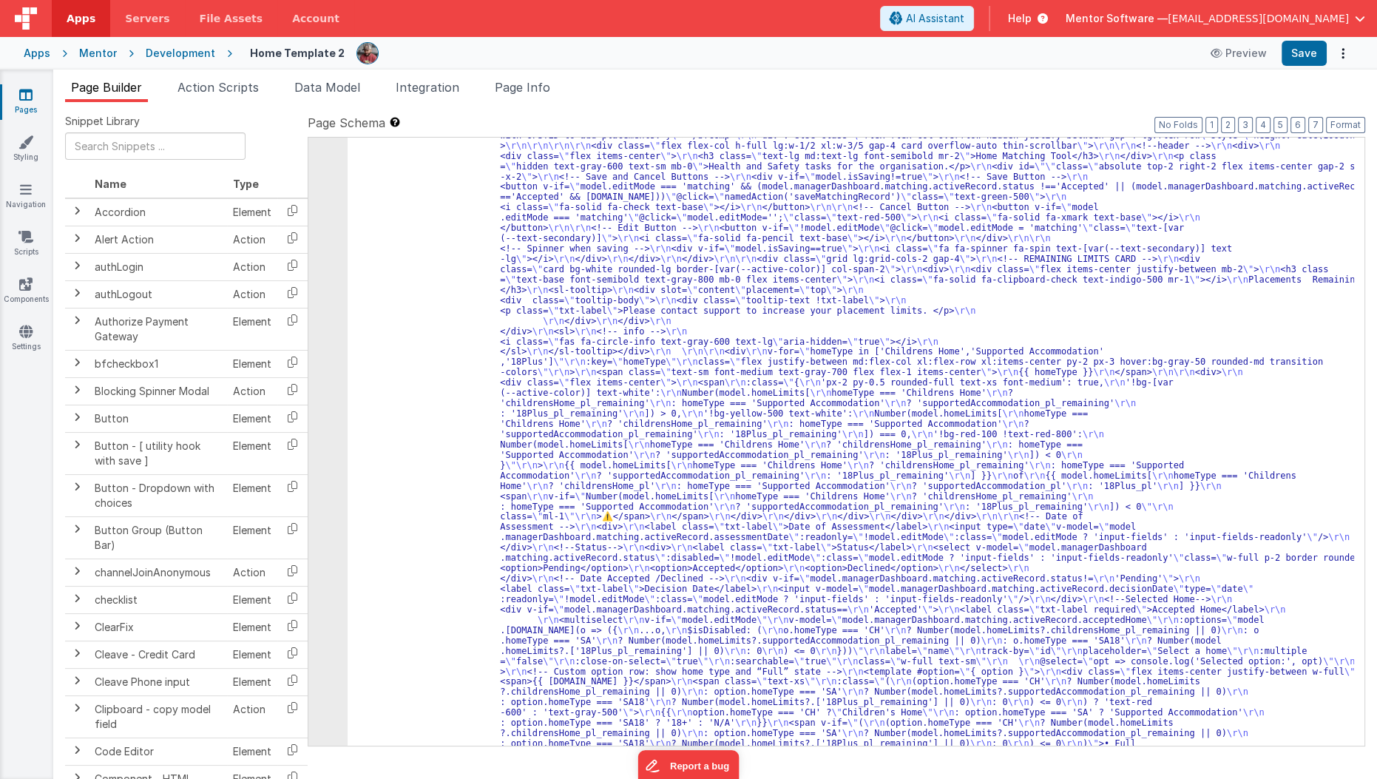
scroll to position [12194, 0]
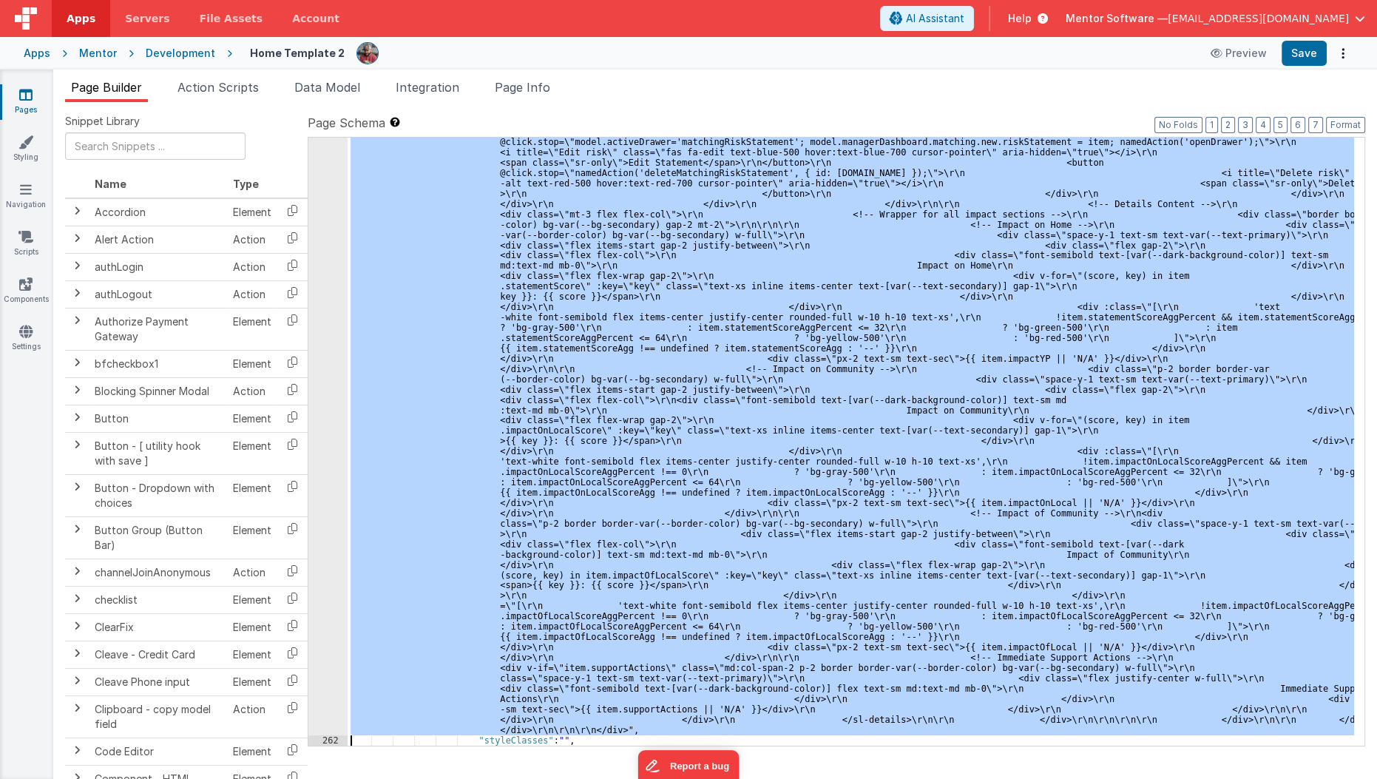
scroll to position [14131, 0]
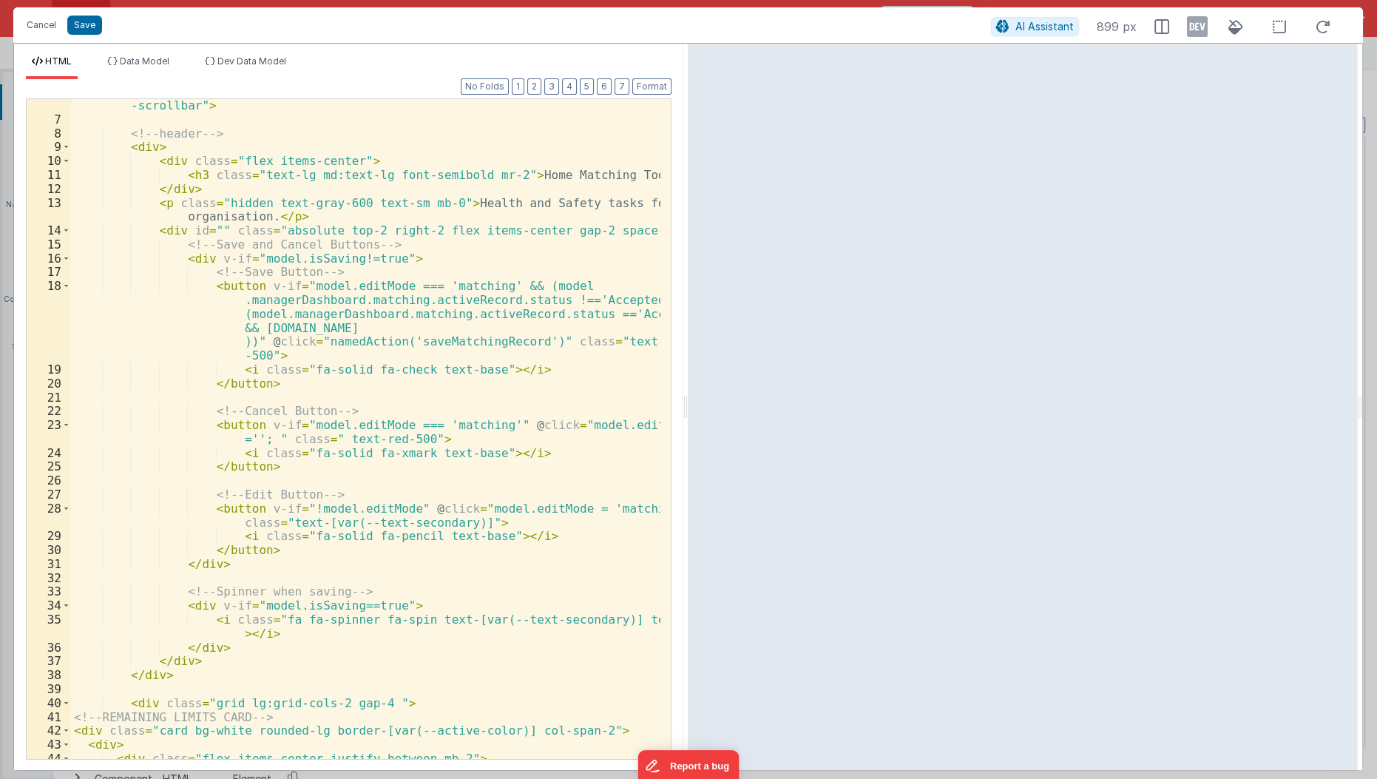
scroll to position [126, 0]
click at [325, 542] on div "< div class = "flex flex-col h-full lg:w-1/2 xl:w-3/5 gap-4 card overflow-auto …" at bounding box center [366, 435] width 591 height 702
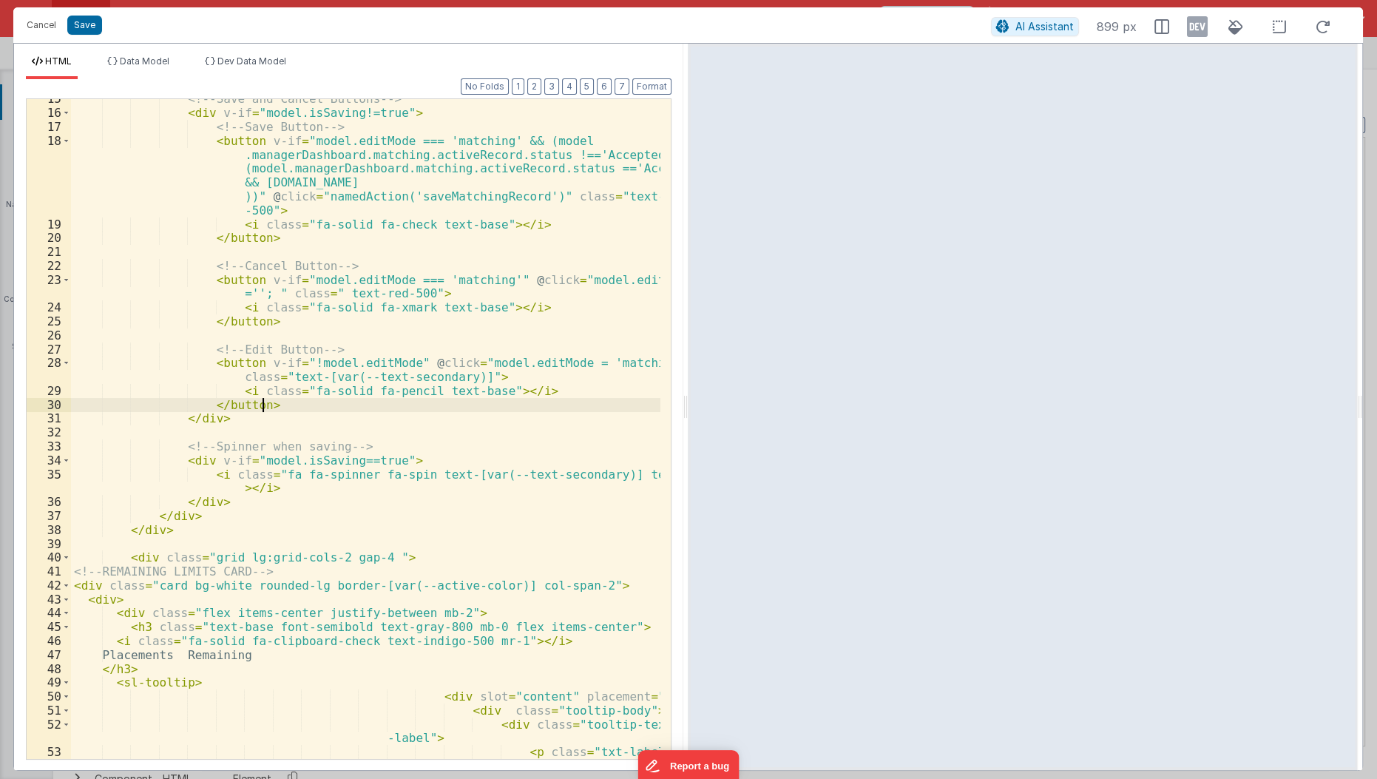
scroll to position [271, 0]
click at [539, 87] on button "2" at bounding box center [534, 86] width 14 height 16
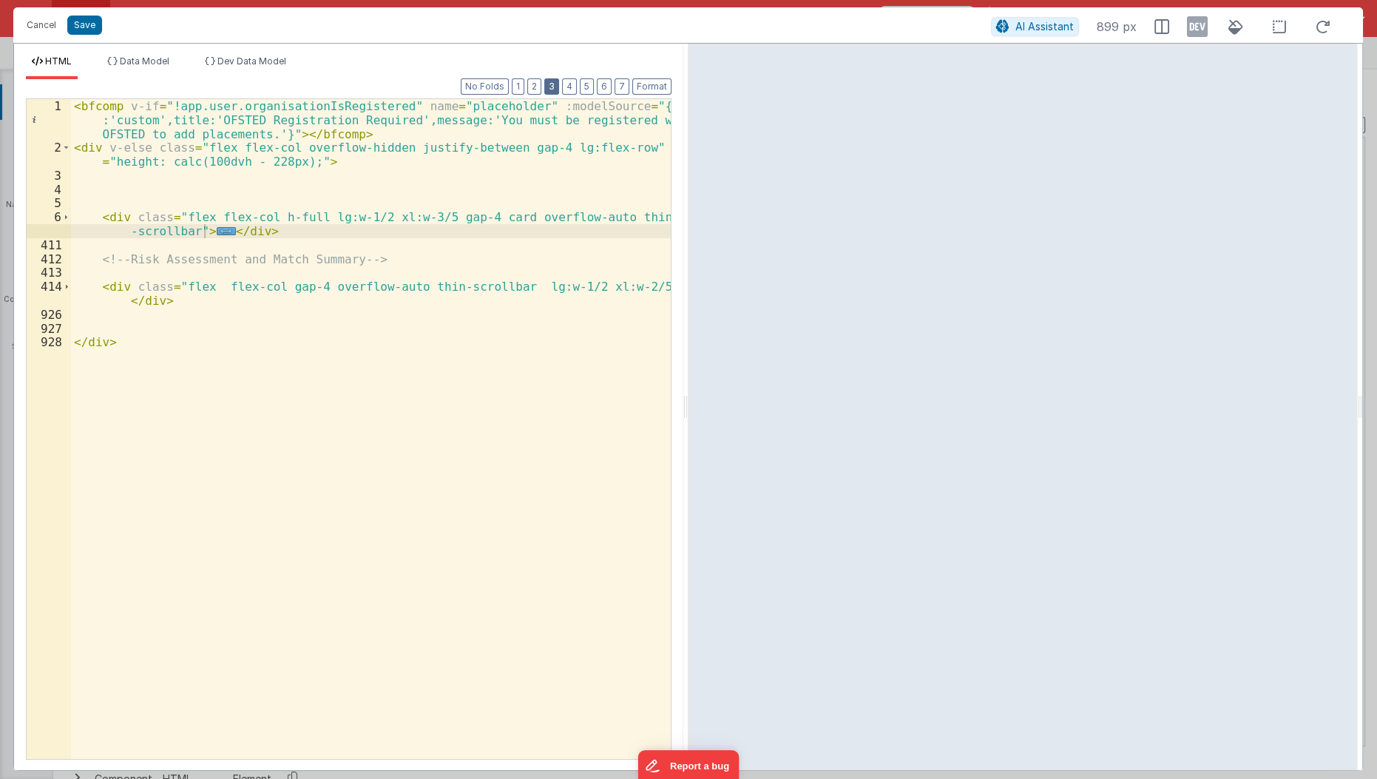
click at [559, 87] on button "3" at bounding box center [551, 86] width 15 height 16
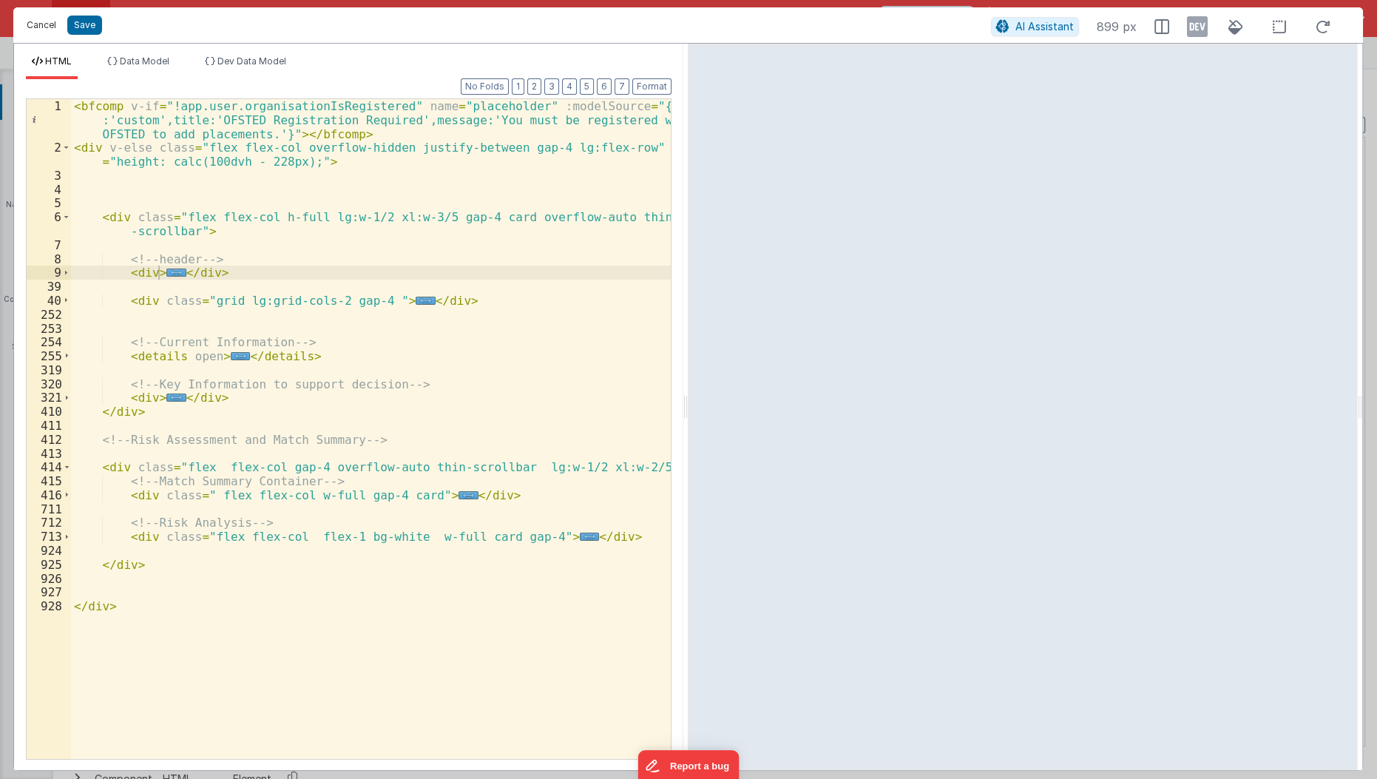
click at [33, 21] on button "Cancel" at bounding box center [41, 25] width 44 height 21
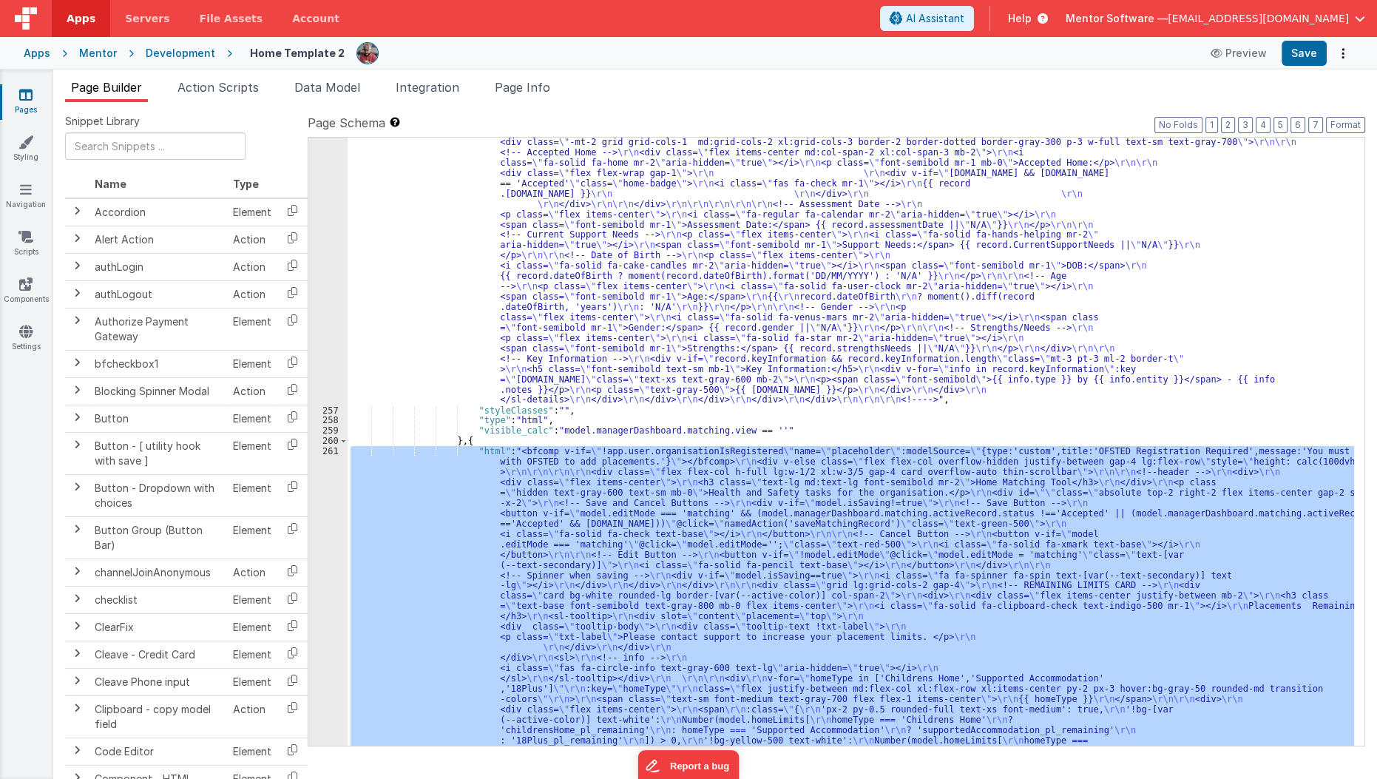
scroll to position [11810, 0]
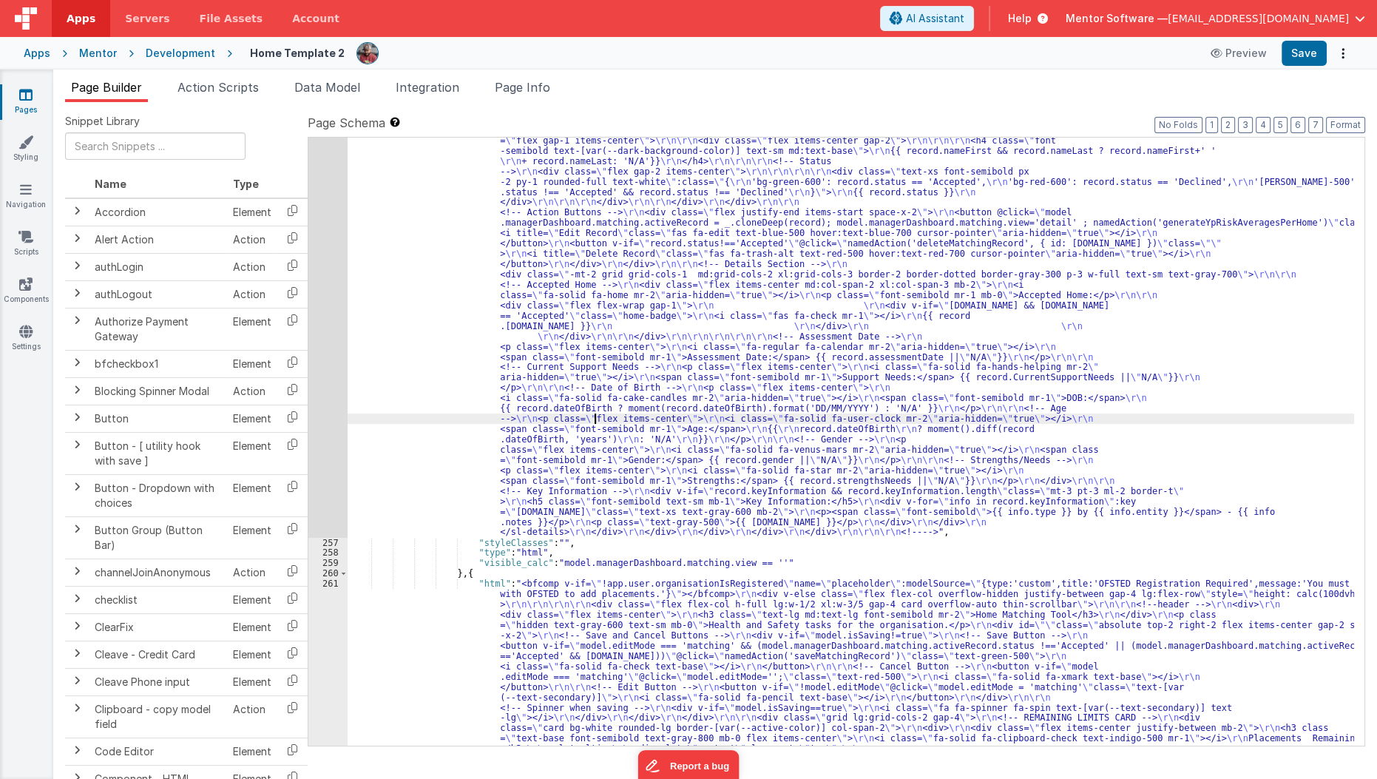
click at [321, 437] on div "256" at bounding box center [327, 222] width 39 height 629
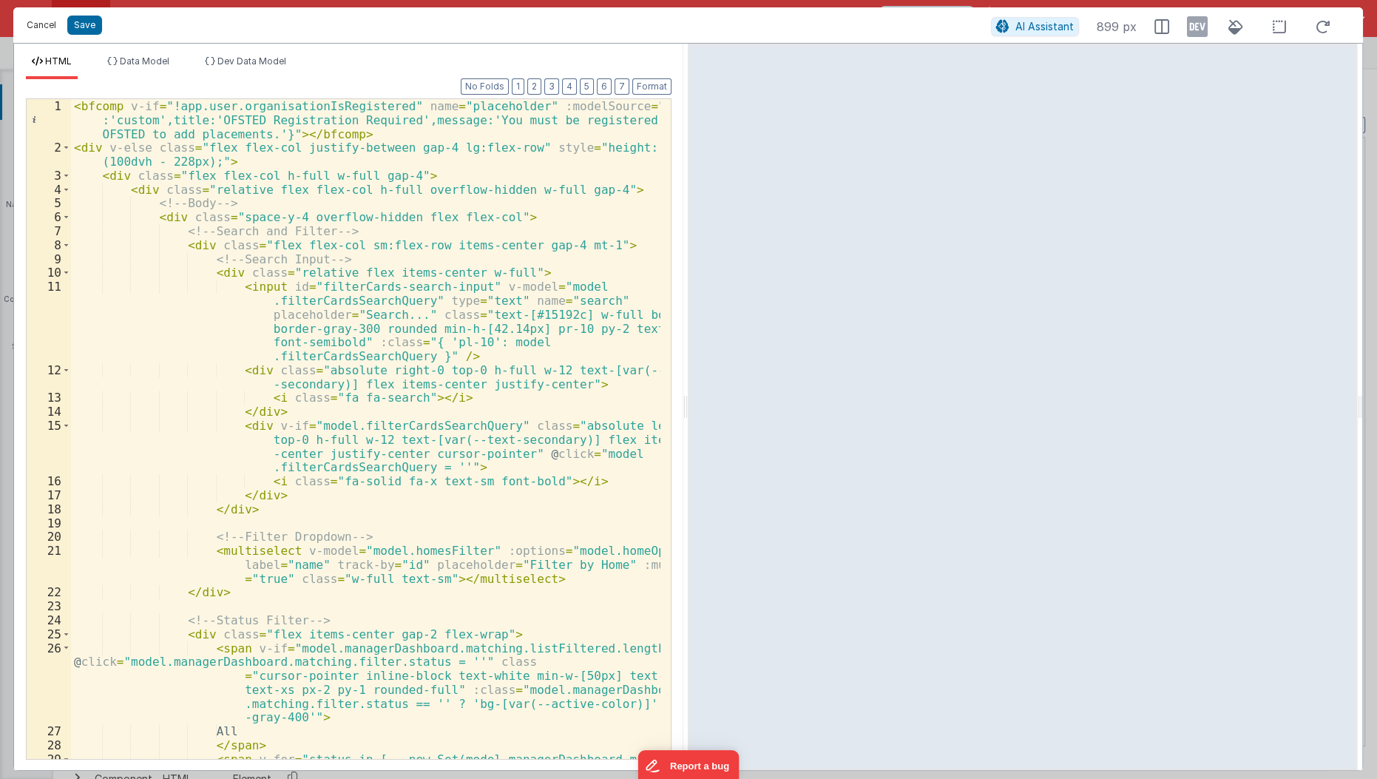
click at [39, 23] on button "Cancel" at bounding box center [41, 25] width 44 height 21
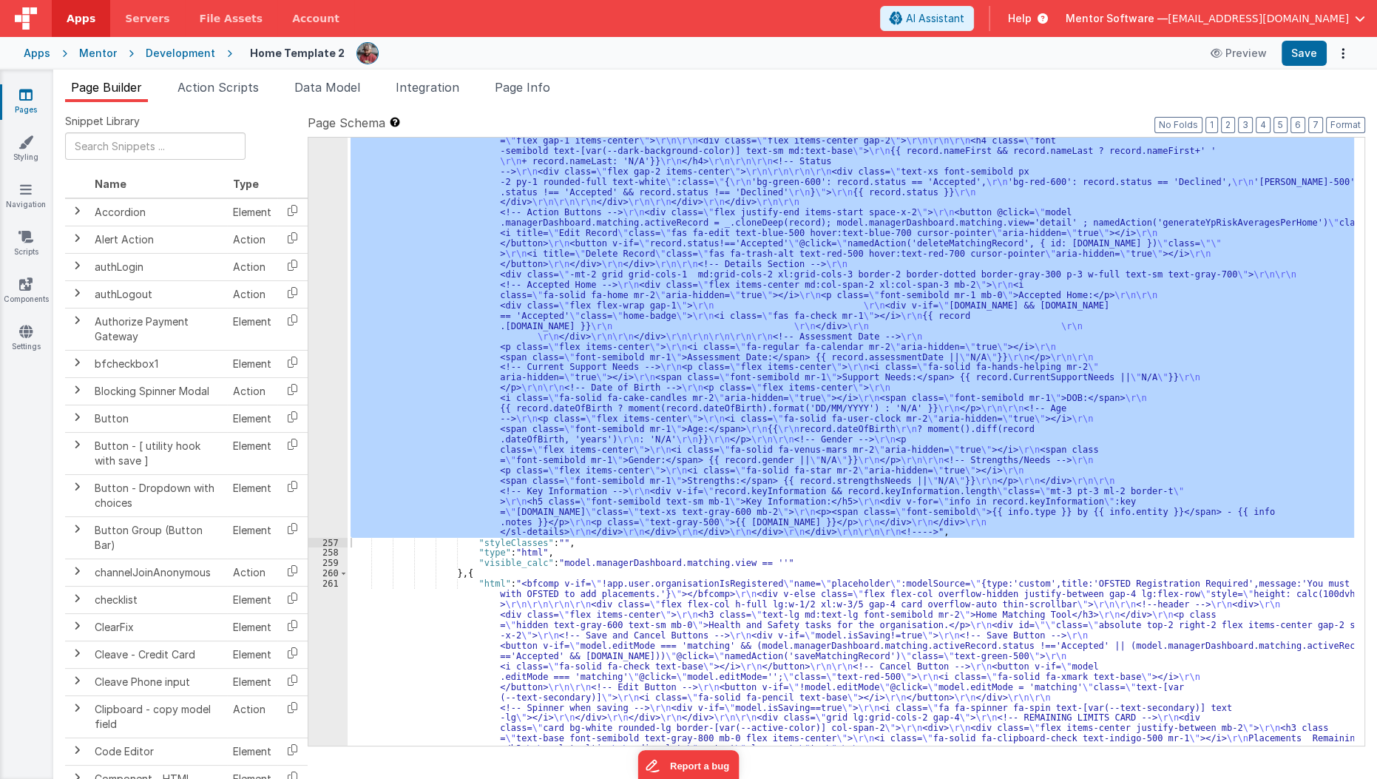
click at [543, 89] on span "Page Info" at bounding box center [522, 87] width 55 height 15
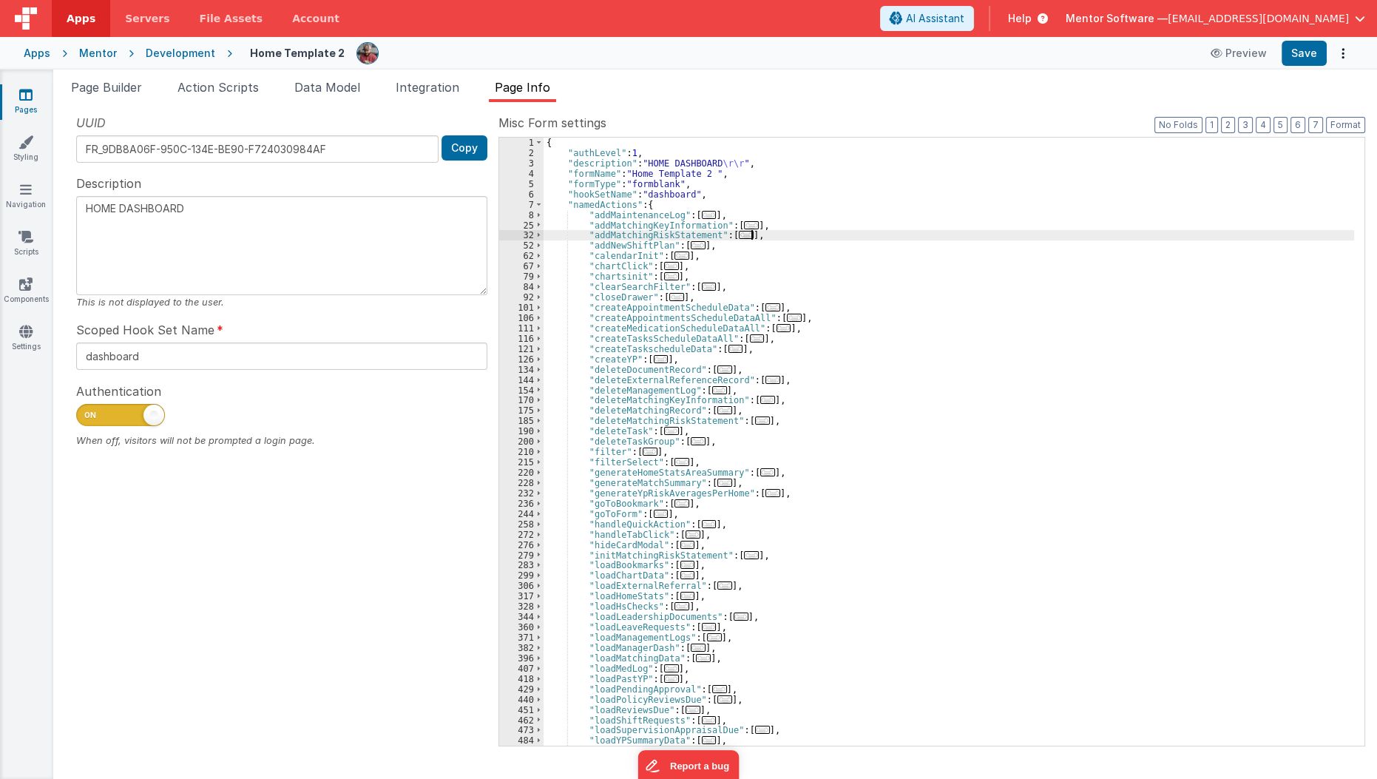
click at [888, 230] on div "{ "authLevel" : 1 , "description" : "HOME DASHBOARD \r\r " , "formName" : "Home…" at bounding box center [948, 452] width 811 height 629
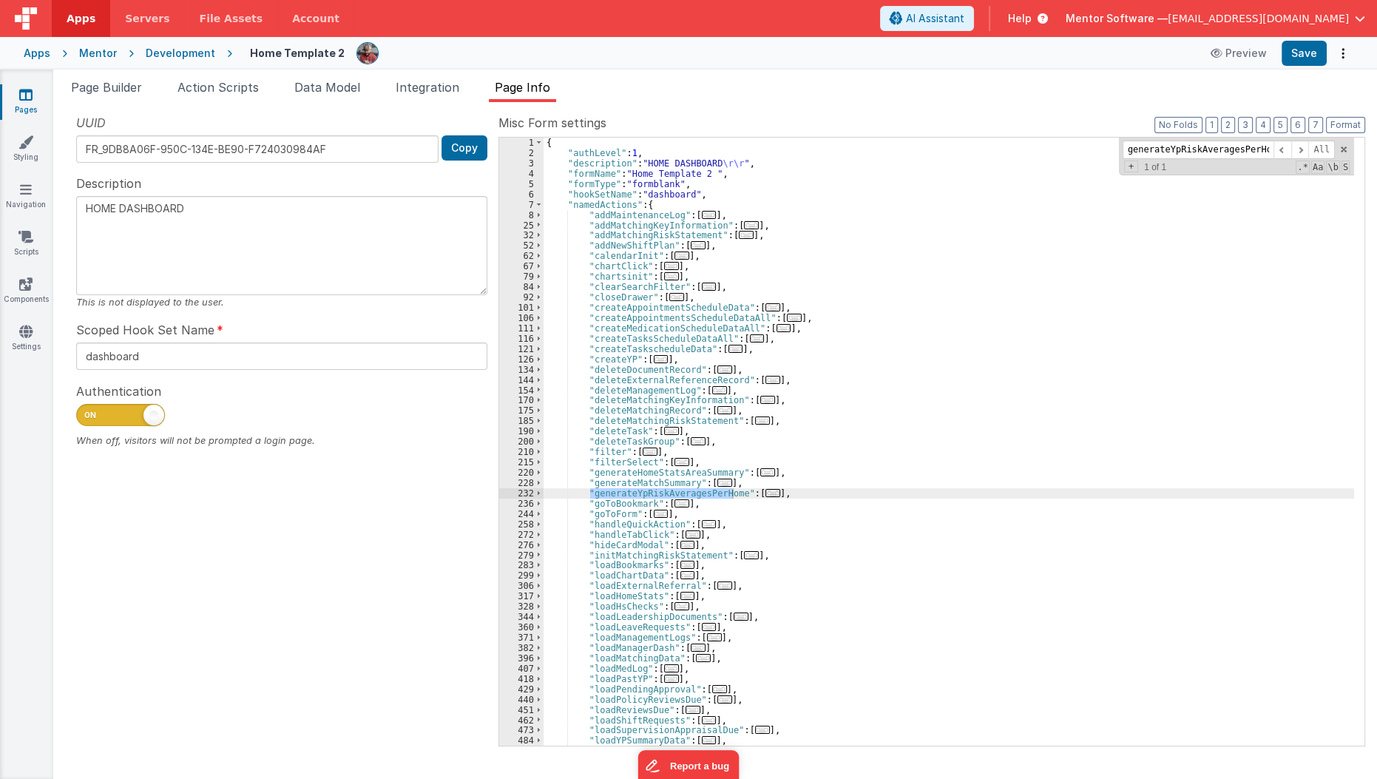
type input "generateYpRiskAveragesPerHome"
click at [762, 486] on div "{ "authLevel" : 1 , "description" : "HOME DASHBOARD \r\r " , "formName" : "Home…" at bounding box center [948, 452] width 811 height 629
click at [765, 489] on span "..." at bounding box center [772, 493] width 15 height 8
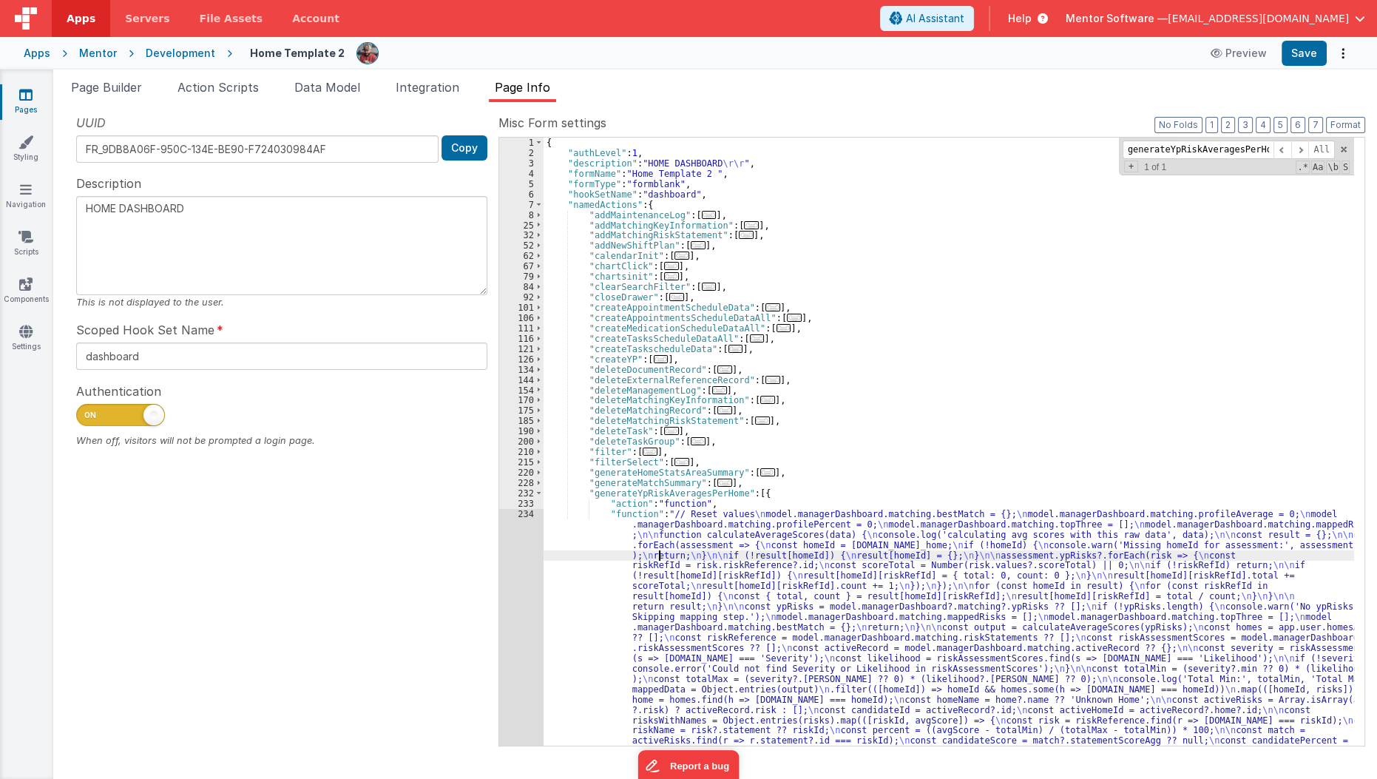
click at [656, 554] on div "{ "authLevel" : 1 , "description" : "HOME DASHBOARD \r\r " , "formName" : "Home…" at bounding box center [948, 684] width 811 height 1092
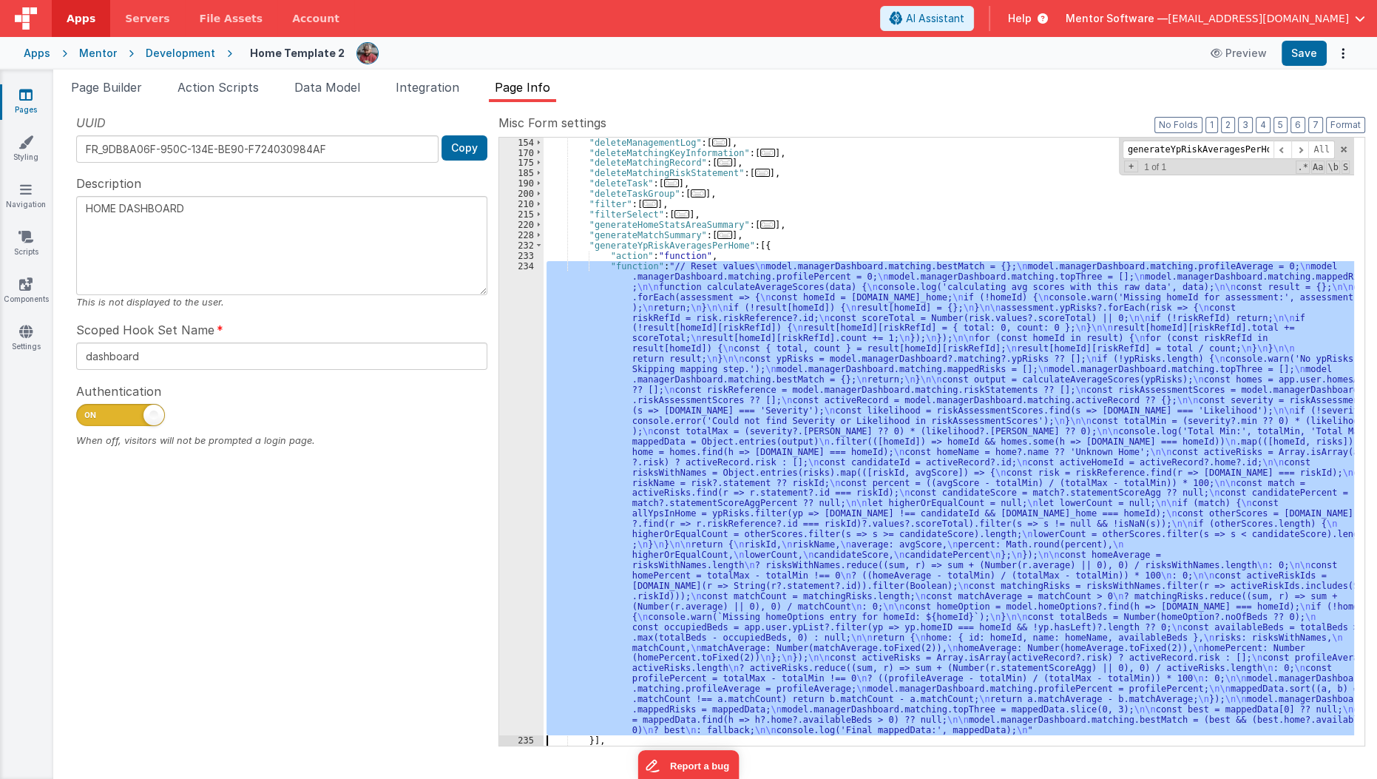
scroll to position [248, 0]
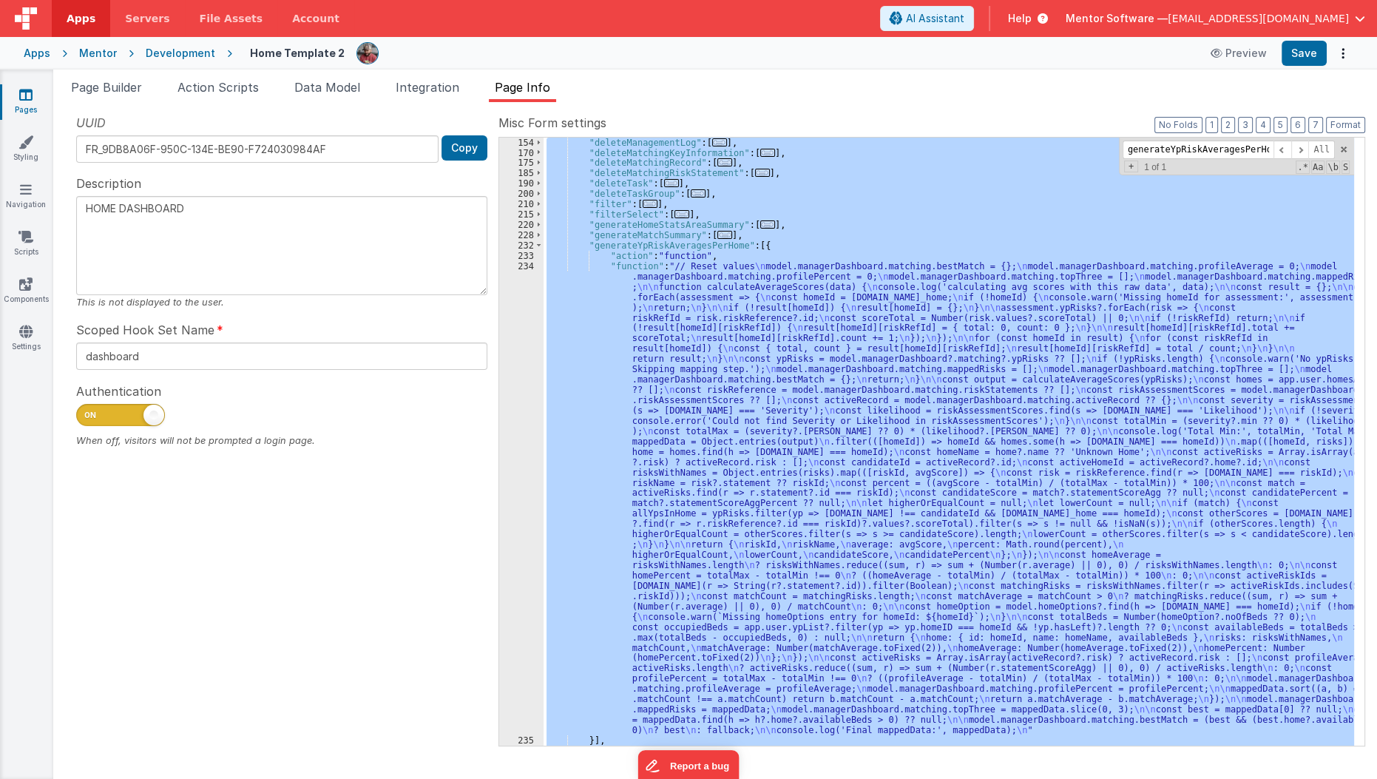
click at [521, 592] on div "234" at bounding box center [521, 498] width 44 height 474
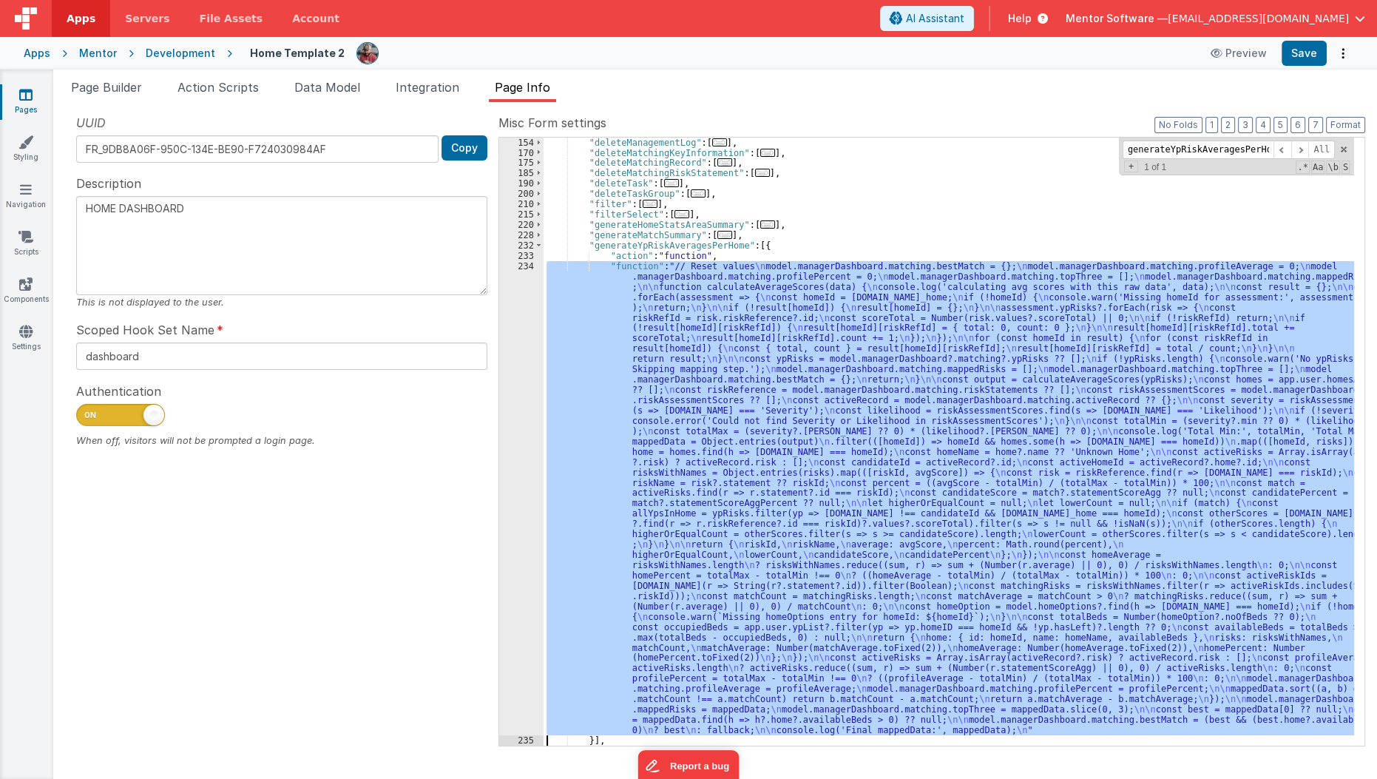
click at [521, 592] on div "234" at bounding box center [521, 498] width 44 height 474
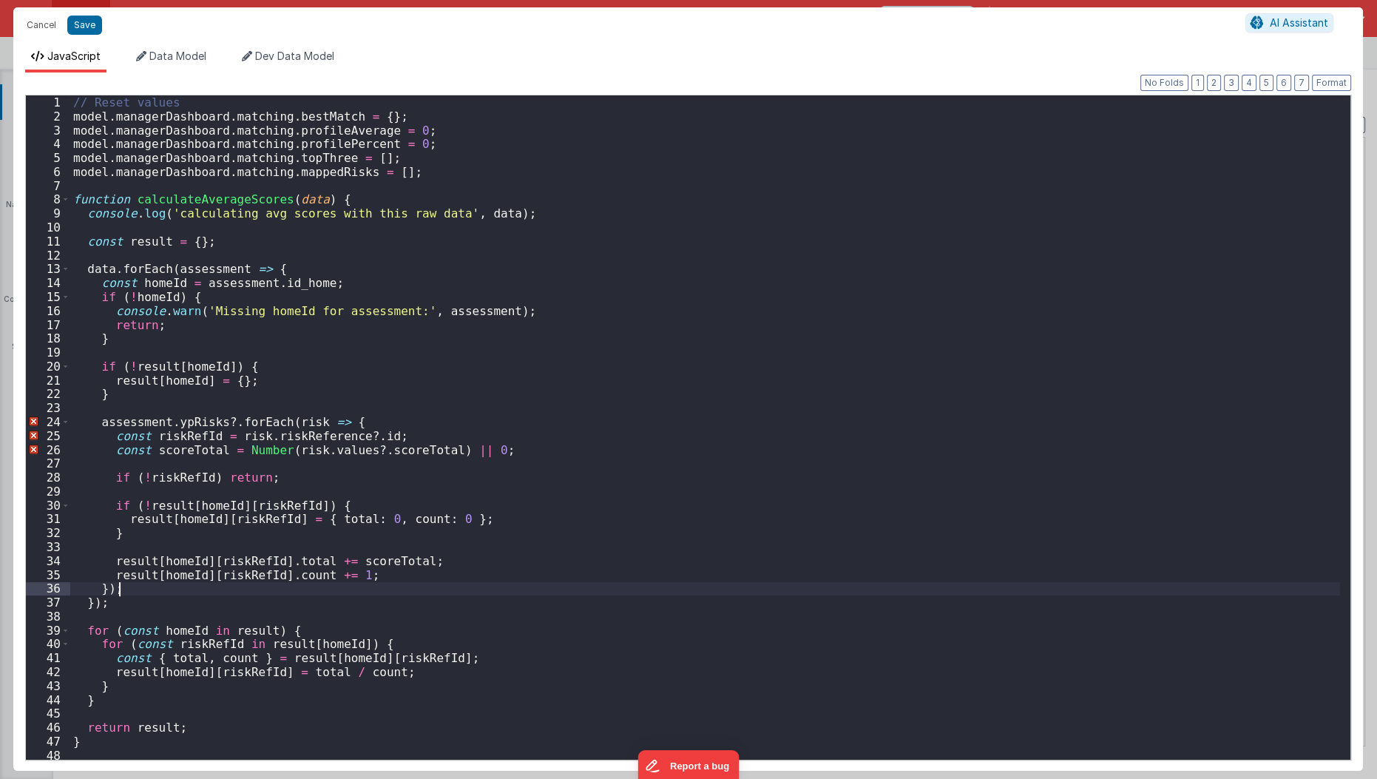
click at [521, 592] on div "// Reset values model . managerDashboard . matching . bestMatch = { } ; model .…" at bounding box center [705, 441] width 1270 height 693
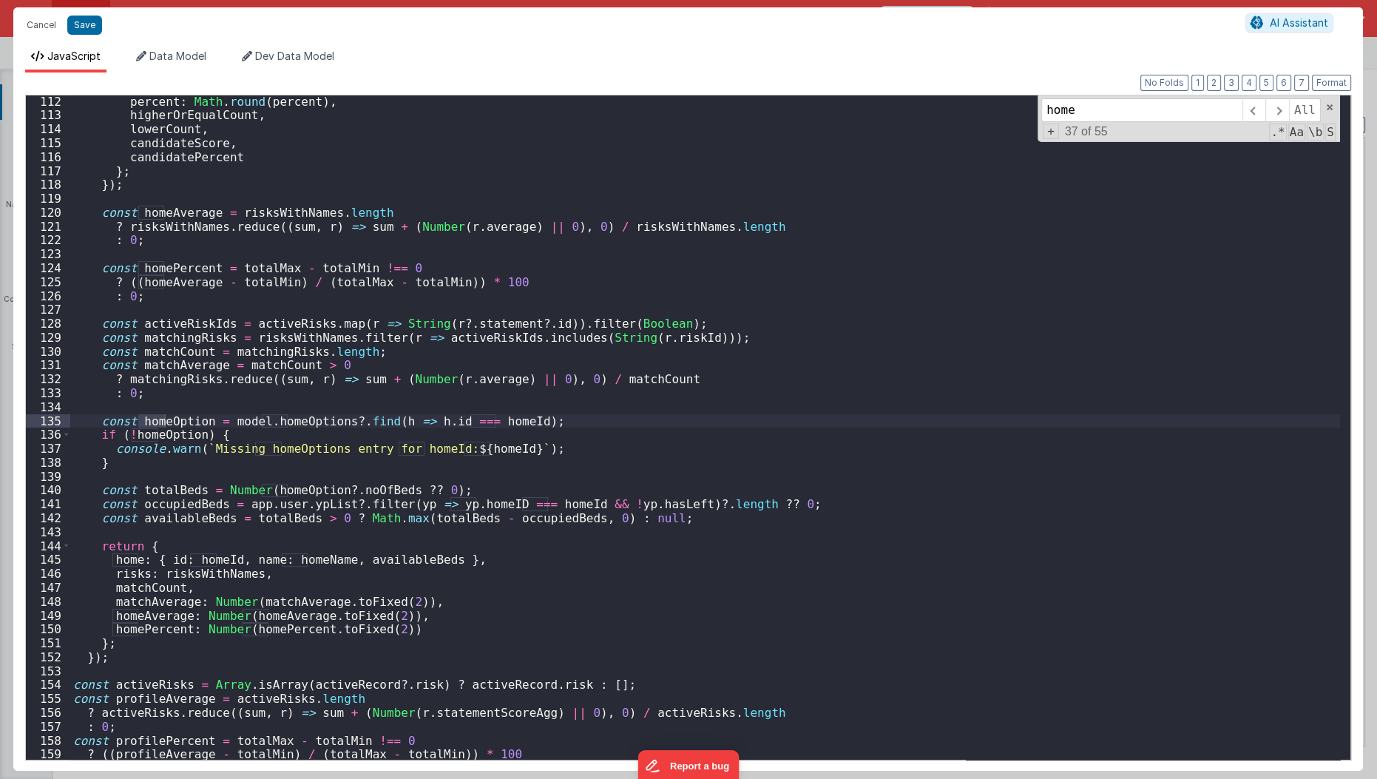
scroll to position [1542, 0]
type input "home"
click at [1327, 105] on span at bounding box center [1329, 107] width 10 height 10
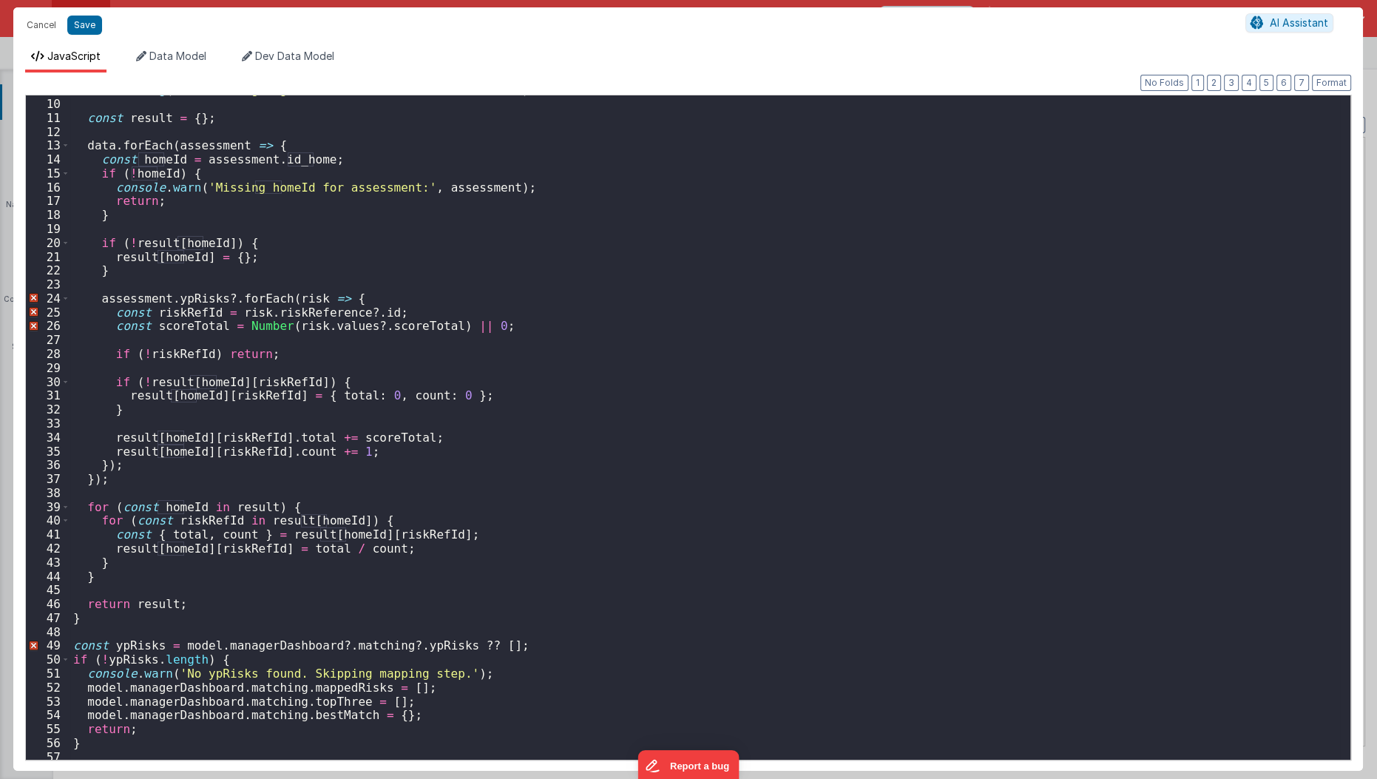
scroll to position [0, 0]
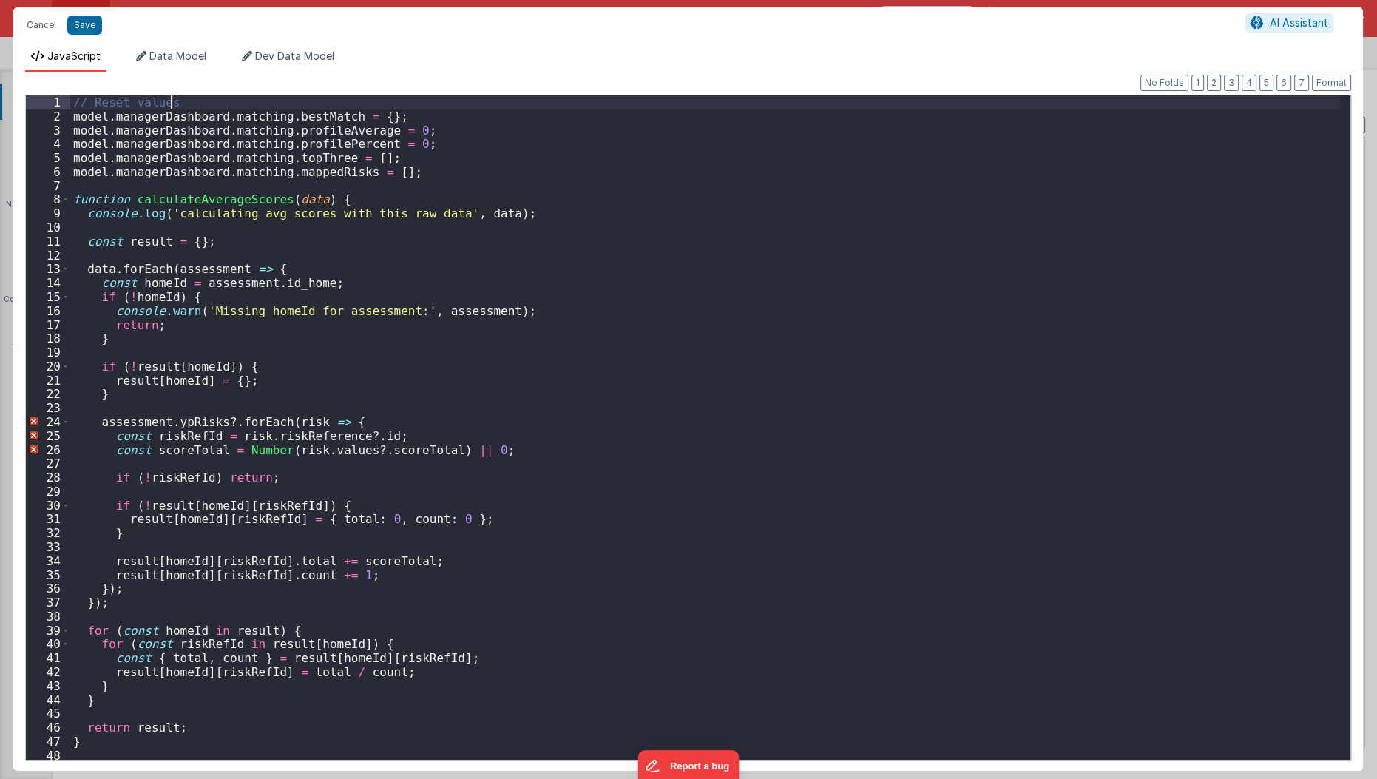
click at [217, 104] on div "// Reset values model . managerDashboard . matching . bestMatch = { } ; model .…" at bounding box center [705, 441] width 1270 height 693
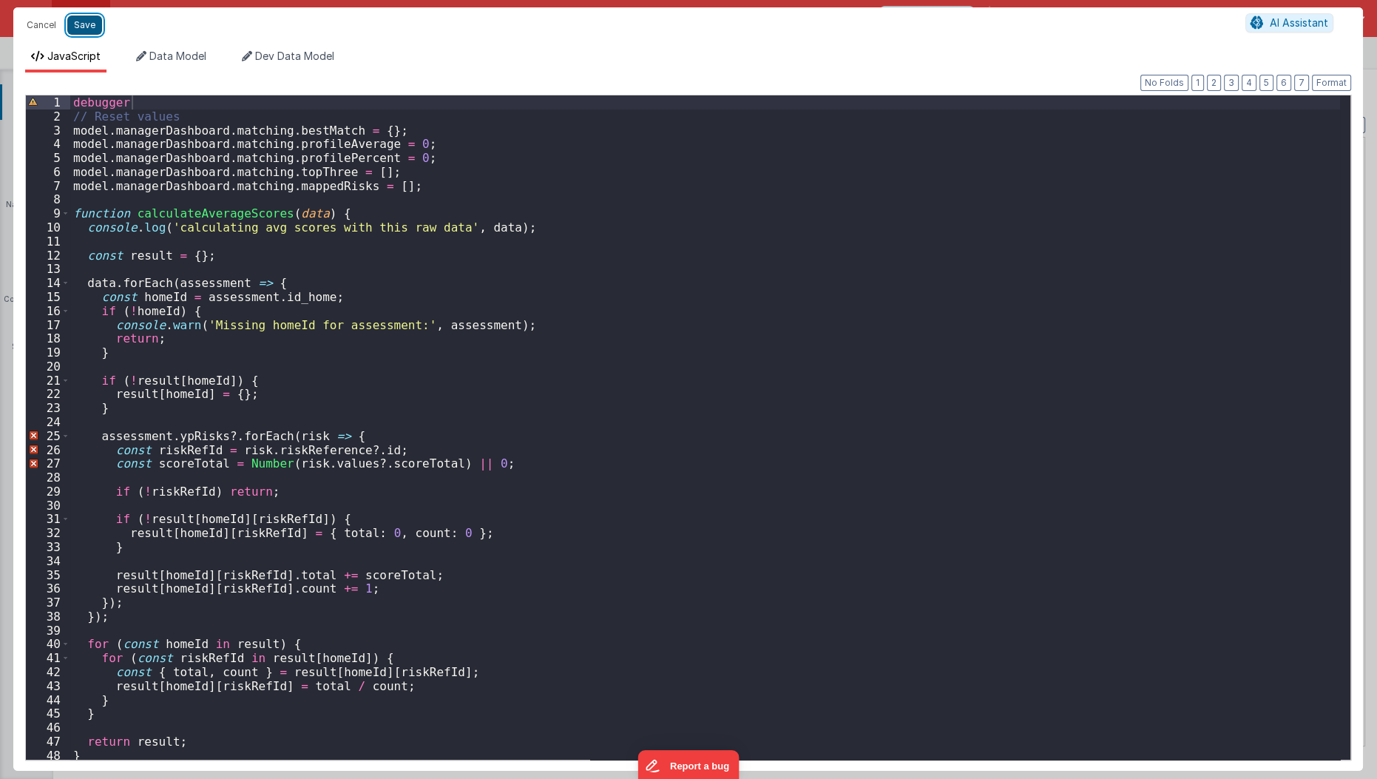
click at [86, 27] on button "Save" at bounding box center [84, 25] width 35 height 19
type textarea "HOME DASHBOARD"
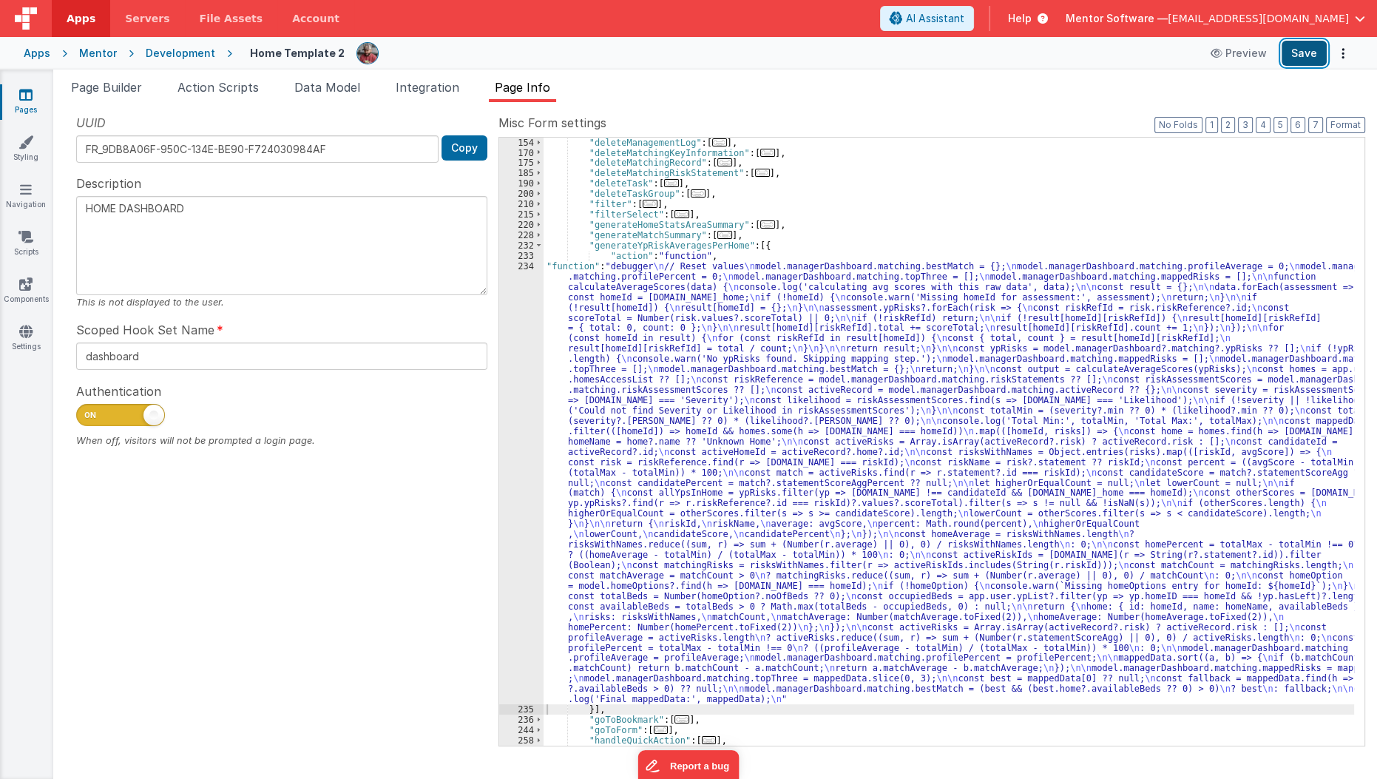
click at [1306, 50] on button "Save" at bounding box center [1303, 53] width 45 height 25
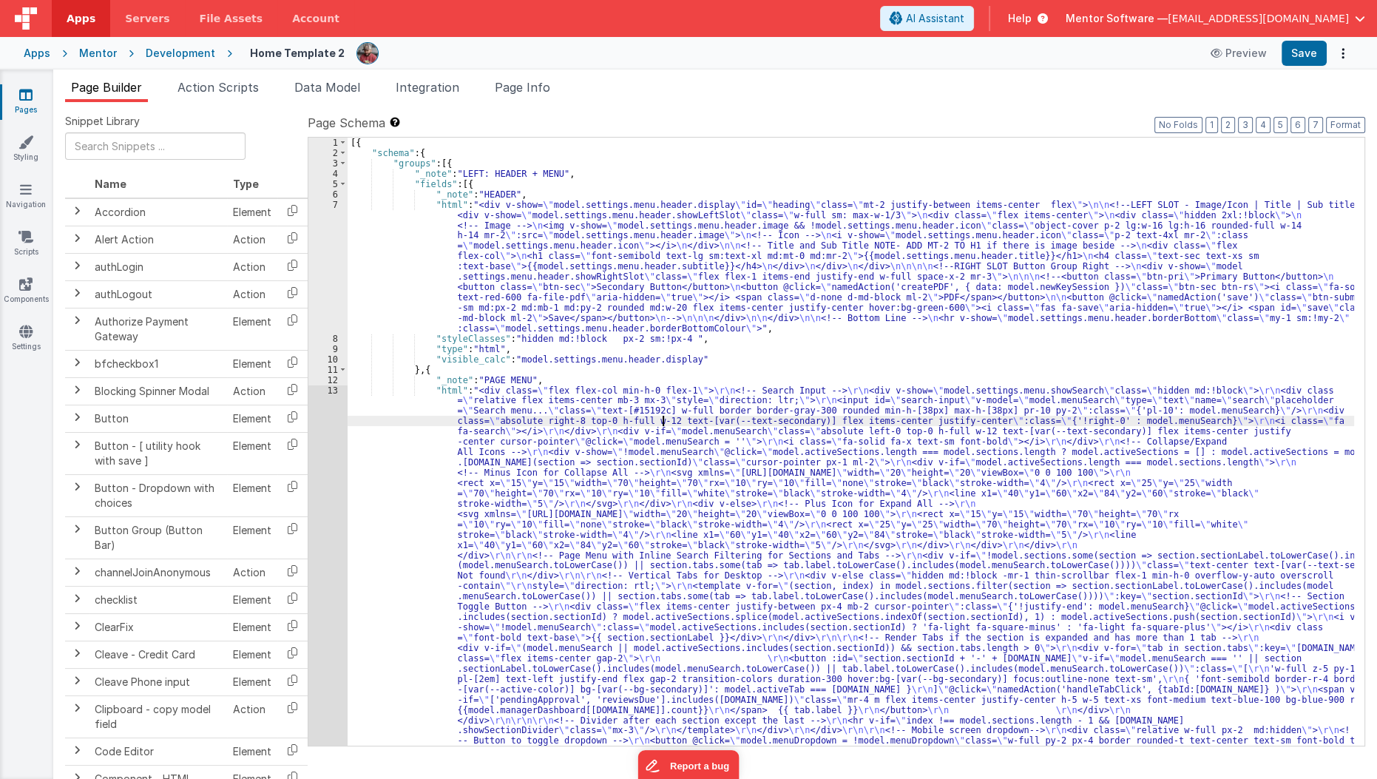
click at [660, 422] on div "[{ "schema" : { "groups" : [{ "_note" : "LEFT: HEADER + MENU" , "fields" : [{ "…" at bounding box center [851, 746] width 1007 height 1216
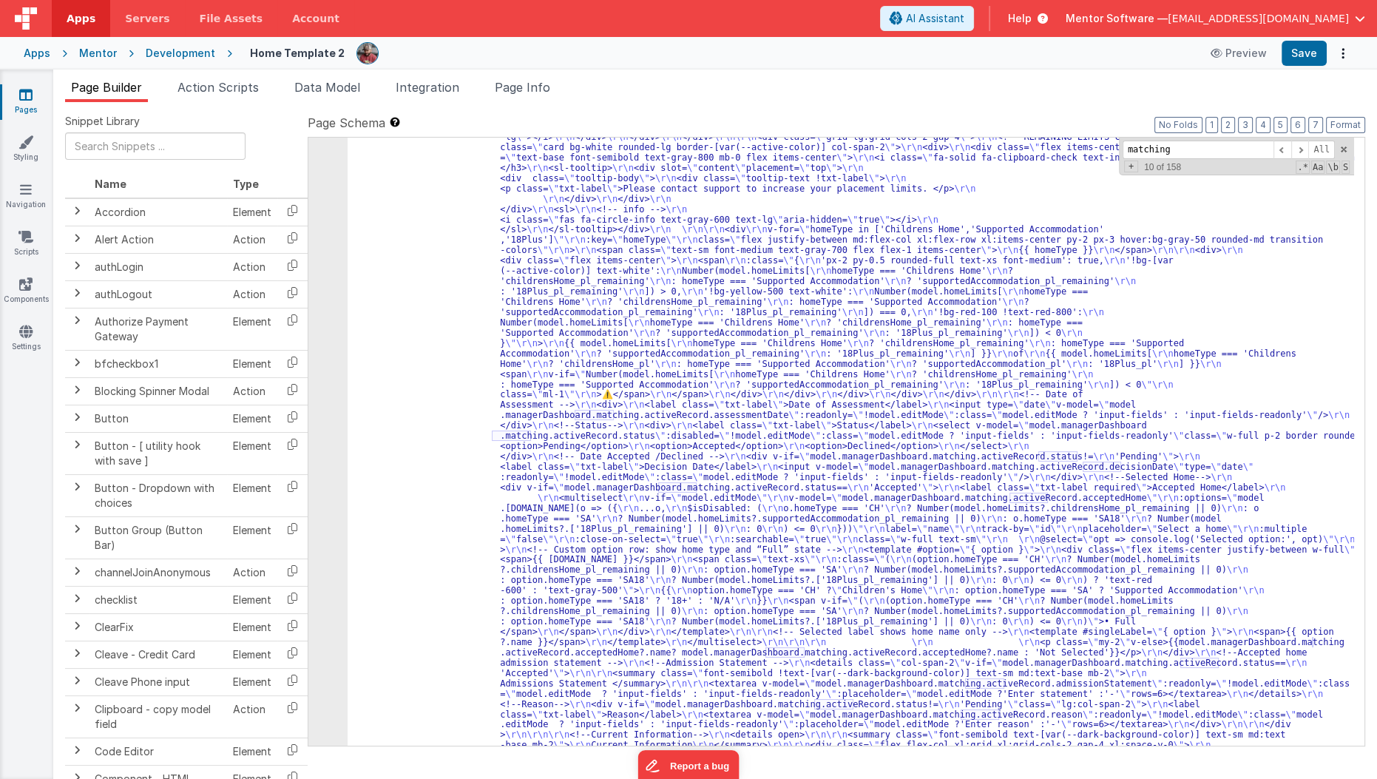
scroll to position [12309, 0]
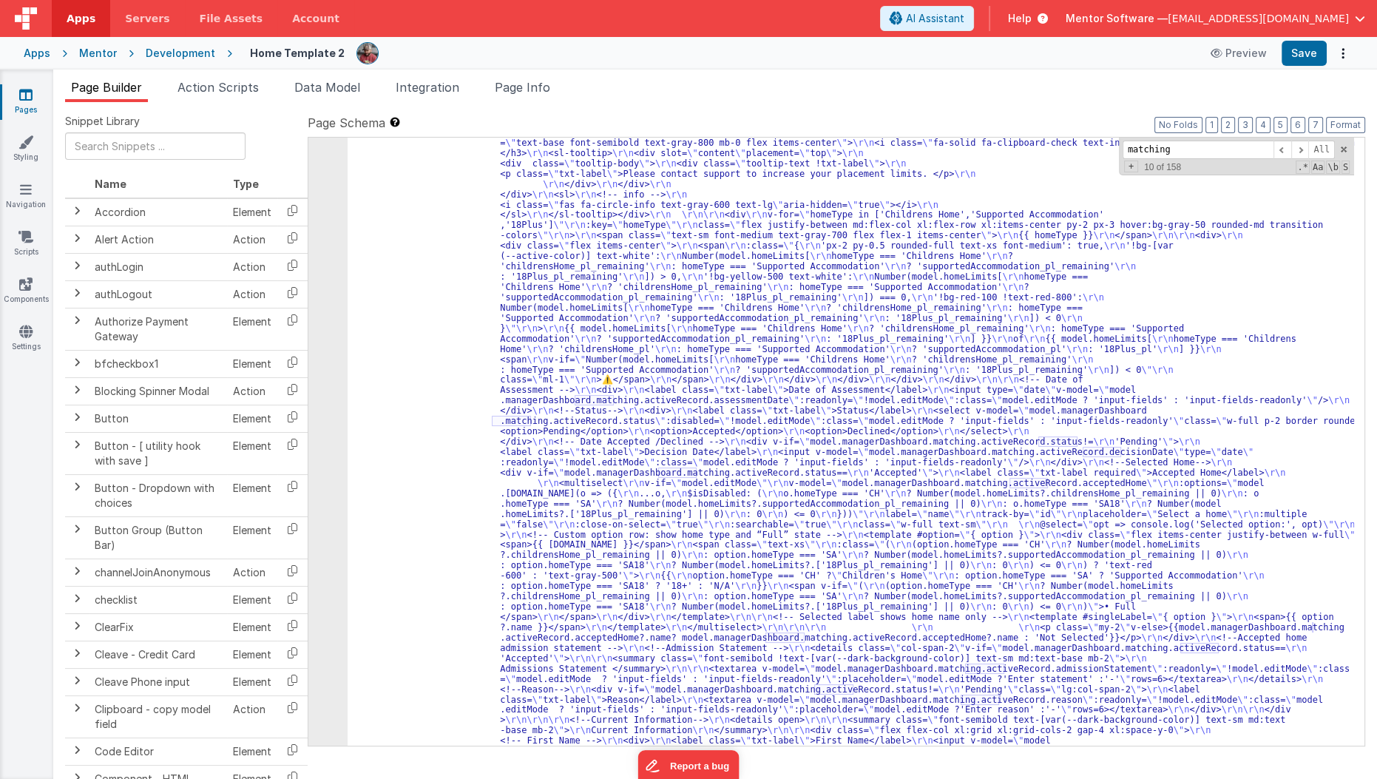
type input "matching"
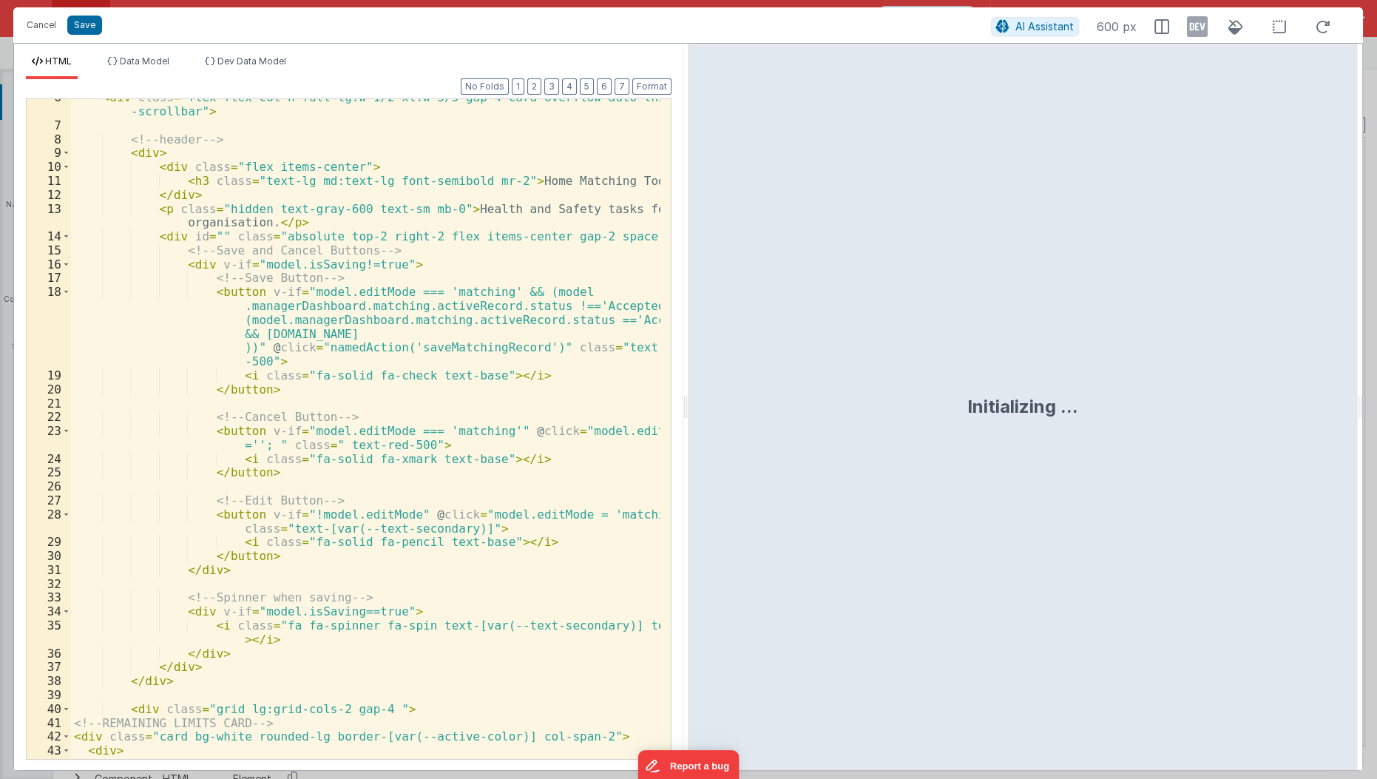
scroll to position [119, 0]
click at [322, 600] on div "< div class = "flex flex-col h-full lg:w-1/2 xl:w-3/5 gap-4 card overflow-auto …" at bounding box center [366, 441] width 591 height 702
click at [333, 572] on div "< div class = "flex flex-col h-full lg:w-1/2 xl:w-3/5 gap-4 card overflow-auto …" at bounding box center [366, 441] width 591 height 702
click at [590, 513] on div "< div class = "flex flex-col h-full lg:w-1/2 xl:w-3/5 gap-4 card overflow-auto …" at bounding box center [366, 441] width 591 height 702
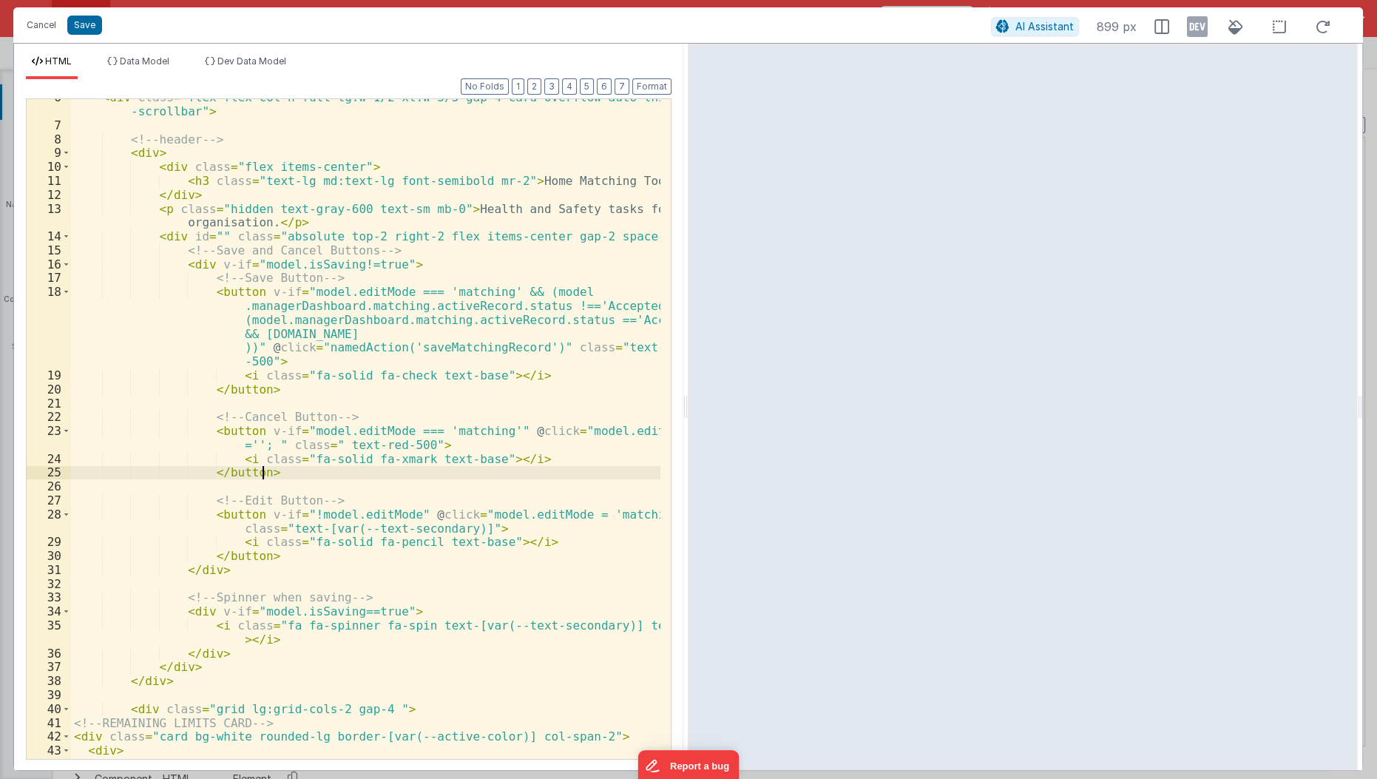
click at [537, 478] on div "< div class = "flex flex-col h-full lg:w-1/2 xl:w-3/5 gap-4 card overflow-auto …" at bounding box center [366, 441] width 591 height 702
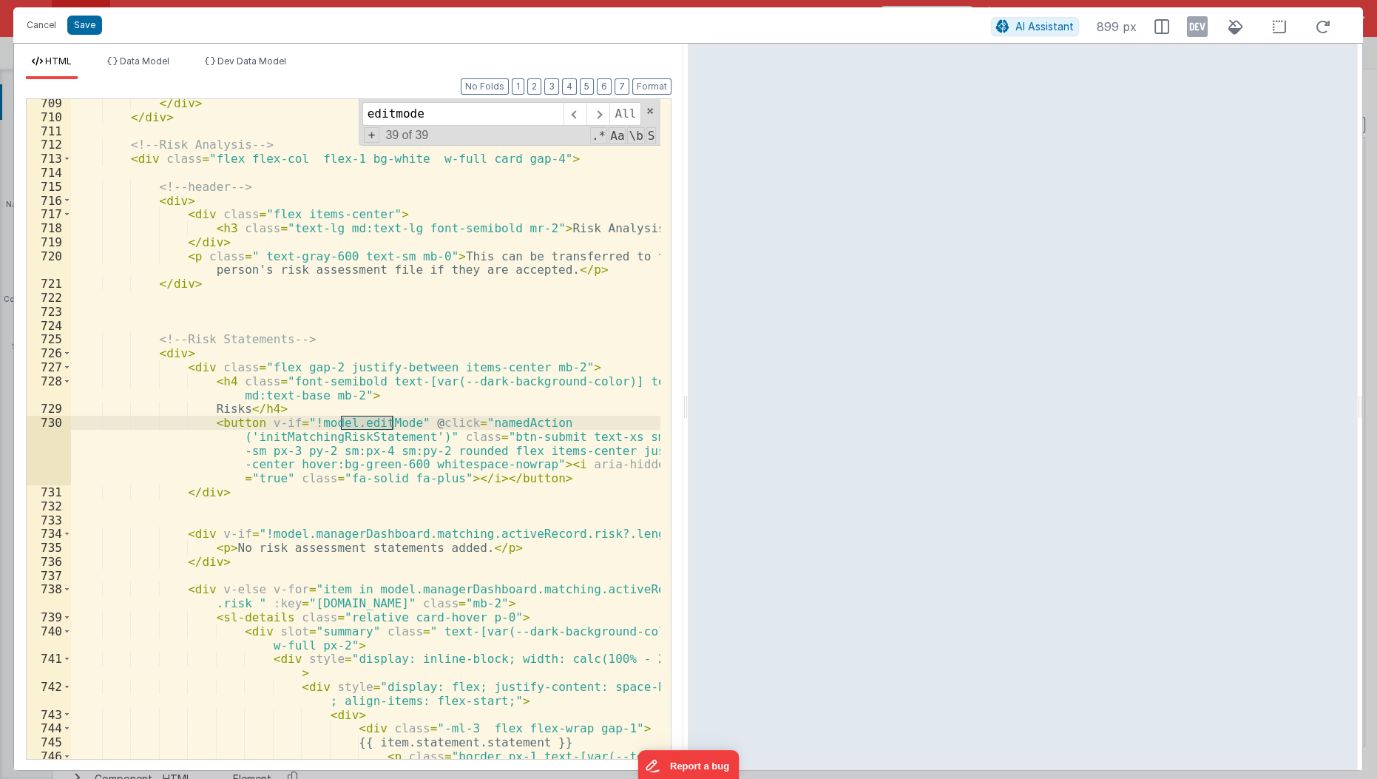
scroll to position [0, 0]
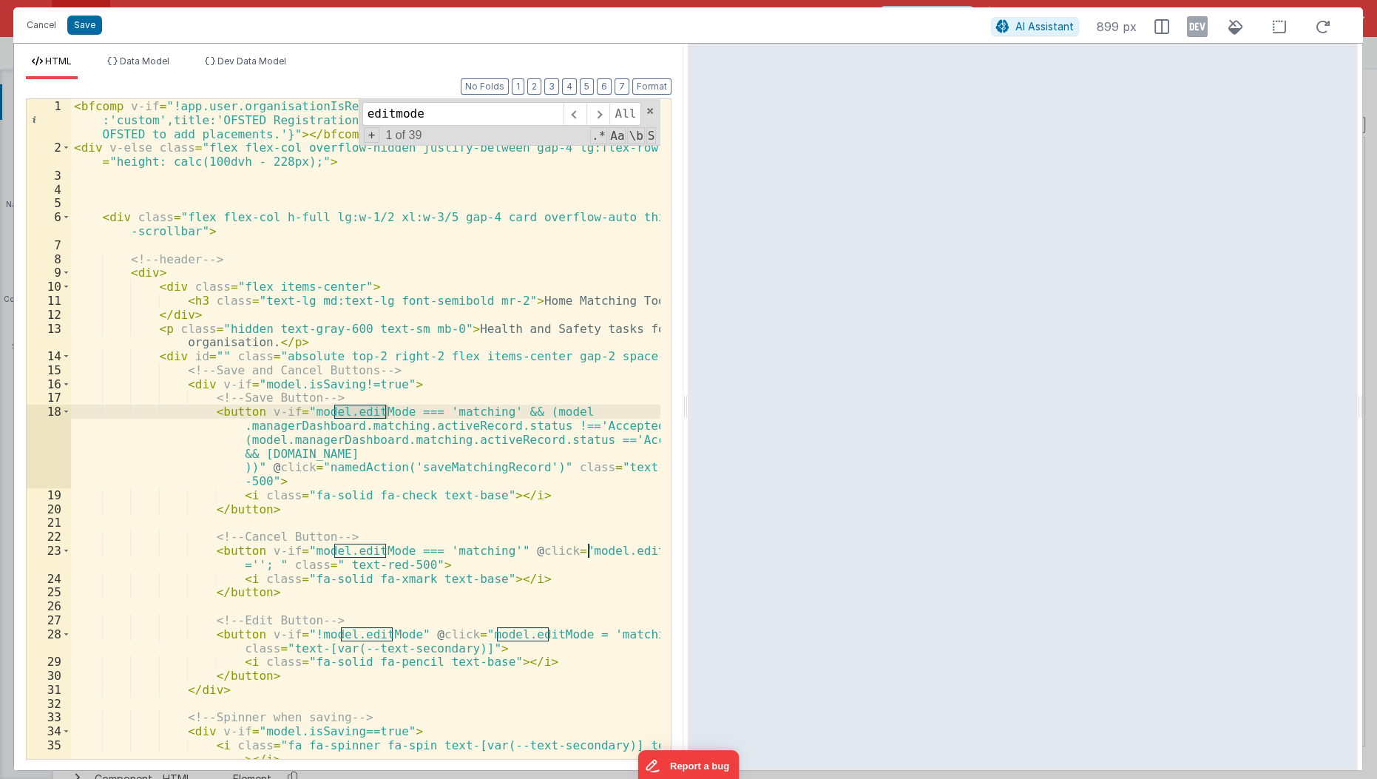
click at [451, 104] on input "editmode" at bounding box center [462, 114] width 201 height 24
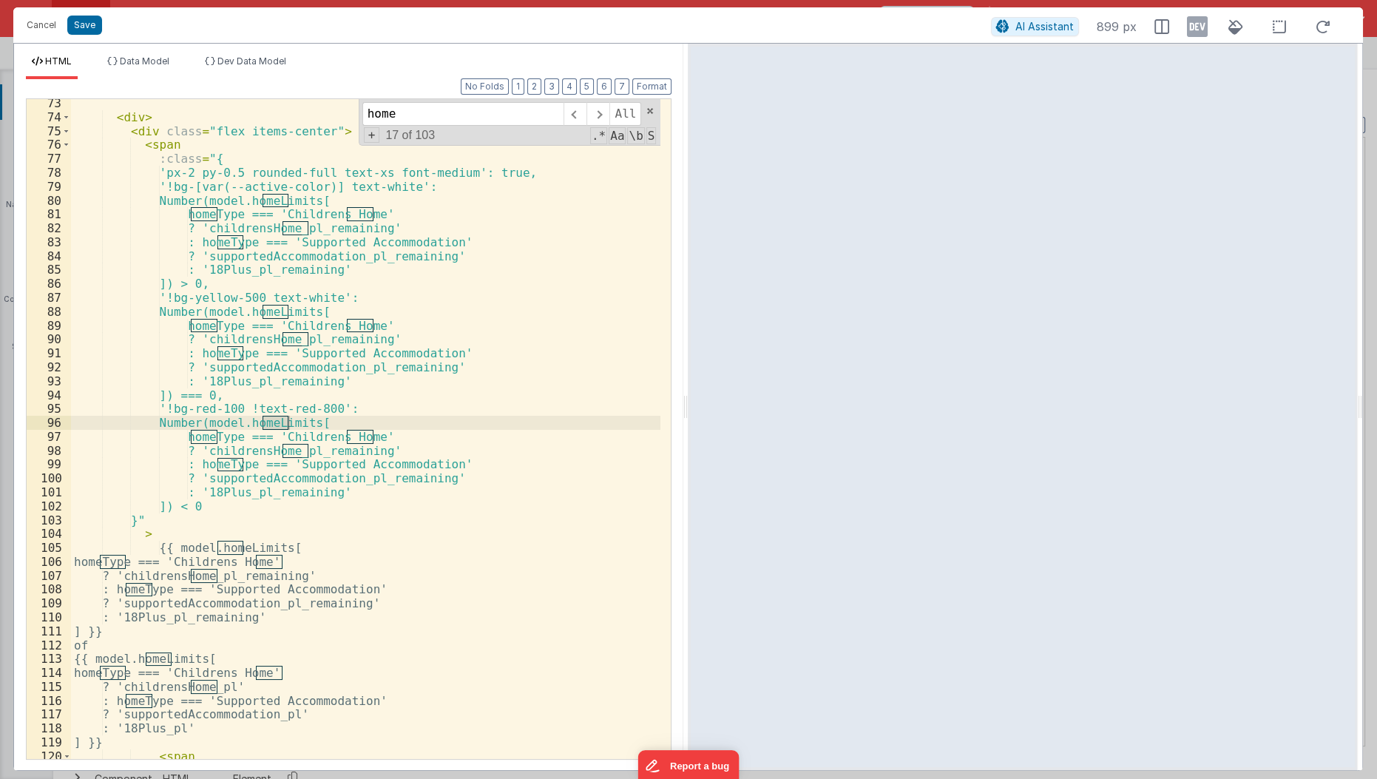
scroll to position [1253, 0]
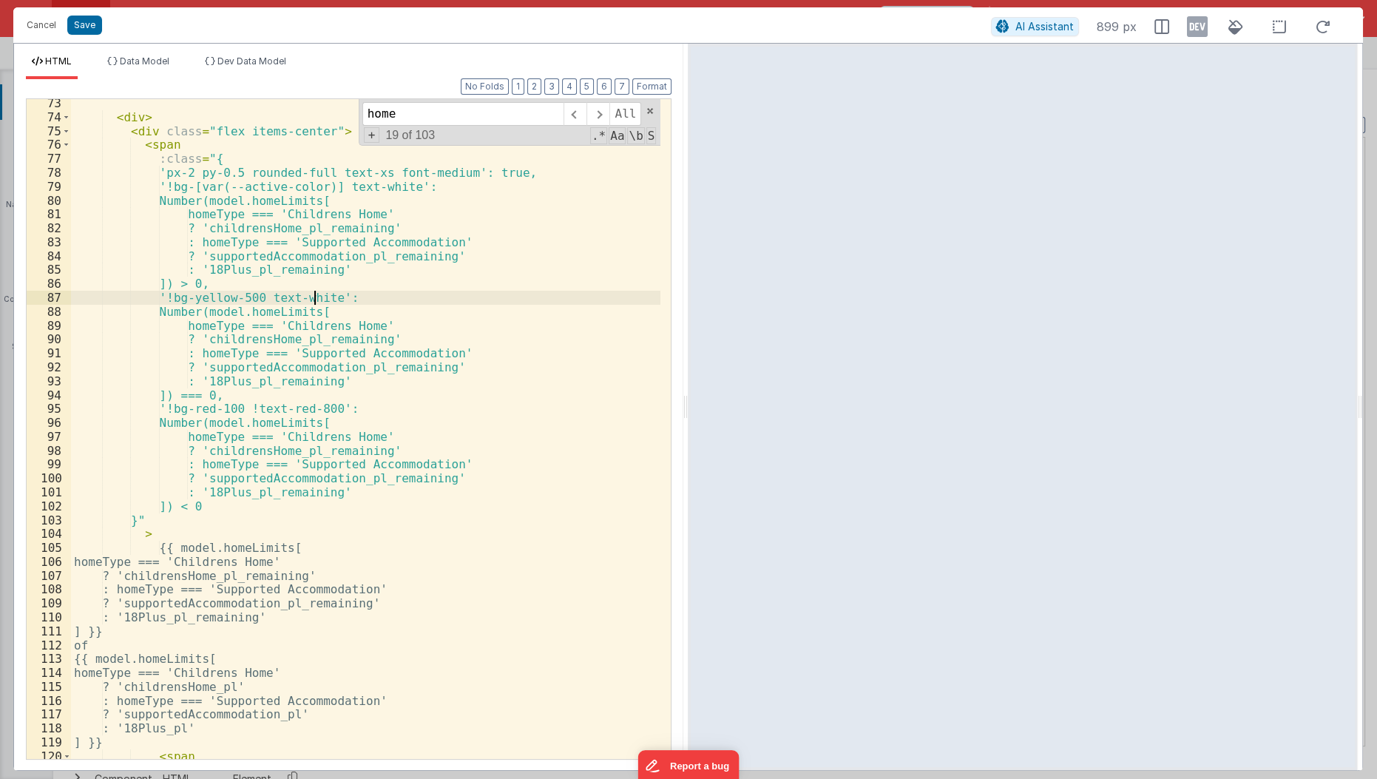
click at [313, 292] on div "< div > < div class = "flex items-center" > < span :class = "{ 'px-2 py-0.5 rou…" at bounding box center [366, 440] width 591 height 689
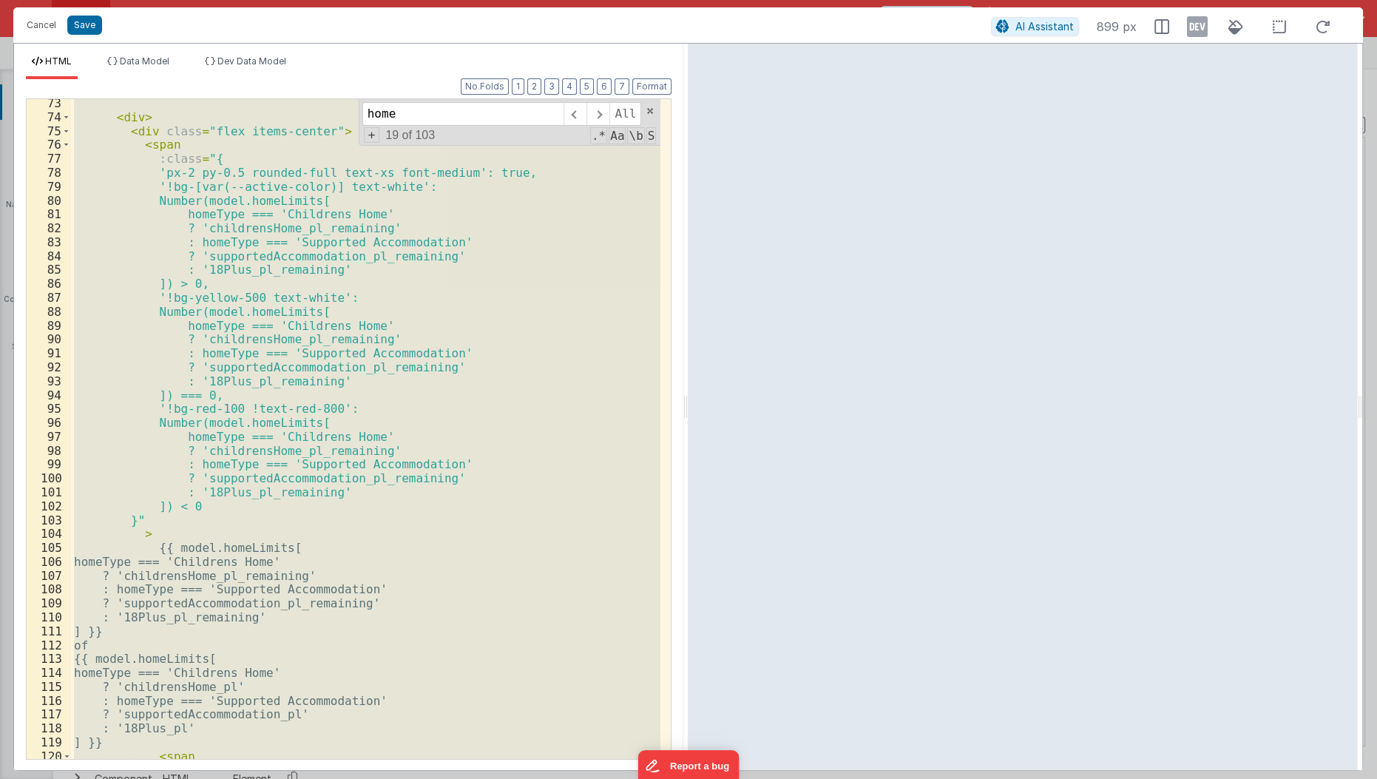
click at [265, 283] on div "< div > < div class = "flex items-center" > < span :class = "{ 'px-2 py-0.5 rou…" at bounding box center [365, 429] width 589 height 660
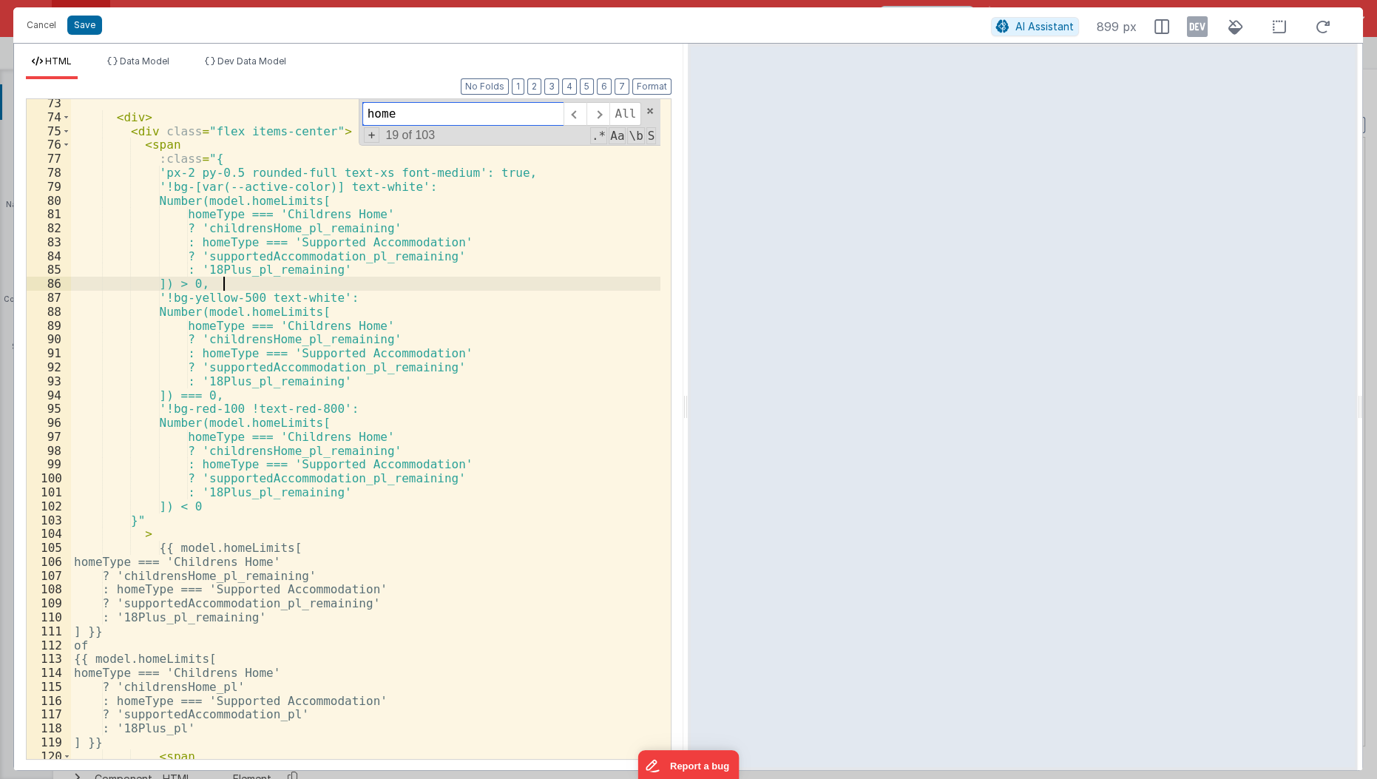
click at [477, 120] on input "home" at bounding box center [462, 114] width 201 height 24
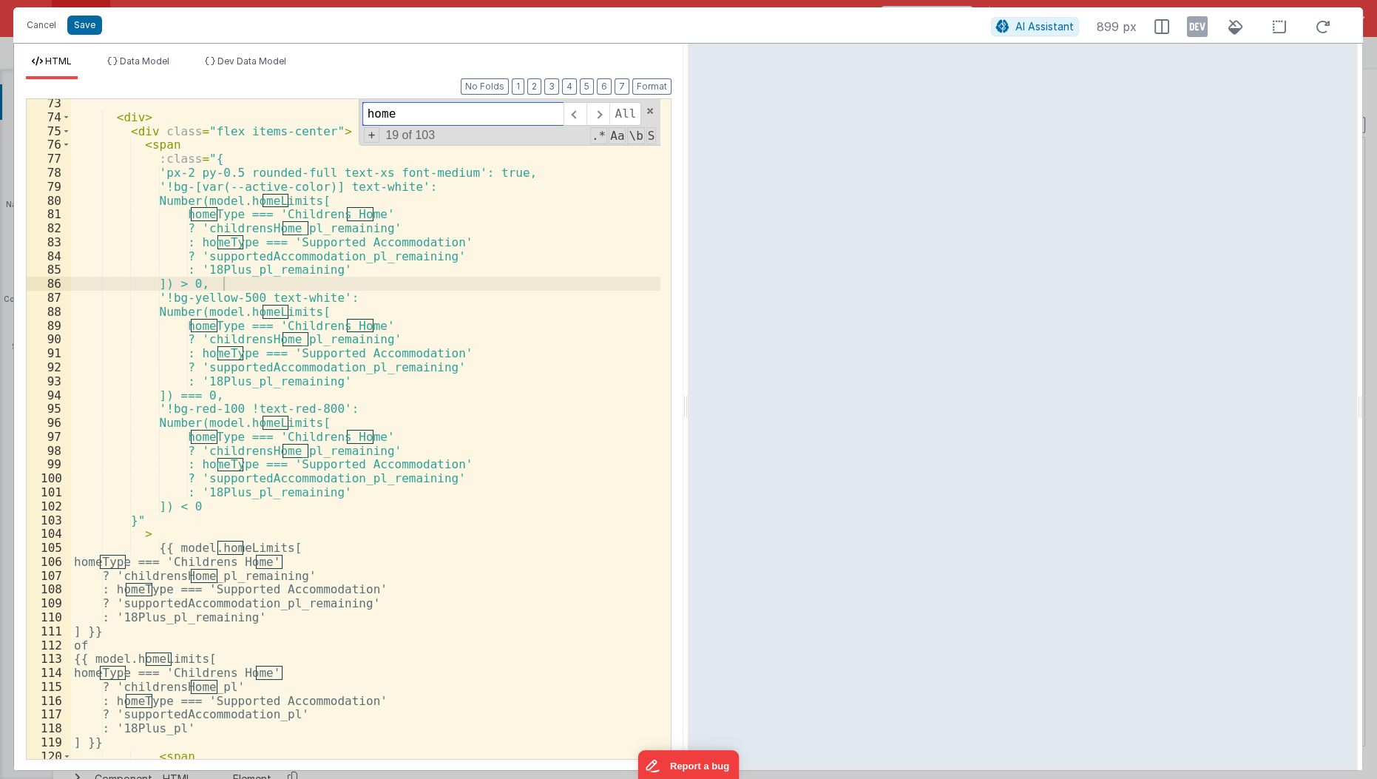
click at [477, 120] on input "home" at bounding box center [462, 114] width 201 height 24
paste input "bestMatch."
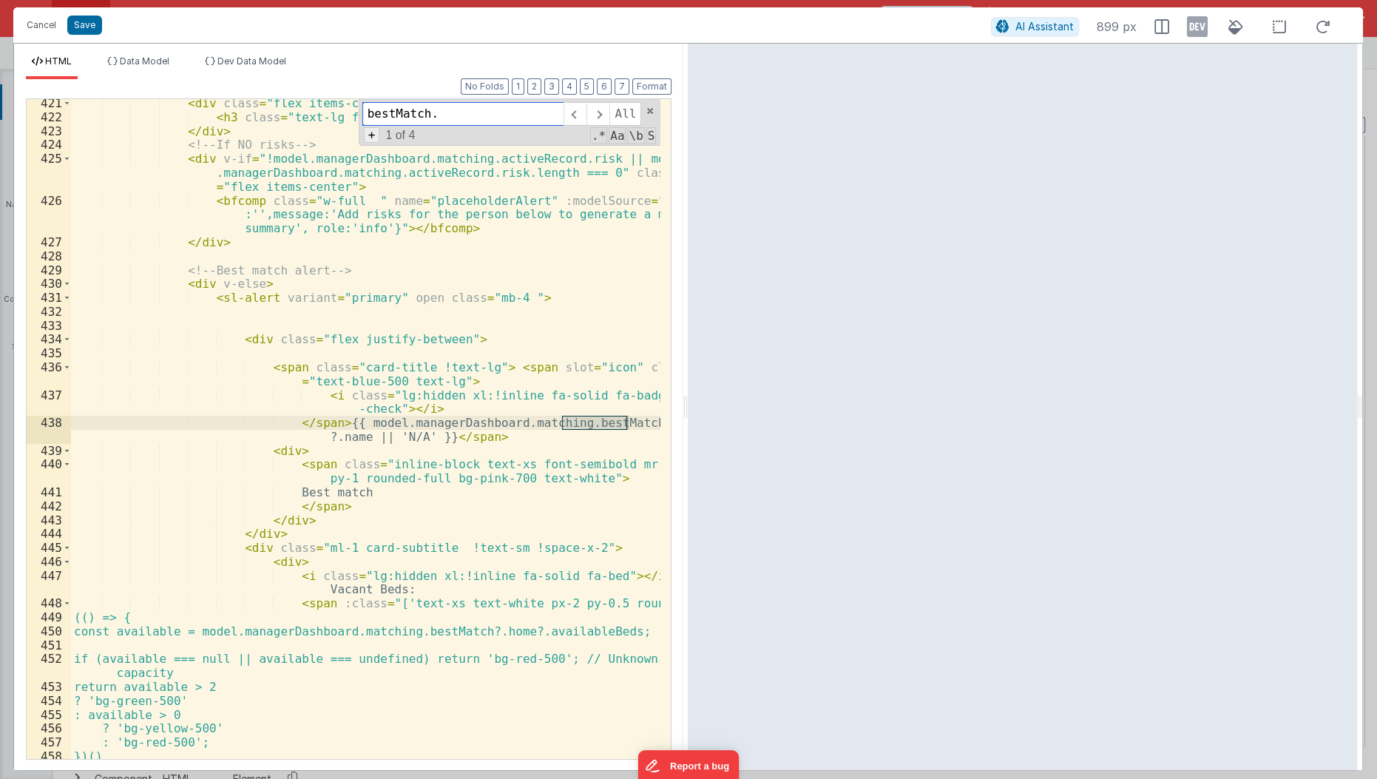
type input "bestMatch."
click at [376, 135] on span "+" at bounding box center [372, 135] width 16 height 16
click at [376, 135] on input at bounding box center [462, 141] width 201 height 24
type input "bestMatch?."
click at [637, 141] on span "All" at bounding box center [639, 141] width 32 height 24
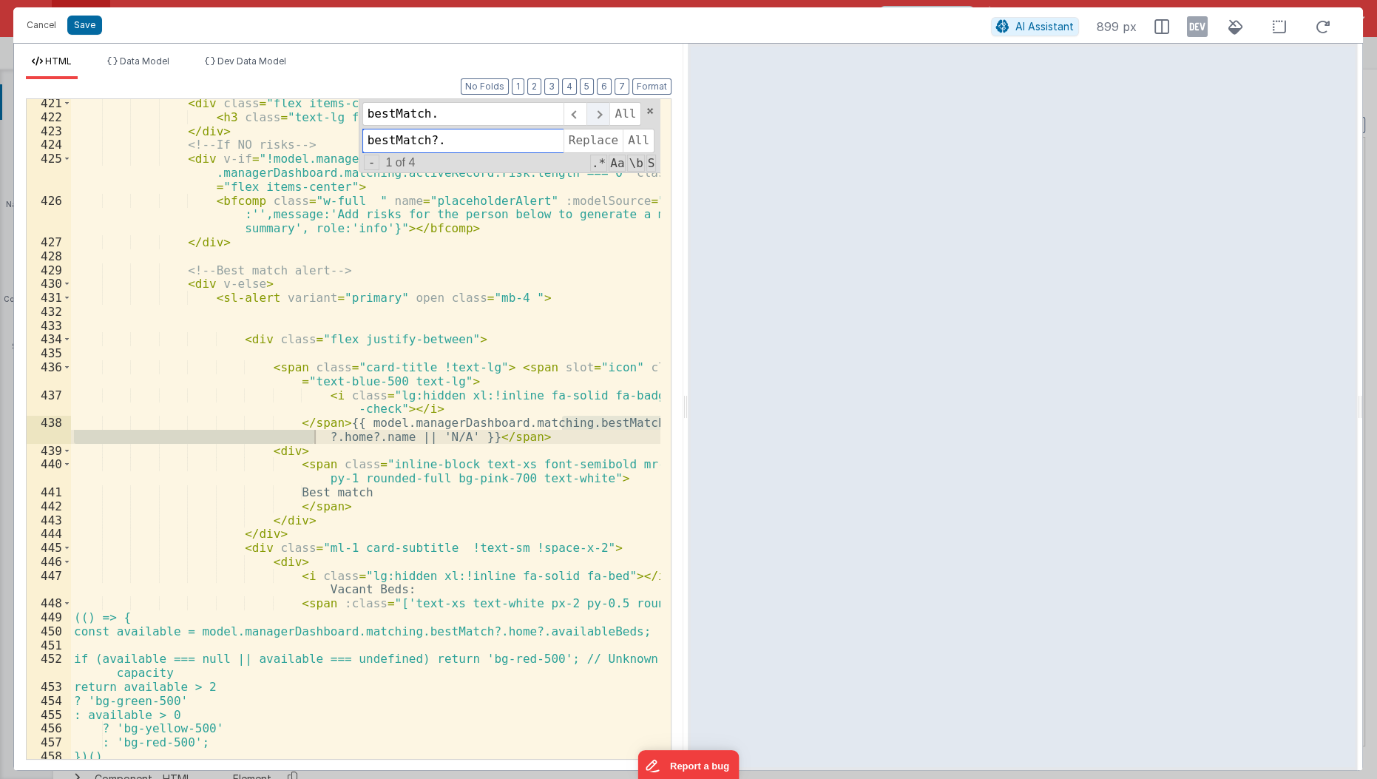
click at [603, 110] on span at bounding box center [597, 114] width 23 height 24
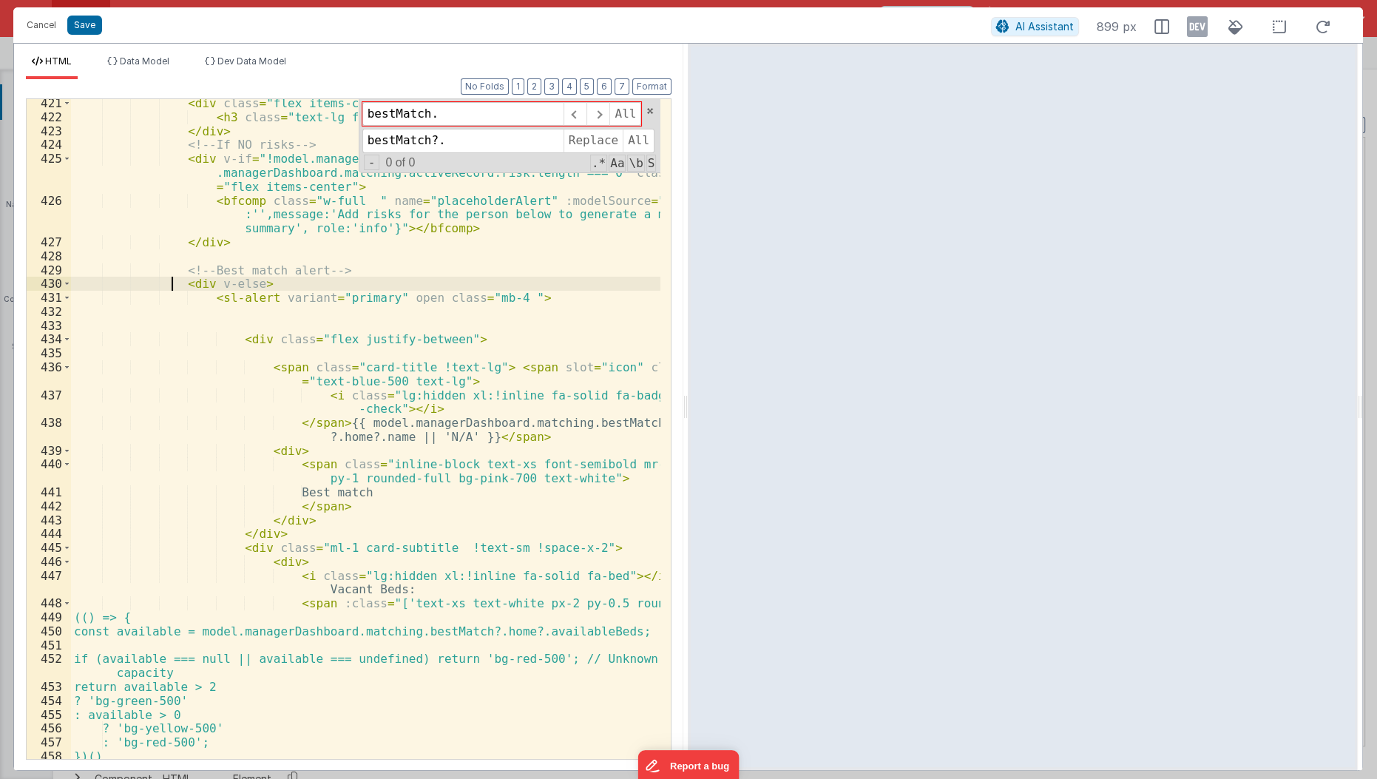
click at [173, 284] on div "< div class = "flex items-center" > < h3 class = "text-lg font-semibold mr-2" >…" at bounding box center [366, 440] width 591 height 689
click at [78, 20] on button "Save" at bounding box center [84, 25] width 35 height 19
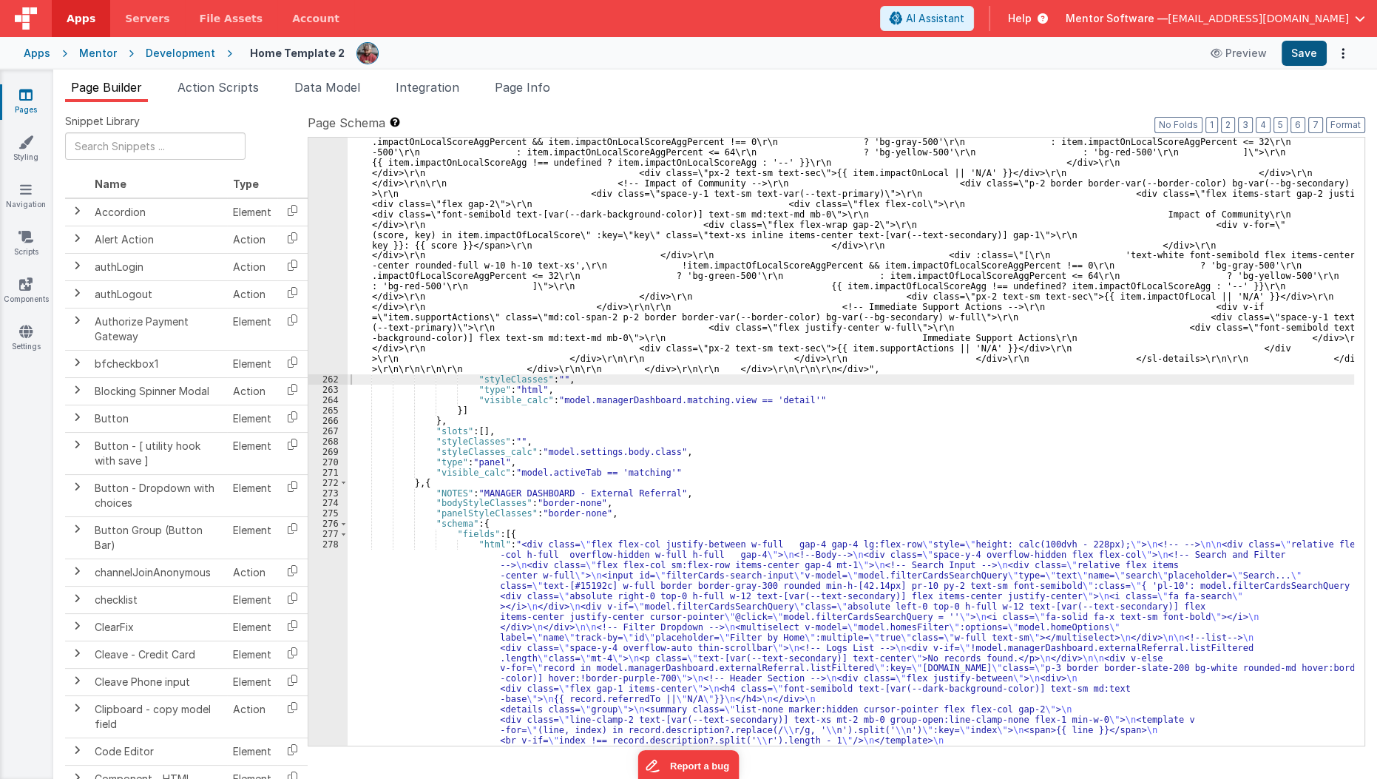
scroll to position [14309, 0]
click at [1317, 61] on button "Save" at bounding box center [1303, 53] width 45 height 25
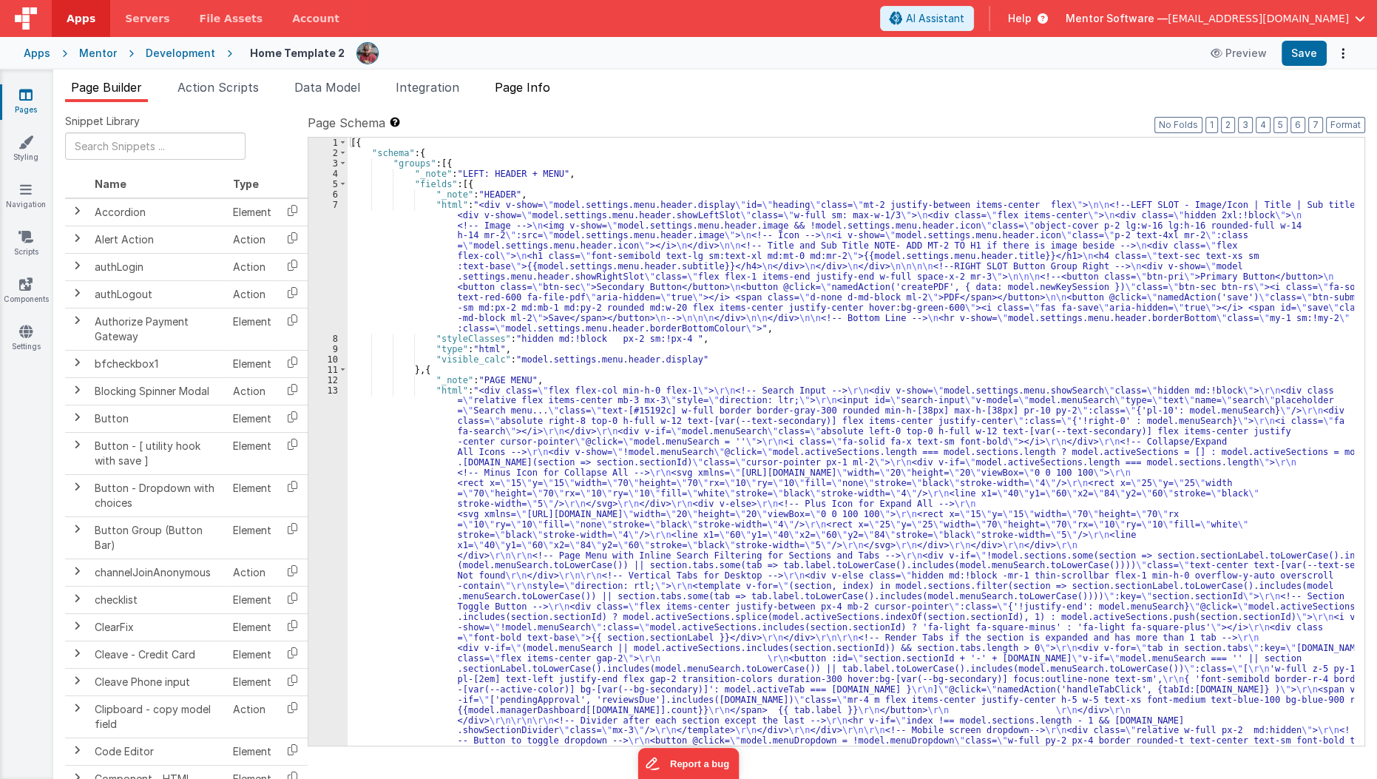
click at [521, 93] on span "Page Info" at bounding box center [522, 87] width 55 height 15
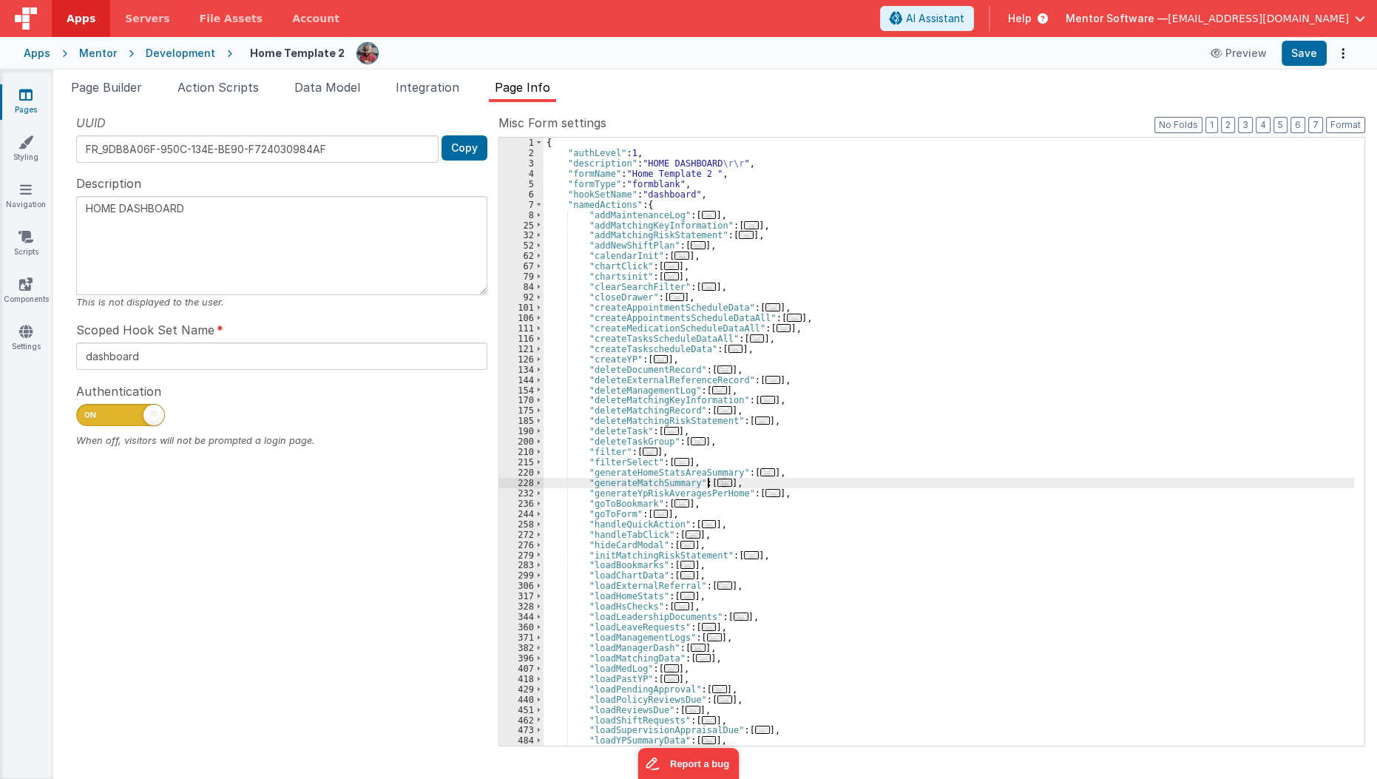
click at [719, 481] on span "..." at bounding box center [724, 482] width 15 height 8
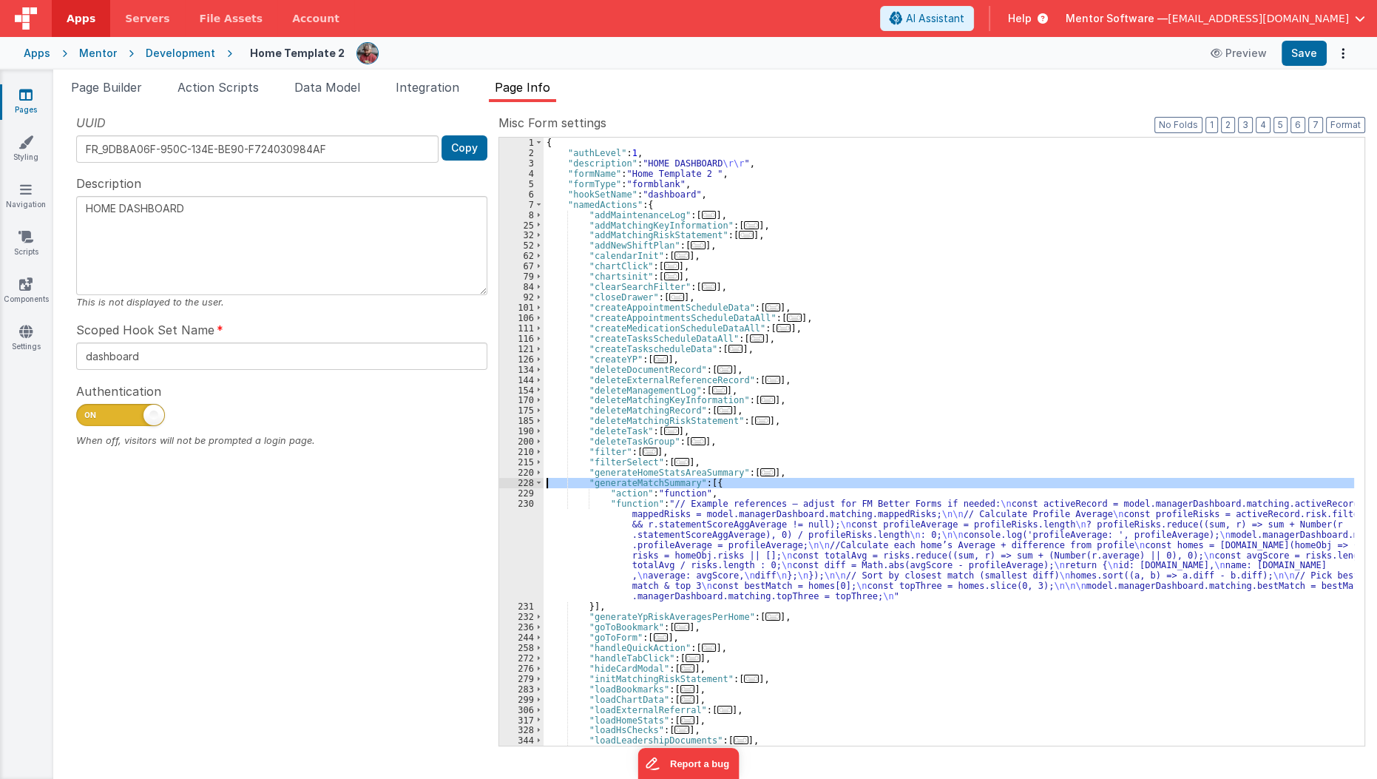
click at [533, 481] on div "228" at bounding box center [521, 483] width 44 height 10
click at [538, 482] on span at bounding box center [539, 483] width 8 height 10
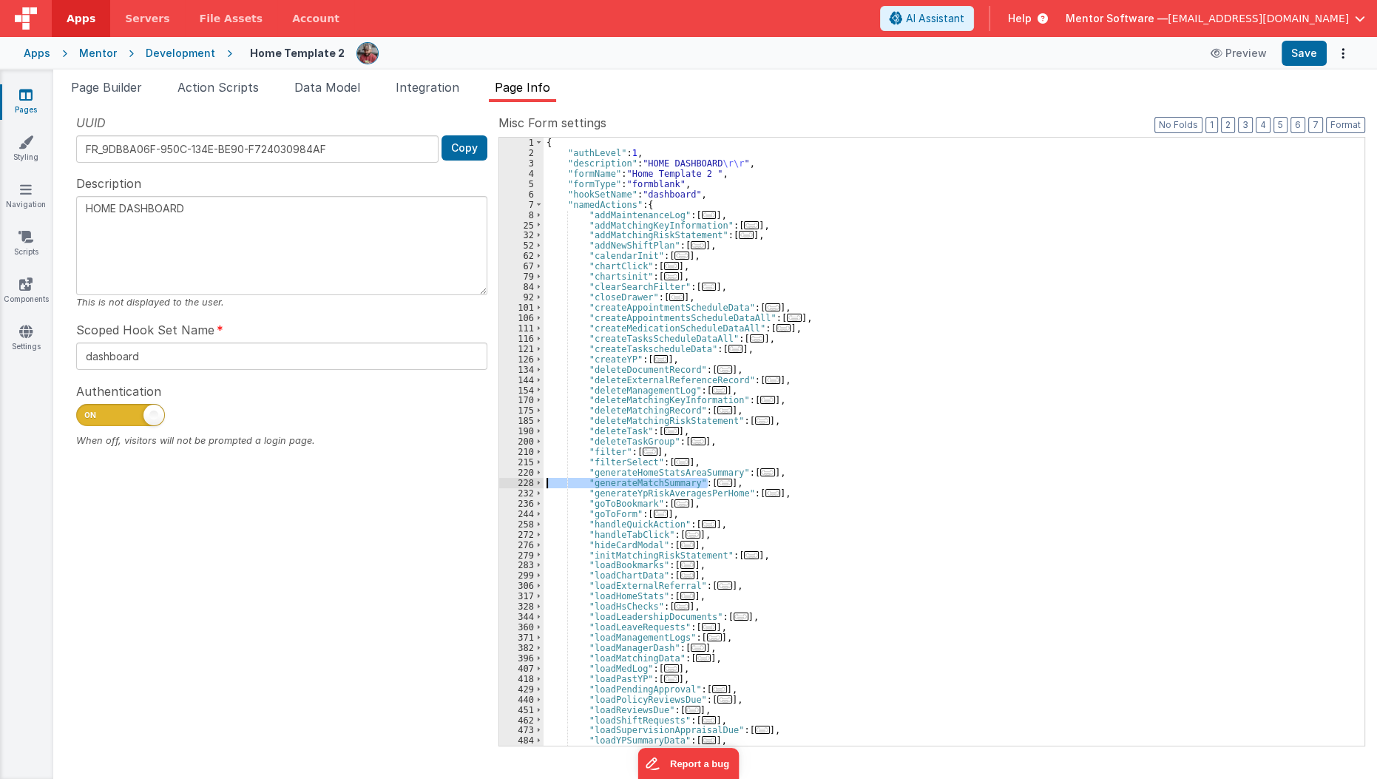
click at [623, 478] on div "{ "authLevel" : 1 , "description" : "HOME DASHBOARD \r\r " , "formName" : "Home…" at bounding box center [948, 442] width 810 height 608
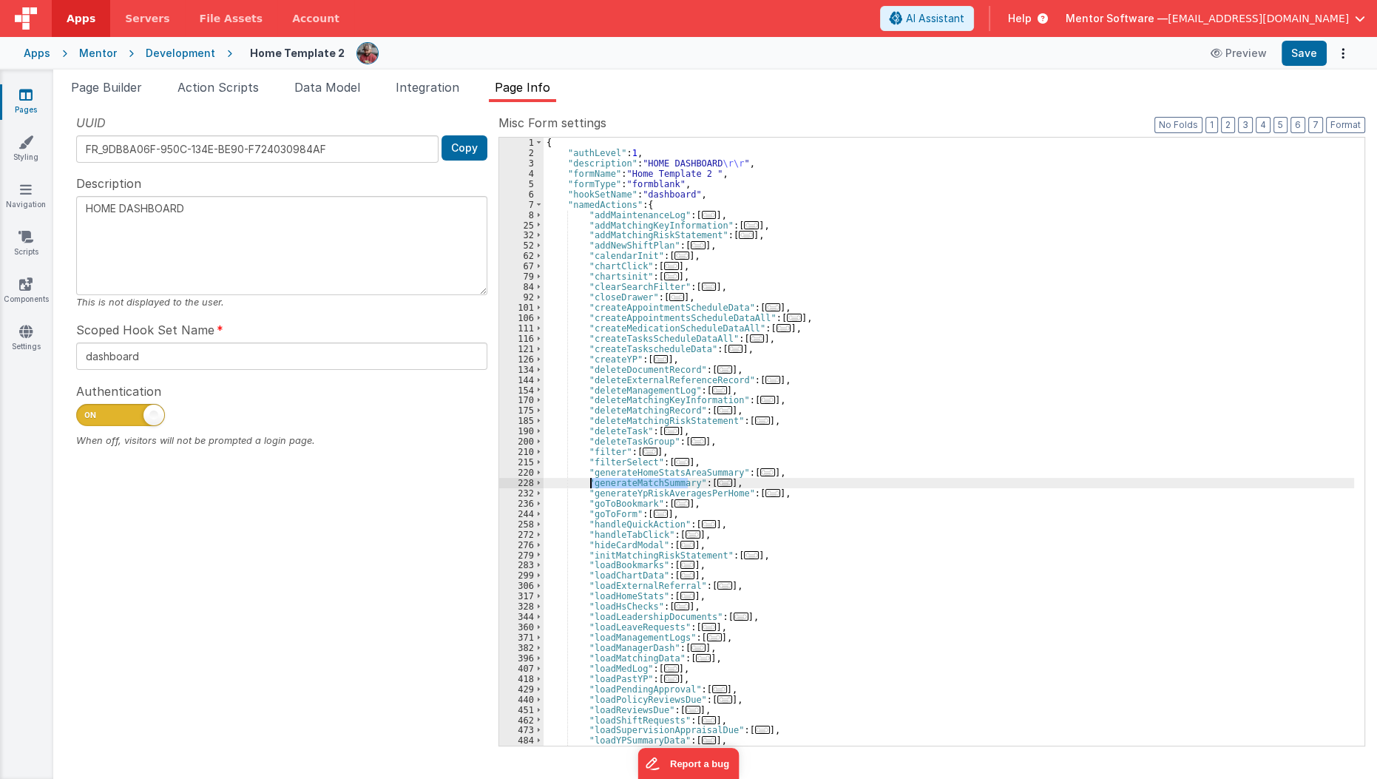
click at [623, 478] on div "{ "authLevel" : 1 , "description" : "HOME DASHBOARD \r\r " , "formName" : "Home…" at bounding box center [948, 452] width 811 height 629
type input "generateMatchSummary"
click at [109, 99] on li "Page Builder" at bounding box center [106, 90] width 83 height 24
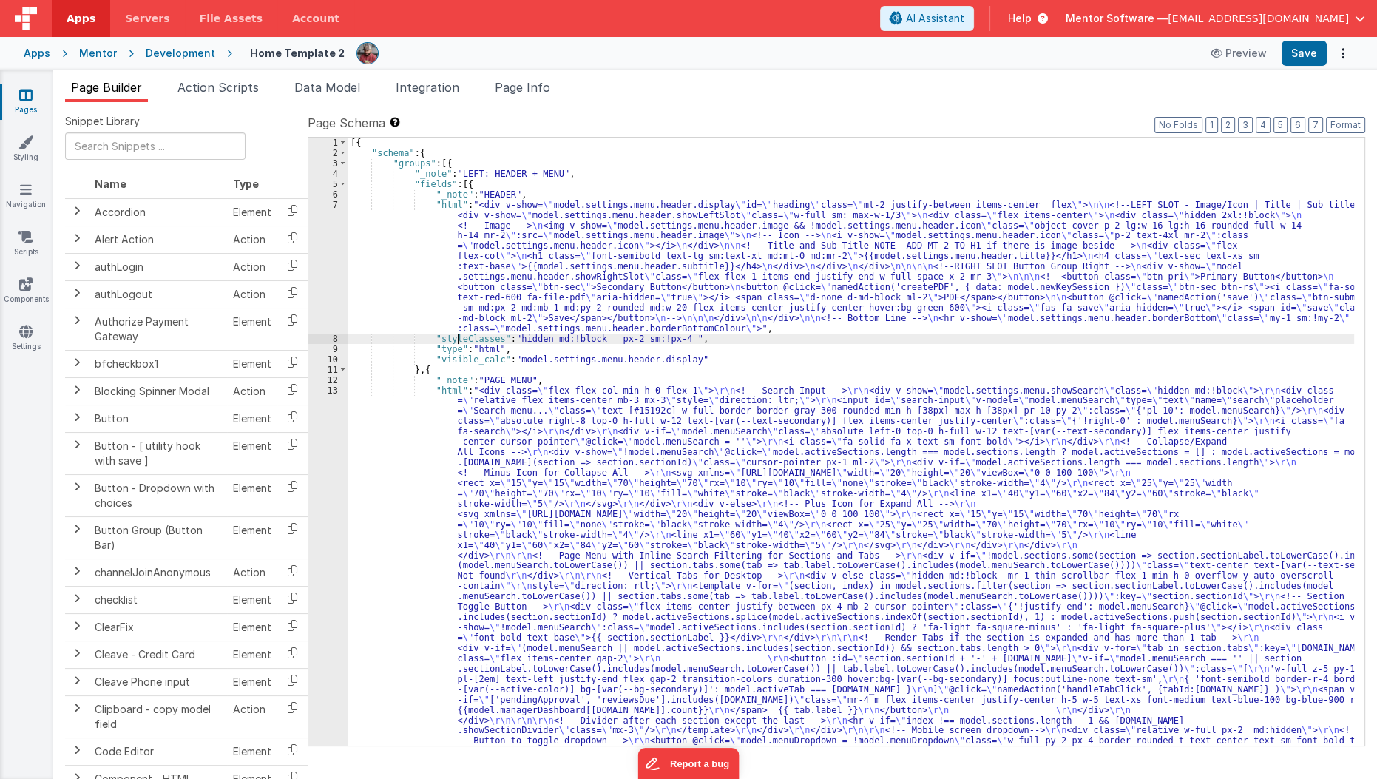
click at [455, 336] on div "[{ "schema" : { "groups" : [{ "_note" : "LEFT: HEADER + MENU" , "fields" : [{ "…" at bounding box center [851, 746] width 1007 height 1216
type input "generateMatchSummary"
click at [546, 84] on span "Page Info" at bounding box center [522, 87] width 55 height 15
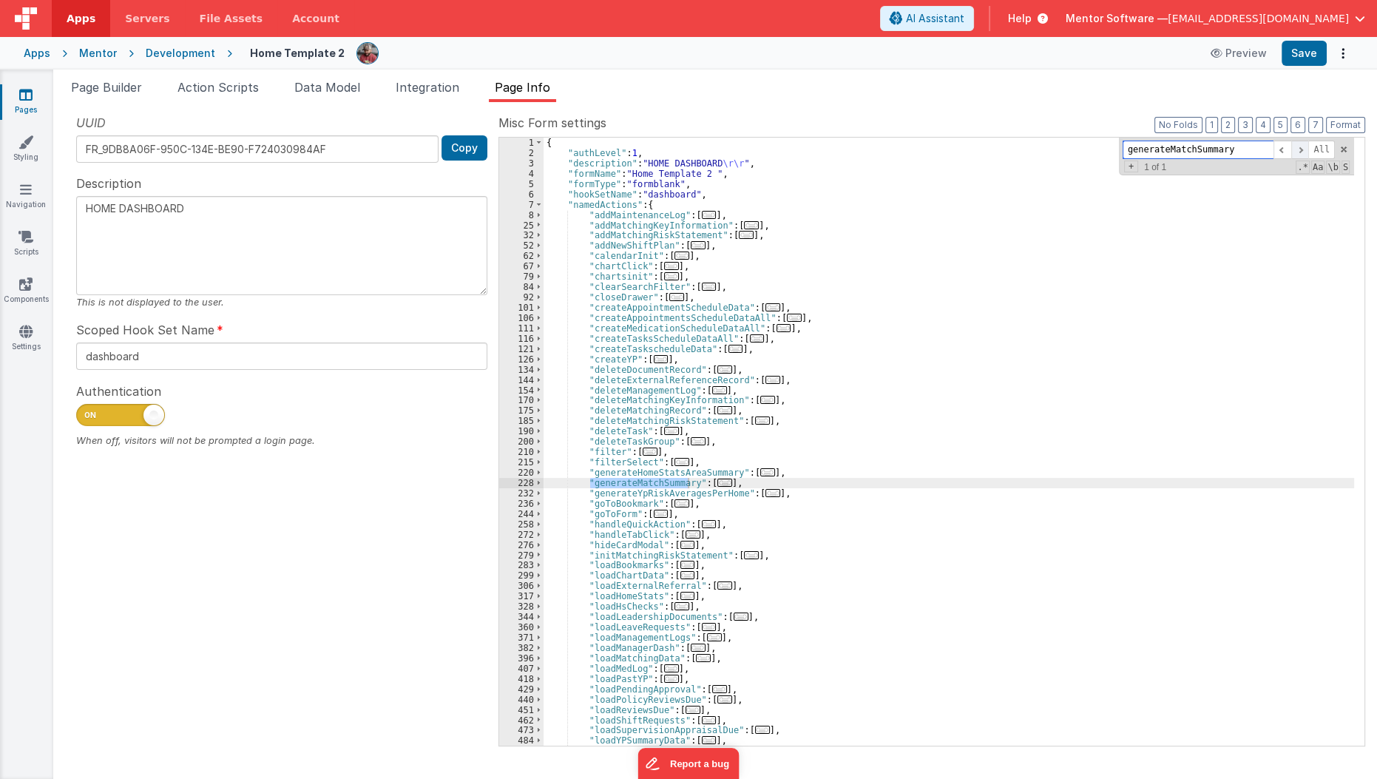
click at [1300, 152] on span at bounding box center [1300, 149] width 18 height 18
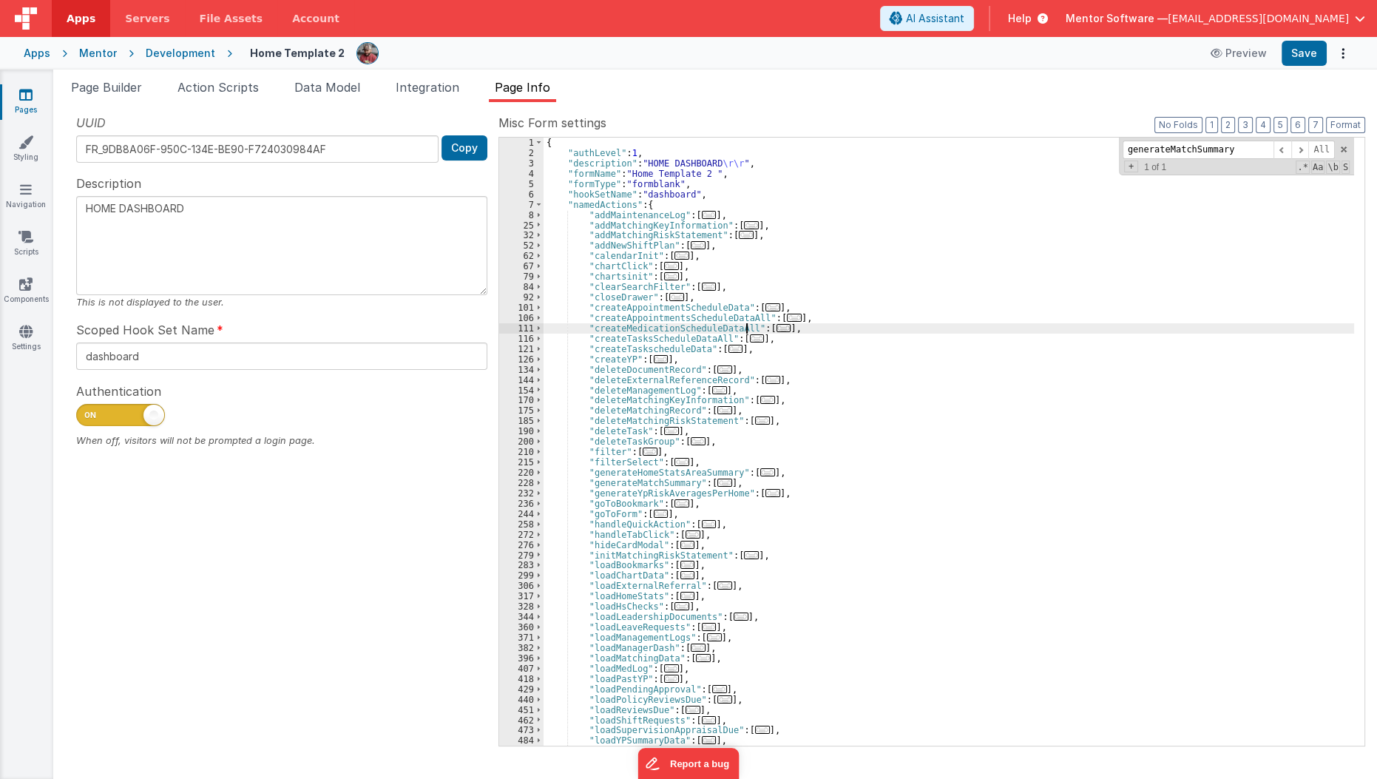
click at [747, 325] on div "{ "authLevel" : 1 , "description" : "HOME DASHBOARD \r\r " , "formName" : "Home…" at bounding box center [948, 452] width 811 height 629
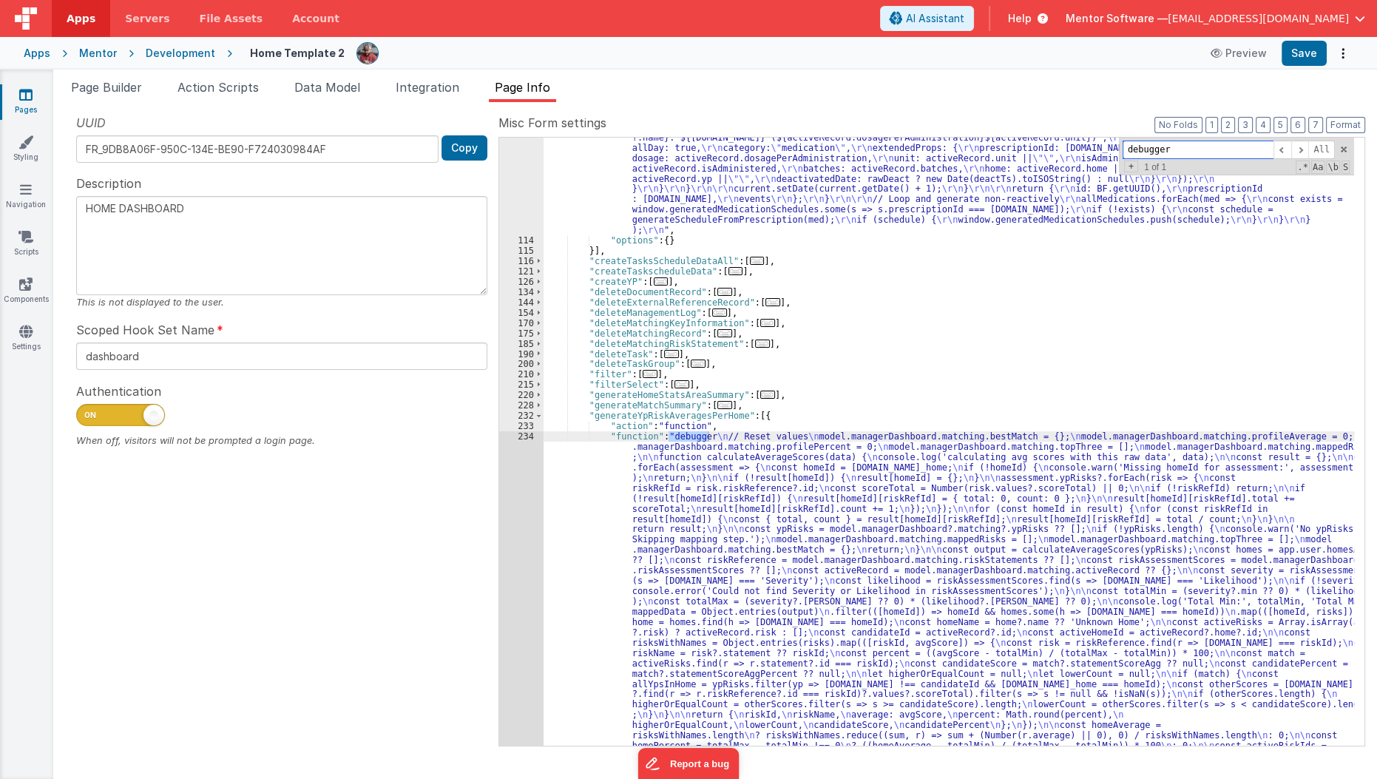
scroll to position [500, 0]
type input "debugger"
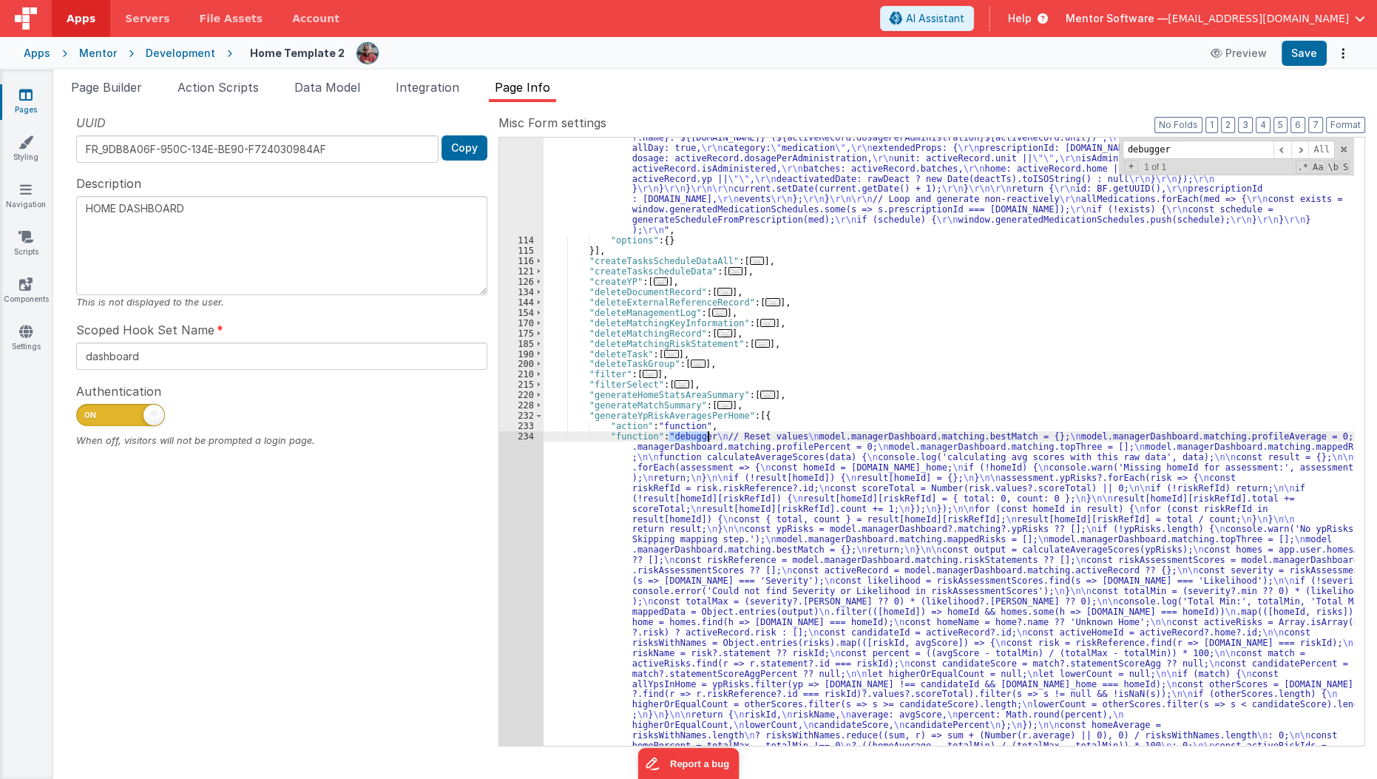
click at [676, 433] on div ""function" : "const allMedications = action.options.list || model.medication.me…" at bounding box center [948, 442] width 810 height 608
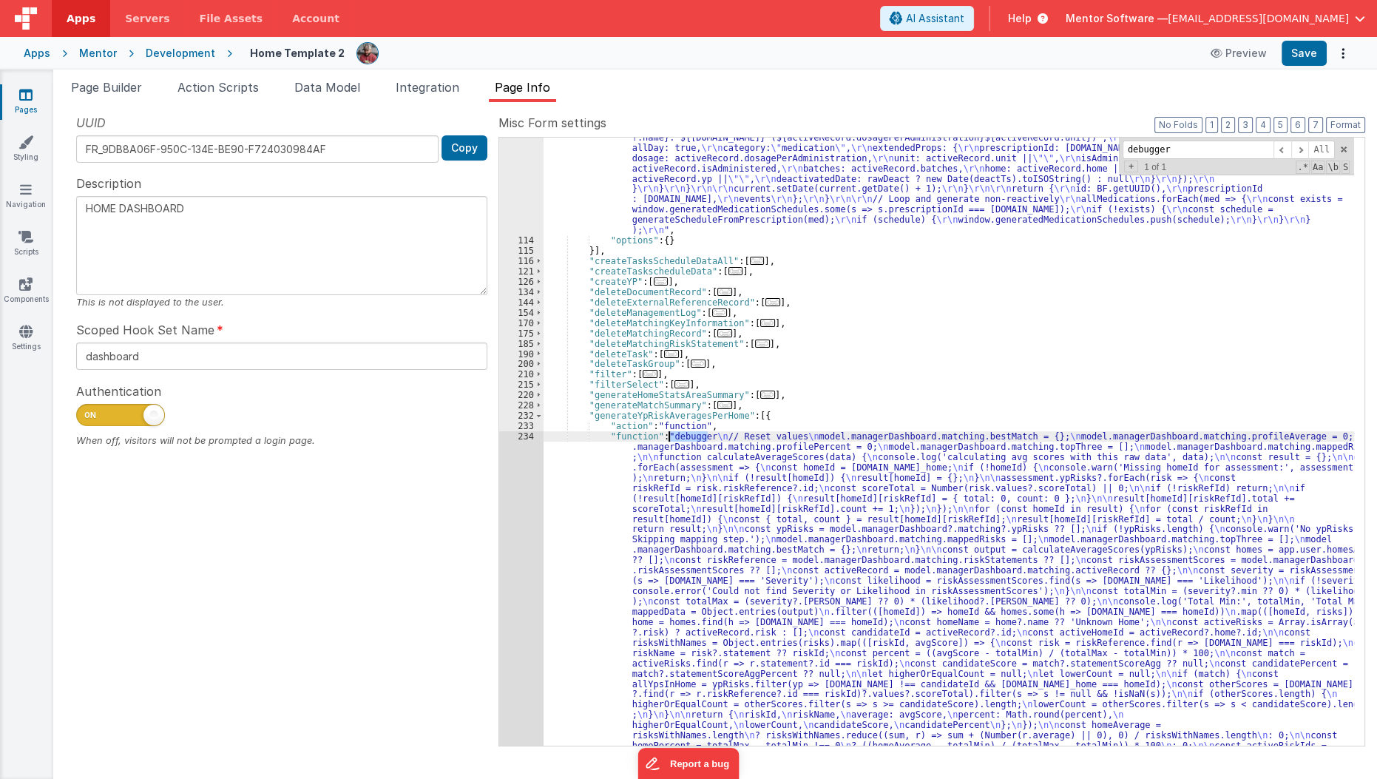
click at [676, 433] on div ""function" : "const allMedications = action.options.list || model.medication.me…" at bounding box center [948, 581] width 811 height 1474
type textarea "HOME DASHBOARD"
click at [1307, 62] on button "Save" at bounding box center [1303, 53] width 45 height 25
